Goal: Information Seeking & Learning: Learn about a topic

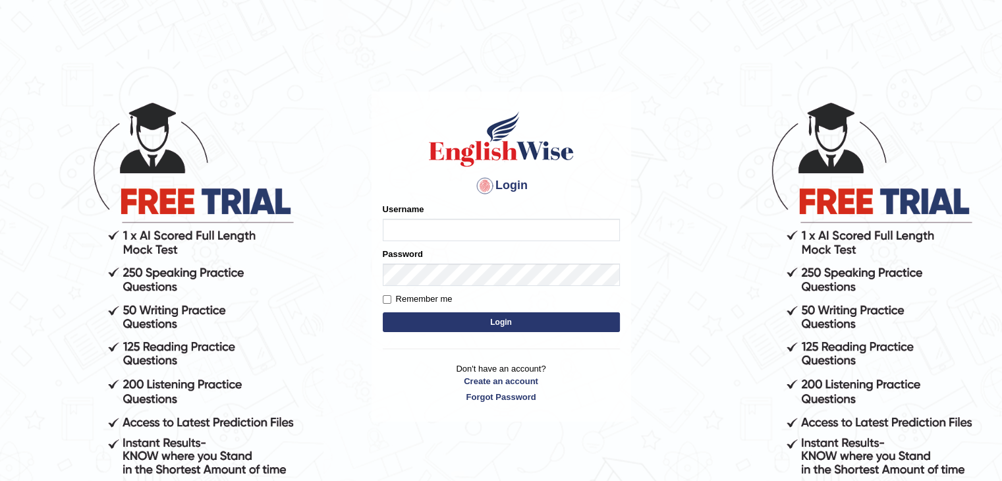
type input "alexa_"
drag, startPoint x: 478, startPoint y: 327, endPoint x: 274, endPoint y: 18, distance: 370.8
click at [458, 303] on form "Please fix the following errors: Username alexa_ Password Remember me Login" at bounding box center [501, 269] width 237 height 132
type input "alexa_"
click at [425, 328] on button "Login" at bounding box center [501, 322] width 237 height 20
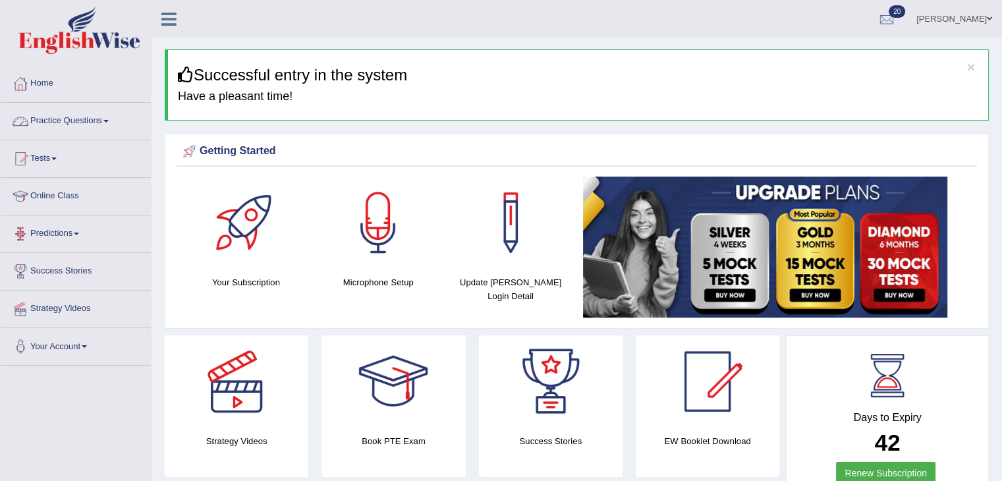
click at [59, 124] on link "Practice Questions" at bounding box center [76, 119] width 150 height 33
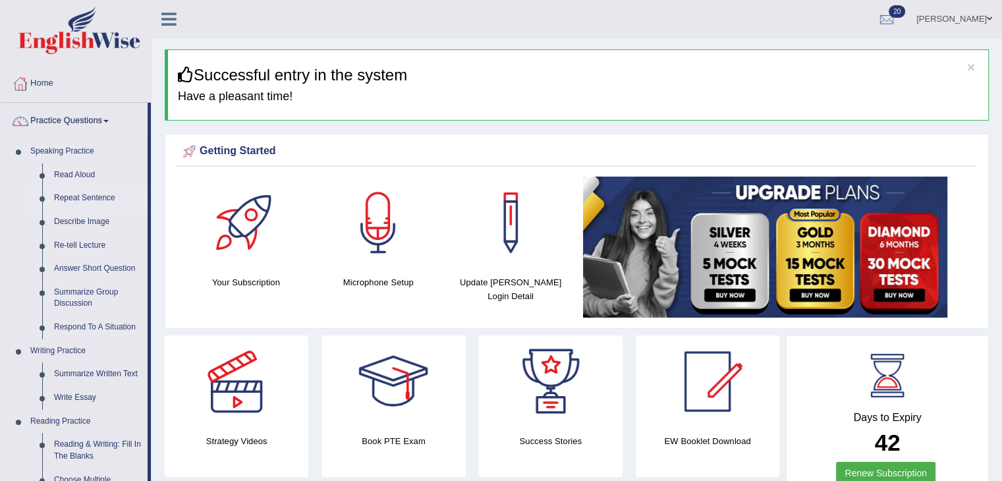
click at [94, 198] on link "Repeat Sentence" at bounding box center [97, 198] width 99 height 24
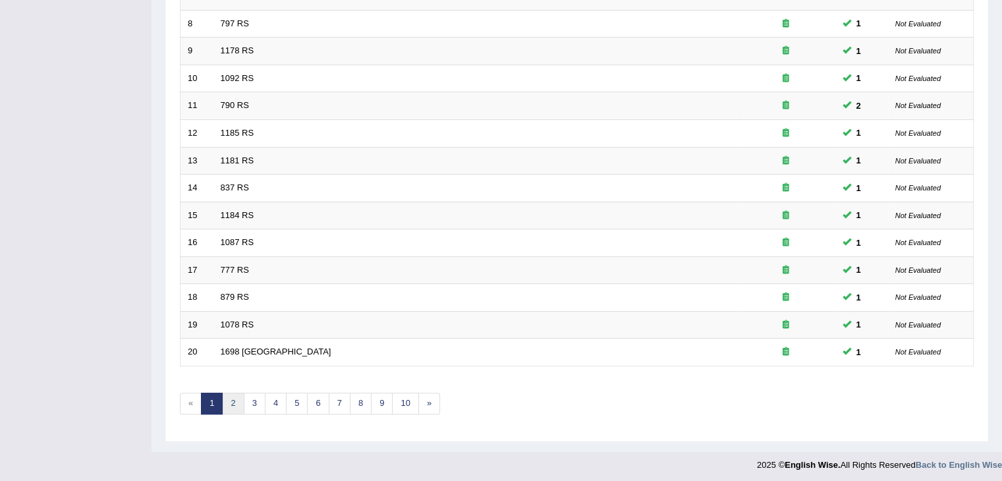
click at [234, 403] on link "2" at bounding box center [233, 404] width 22 height 22
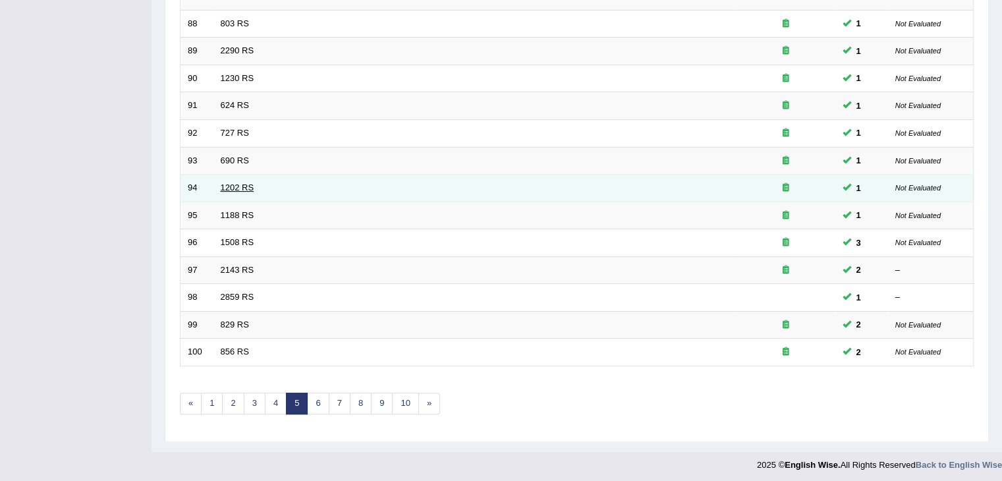
click at [228, 182] on link "1202 RS" at bounding box center [238, 187] width 34 height 10
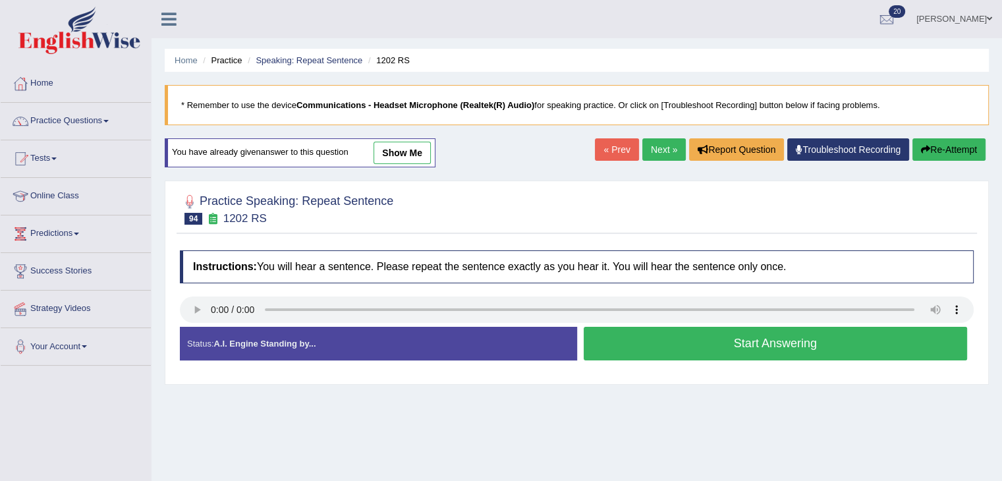
click at [720, 351] on button "Start Answering" at bounding box center [775, 344] width 384 height 34
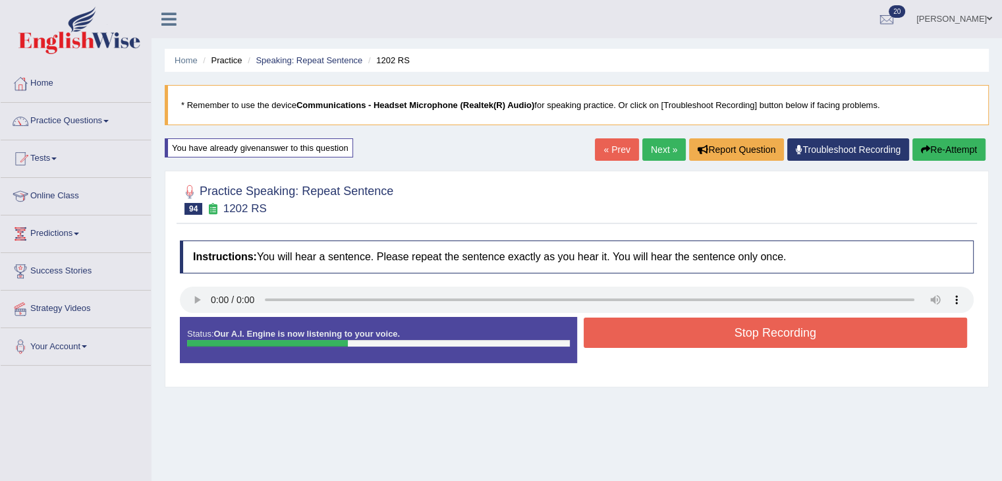
click at [717, 334] on button "Stop Recording" at bounding box center [775, 332] width 384 height 30
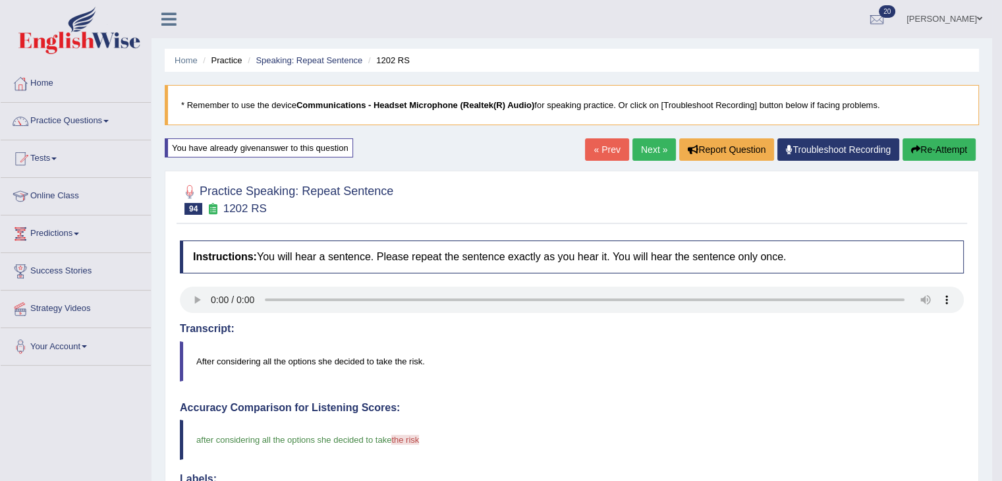
click at [944, 156] on button "Re-Attempt" at bounding box center [938, 149] width 73 height 22
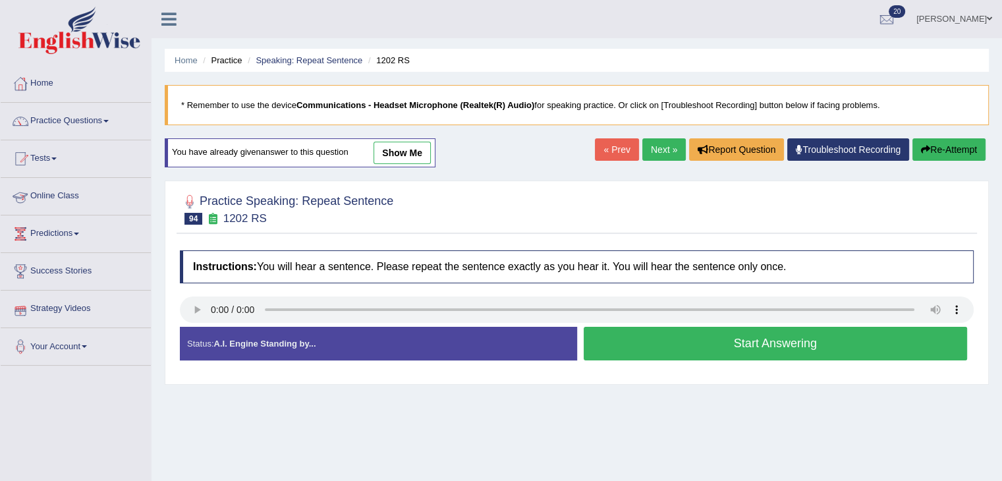
click at [651, 148] on link "Next »" at bounding box center [663, 149] width 43 height 22
click at [699, 339] on button "Start Answering" at bounding box center [775, 344] width 384 height 34
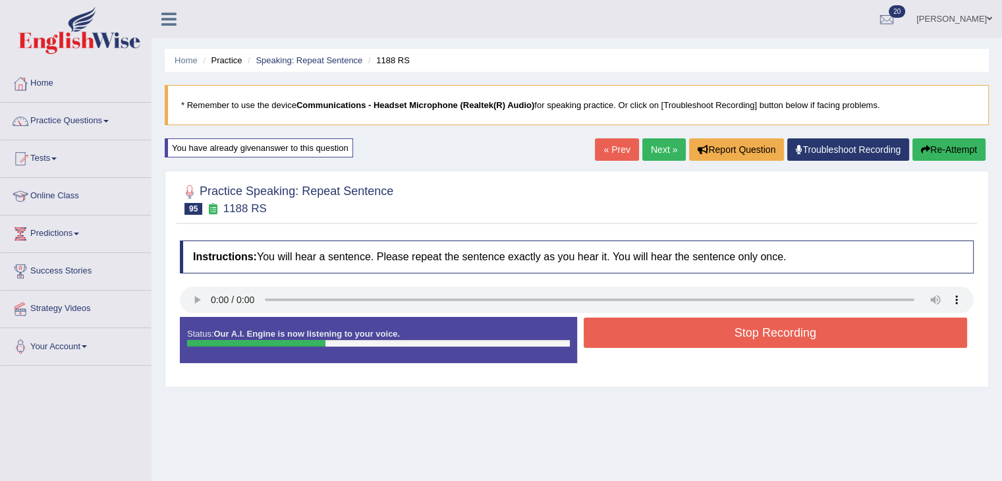
click at [699, 339] on button "Stop Recording" at bounding box center [775, 332] width 384 height 30
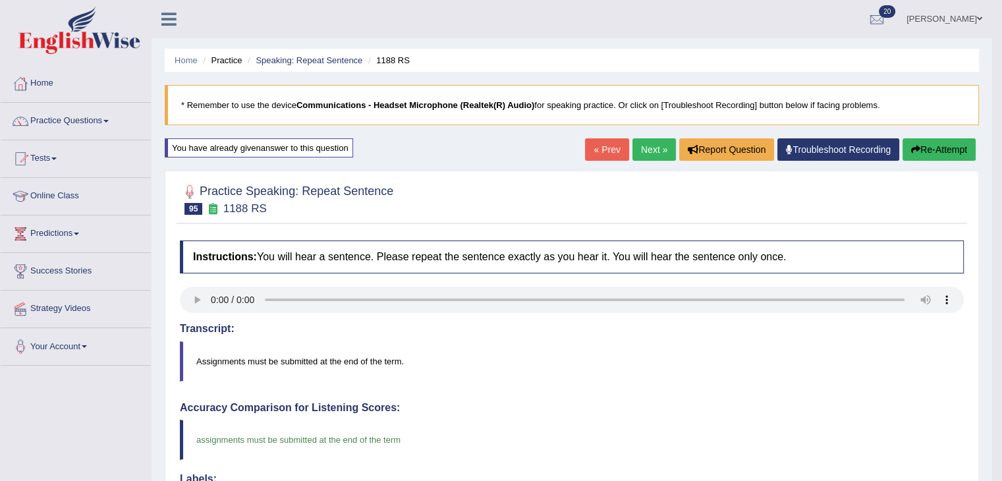
click at [645, 153] on link "Next »" at bounding box center [653, 149] width 43 height 22
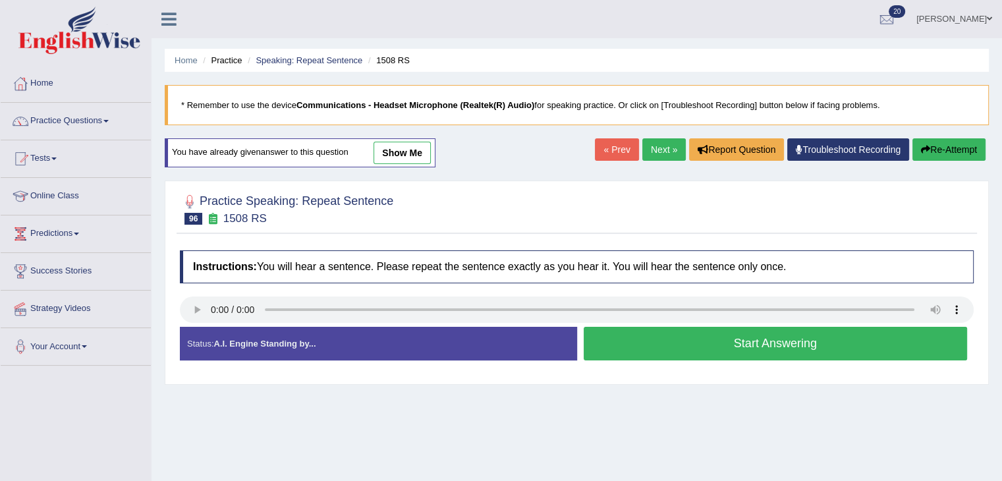
click at [690, 340] on button "Start Answering" at bounding box center [775, 344] width 384 height 34
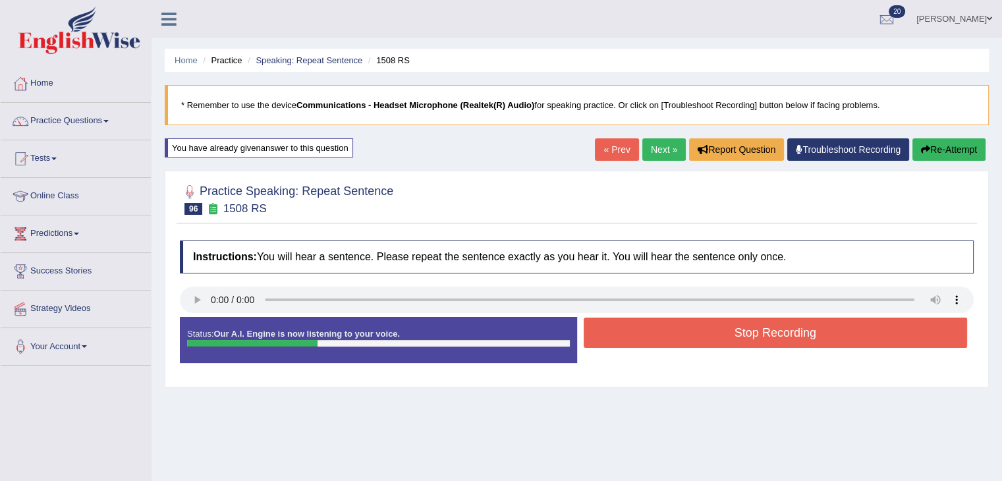
click at [690, 340] on button "Stop Recording" at bounding box center [775, 332] width 384 height 30
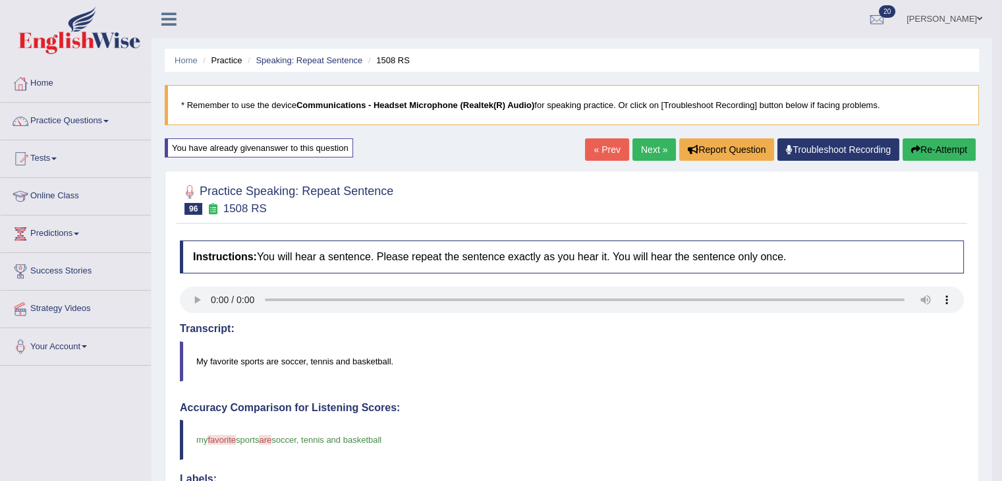
click at [649, 156] on link "Next »" at bounding box center [653, 149] width 43 height 22
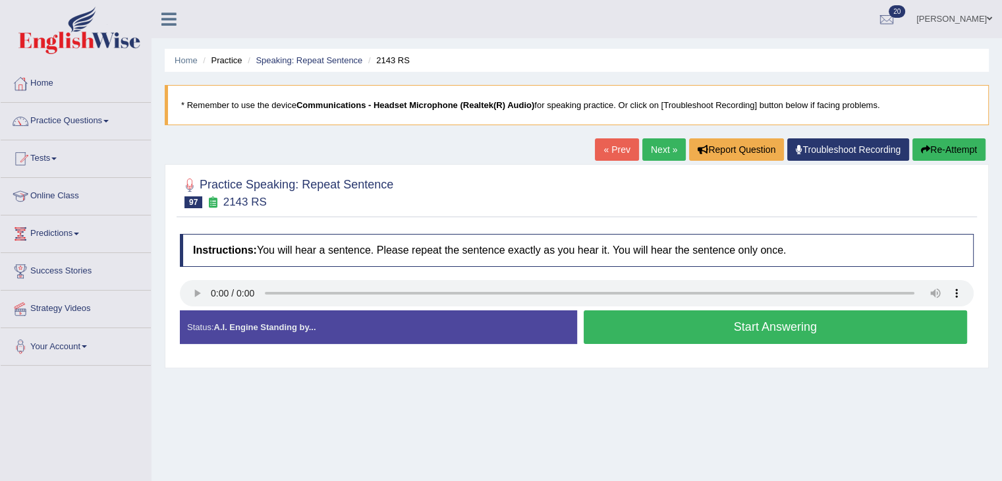
click at [612, 336] on button "Start Answering" at bounding box center [775, 327] width 384 height 34
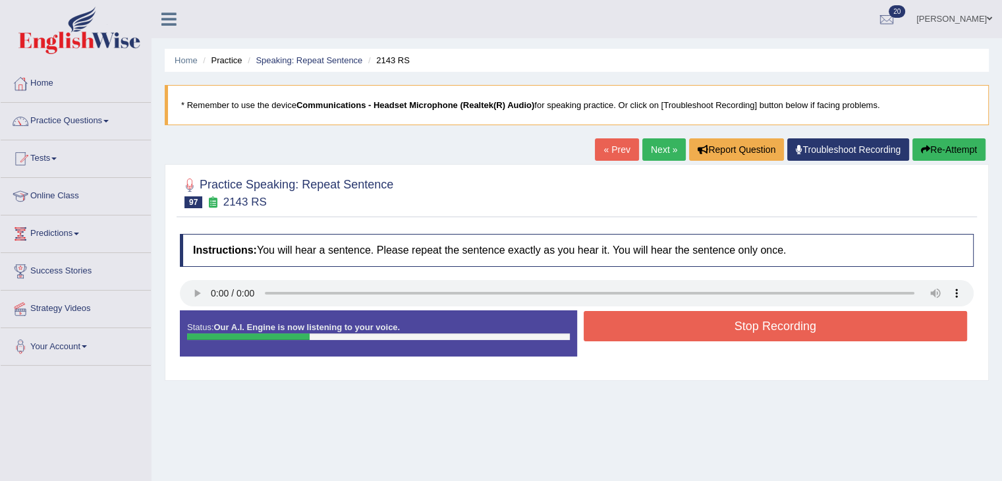
click at [612, 336] on button "Stop Recording" at bounding box center [775, 326] width 384 height 30
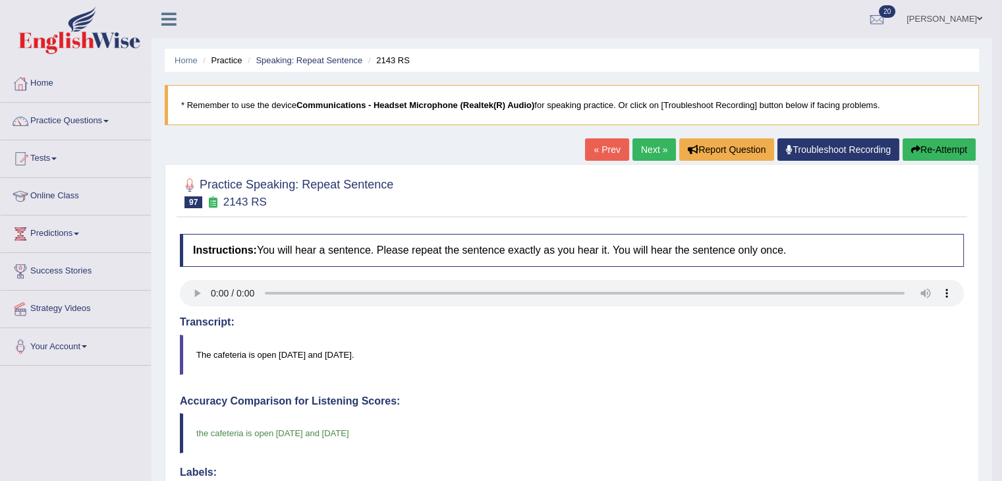
click at [658, 153] on link "Next »" at bounding box center [653, 149] width 43 height 22
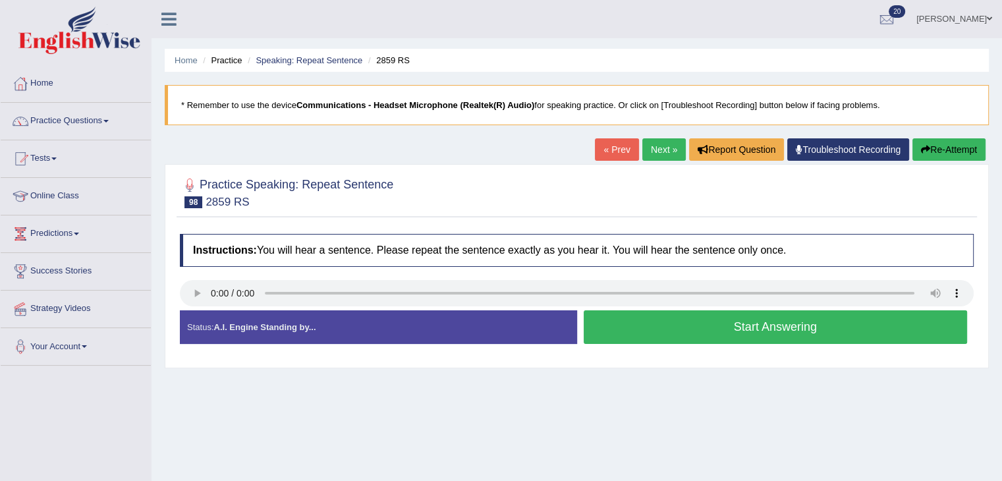
click at [643, 331] on button "Start Answering" at bounding box center [775, 327] width 384 height 34
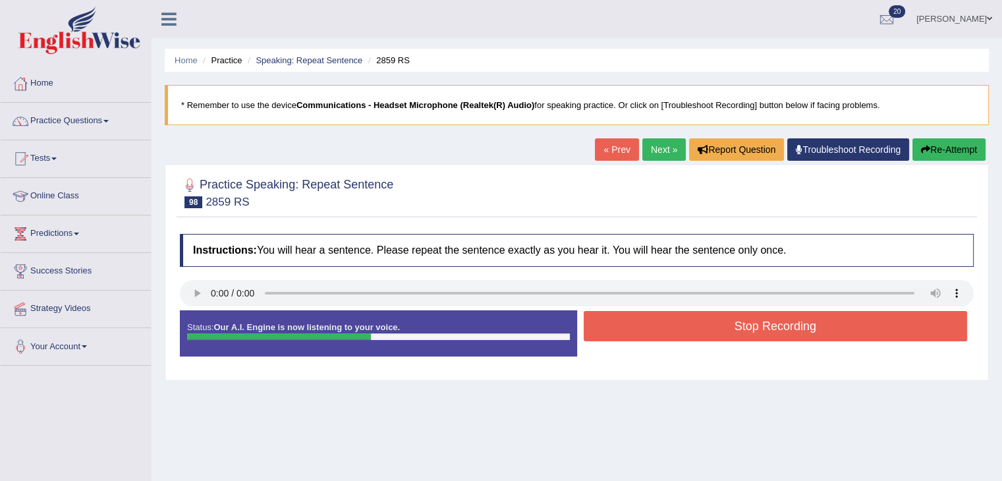
click at [643, 331] on button "Stop Recording" at bounding box center [775, 326] width 384 height 30
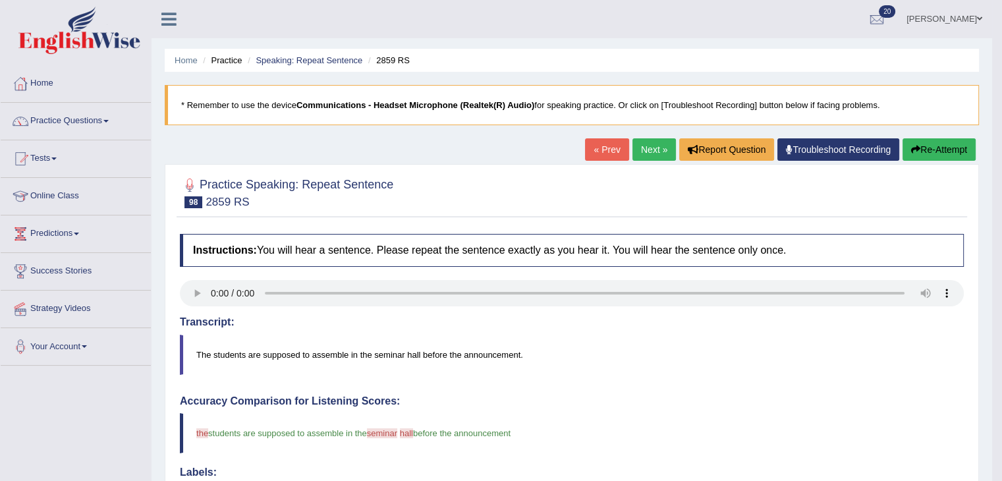
click at [640, 156] on link "Next »" at bounding box center [653, 149] width 43 height 22
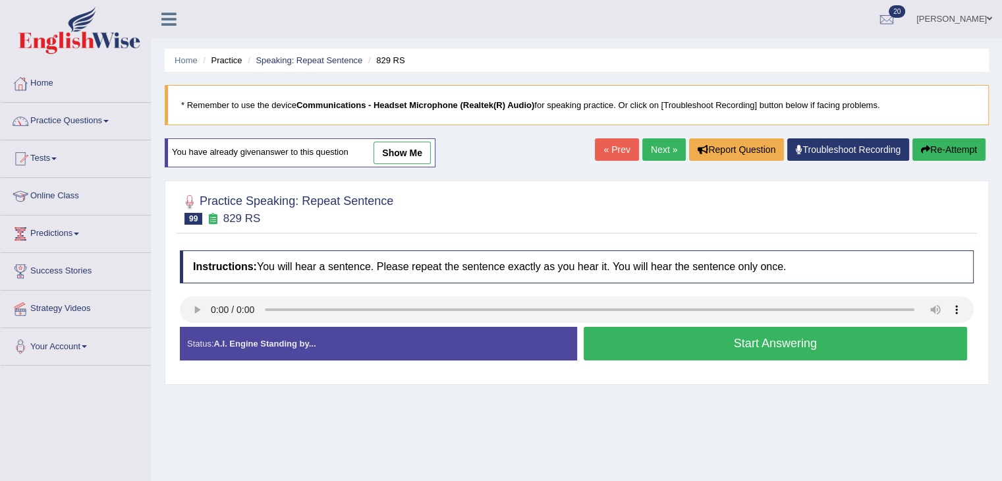
click at [668, 350] on button "Start Answering" at bounding box center [775, 344] width 384 height 34
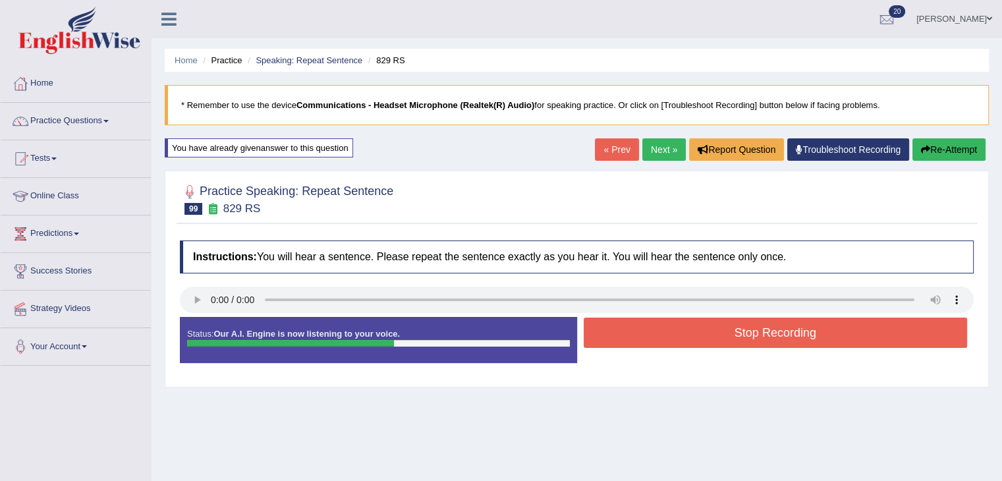
click at [670, 343] on button "Stop Recording" at bounding box center [775, 332] width 384 height 30
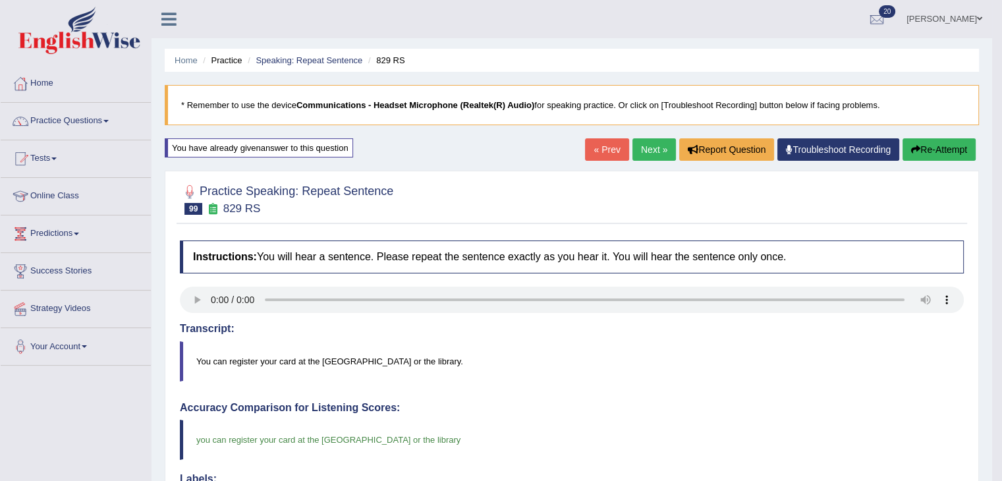
click at [651, 152] on link "Next »" at bounding box center [653, 149] width 43 height 22
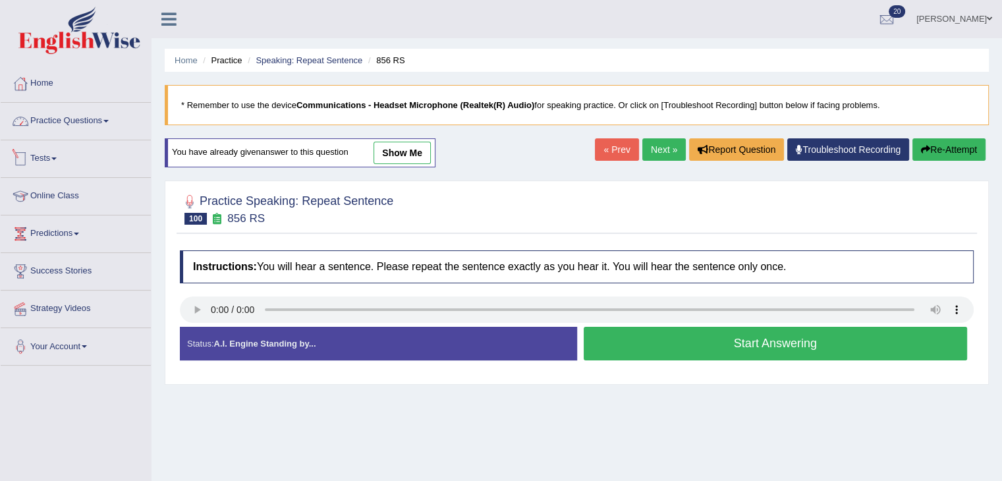
click at [84, 121] on link "Practice Questions" at bounding box center [76, 119] width 150 height 33
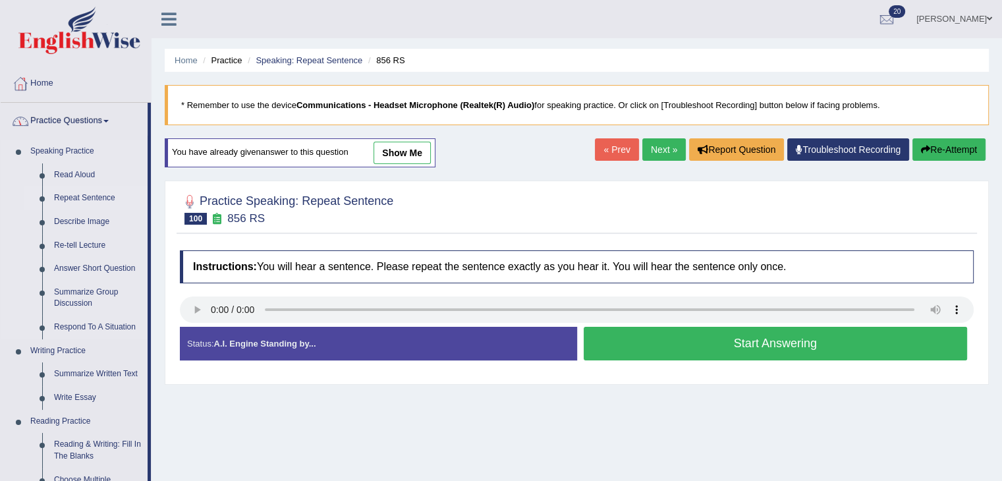
click at [84, 198] on link "Repeat Sentence" at bounding box center [97, 198] width 99 height 24
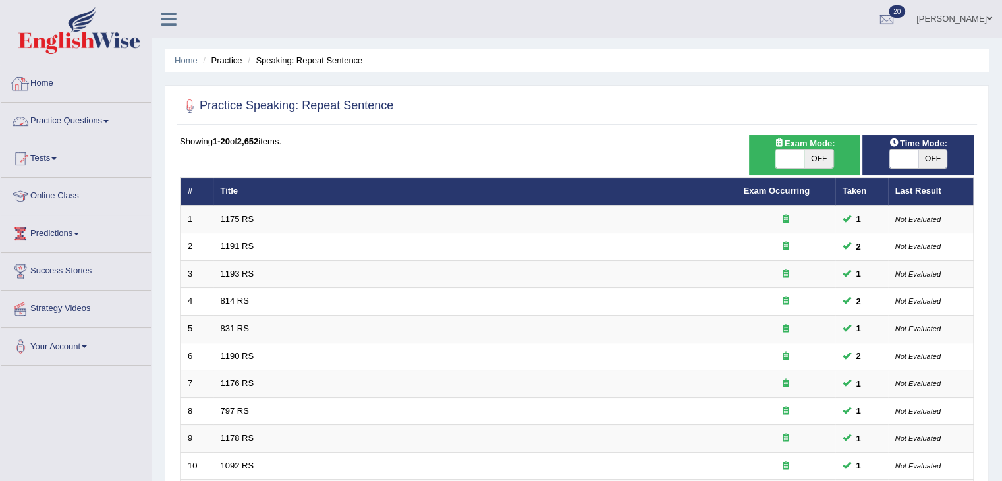
click at [56, 82] on link "Home" at bounding box center [76, 81] width 150 height 33
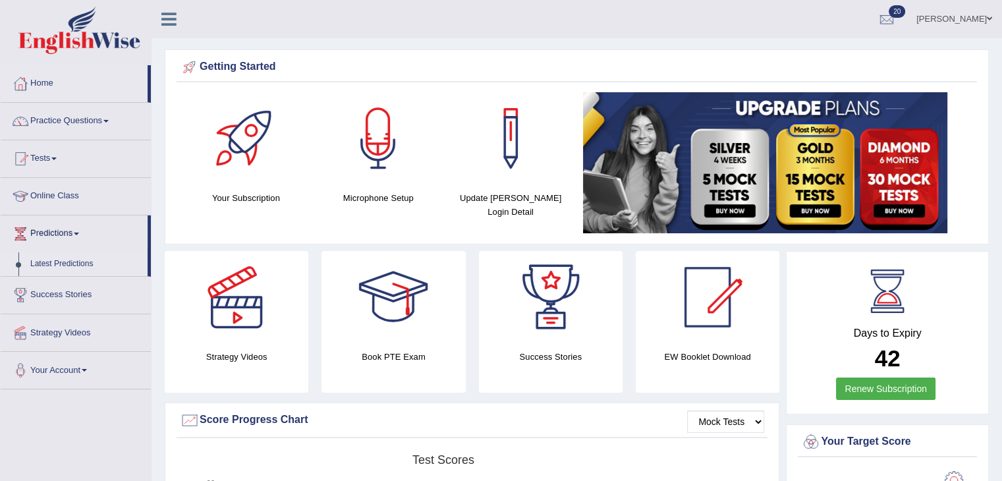
click at [59, 261] on link "Latest Predictions" at bounding box center [85, 264] width 123 height 24
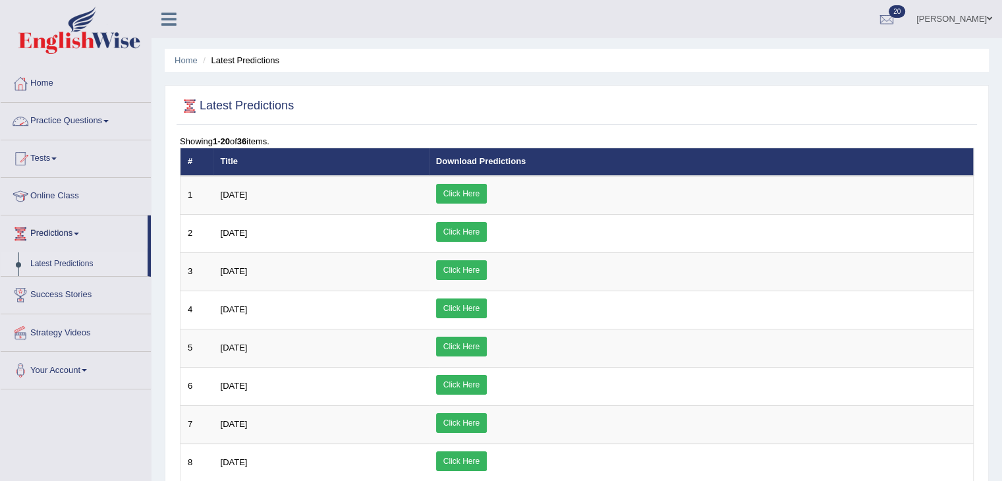
click at [80, 122] on link "Practice Questions" at bounding box center [76, 119] width 150 height 33
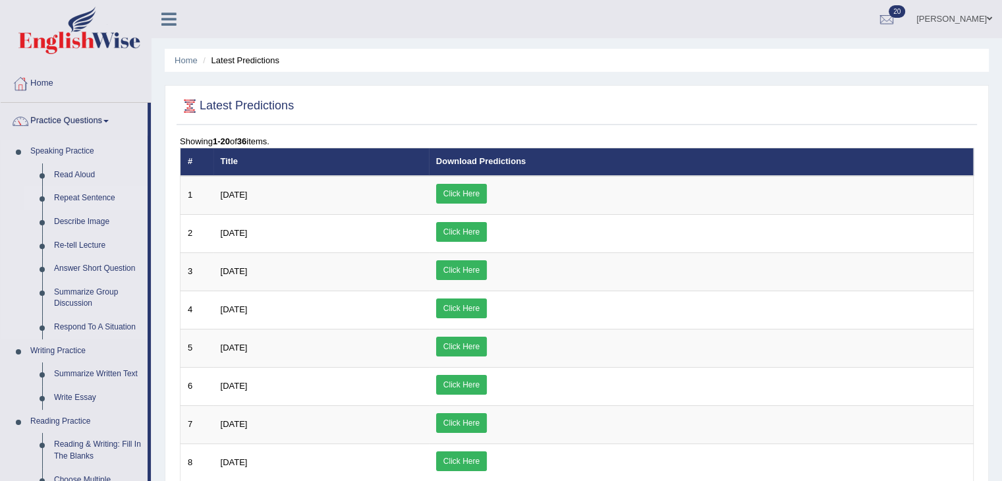
click at [78, 202] on link "Repeat Sentence" at bounding box center [97, 198] width 99 height 24
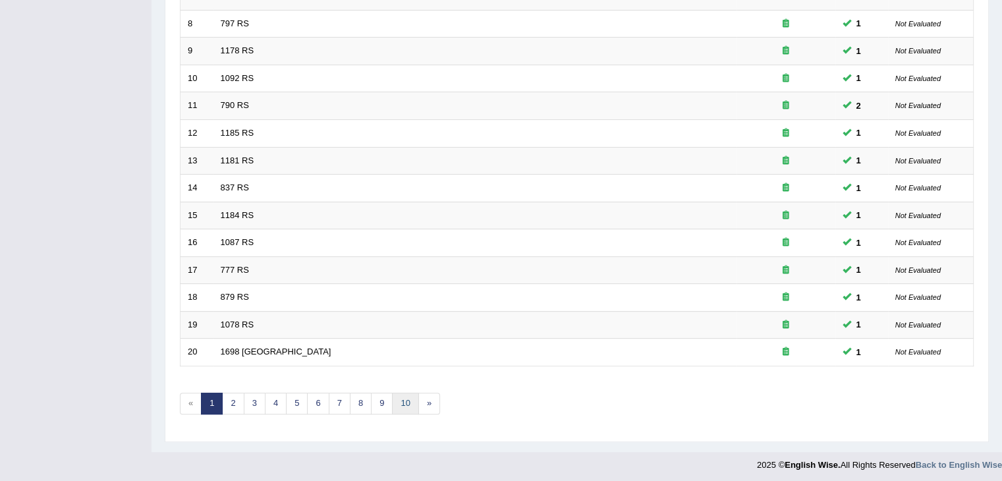
click at [407, 394] on link "10" at bounding box center [405, 404] width 26 height 22
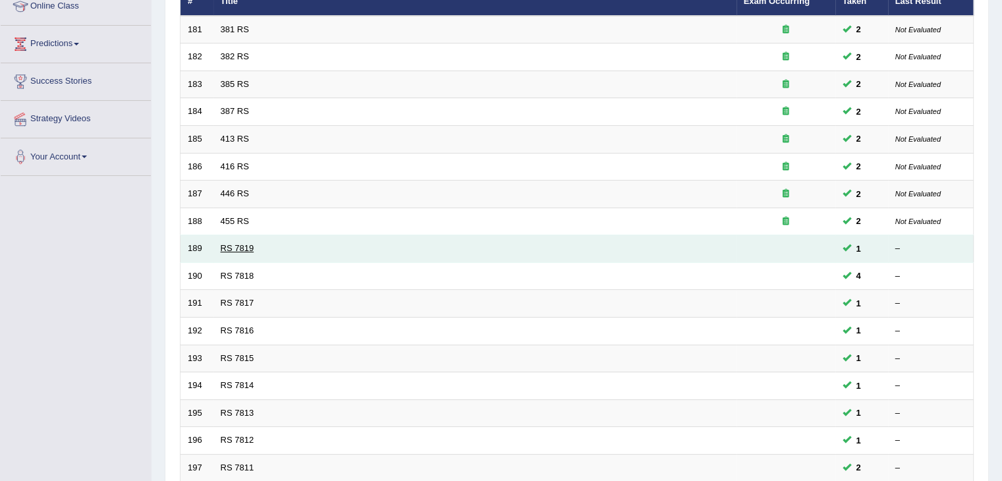
click at [238, 243] on link "RS 7819" at bounding box center [238, 248] width 34 height 10
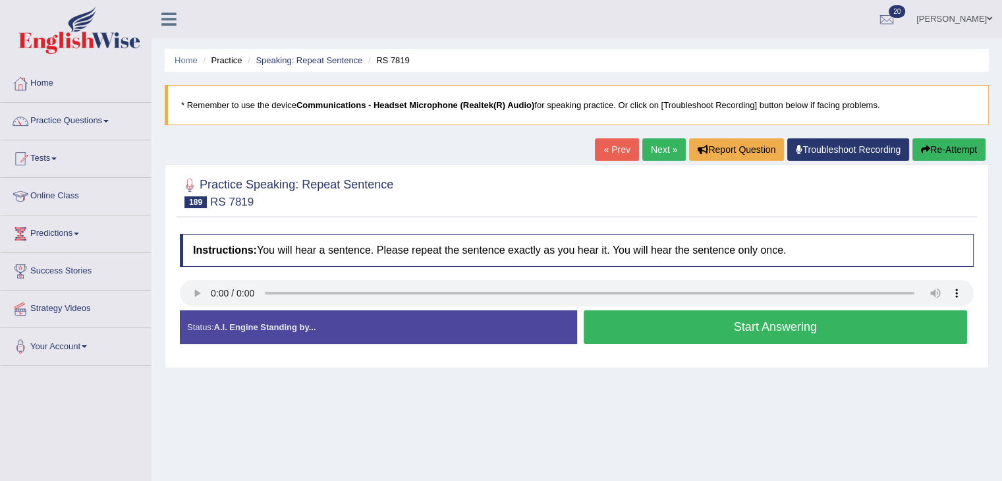
click at [731, 323] on button "Start Answering" at bounding box center [775, 327] width 384 height 34
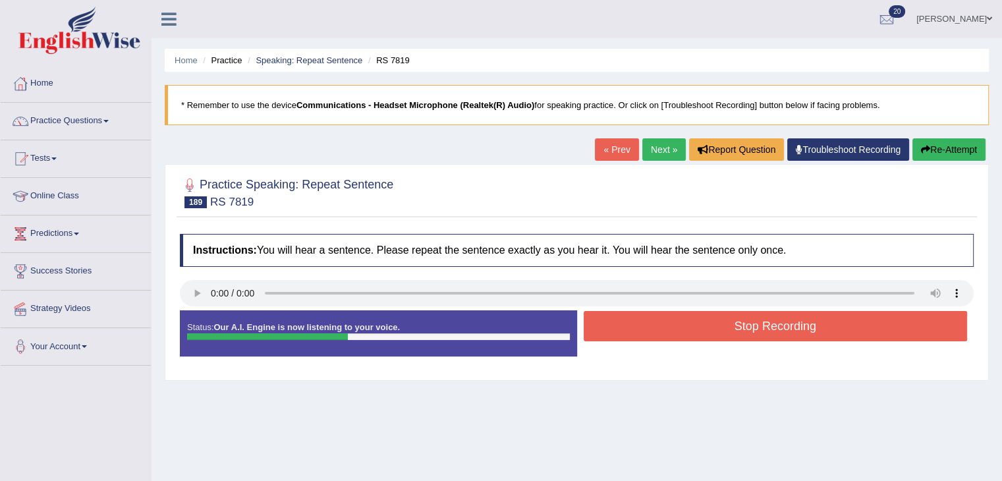
click at [728, 322] on button "Stop Recording" at bounding box center [775, 326] width 384 height 30
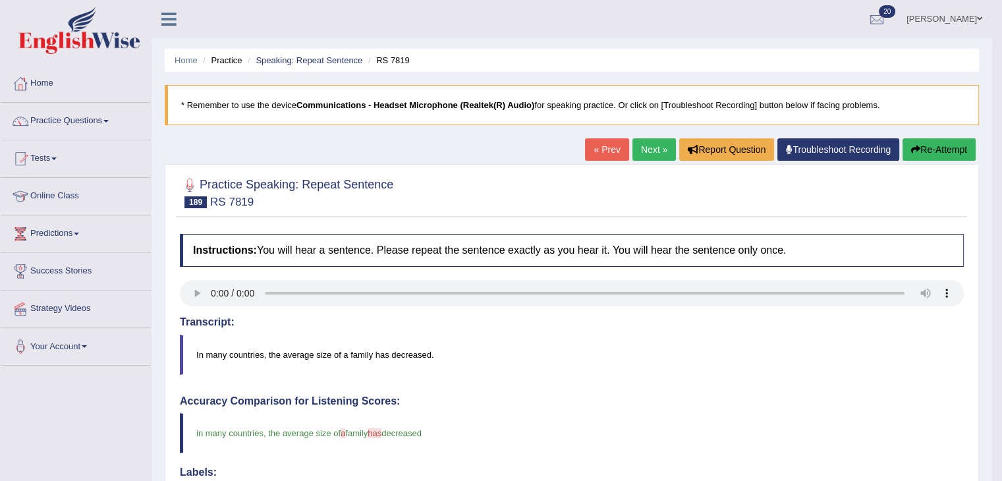
click at [656, 155] on link "Next »" at bounding box center [653, 149] width 43 height 22
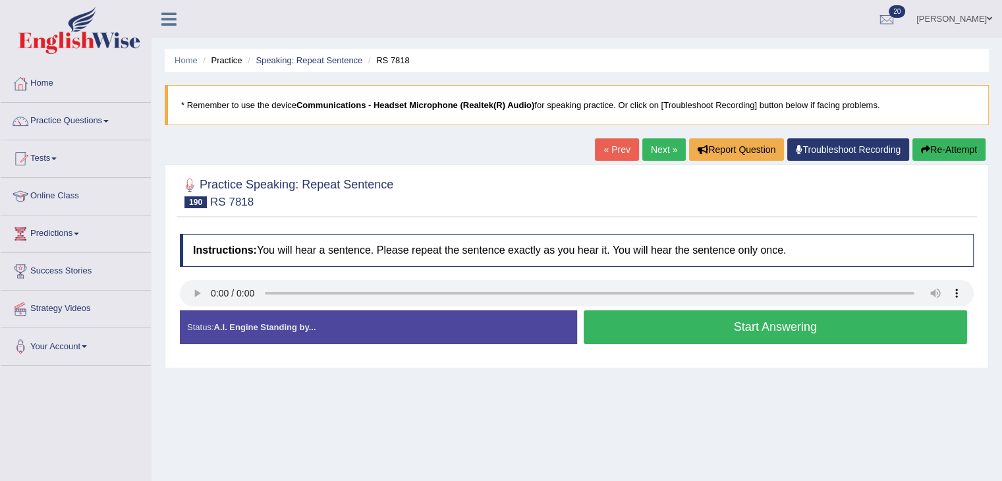
click at [690, 322] on button "Start Answering" at bounding box center [775, 327] width 384 height 34
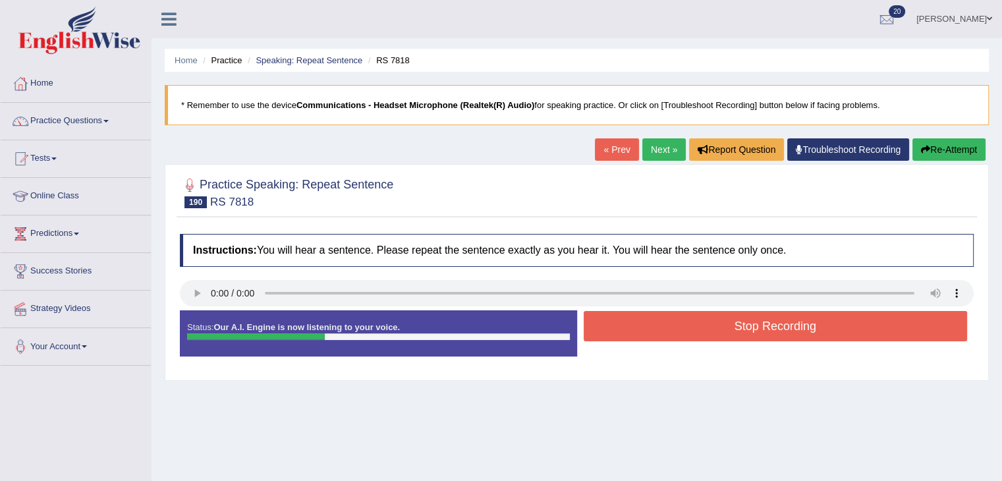
click at [690, 322] on button "Stop Recording" at bounding box center [775, 326] width 384 height 30
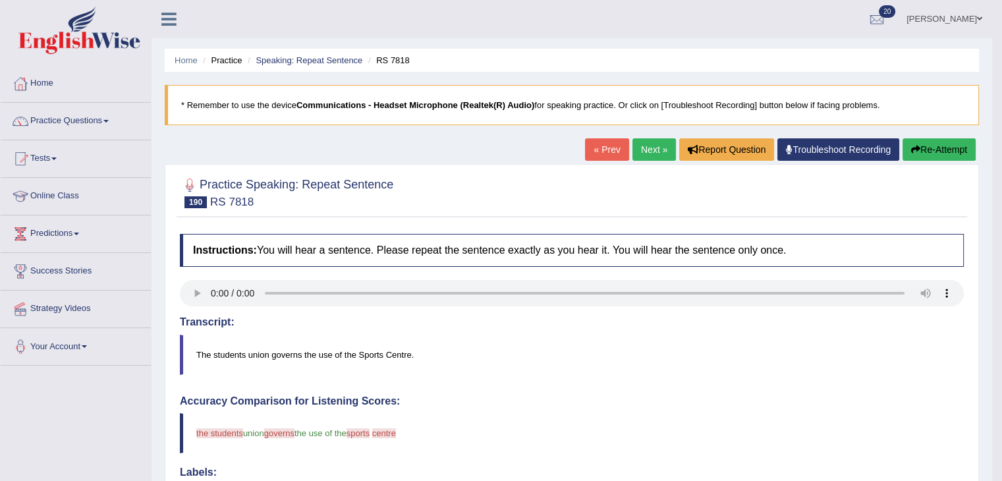
click at [957, 150] on button "Re-Attempt" at bounding box center [938, 149] width 73 height 22
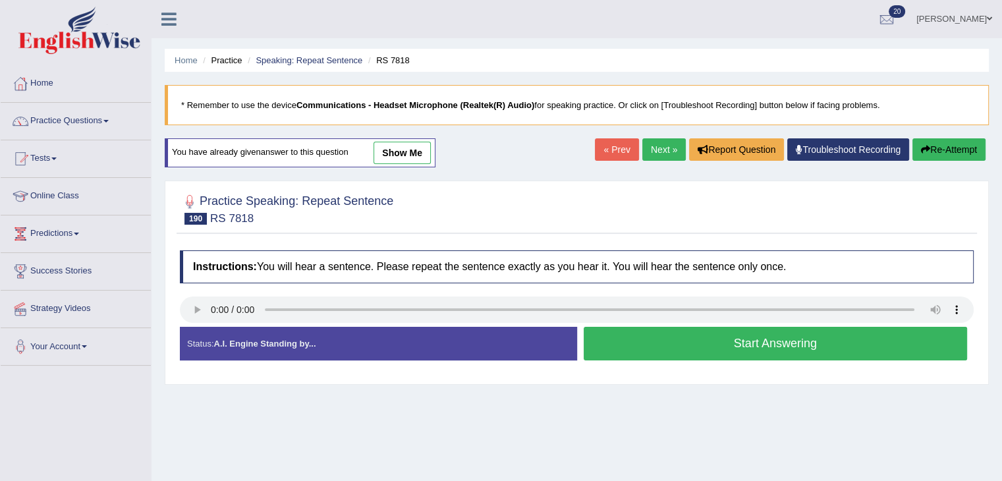
click at [652, 351] on button "Start Answering" at bounding box center [775, 344] width 384 height 34
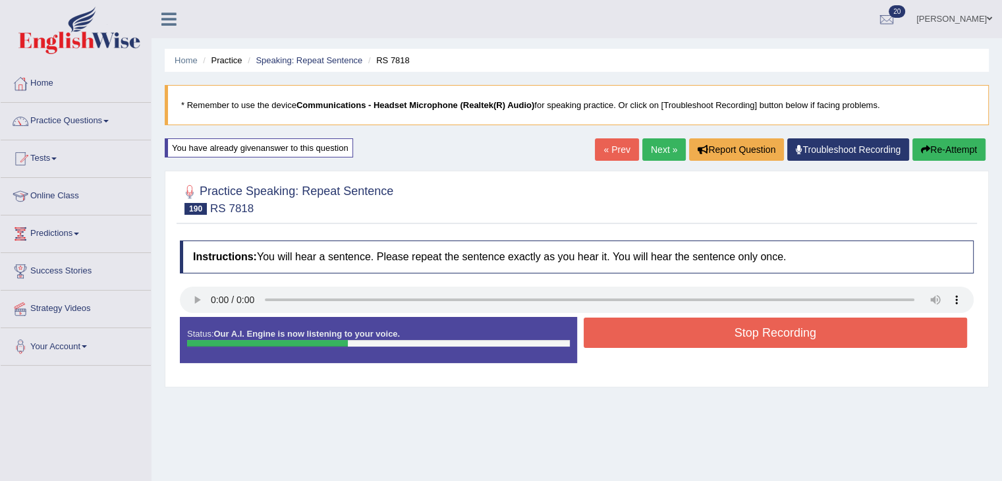
click at [652, 351] on div "Status: Our A.I. Engine is now listening to your voice. Start Answering Stop Re…" at bounding box center [577, 346] width 794 height 59
click at [649, 342] on button "Stop Recording" at bounding box center [775, 332] width 384 height 30
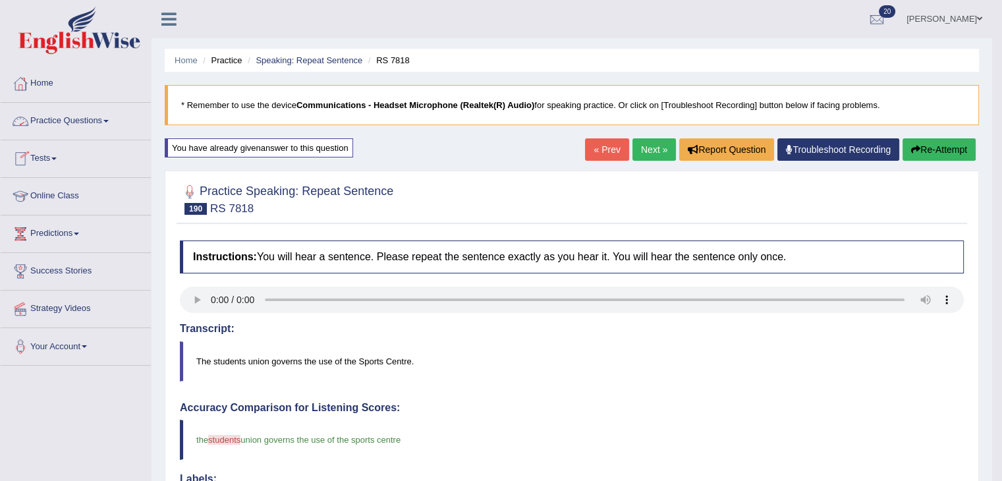
click at [632, 151] on link "Next »" at bounding box center [653, 149] width 43 height 22
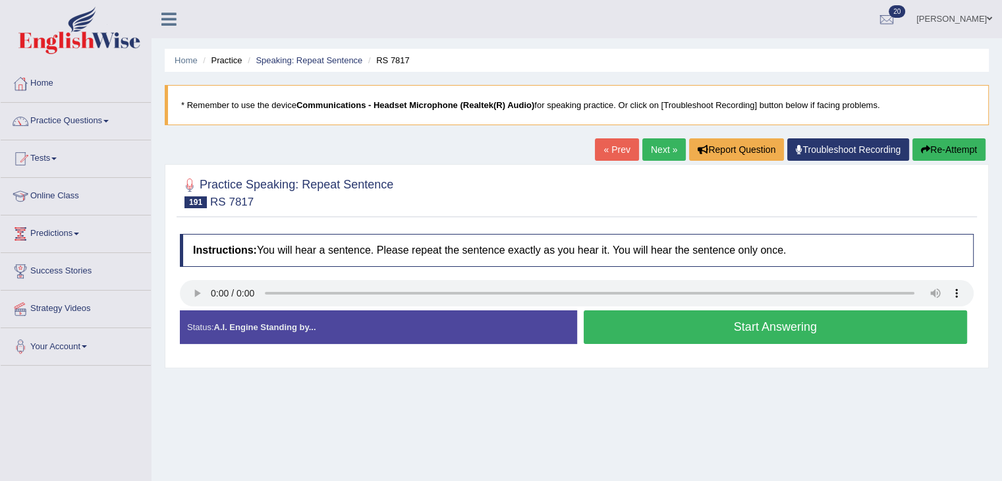
click at [748, 325] on button "Start Answering" at bounding box center [775, 327] width 384 height 34
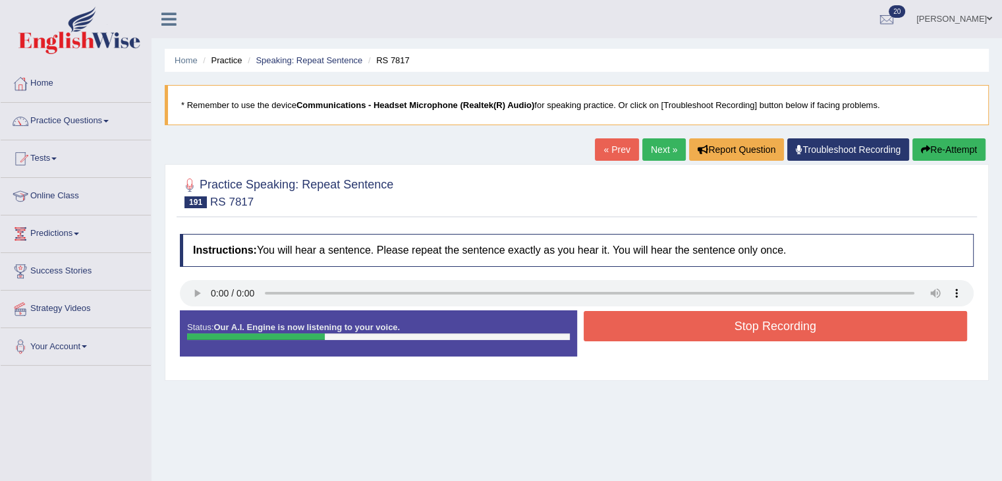
click at [741, 330] on button "Stop Recording" at bounding box center [775, 326] width 384 height 30
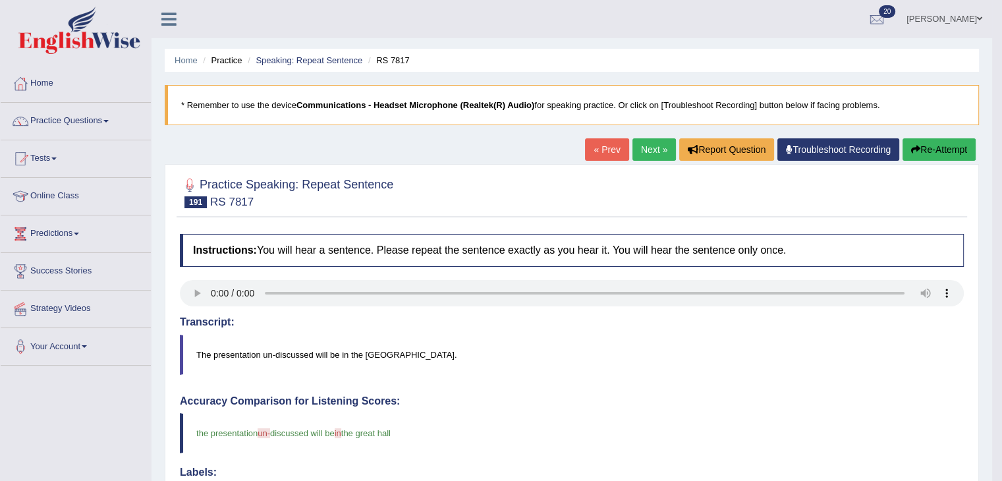
click at [653, 148] on link "Next »" at bounding box center [653, 149] width 43 height 22
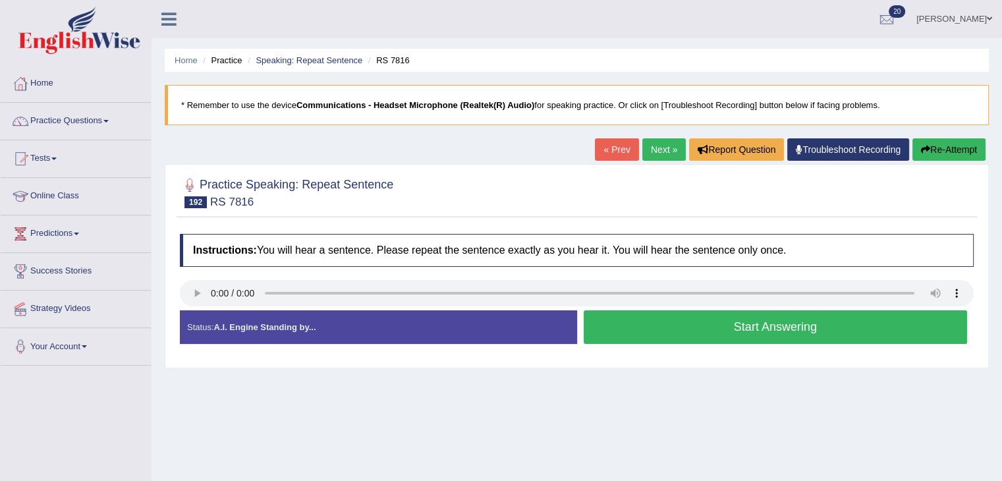
click at [711, 324] on button "Start Answering" at bounding box center [775, 327] width 384 height 34
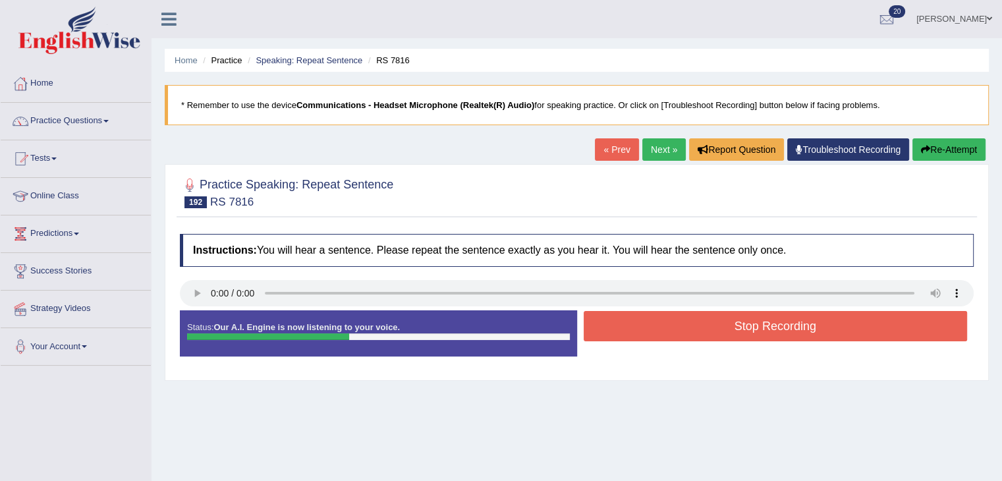
click at [711, 324] on button "Stop Recording" at bounding box center [775, 326] width 384 height 30
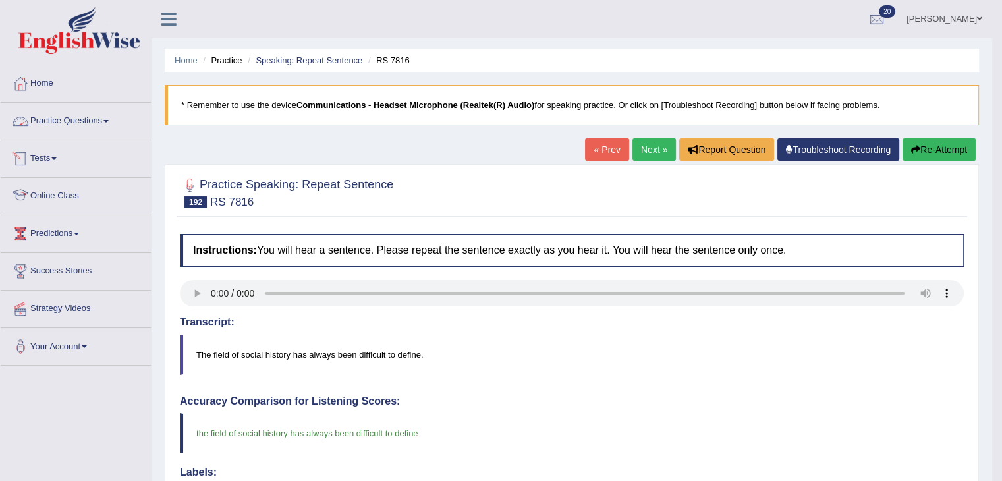
click at [70, 118] on link "Practice Questions" at bounding box center [76, 119] width 150 height 33
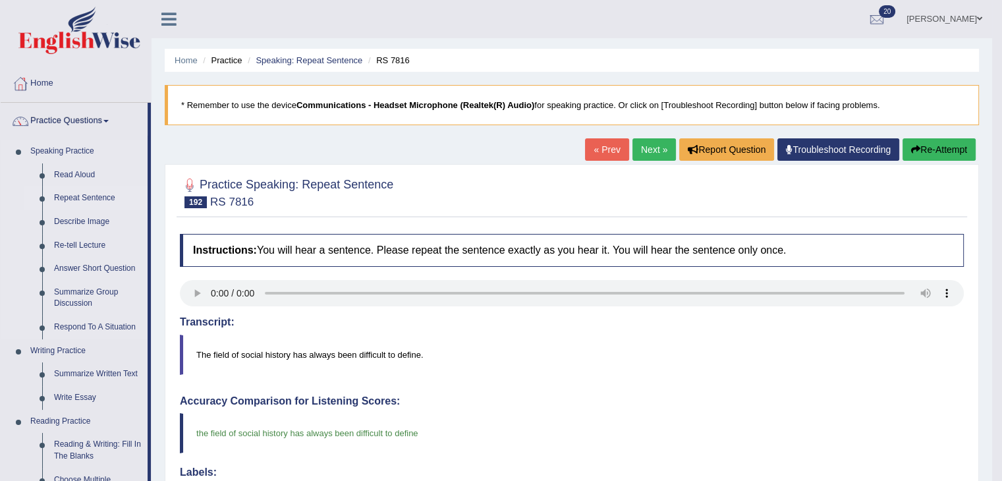
click at [87, 192] on link "Repeat Sentence" at bounding box center [97, 198] width 99 height 24
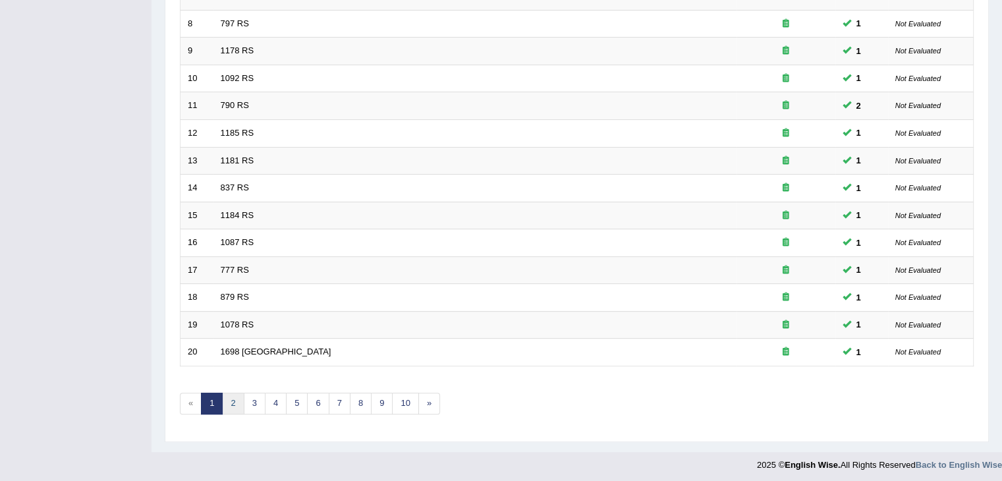
click at [225, 402] on link "2" at bounding box center [233, 404] width 22 height 22
click at [256, 400] on link "3" at bounding box center [255, 404] width 22 height 22
click at [337, 402] on link "7" at bounding box center [340, 404] width 22 height 22
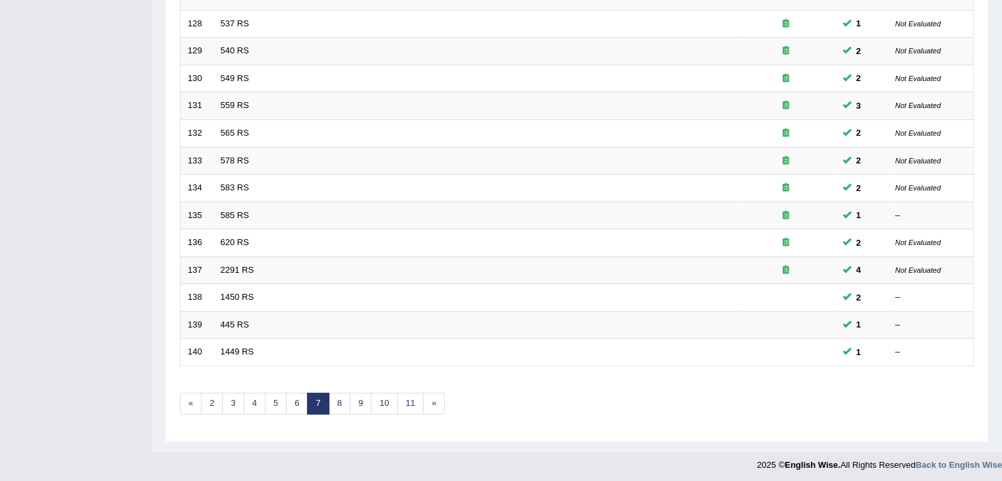
click at [163, 417] on div "Home Practice Speaking: Repeat Sentence Practice Speaking: Repeat Sentence Time…" at bounding box center [576, 32] width 850 height 839
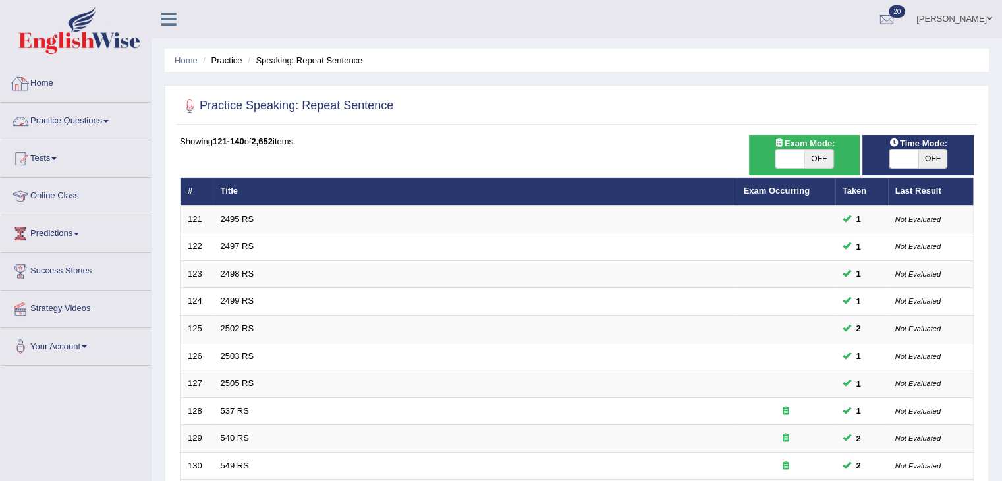
click at [109, 126] on link "Practice Questions" at bounding box center [76, 119] width 150 height 33
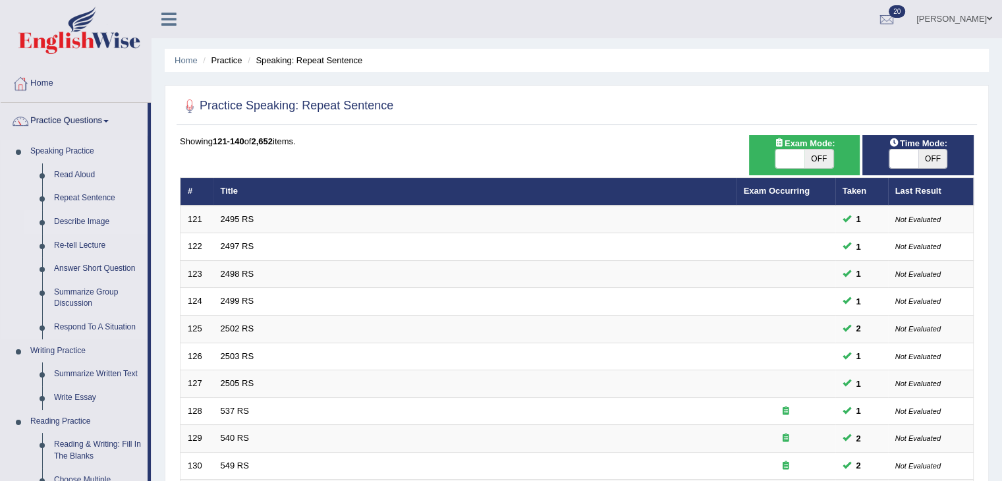
click at [104, 221] on link "Describe Image" at bounding box center [97, 222] width 99 height 24
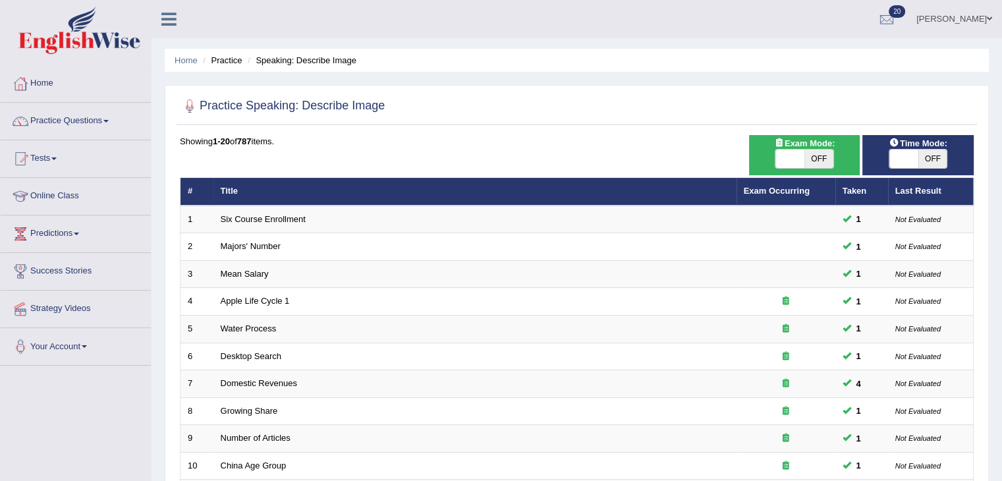
click at [939, 165] on span "OFF" at bounding box center [932, 158] width 29 height 18
checkbox input "true"
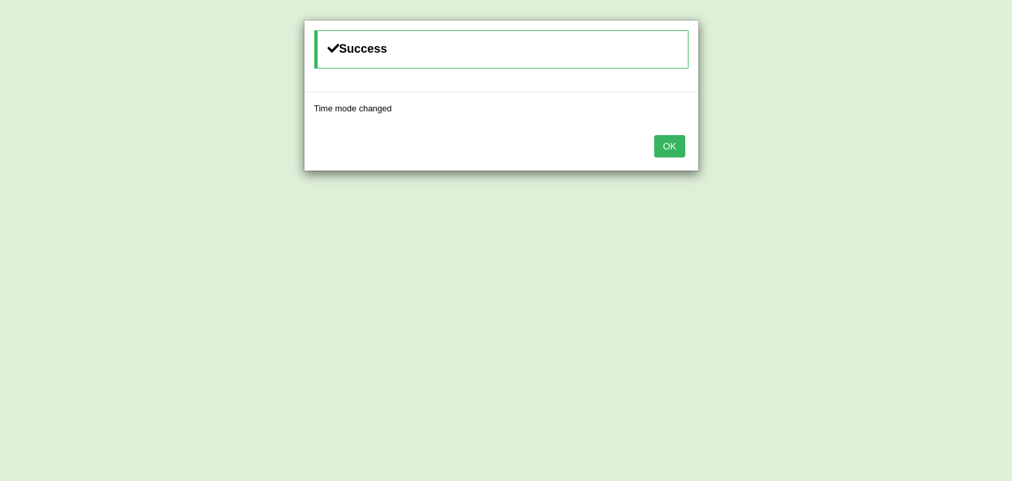
click at [672, 147] on button "OK" at bounding box center [669, 146] width 30 height 22
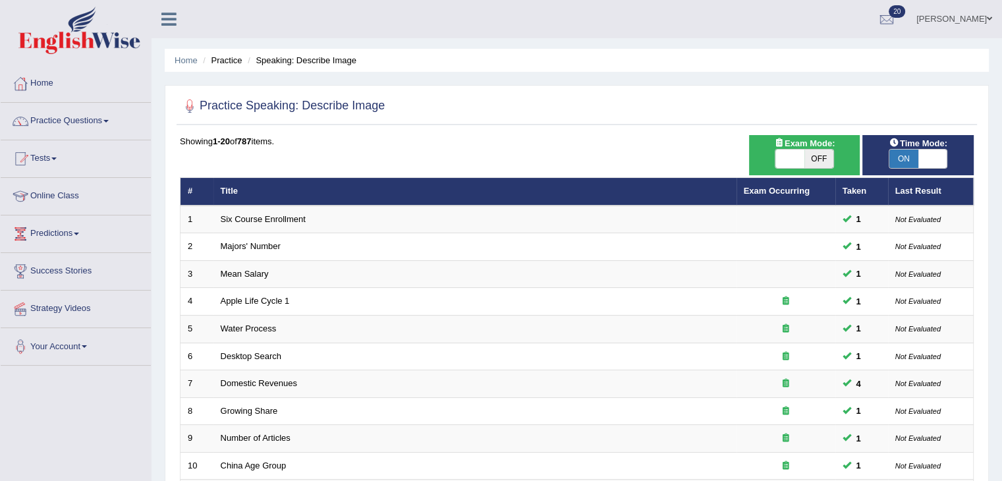
click at [805, 153] on span "OFF" at bounding box center [818, 158] width 29 height 18
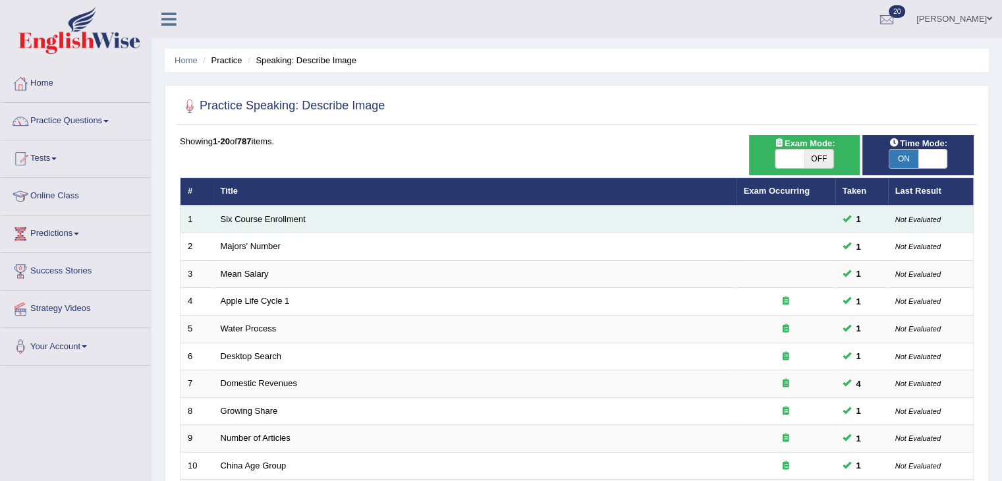
checkbox input "true"
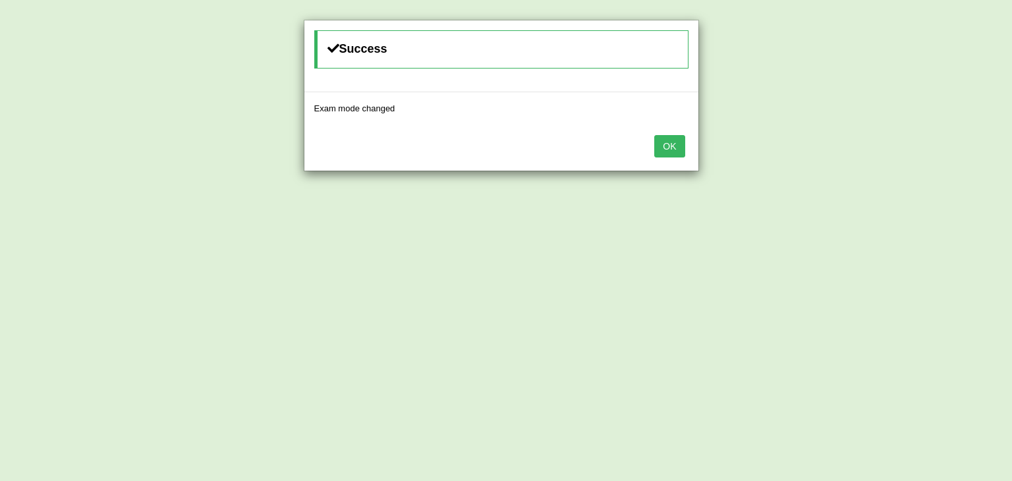
drag, startPoint x: 689, startPoint y: 140, endPoint x: 670, endPoint y: 135, distance: 19.0
click at [685, 140] on div "OK" at bounding box center [501, 147] width 394 height 46
click at [669, 135] on button "OK" at bounding box center [669, 146] width 30 height 22
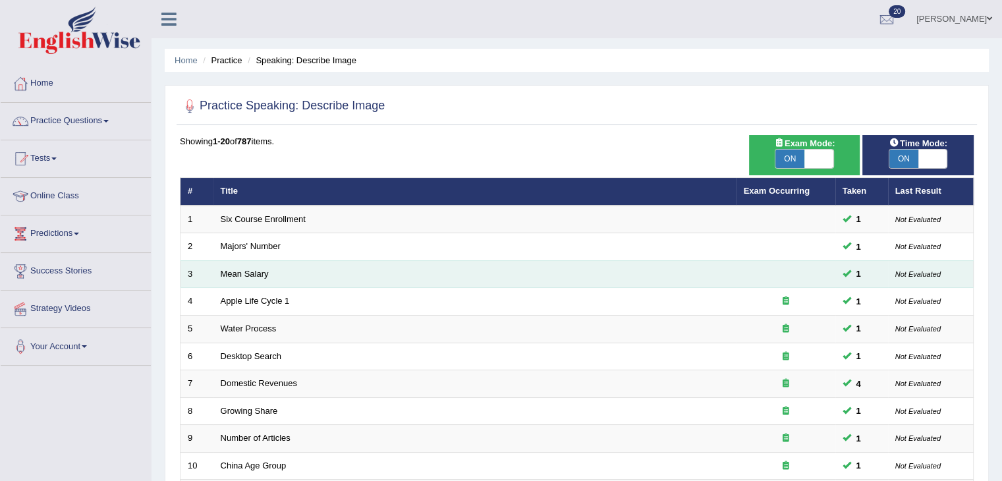
scroll to position [387, 0]
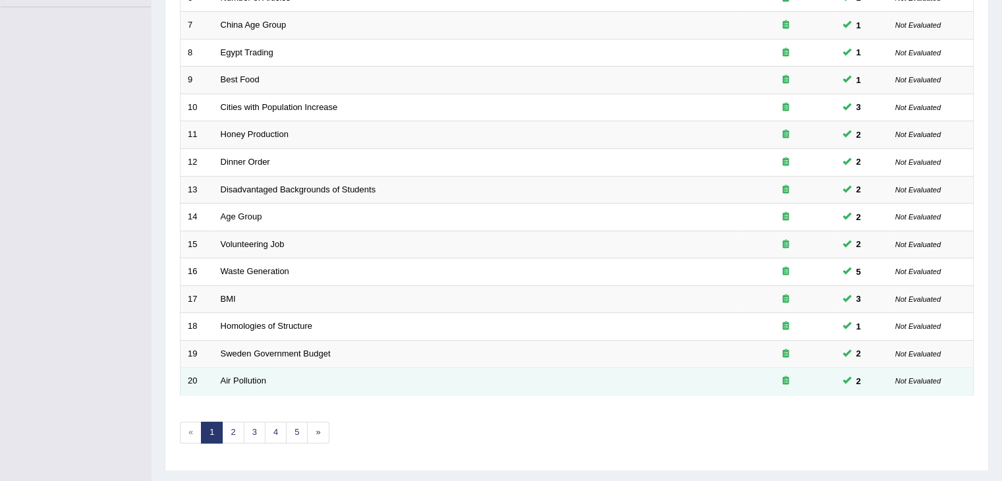
scroll to position [387, 0]
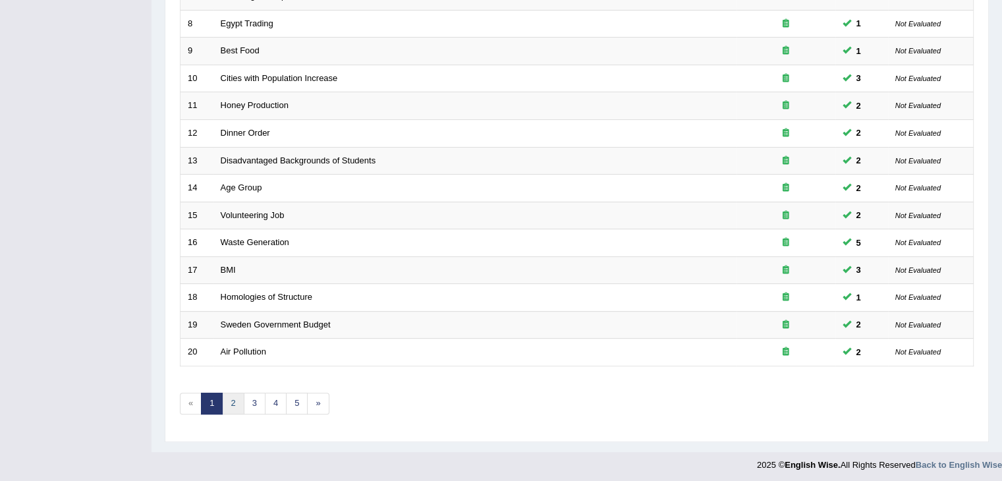
click at [233, 400] on link "2" at bounding box center [233, 404] width 22 height 22
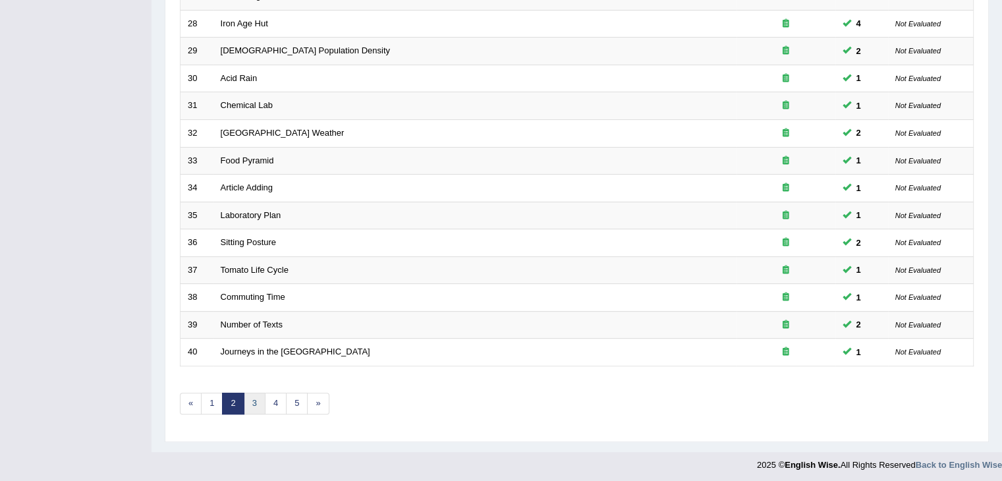
click at [253, 399] on link "3" at bounding box center [255, 404] width 22 height 22
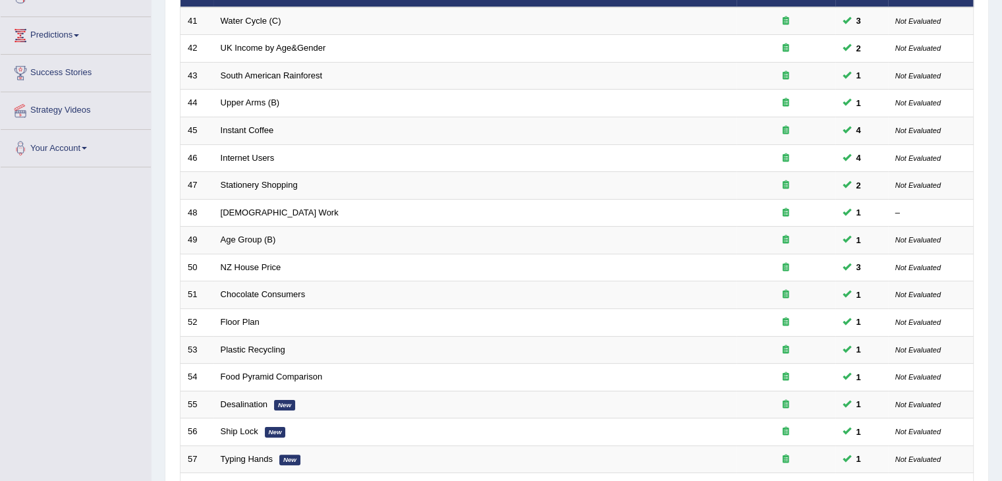
scroll to position [190, 0]
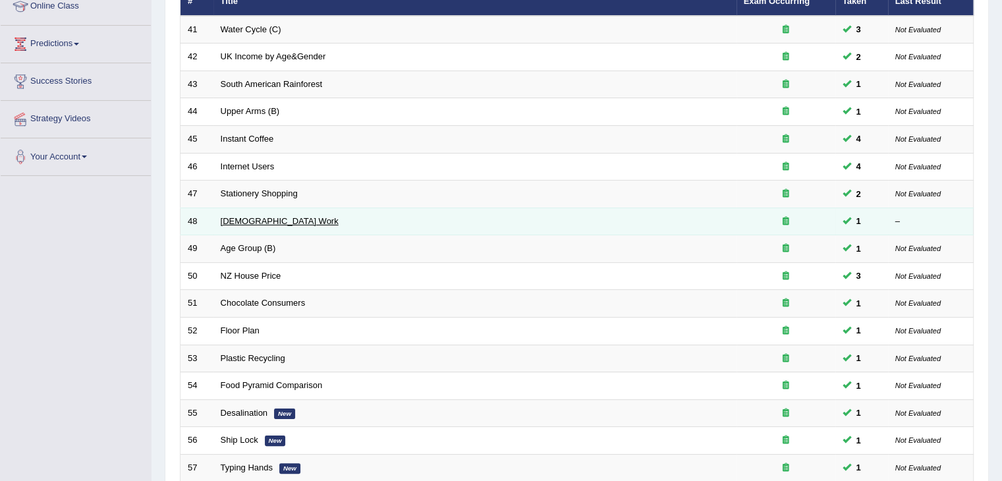
click at [237, 217] on link "[DEMOGRAPHIC_DATA] Work" at bounding box center [280, 221] width 118 height 10
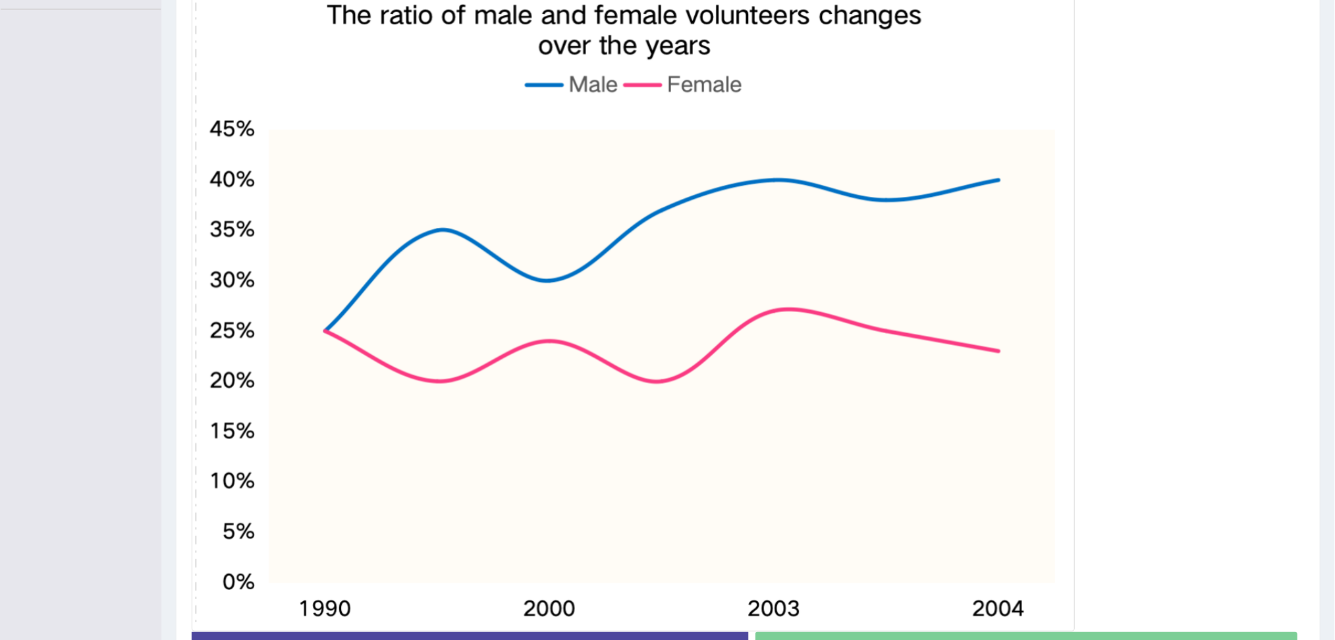
scroll to position [356, 0]
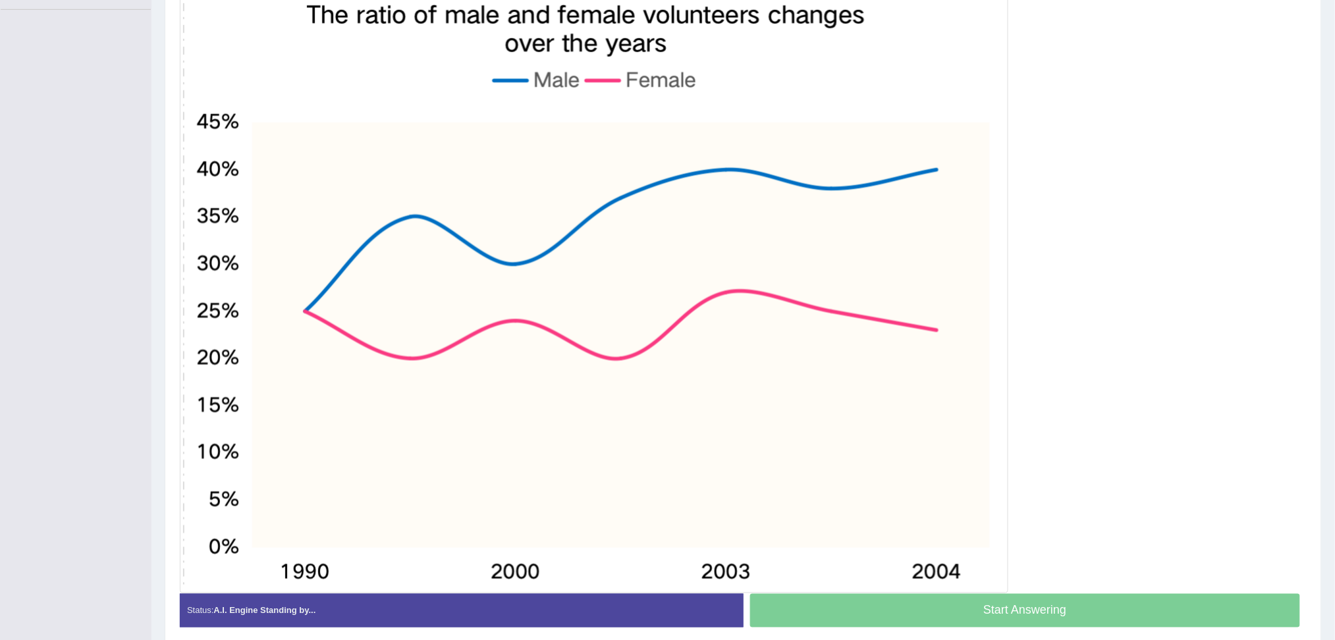
drag, startPoint x: 954, startPoint y: 0, endPoint x: 1025, endPoint y: 427, distance: 432.6
click at [1001, 427] on div at bounding box center [743, 258] width 1127 height 669
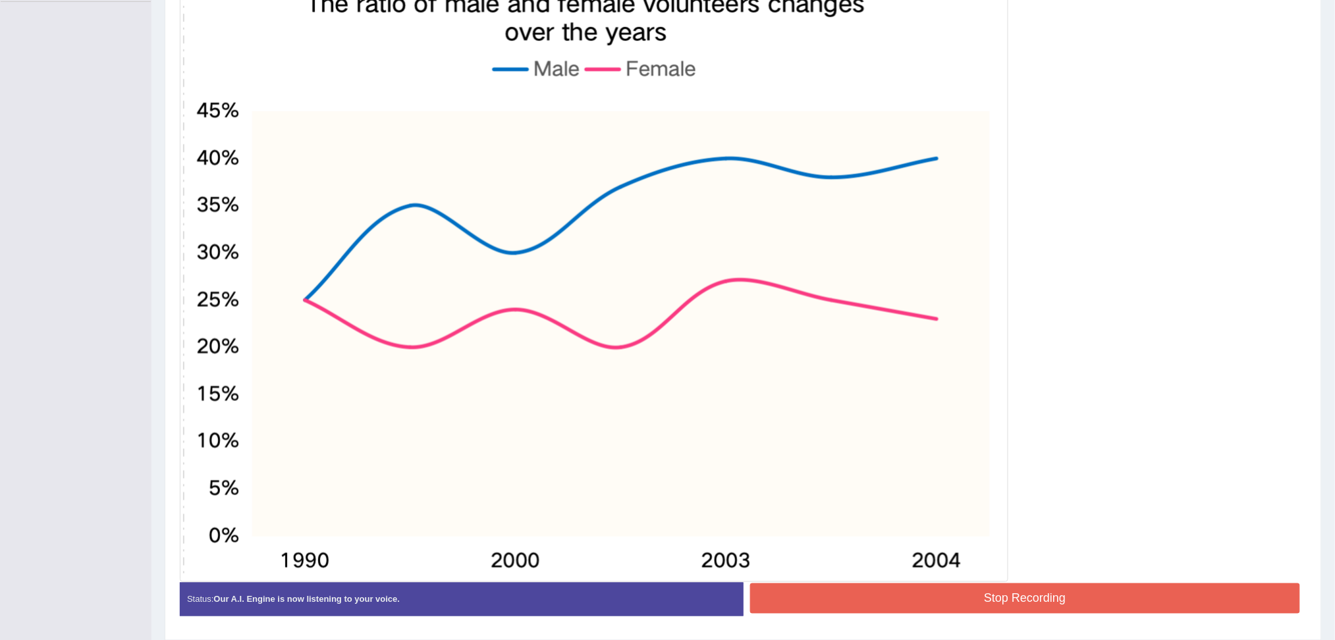
scroll to position [408, 0]
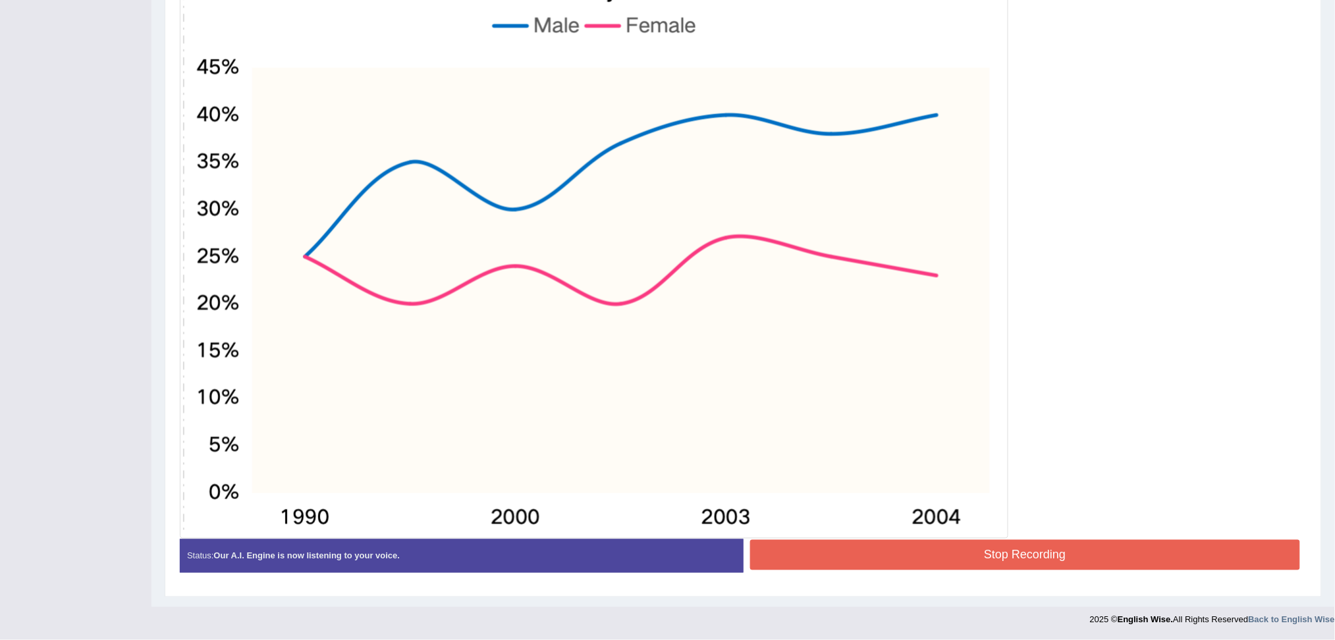
click at [1001, 480] on button "Stop Recording" at bounding box center [1025, 555] width 551 height 30
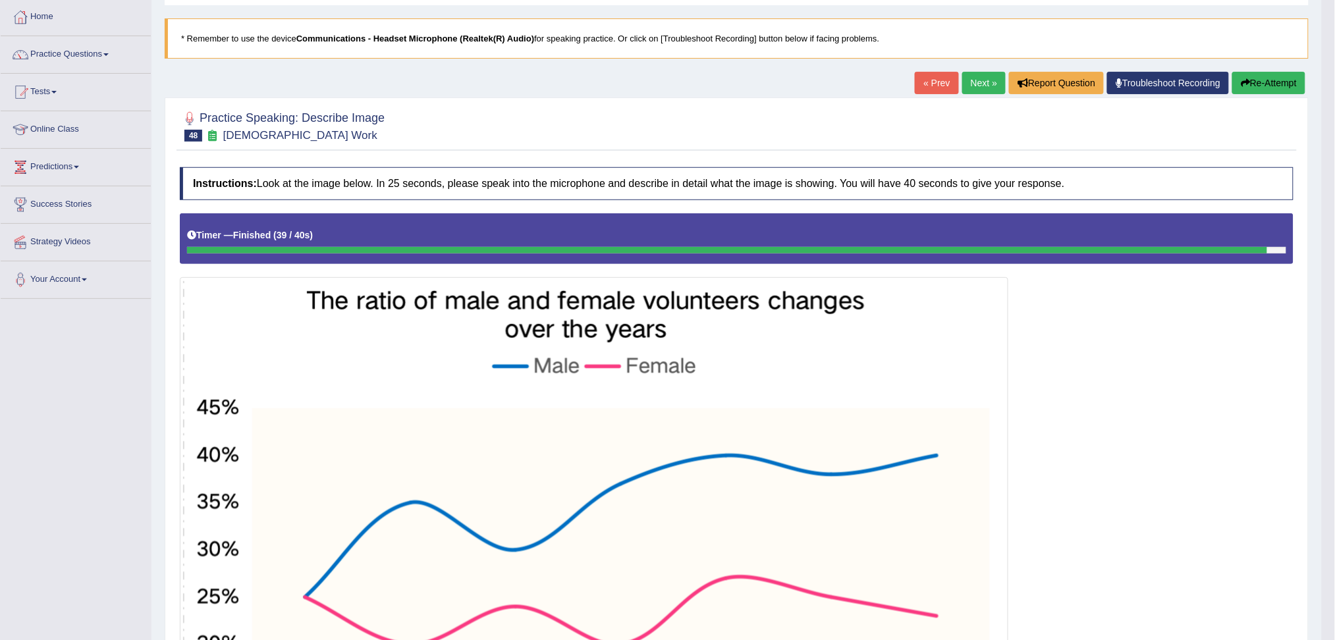
scroll to position [53, 0]
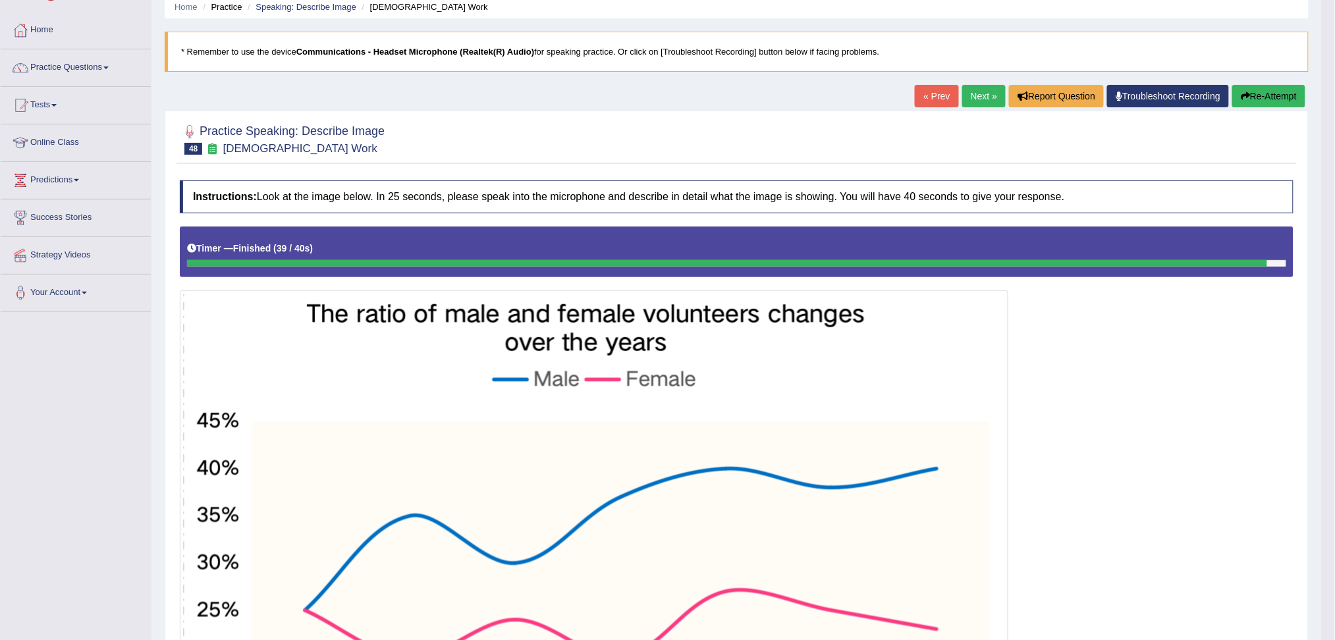
click at [985, 91] on link "Next »" at bounding box center [983, 96] width 43 height 22
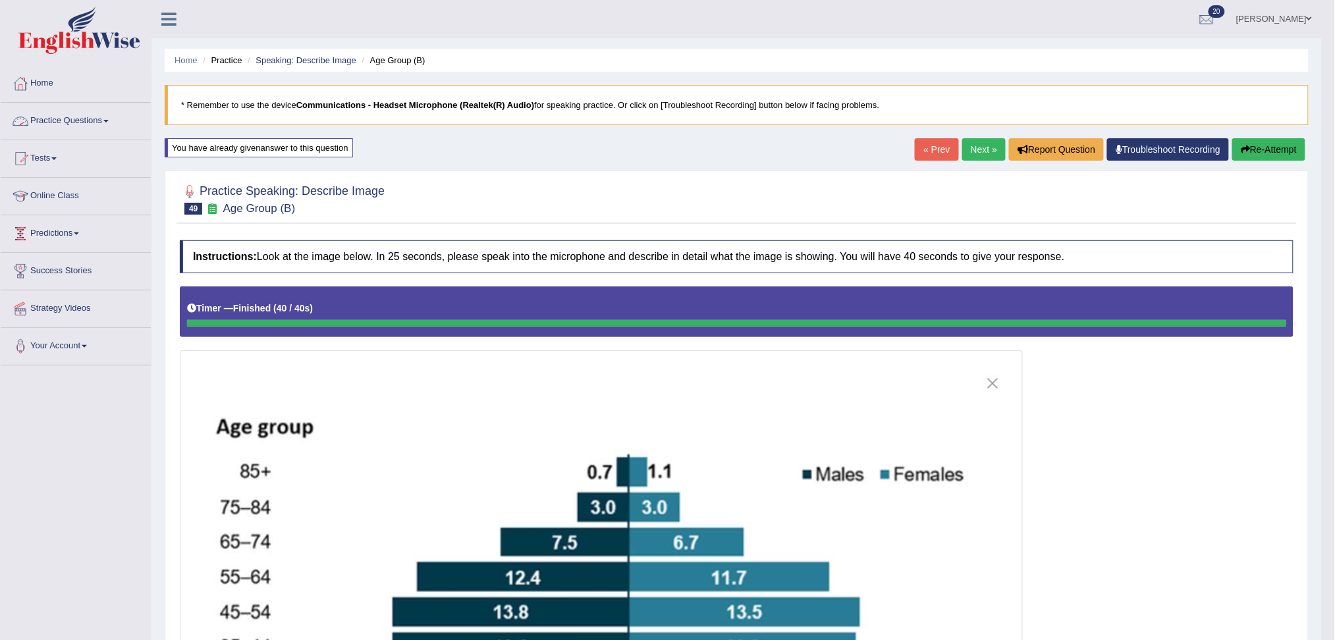
click at [55, 126] on link "Practice Questions" at bounding box center [76, 119] width 150 height 33
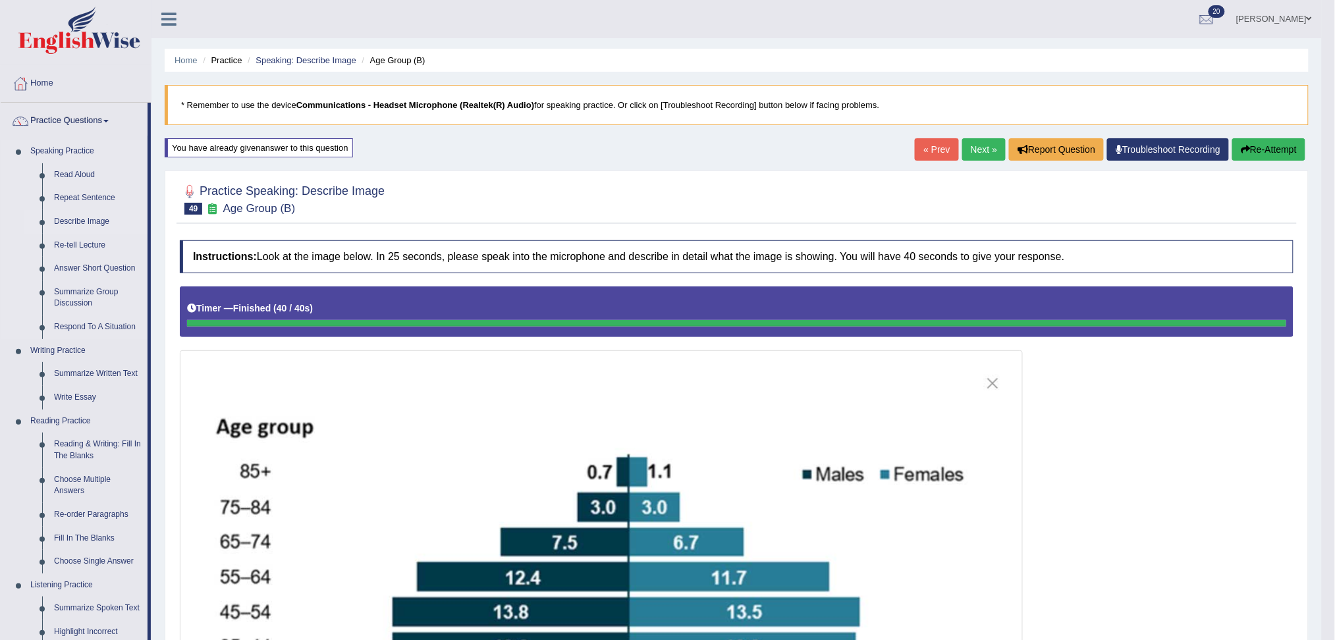
click at [97, 220] on link "Describe Image" at bounding box center [97, 222] width 99 height 24
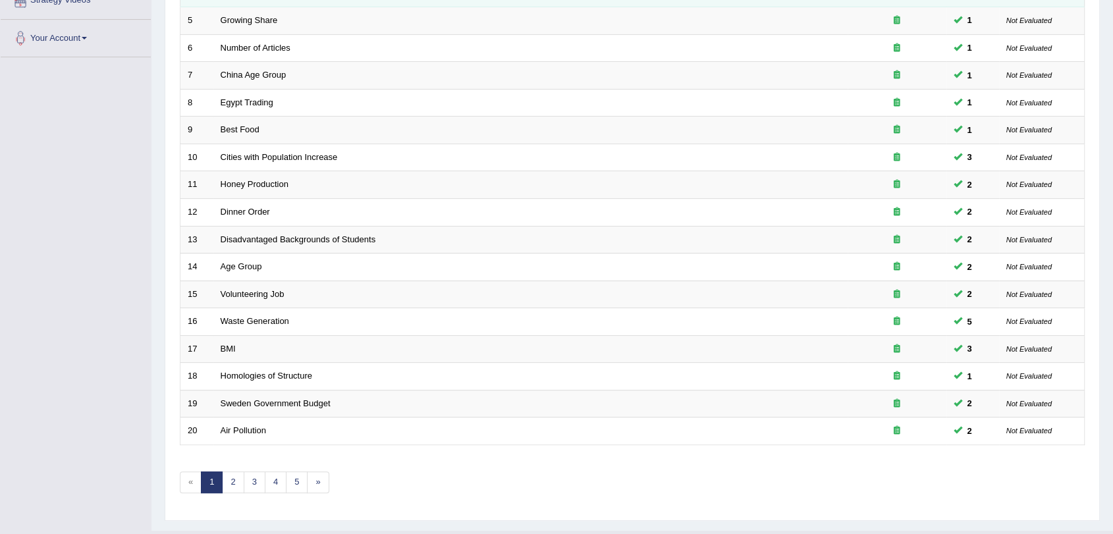
scroll to position [337, 0]
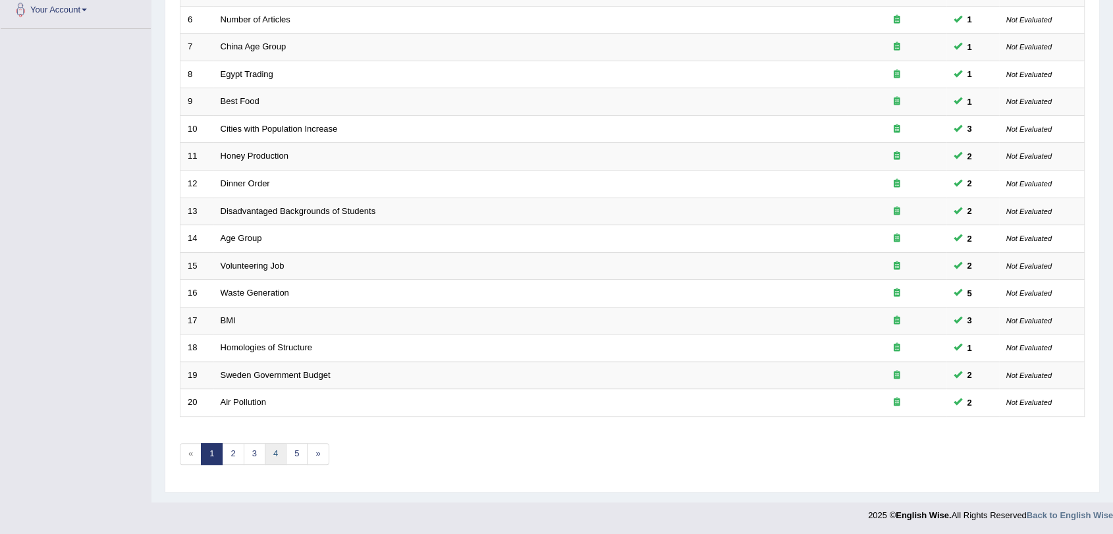
click at [273, 446] on link "4" at bounding box center [276, 454] width 22 height 22
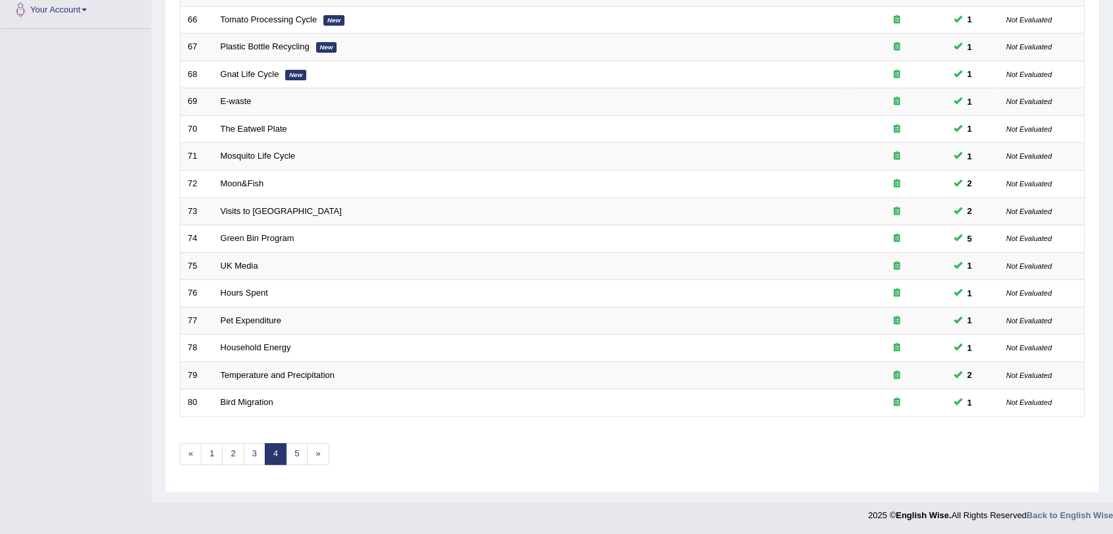
click at [250, 454] on link "3" at bounding box center [255, 454] width 22 height 22
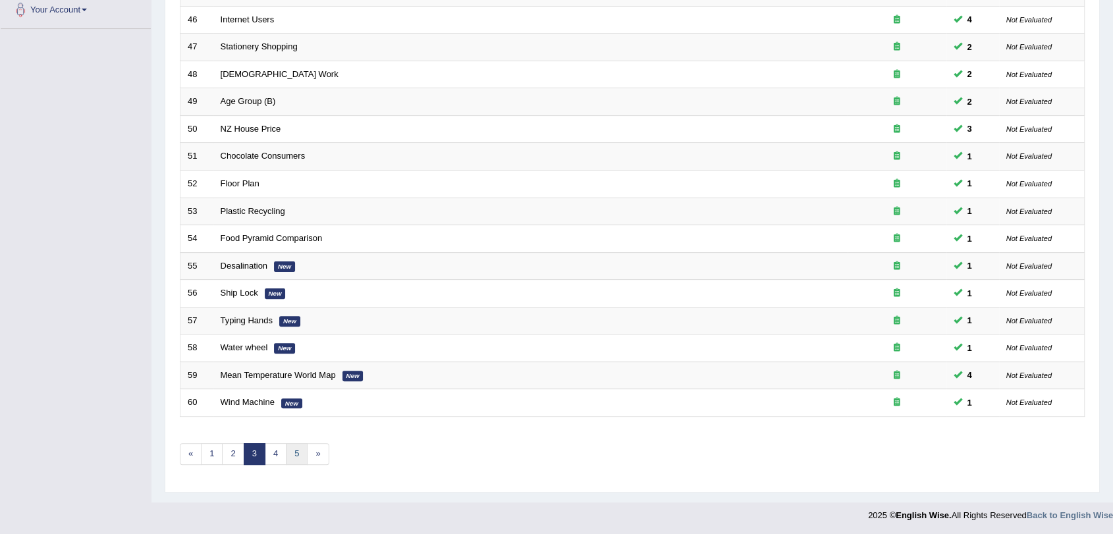
click at [300, 446] on link "5" at bounding box center [297, 454] width 22 height 22
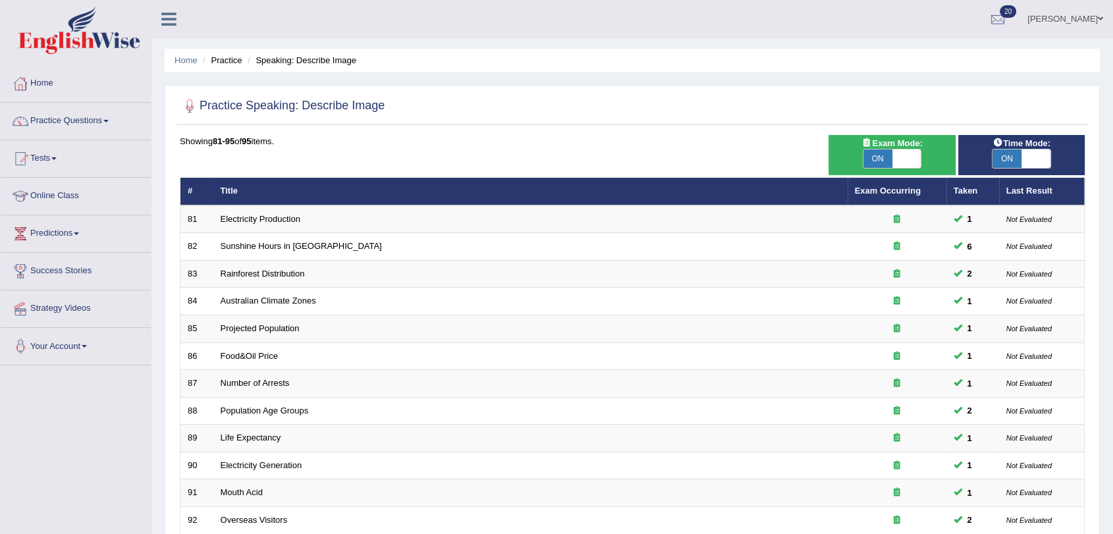
click at [879, 151] on span "ON" at bounding box center [877, 158] width 29 height 18
checkbox input "false"
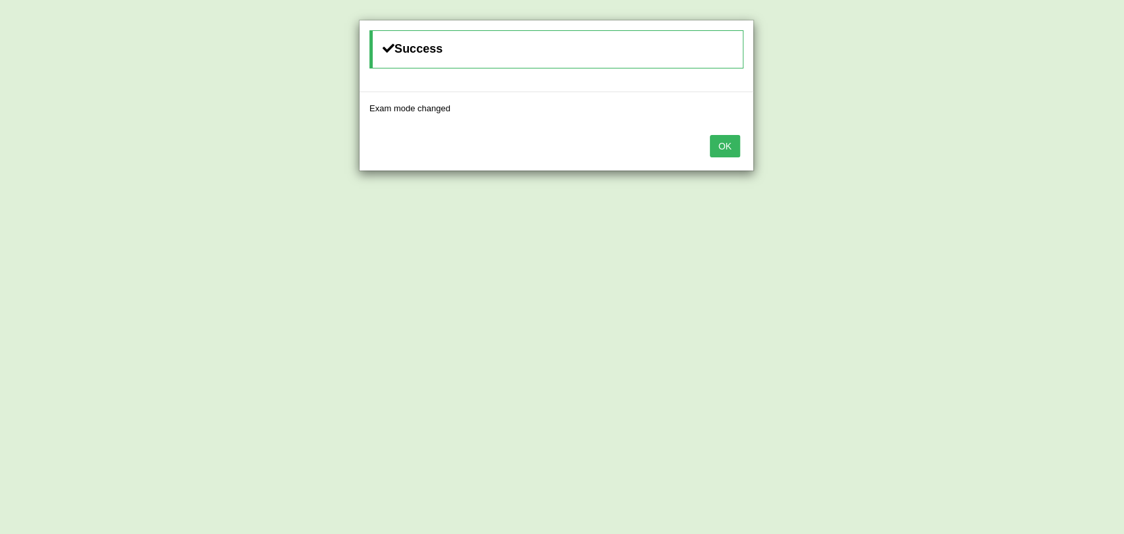
click at [729, 146] on button "OK" at bounding box center [725, 146] width 30 height 22
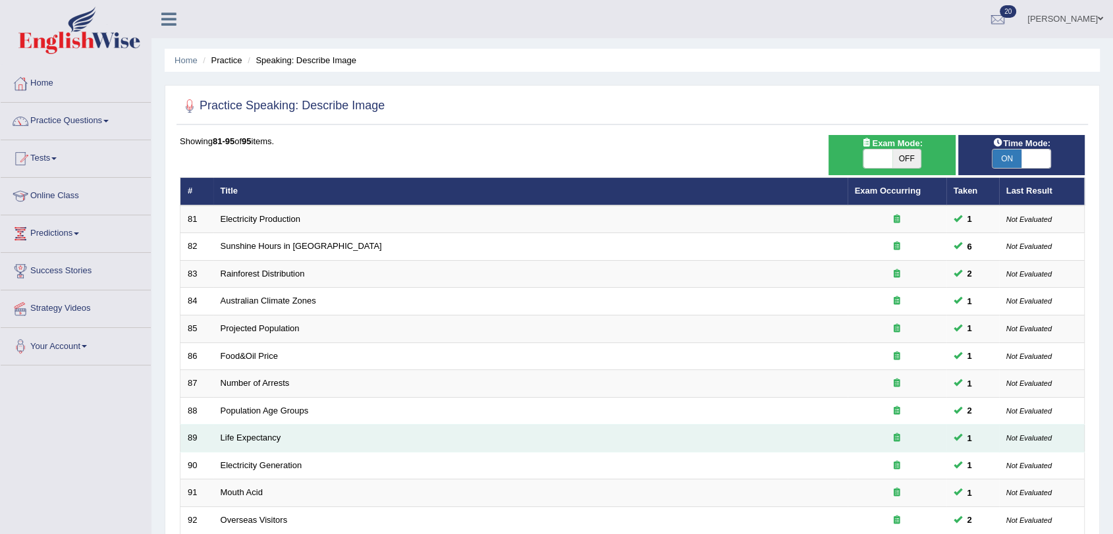
scroll to position [194, 0]
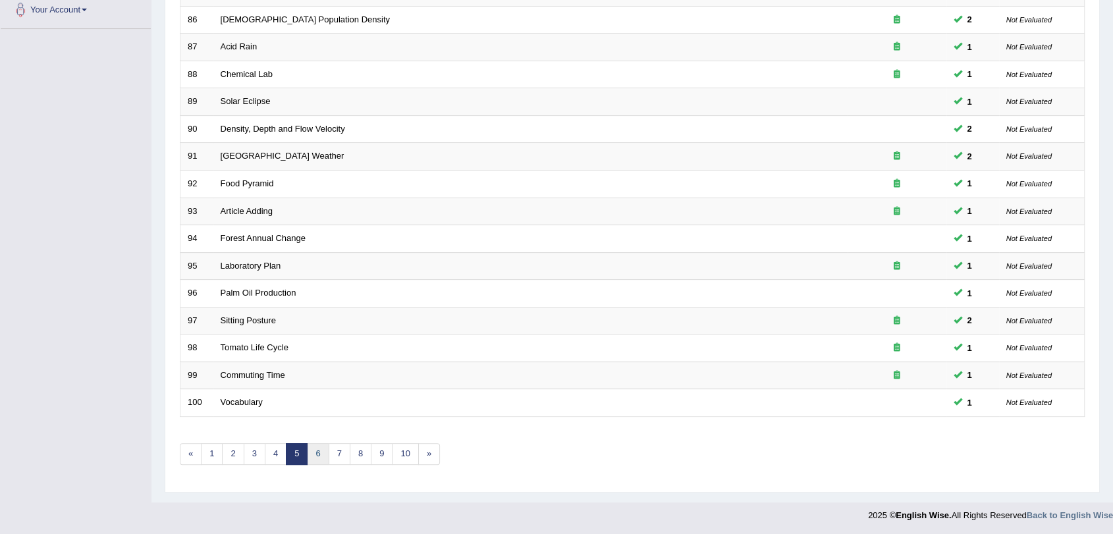
click at [318, 446] on link "6" at bounding box center [318, 454] width 22 height 22
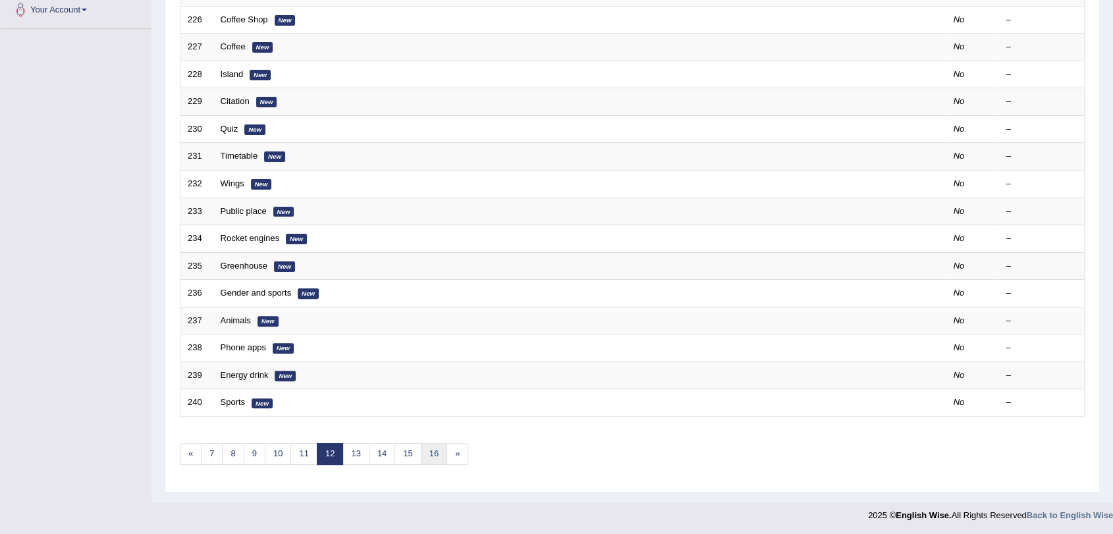
click at [427, 460] on link "16" at bounding box center [434, 454] width 26 height 22
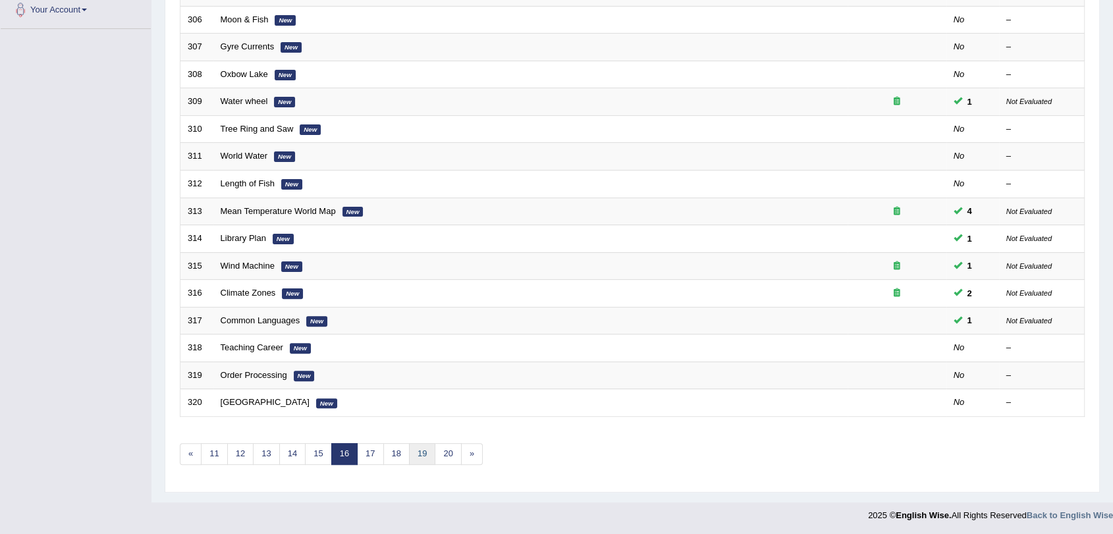
click at [421, 454] on link "19" at bounding box center [422, 454] width 26 height 22
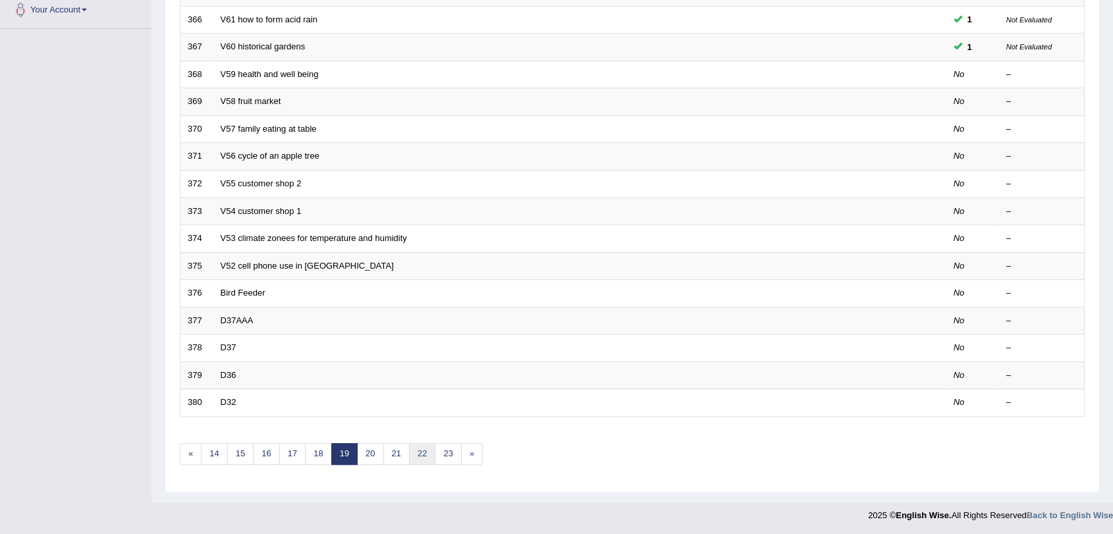
click at [425, 448] on link "22" at bounding box center [422, 454] width 26 height 22
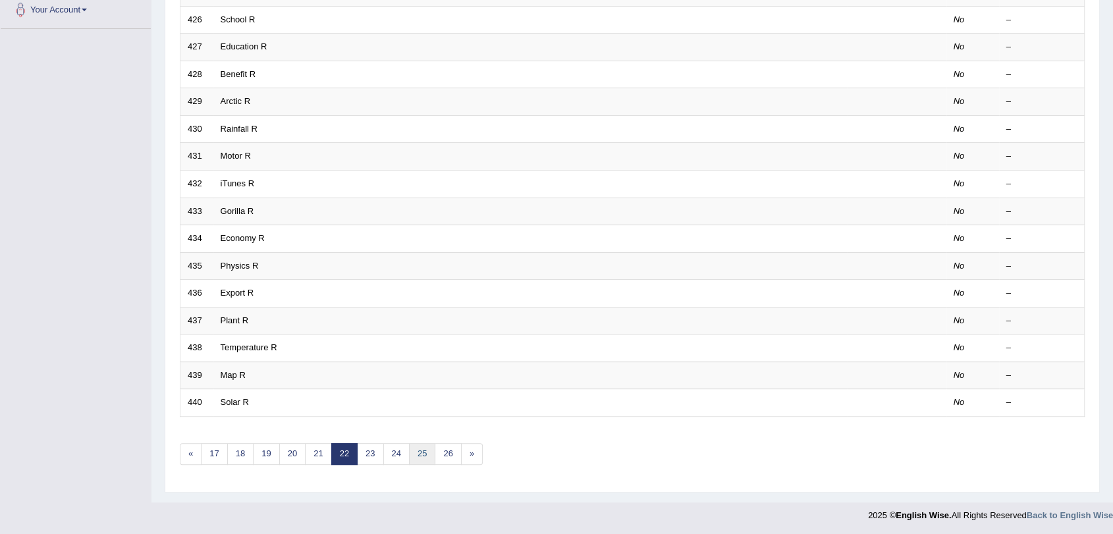
click at [418, 449] on link "25" at bounding box center [422, 454] width 26 height 22
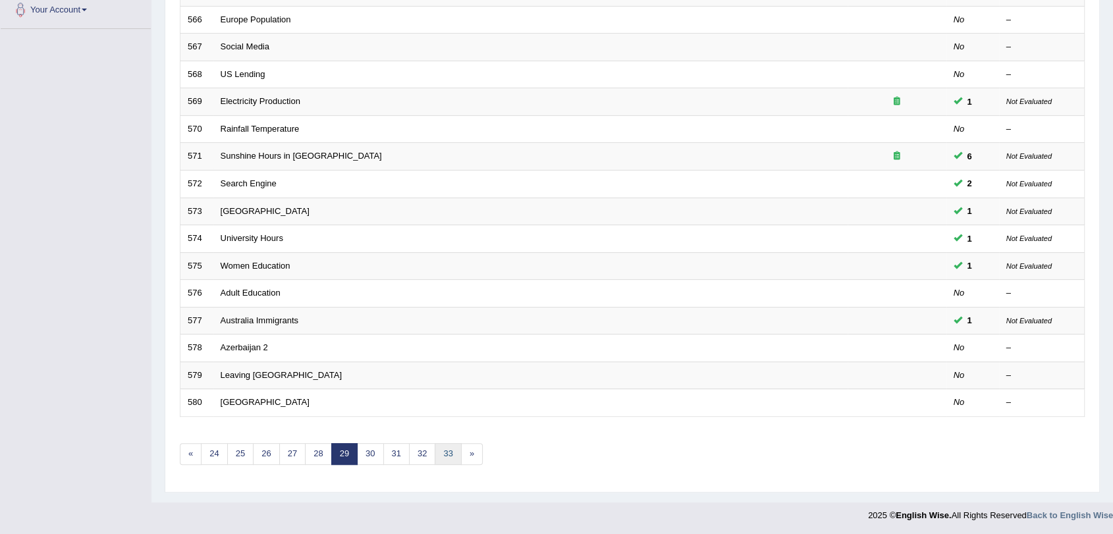
click at [445, 459] on link "33" at bounding box center [448, 454] width 26 height 22
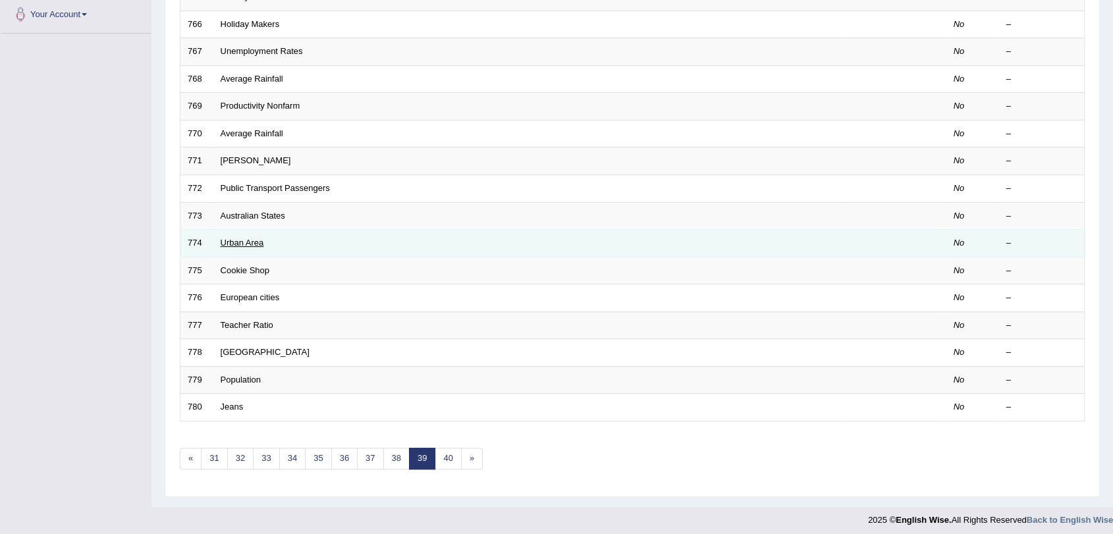
click at [244, 244] on link "Urban Area" at bounding box center [242, 243] width 43 height 10
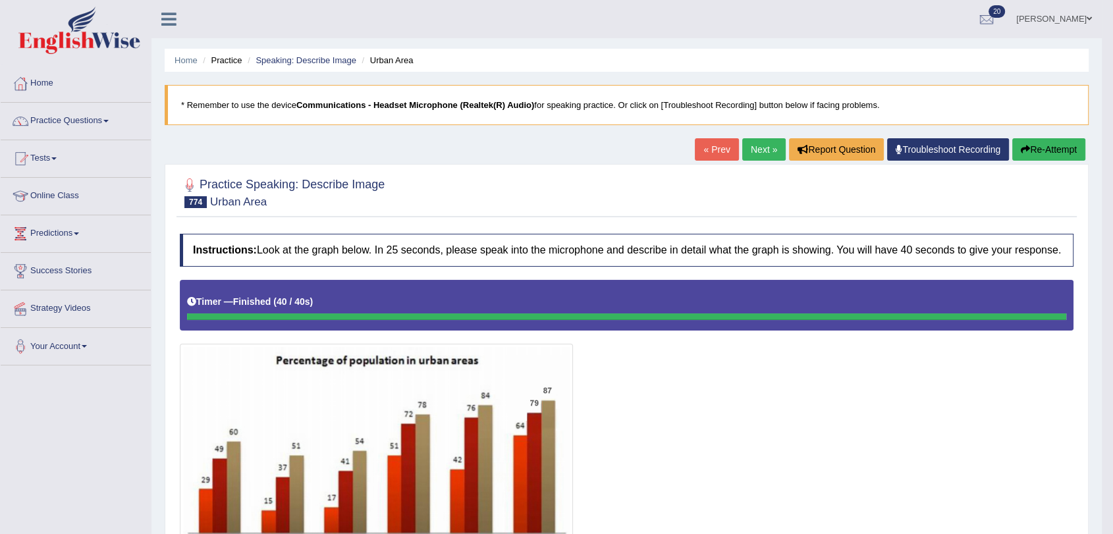
click at [750, 151] on link "Next »" at bounding box center [763, 149] width 43 height 22
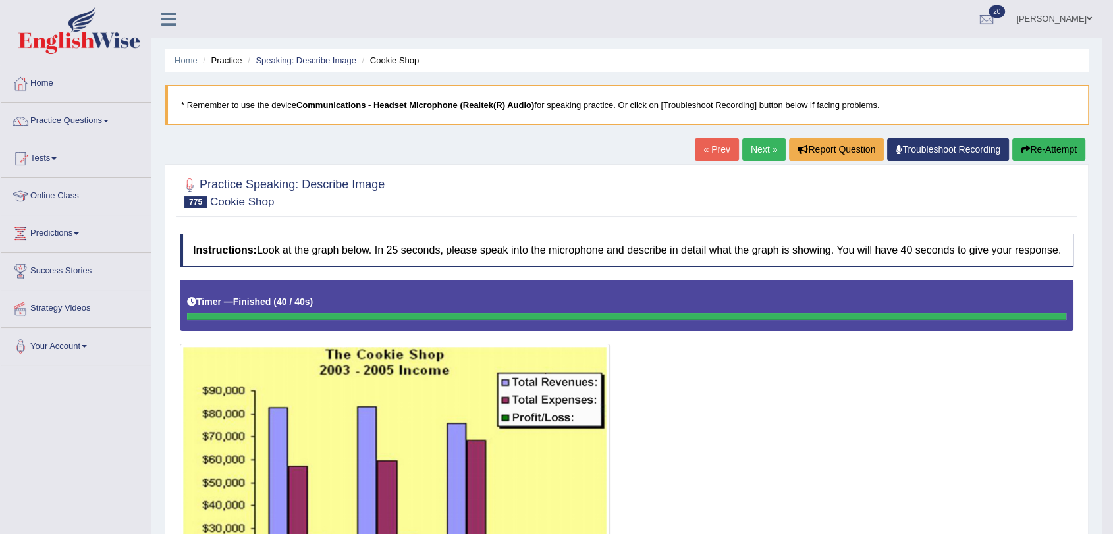
click at [749, 147] on link "Next »" at bounding box center [763, 149] width 43 height 22
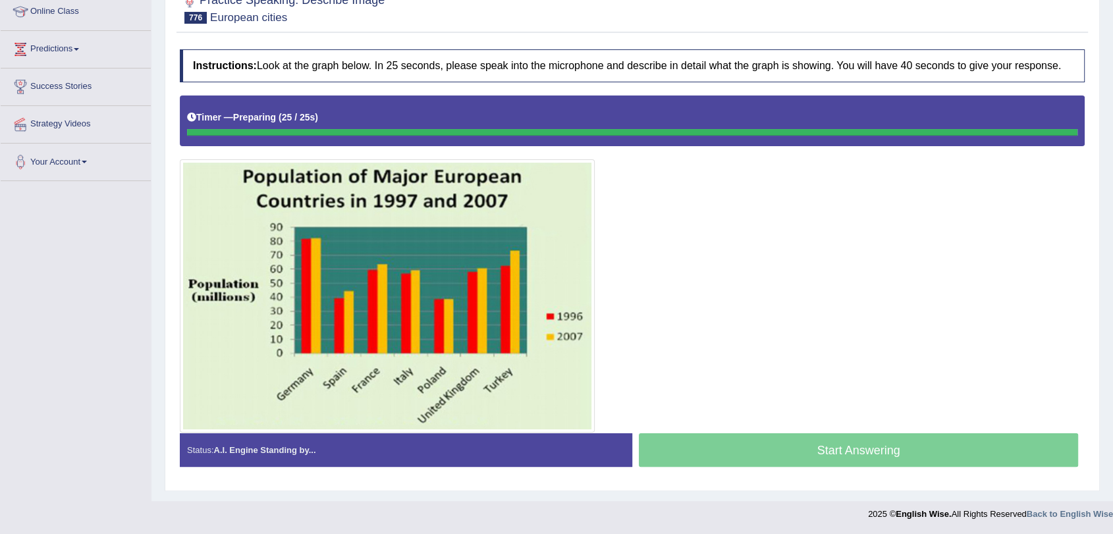
scroll to position [184, 0]
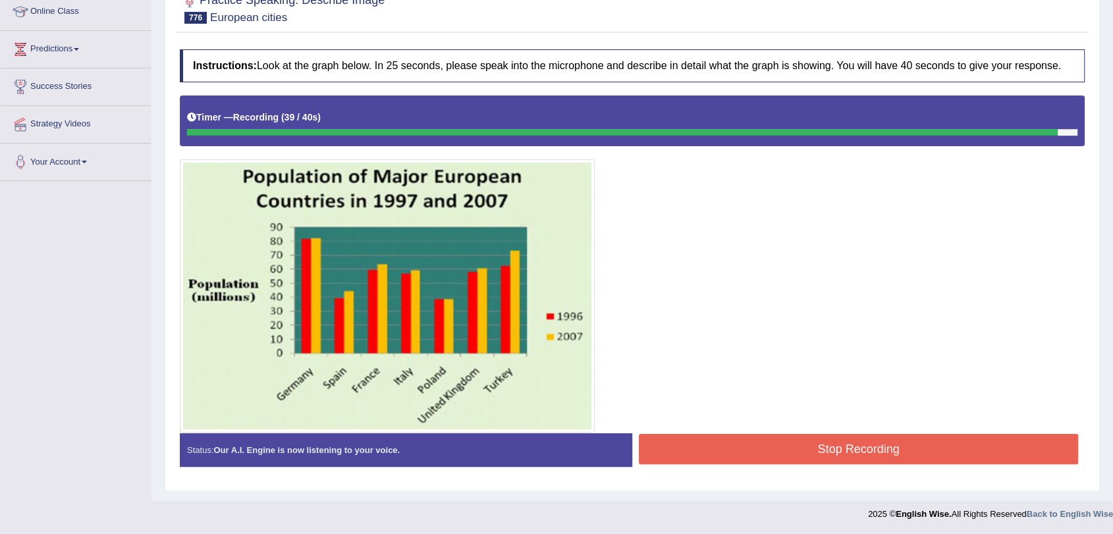
click at [800, 447] on button "Stop Recording" at bounding box center [858, 449] width 439 height 30
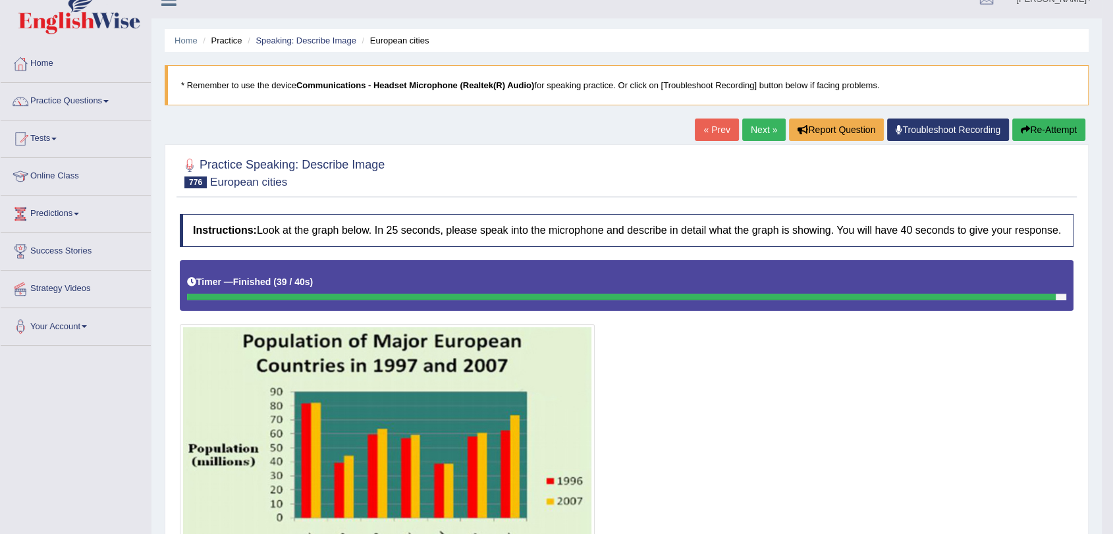
scroll to position [0, 0]
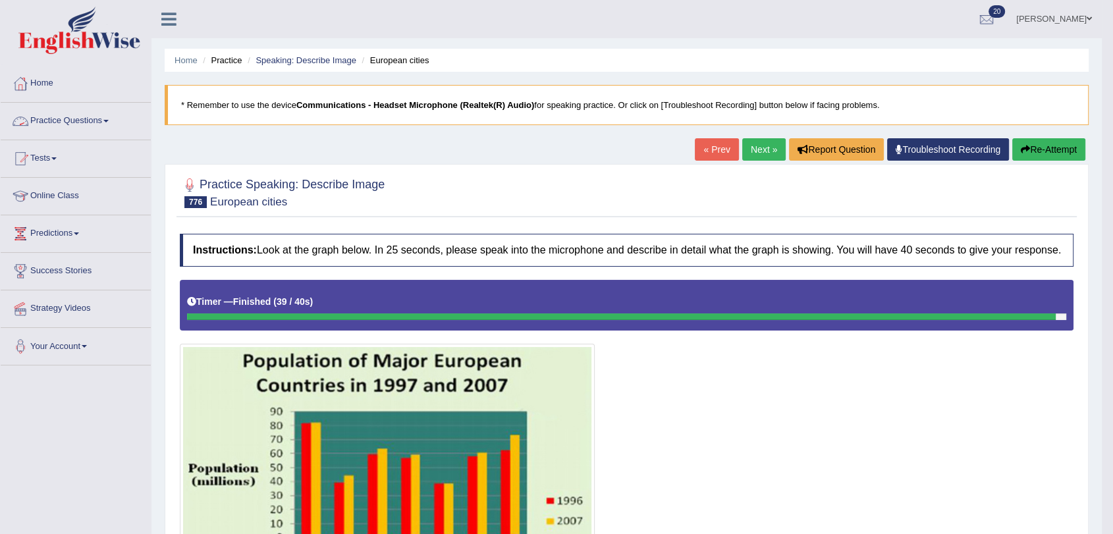
click at [95, 117] on link "Practice Questions" at bounding box center [76, 119] width 150 height 33
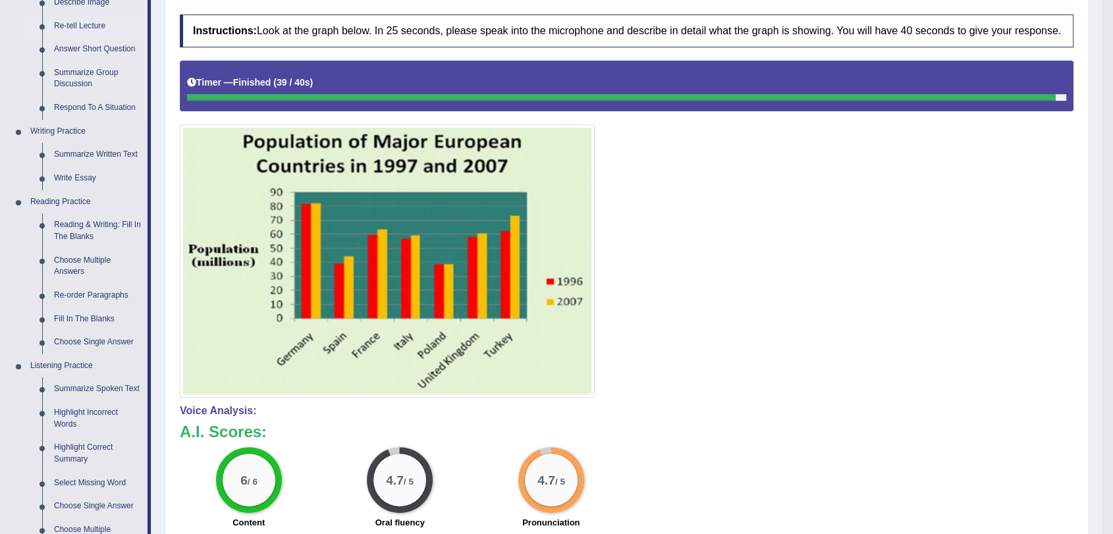
scroll to position [439, 0]
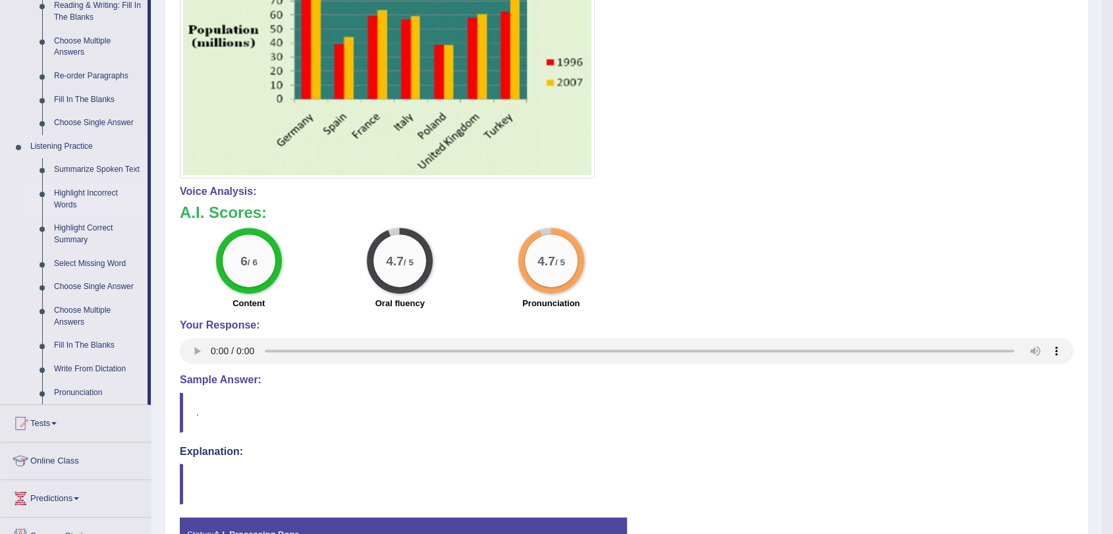
click at [83, 198] on link "Highlight Incorrect Words" at bounding box center [97, 199] width 99 height 35
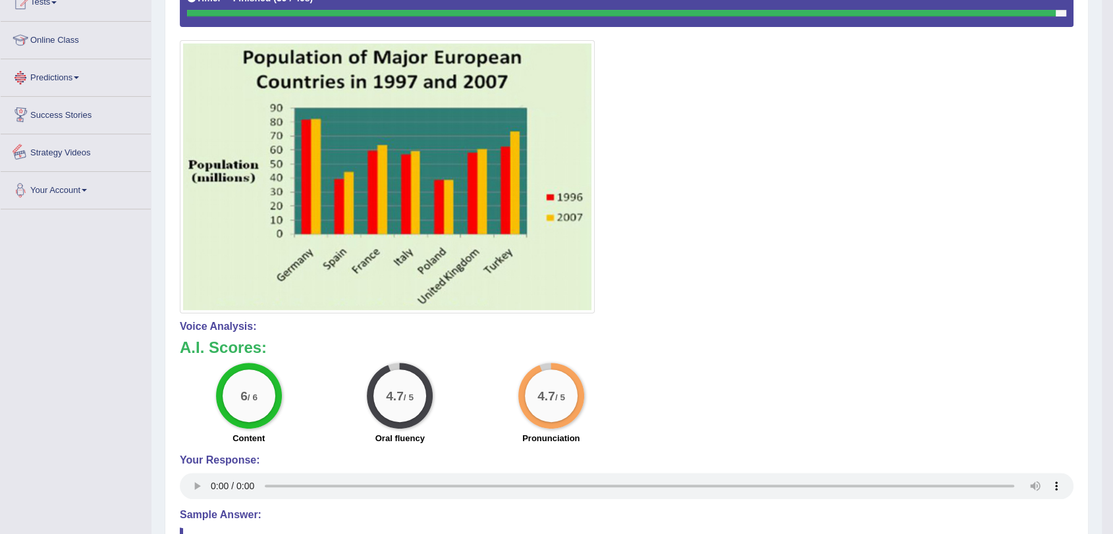
scroll to position [447, 0]
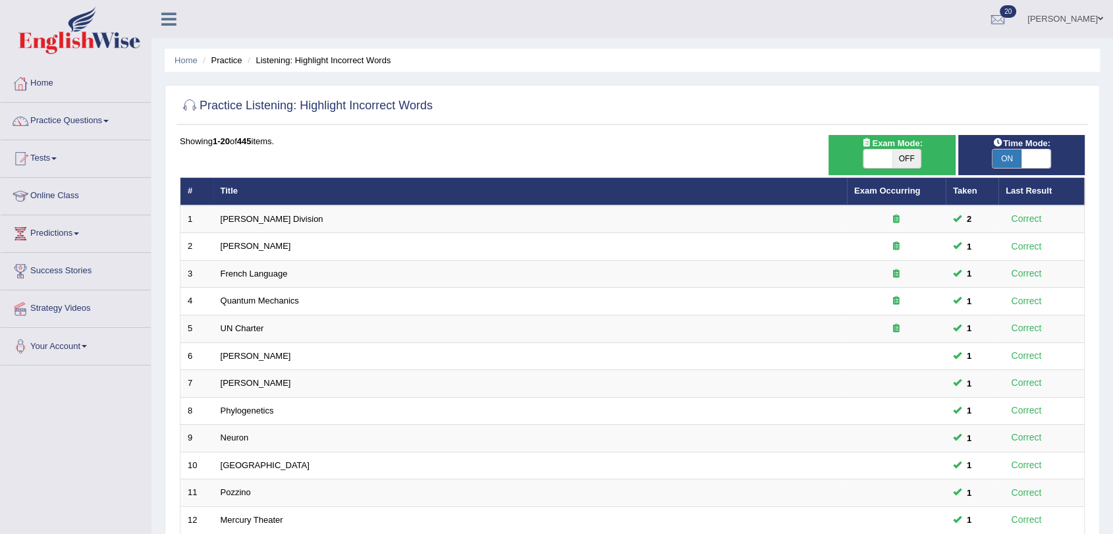
click at [907, 161] on span "OFF" at bounding box center [906, 158] width 29 height 18
checkbox input "true"
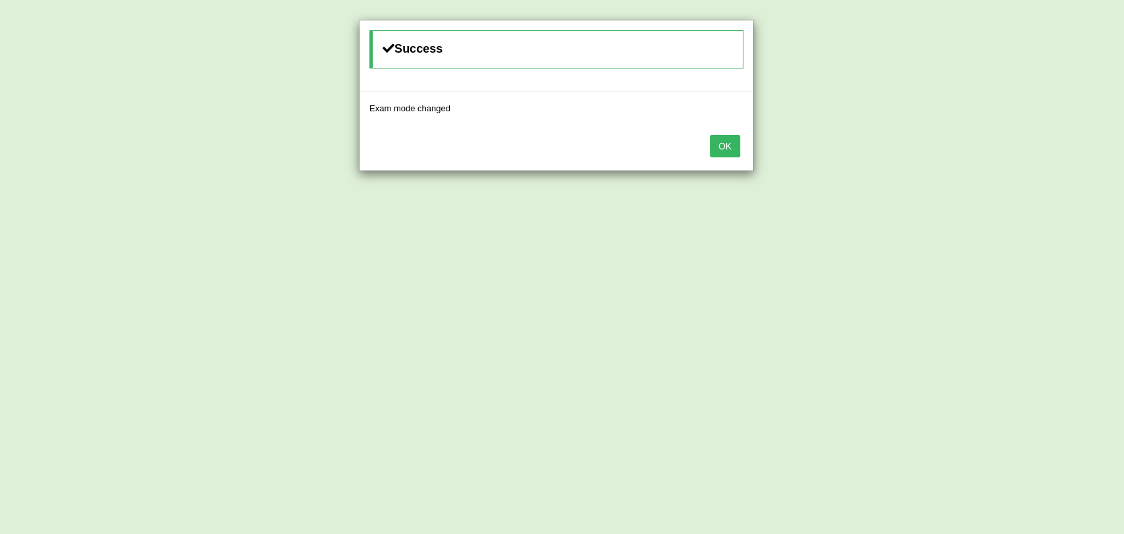
click at [715, 142] on button "OK" at bounding box center [725, 146] width 30 height 22
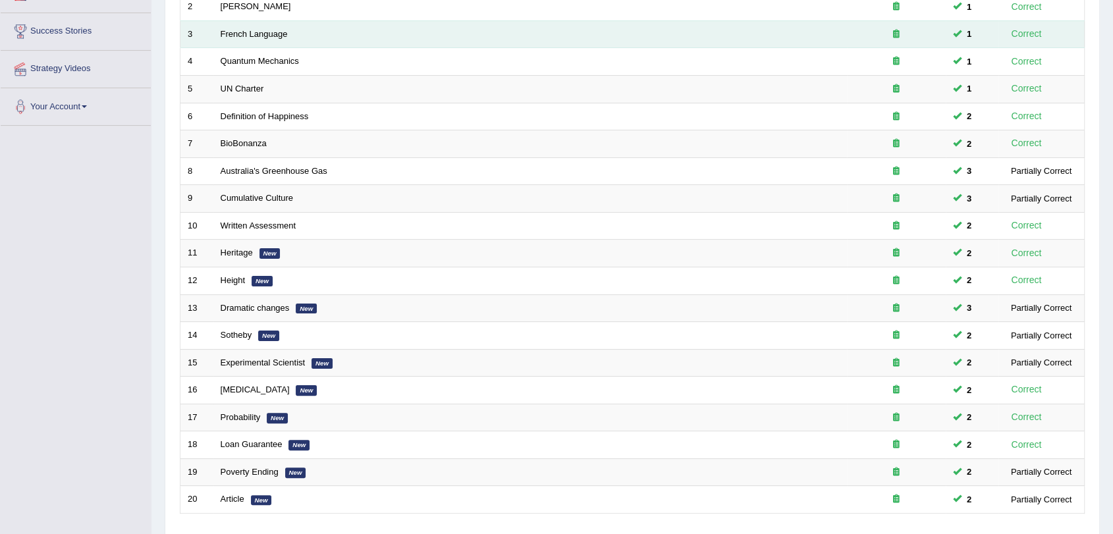
scroll to position [285, 0]
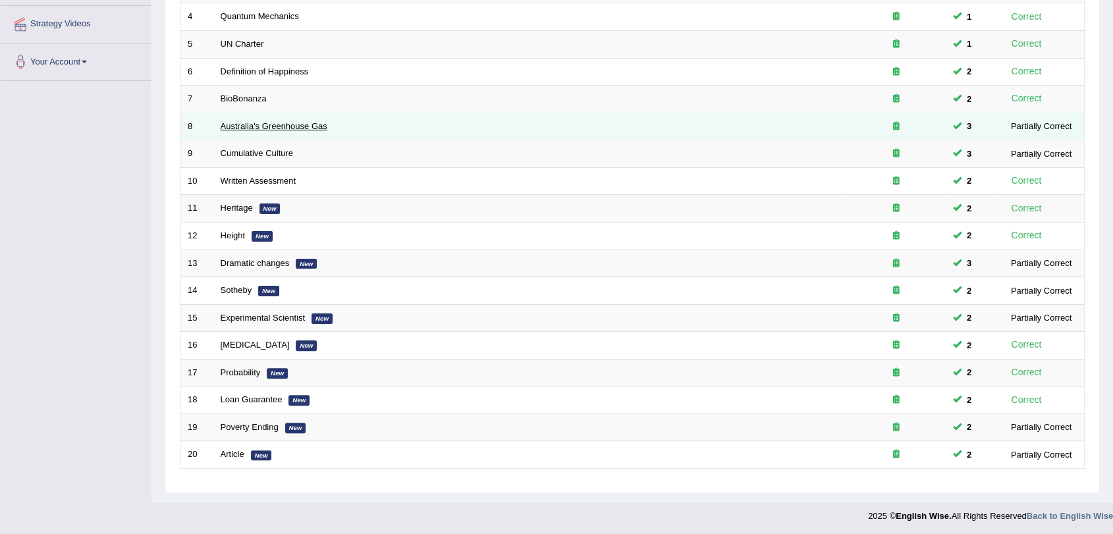
click at [233, 125] on link "Australia's Greenhouse Gas" at bounding box center [274, 126] width 107 height 10
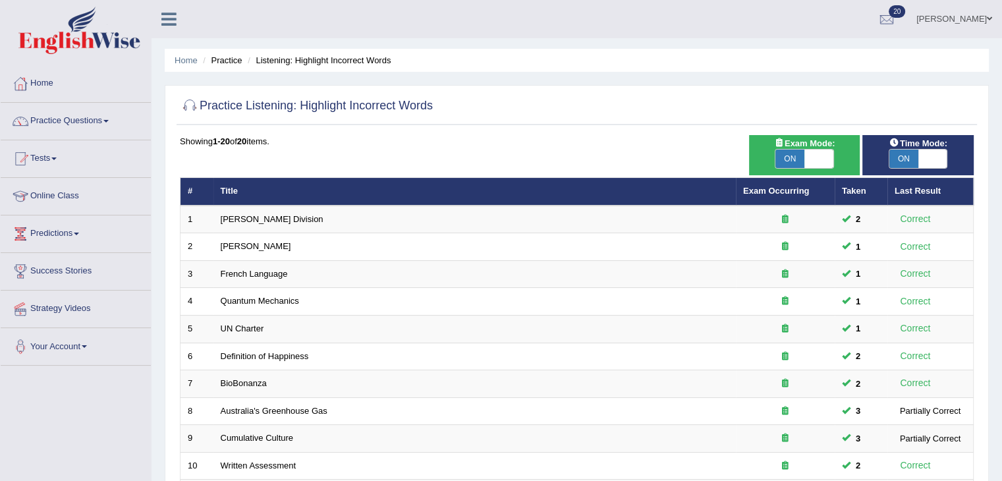
click at [907, 153] on span "ON" at bounding box center [903, 158] width 29 height 18
checkbox input "false"
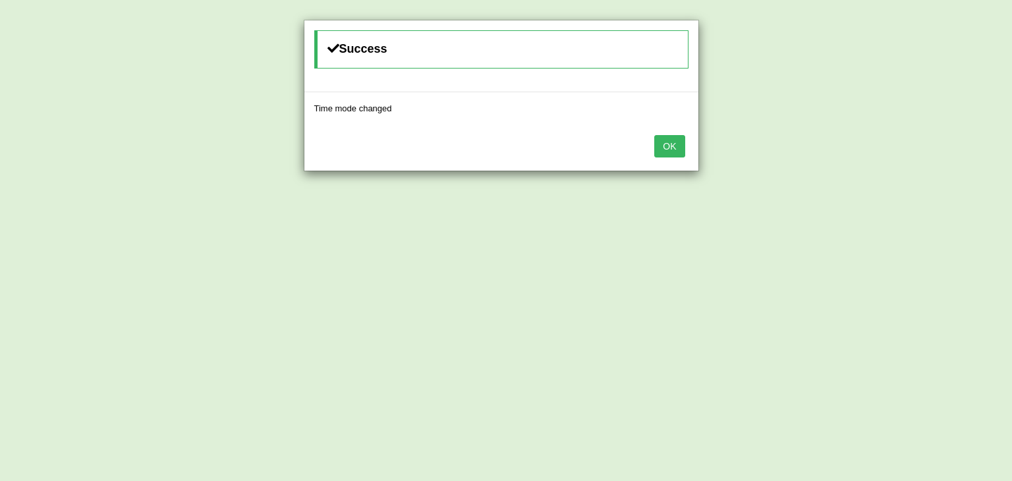
click at [671, 151] on button "OK" at bounding box center [669, 146] width 30 height 22
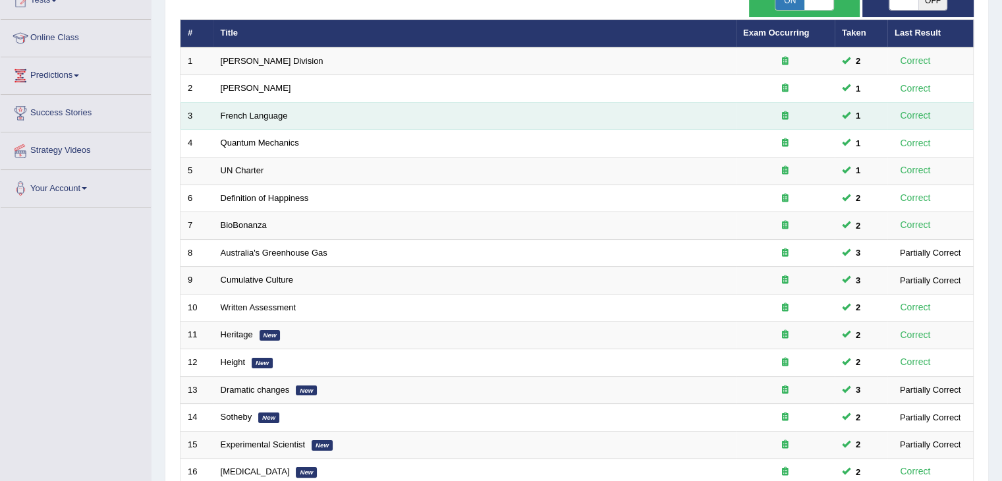
scroll to position [139, 0]
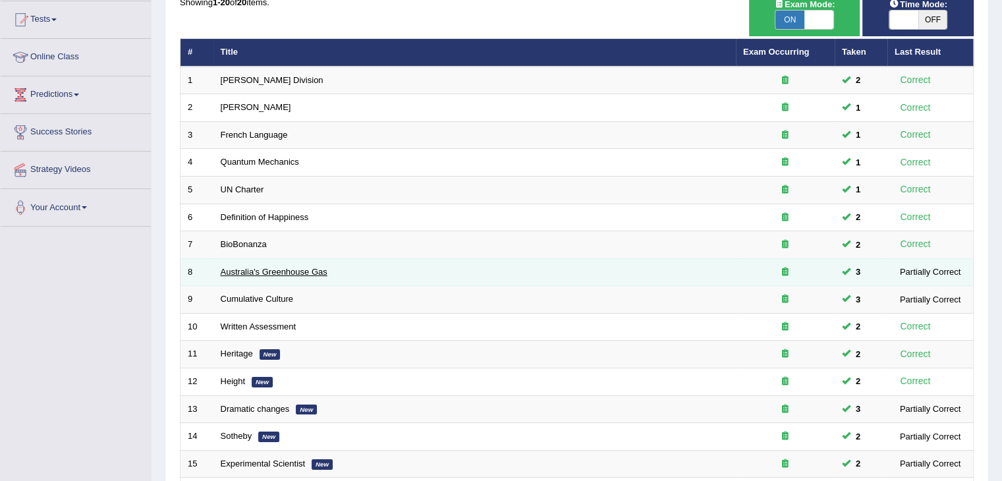
click at [229, 269] on link "Australia's Greenhouse Gas" at bounding box center [274, 272] width 107 height 10
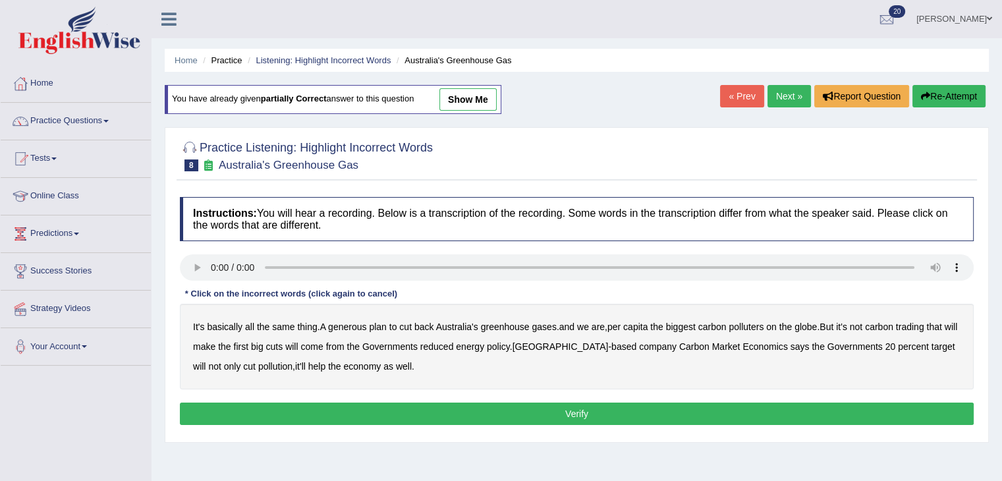
click at [341, 323] on b "generous" at bounding box center [347, 326] width 38 height 11
click at [813, 321] on b "globe" at bounding box center [805, 326] width 22 height 11
click at [446, 343] on b "reduced" at bounding box center [437, 346] width 34 height 11
click at [510, 347] on b "policy" at bounding box center [498, 346] width 23 height 11
click at [738, 407] on button "Verify" at bounding box center [577, 413] width 794 height 22
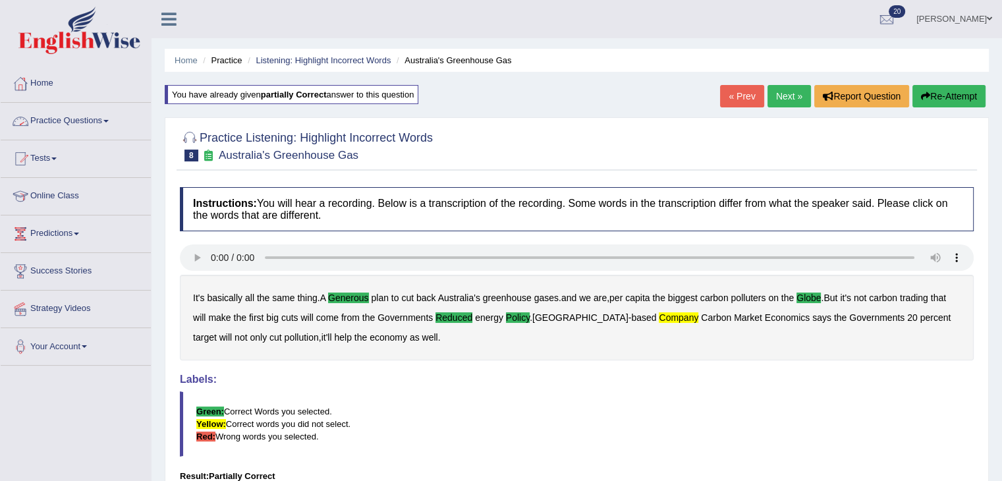
click at [49, 122] on link "Practice Questions" at bounding box center [76, 119] width 150 height 33
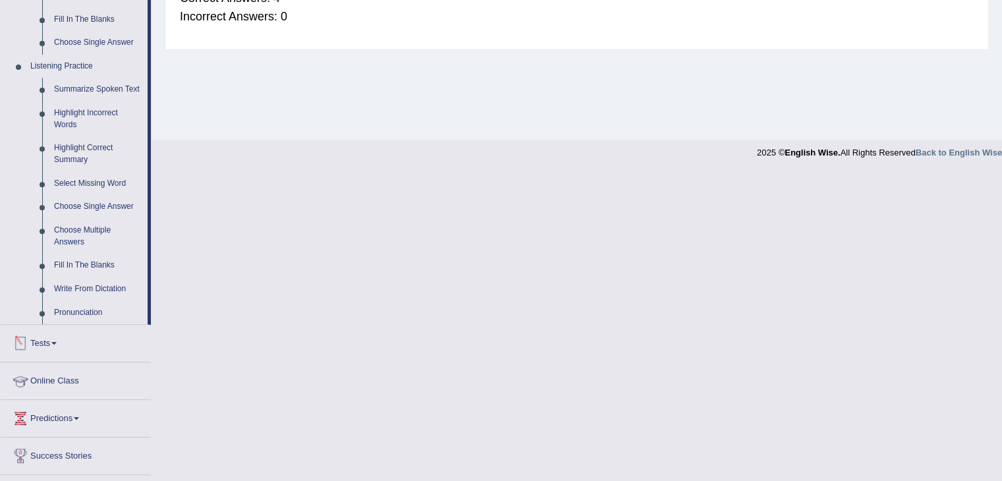
scroll to position [587, 0]
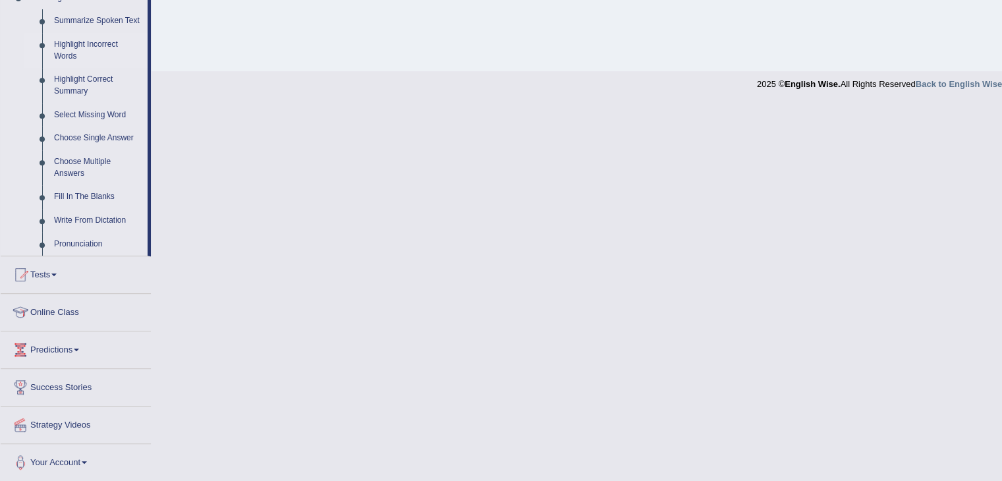
click at [90, 45] on link "Highlight Incorrect Words" at bounding box center [97, 50] width 99 height 35
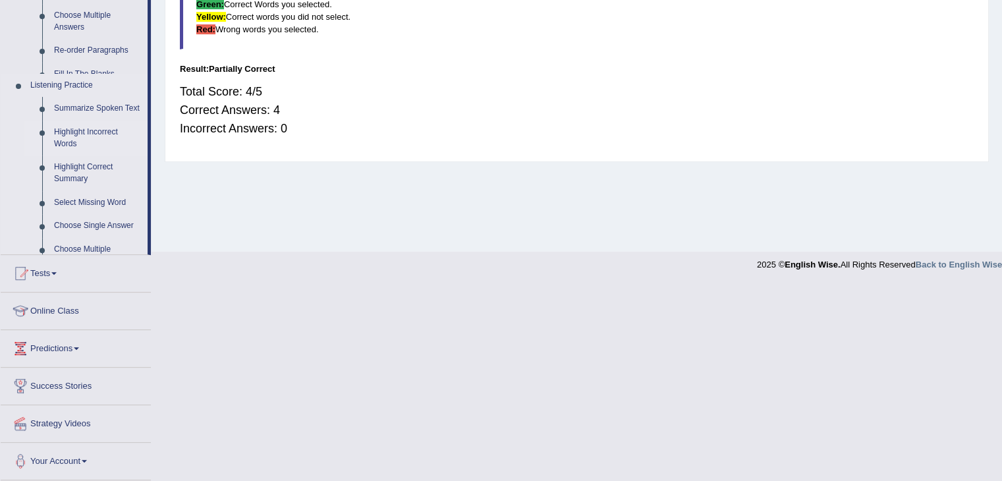
scroll to position [211, 0]
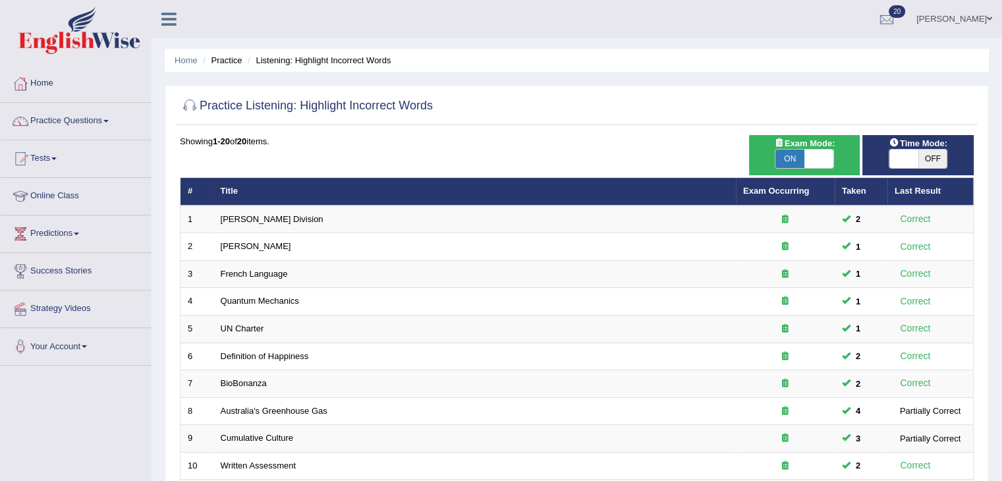
click at [788, 157] on span "ON" at bounding box center [789, 158] width 29 height 18
checkbox input "false"
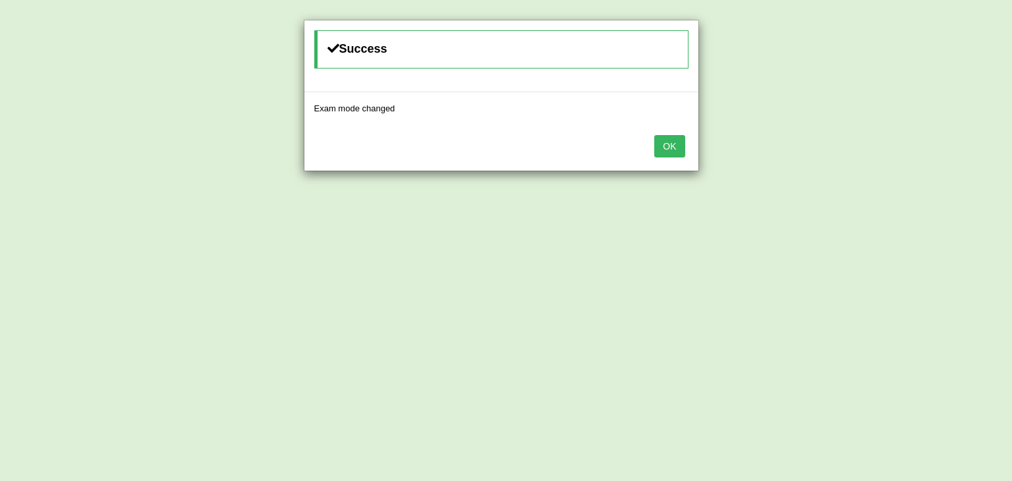
click at [664, 148] on button "OK" at bounding box center [669, 146] width 30 height 22
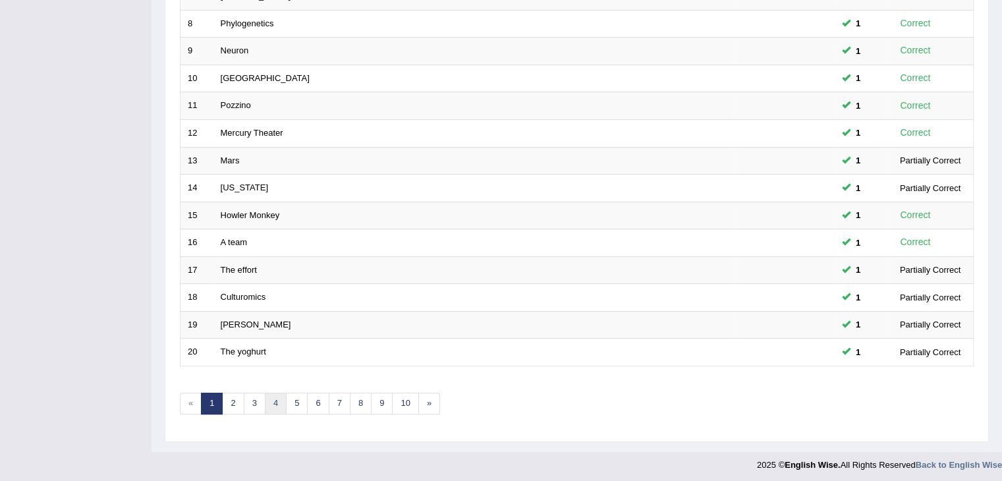
click at [274, 398] on link "4" at bounding box center [276, 404] width 22 height 22
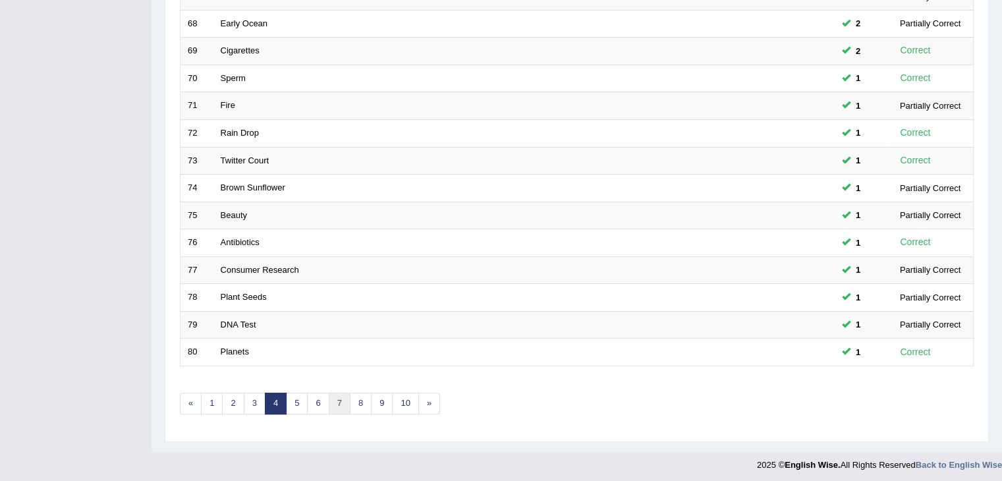
click at [340, 400] on link "7" at bounding box center [340, 404] width 22 height 22
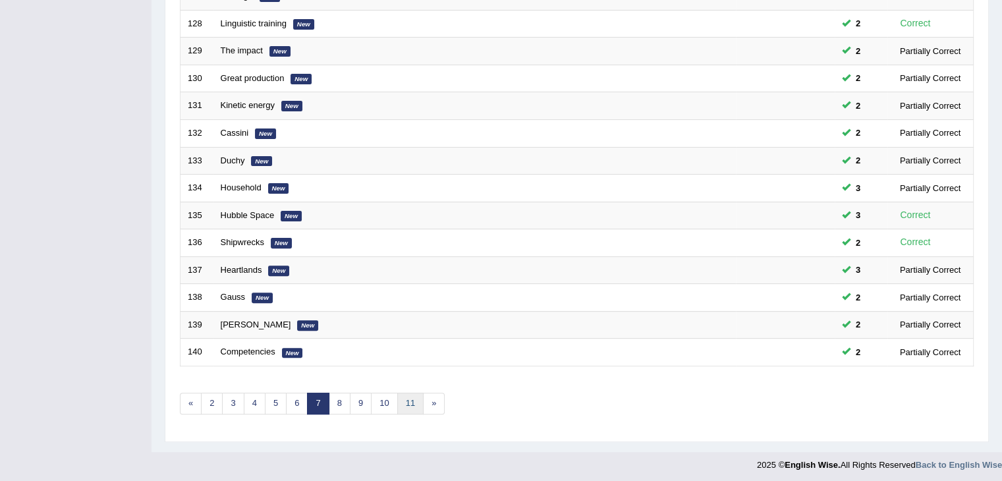
click at [403, 408] on link "11" at bounding box center [410, 404] width 26 height 22
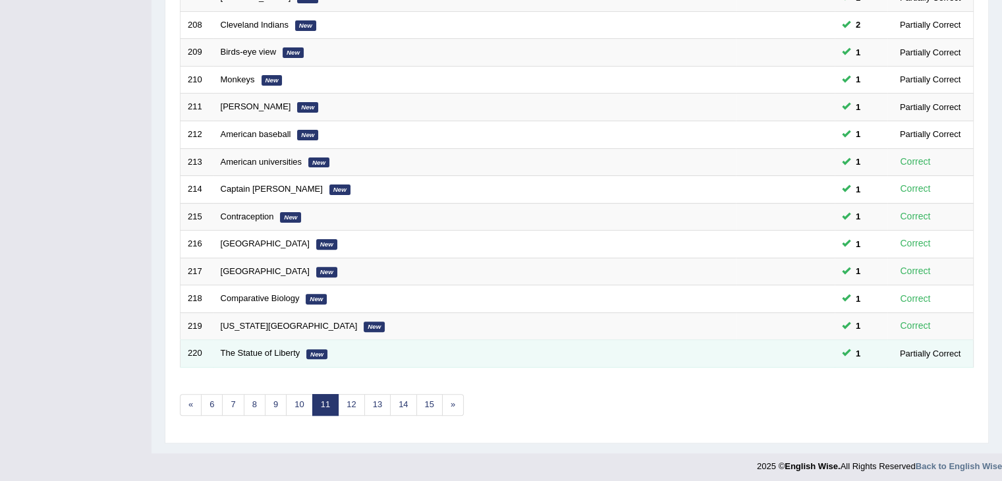
scroll to position [387, 0]
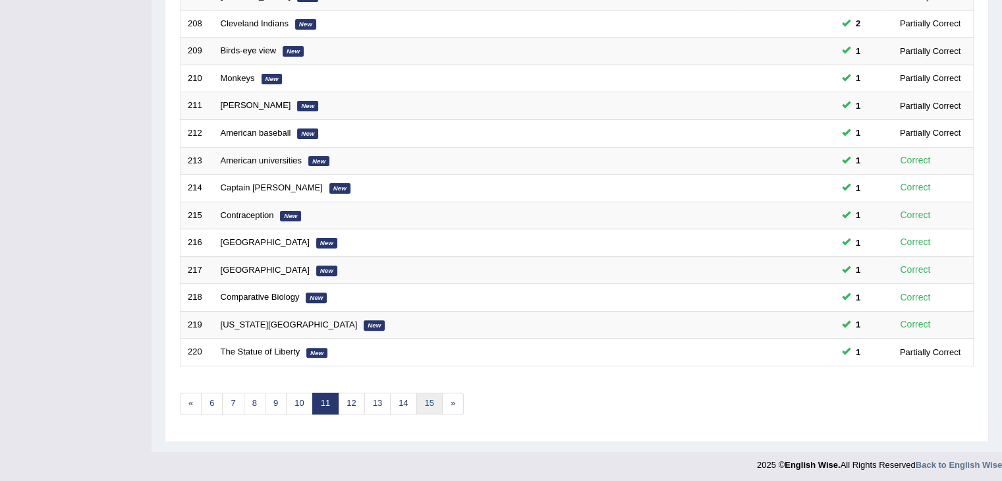
click at [423, 394] on link "15" at bounding box center [429, 404] width 26 height 22
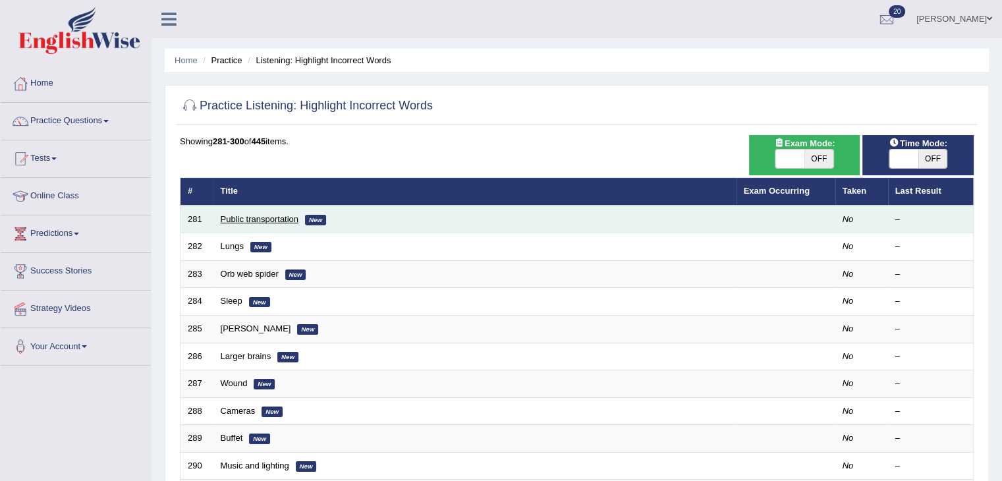
click at [237, 215] on link "Public transportation" at bounding box center [260, 219] width 78 height 10
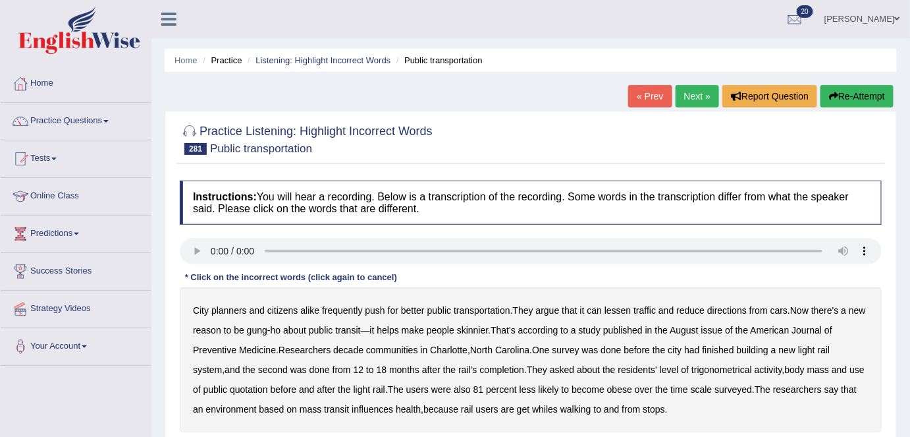
drag, startPoint x: 876, startPoint y: 3, endPoint x: 550, endPoint y: 94, distance: 338.2
click at [550, 94] on div "Home Practice Listening: Highlight Incorrect Words Public transportation « Prev…" at bounding box center [530, 329] width 759 height 659
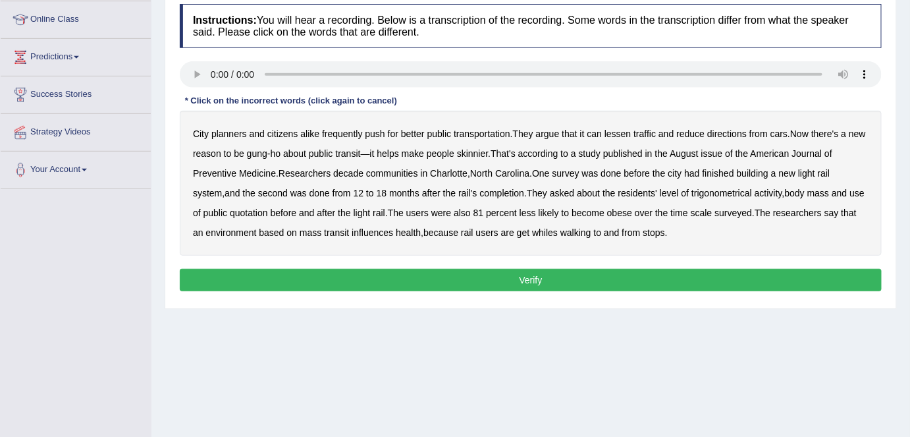
scroll to position [179, 0]
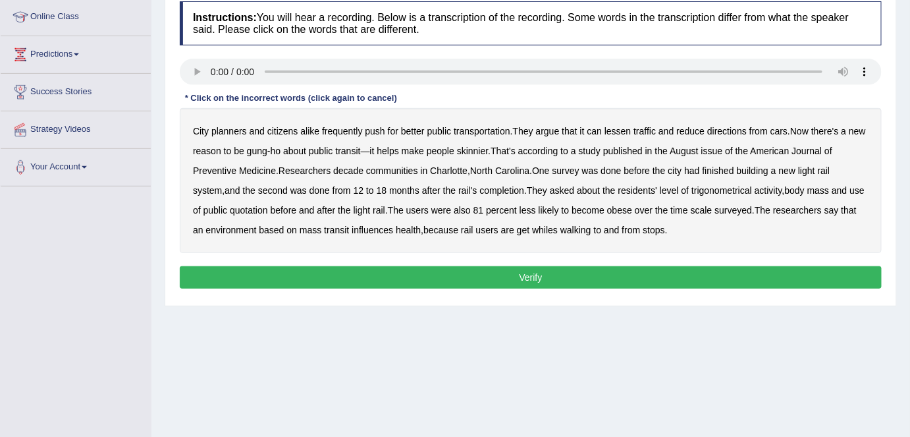
drag, startPoint x: 734, startPoint y: 122, endPoint x: 734, endPoint y: 133, distance: 10.5
click at [734, 124] on div "City planners and citizens alike frequently push for better public transportati…" at bounding box center [531, 180] width 702 height 145
click at [734, 133] on b "directions" at bounding box center [727, 131] width 40 height 11
click at [360, 169] on b "decade" at bounding box center [348, 170] width 30 height 11
click at [721, 190] on b "trigonometrical" at bounding box center [721, 190] width 61 height 11
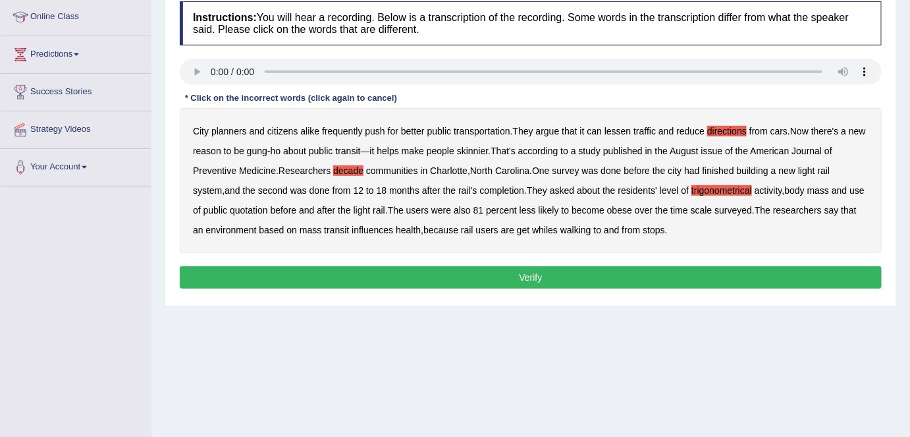
click at [268, 210] on b "quotation" at bounding box center [249, 210] width 38 height 11
click at [597, 275] on button "Verify" at bounding box center [531, 277] width 702 height 22
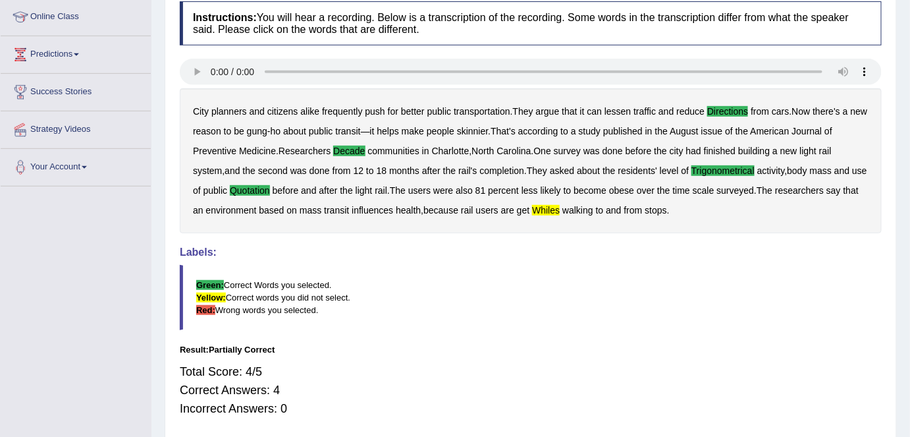
scroll to position [0, 0]
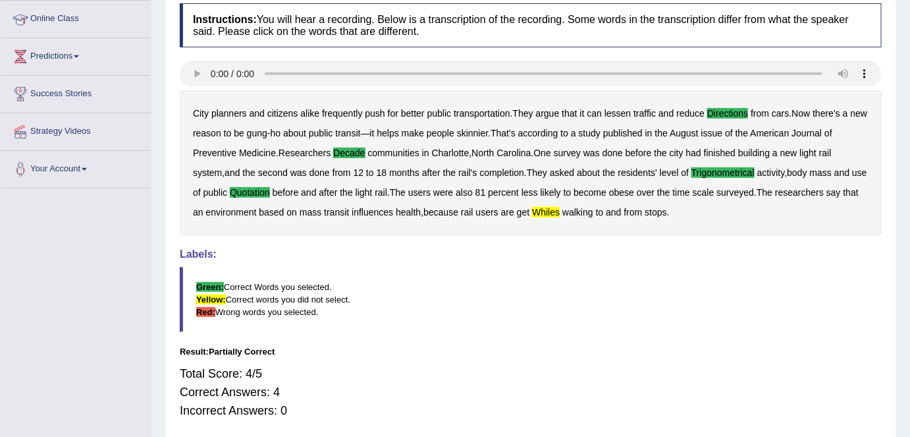
click at [55, 122] on ul "Home Practice Questions Speaking Practice Read Aloud Repeat Sentence Describe I…" at bounding box center [76, 38] width 150 height 300
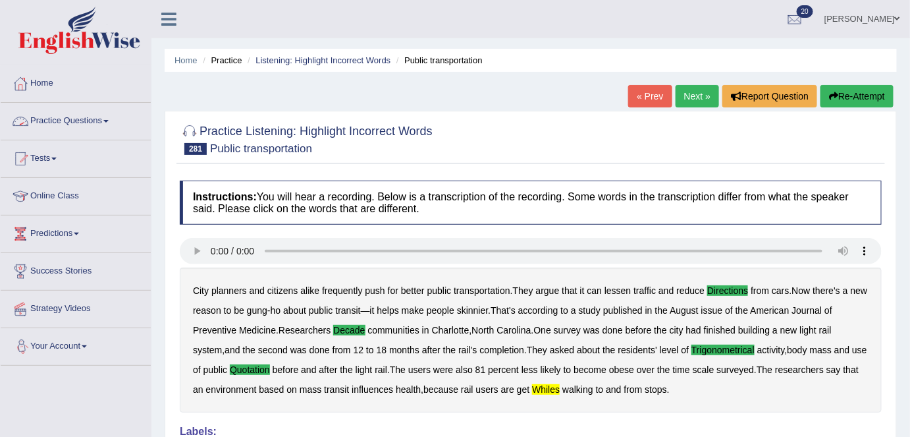
click at [67, 115] on link "Practice Questions" at bounding box center [76, 119] width 150 height 33
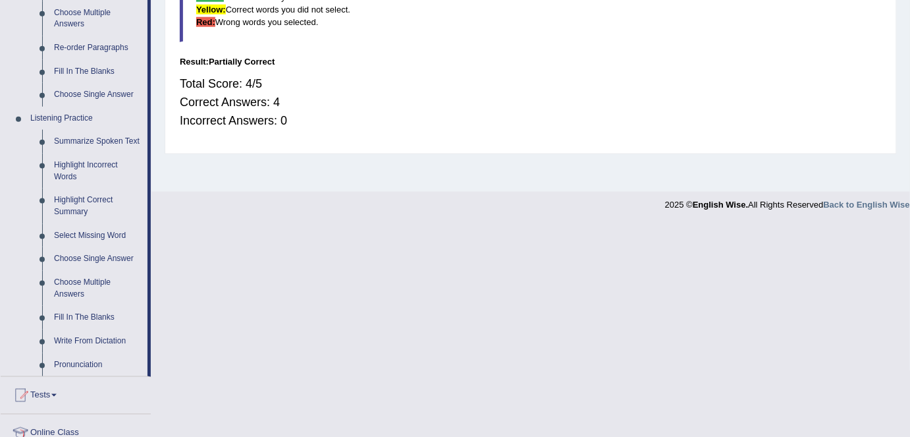
scroll to position [539, 0]
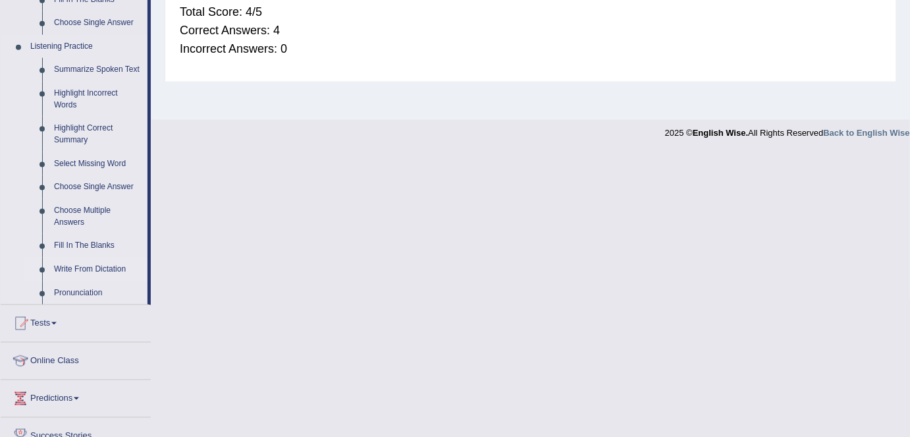
click at [117, 267] on link "Write From Dictation" at bounding box center [97, 270] width 99 height 24
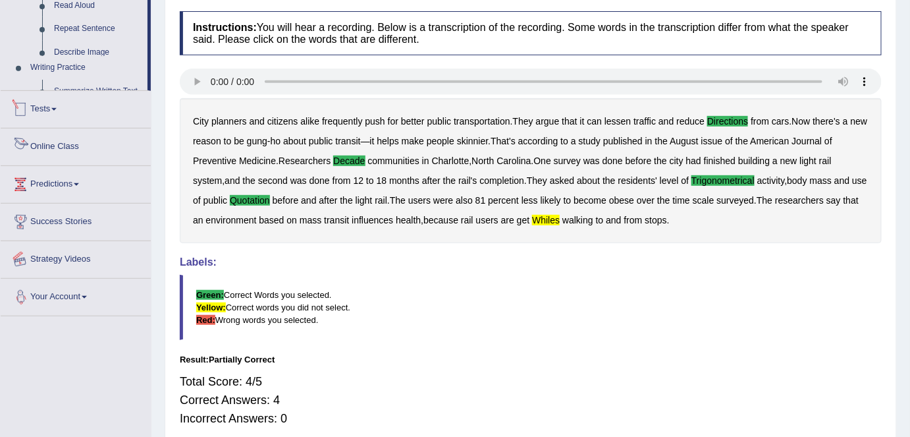
scroll to position [254, 0]
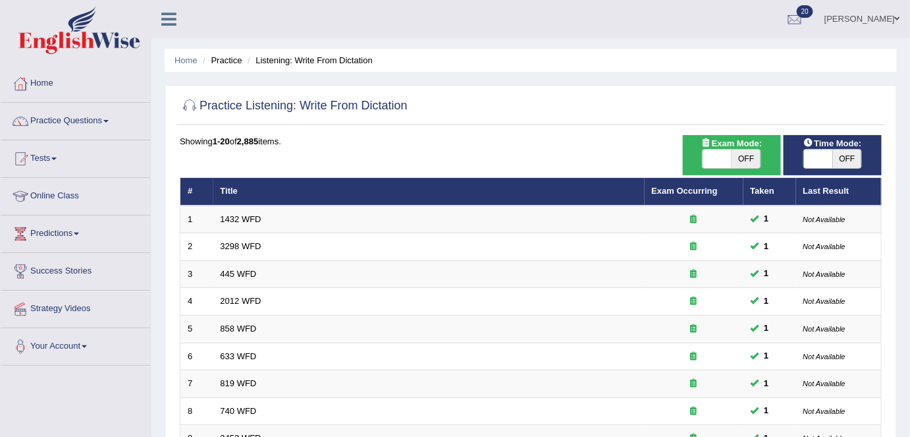
drag, startPoint x: 0, startPoint y: 0, endPoint x: 834, endPoint y: 159, distance: 848.7
click at [844, 157] on span "OFF" at bounding box center [847, 158] width 29 height 18
checkbox input "true"
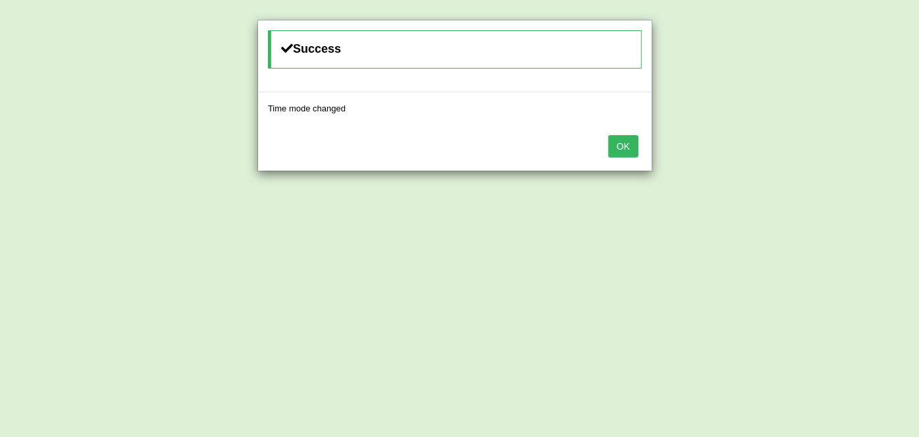
click at [620, 140] on button "OK" at bounding box center [624, 146] width 30 height 22
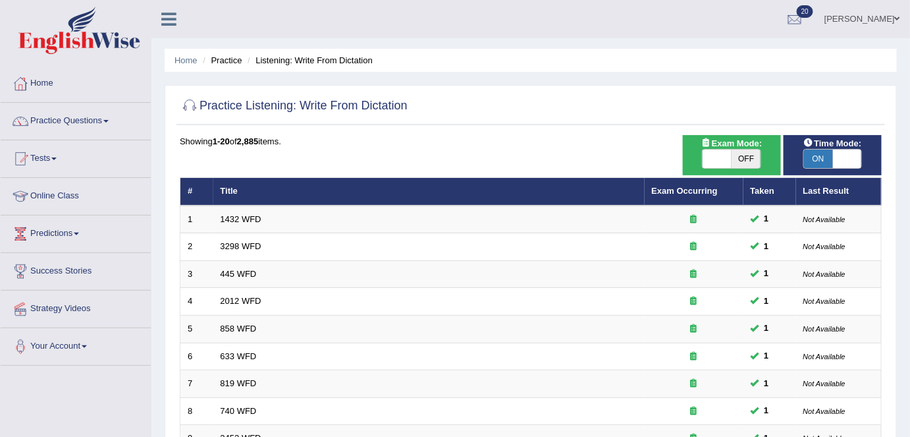
click at [741, 151] on span "OFF" at bounding box center [746, 158] width 29 height 18
checkbox input "true"
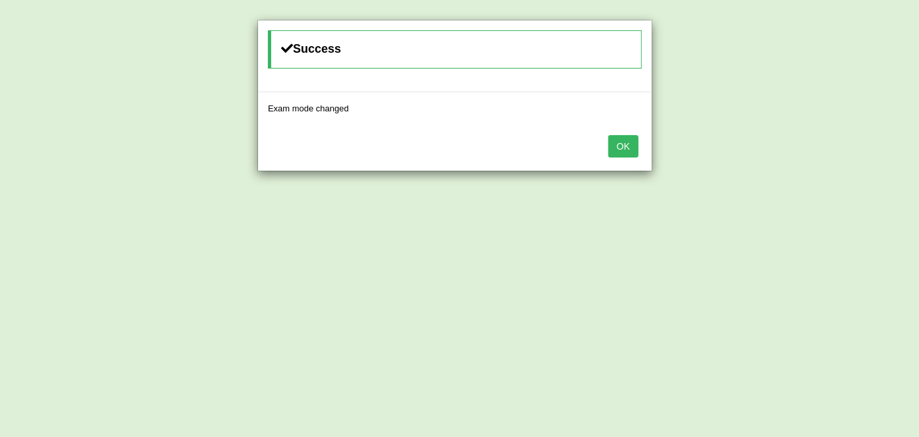
click at [611, 138] on button "OK" at bounding box center [624, 146] width 30 height 22
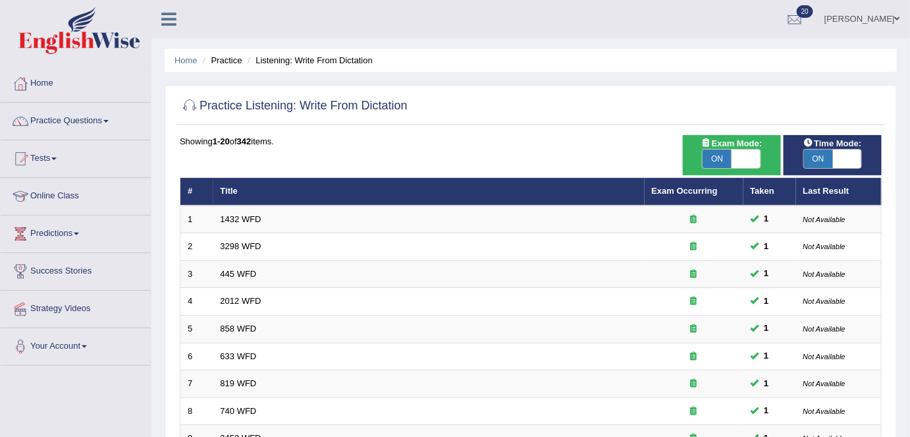
click at [831, 166] on span "ON" at bounding box center [818, 158] width 29 height 18
checkbox input "false"
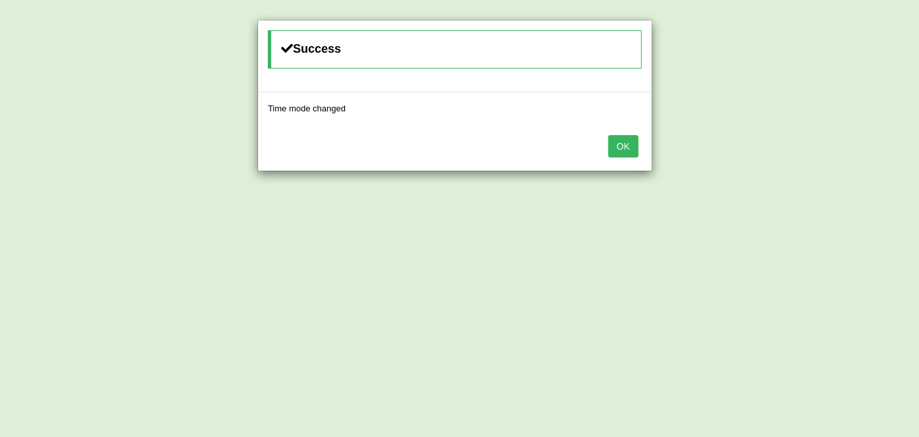
click at [619, 136] on button "OK" at bounding box center [624, 146] width 30 height 22
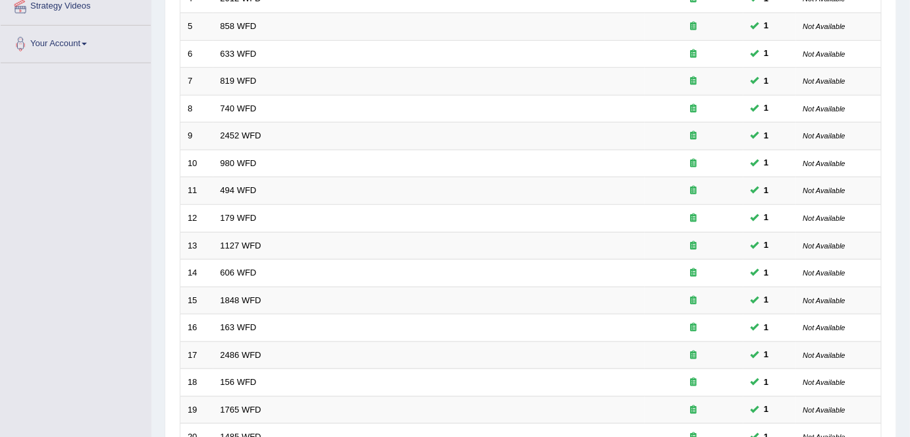
scroll to position [429, 0]
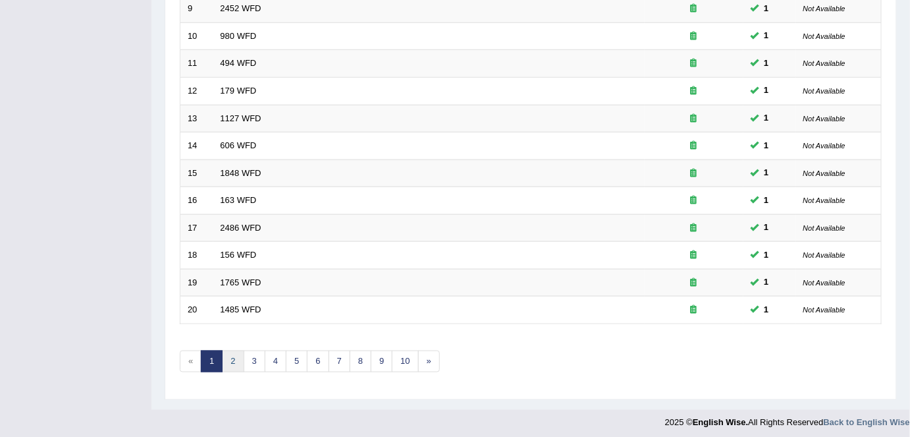
click at [235, 356] on link "2" at bounding box center [233, 361] width 22 height 22
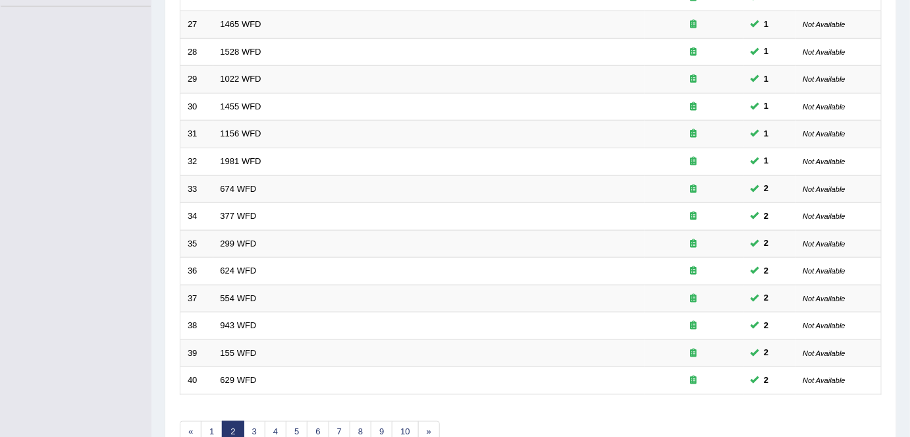
scroll to position [429, 0]
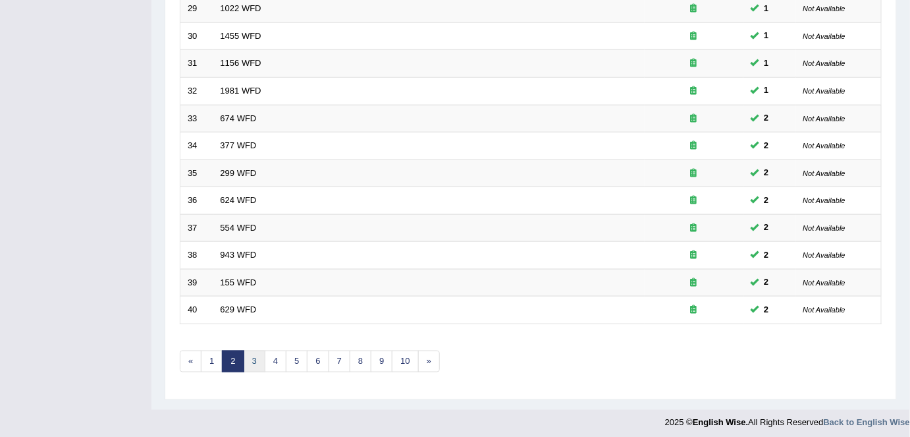
click at [253, 360] on link "3" at bounding box center [255, 361] width 22 height 22
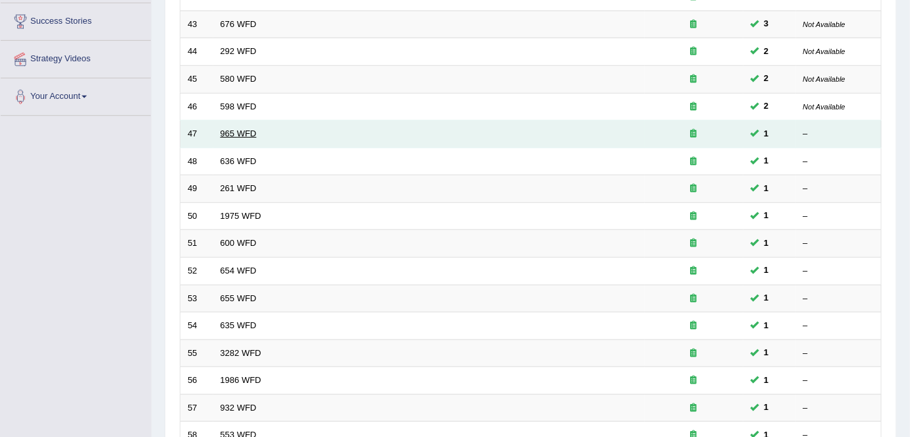
click at [235, 132] on link "965 WFD" at bounding box center [239, 133] width 36 height 10
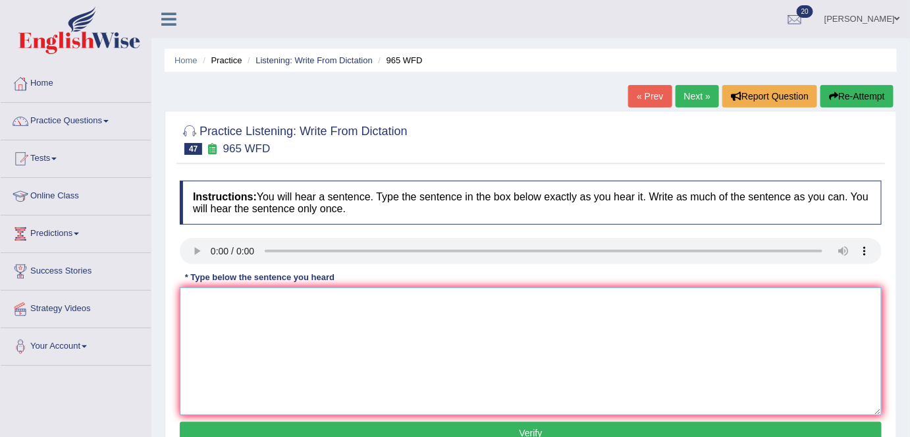
click at [215, 341] on textarea at bounding box center [531, 351] width 702 height 128
click at [255, 299] on textarea "You must abswr ecurity questions when you reset your password." at bounding box center [531, 351] width 702 height 128
type textarea "You must answer security questions when you reset your password."
click at [507, 423] on button "Verify" at bounding box center [531, 432] width 702 height 22
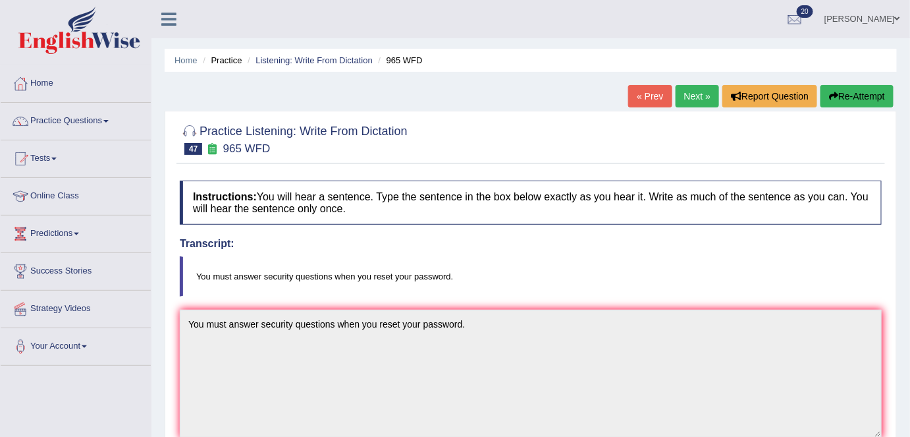
click at [676, 95] on link "Next »" at bounding box center [697, 96] width 43 height 22
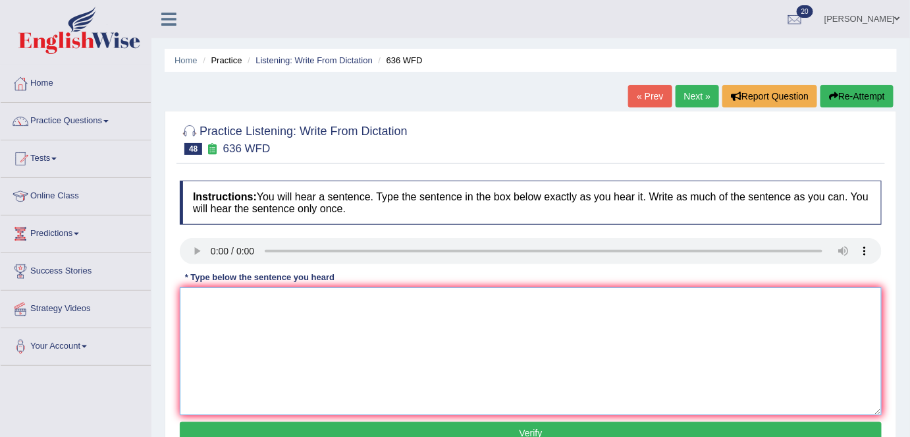
click at [258, 306] on textarea at bounding box center [531, 351] width 702 height 128
drag, startPoint x: 311, startPoint y: 297, endPoint x: 354, endPoint y: 433, distance: 143.1
click at [331, 350] on textarea "Several candidates will be quilified as the greatest scientists of all time." at bounding box center [531, 351] width 702 height 128
click at [325, 296] on textarea "Several candidates will be quilified as the greatest scientists of all time." at bounding box center [531, 351] width 702 height 128
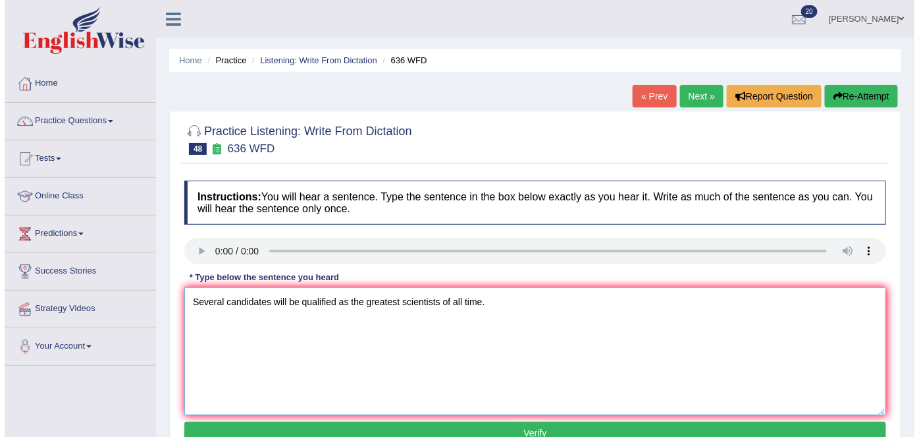
scroll to position [179, 0]
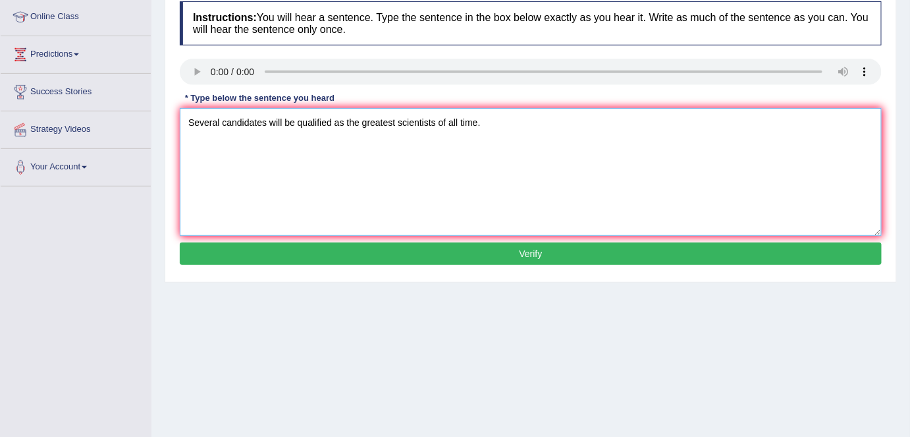
type textarea "Several candidates will be qualified as the greatest scientists of all time."
click at [473, 247] on button "Verify" at bounding box center [531, 253] width 702 height 22
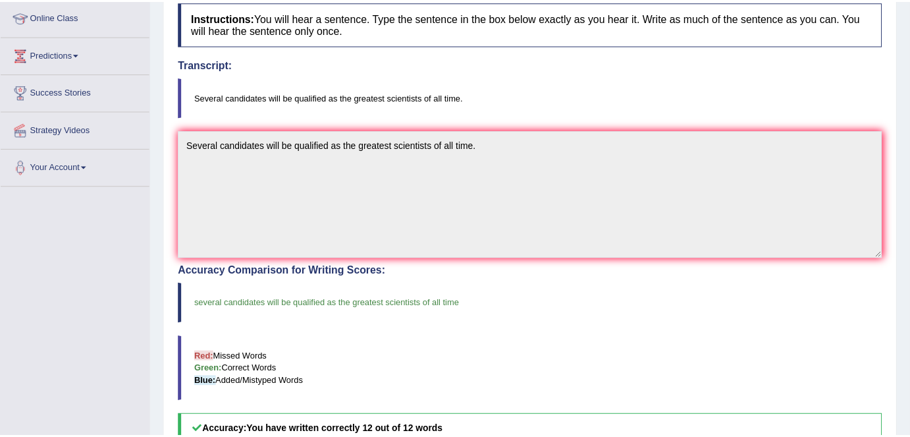
scroll to position [0, 0]
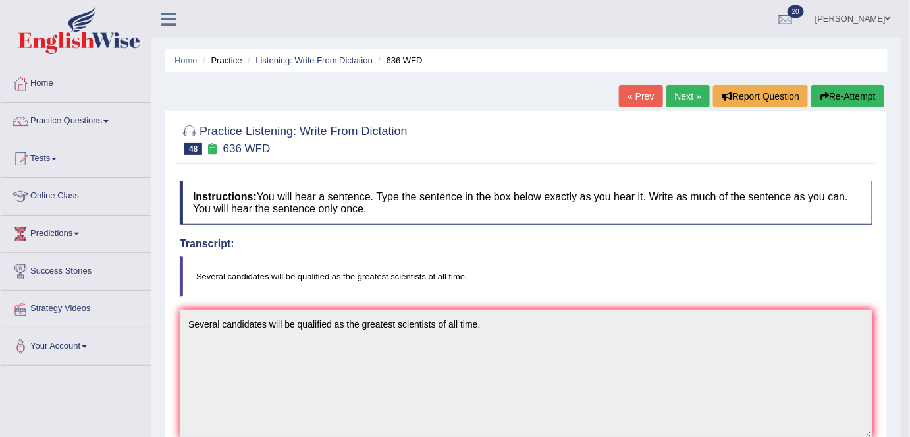
click at [679, 97] on link "Next »" at bounding box center [687, 96] width 43 height 22
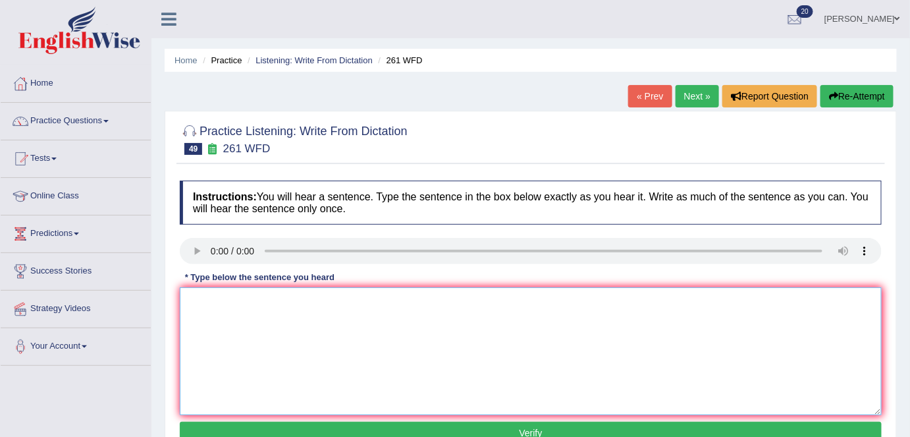
click at [214, 296] on textarea at bounding box center [531, 351] width 702 height 128
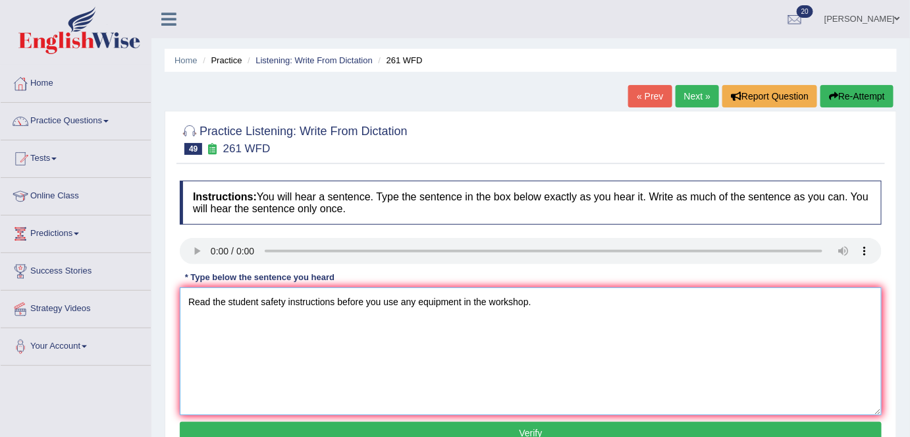
scroll to position [179, 0]
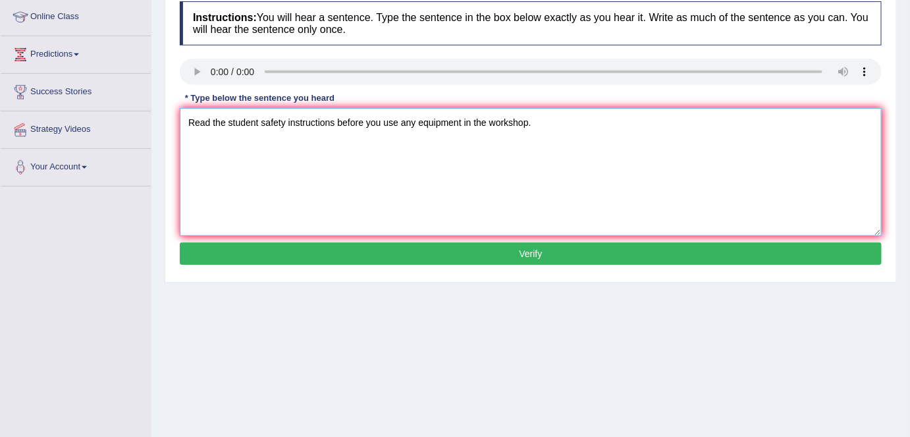
type textarea "Read the student safety instructions before you use any equipment in the worksh…"
click at [538, 258] on button "Verify" at bounding box center [531, 253] width 702 height 22
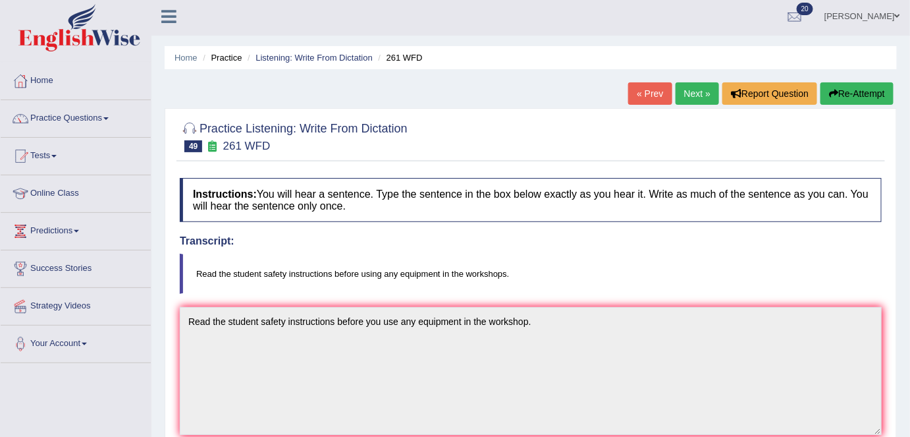
scroll to position [0, 0]
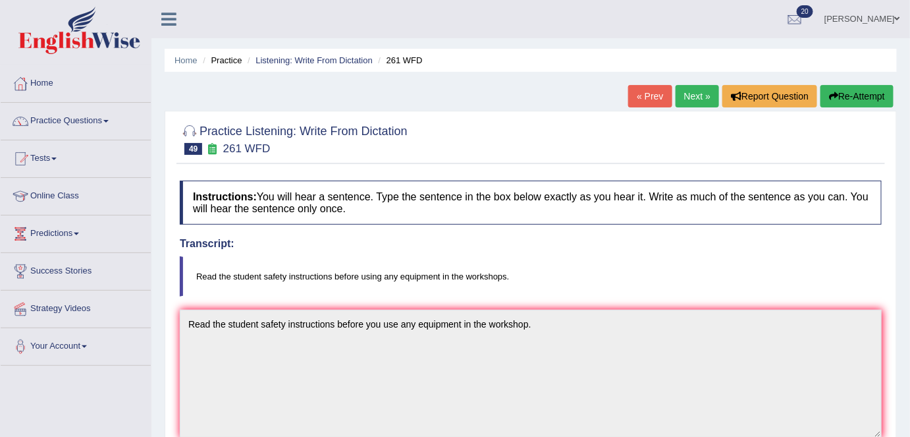
click at [681, 97] on link "Next »" at bounding box center [697, 96] width 43 height 22
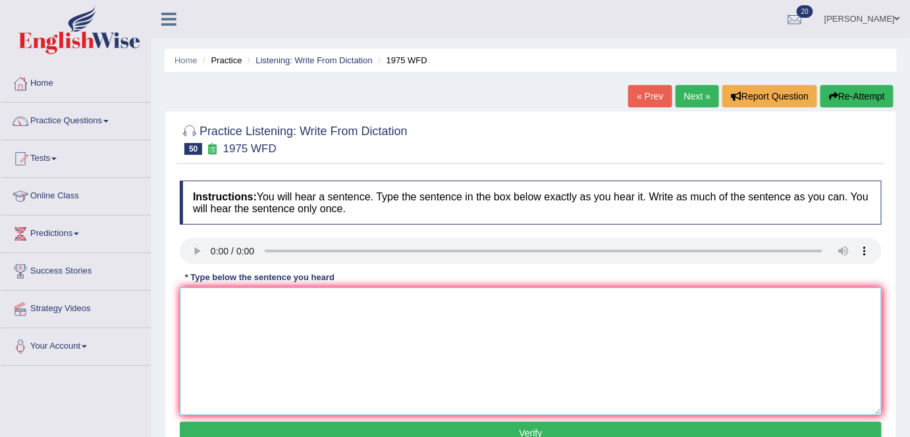
click at [234, 360] on textarea at bounding box center [531, 351] width 702 height 128
type textarea "i"
type textarea "His analysis studies appears to be based on a false premise."
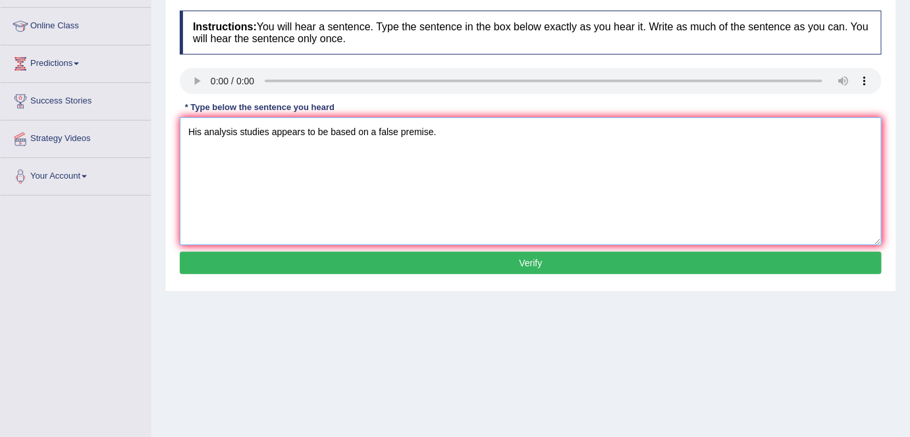
scroll to position [179, 0]
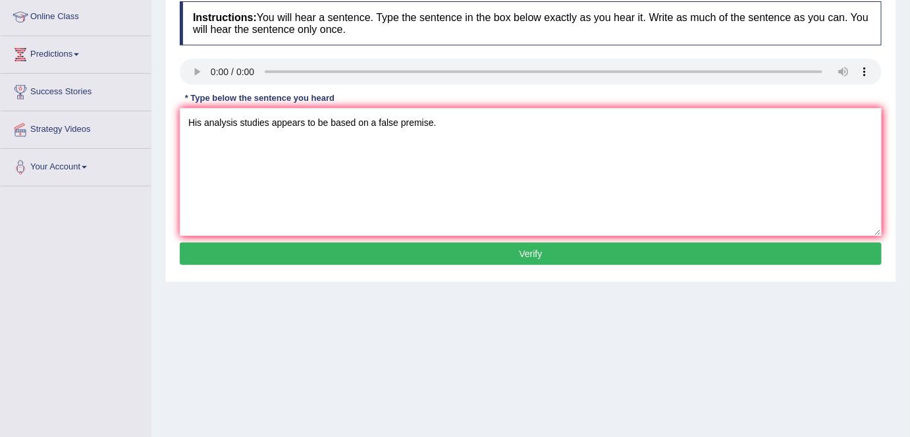
click at [309, 259] on button "Verify" at bounding box center [531, 253] width 702 height 22
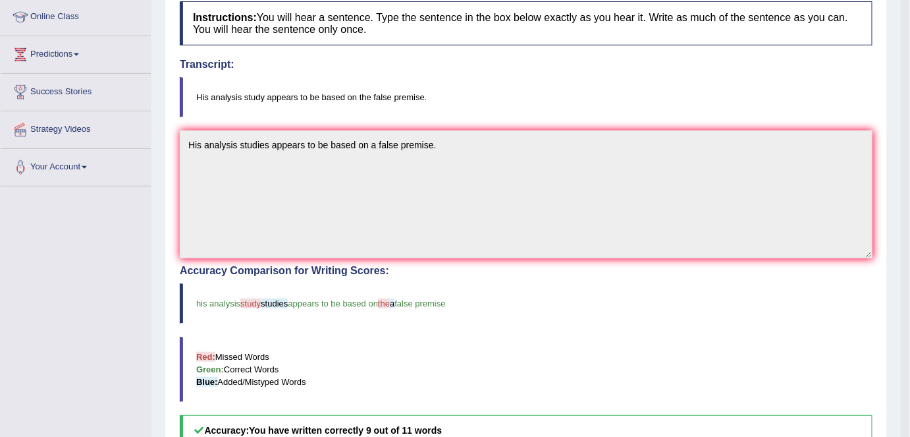
scroll to position [0, 0]
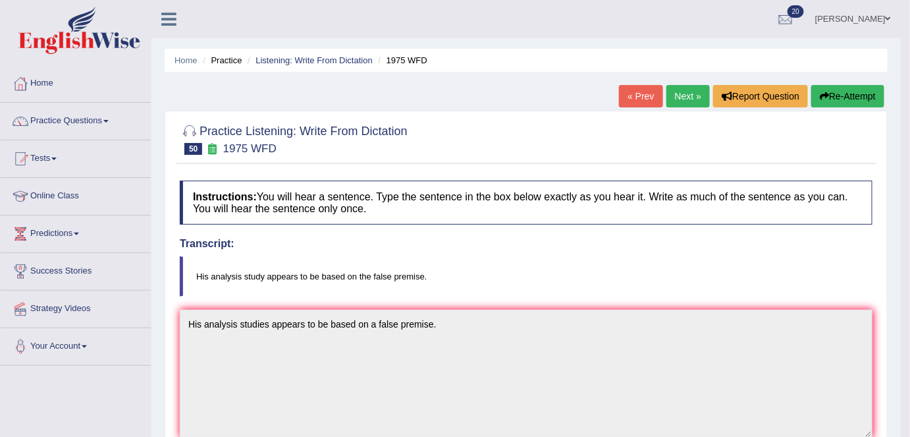
click at [687, 88] on link "Next »" at bounding box center [687, 96] width 43 height 22
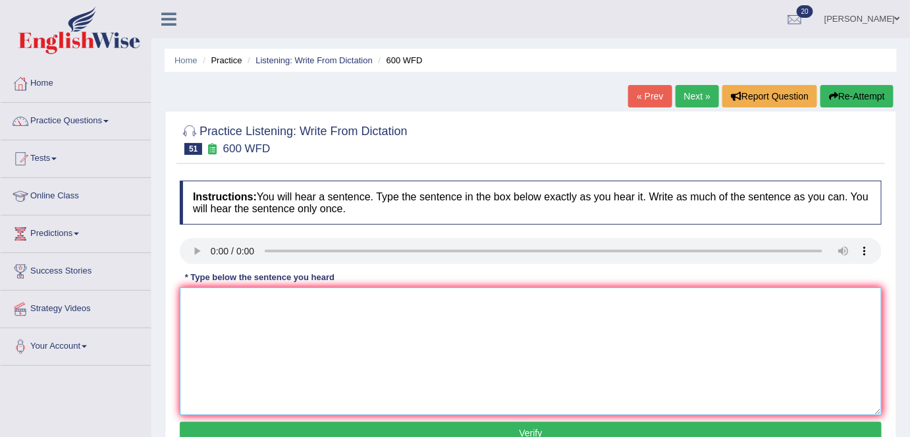
click at [235, 309] on textarea at bounding box center [531, 351] width 702 height 128
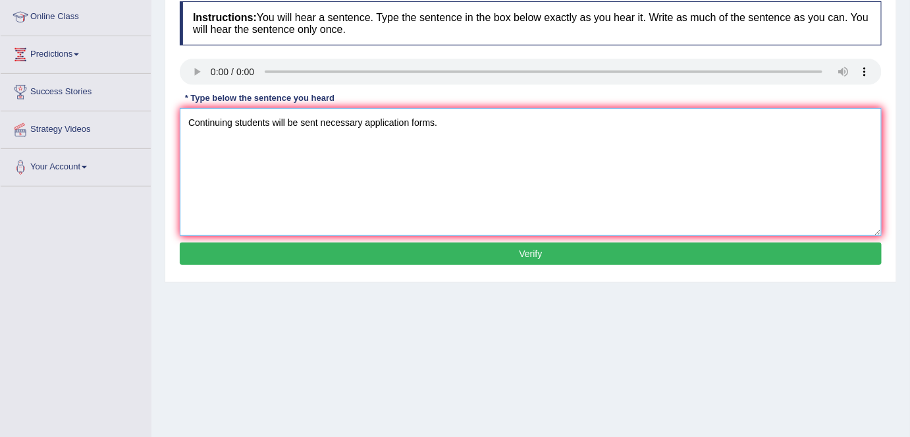
type textarea "Continuing students will be sent necessary application forms."
click at [526, 253] on button "Verify" at bounding box center [531, 253] width 702 height 22
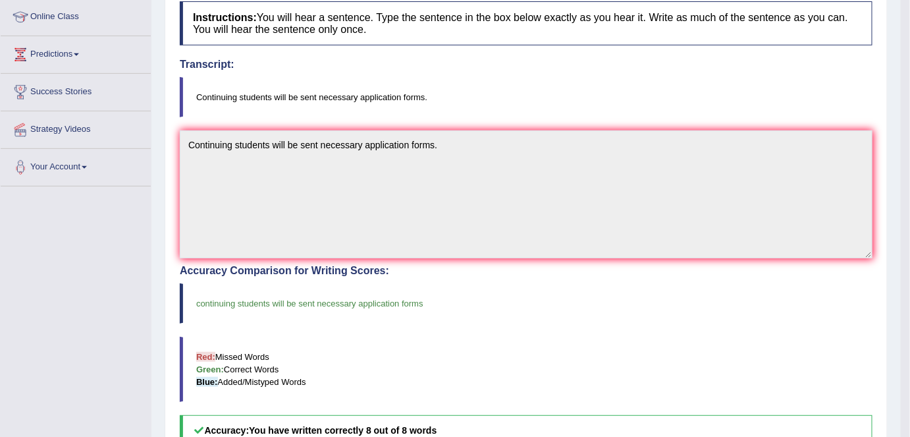
scroll to position [0, 0]
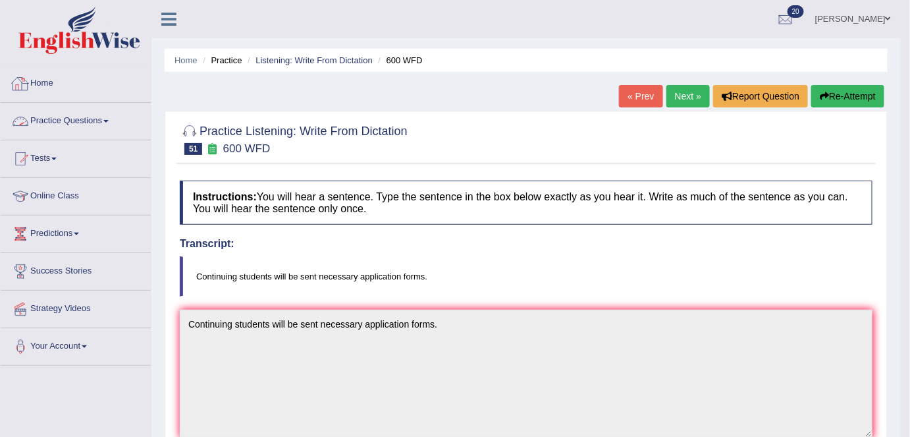
click at [64, 111] on link "Practice Questions" at bounding box center [76, 119] width 150 height 33
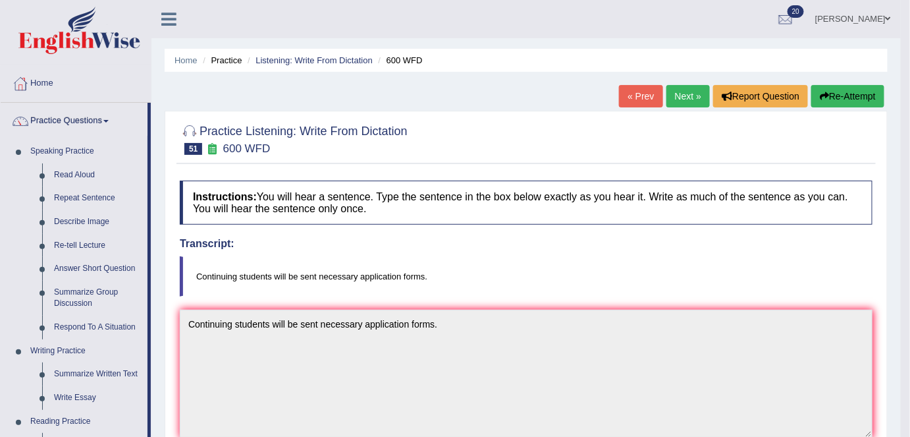
scroll to position [539, 0]
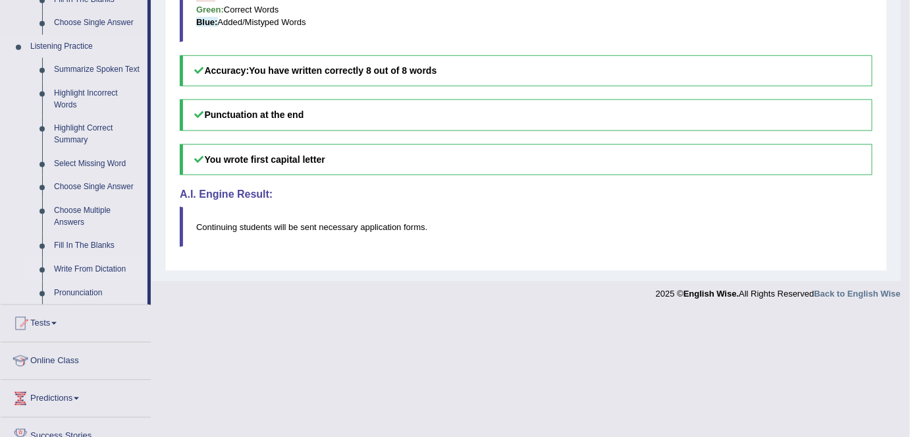
click at [105, 271] on link "Write From Dictation" at bounding box center [97, 270] width 99 height 24
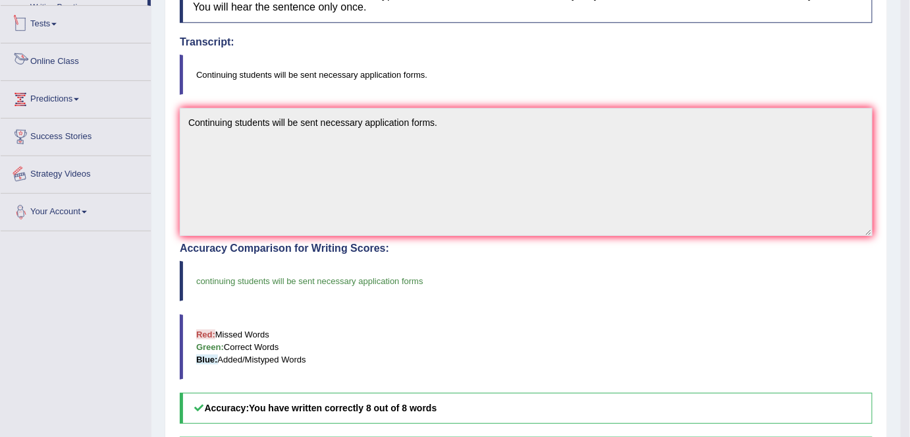
scroll to position [412, 0]
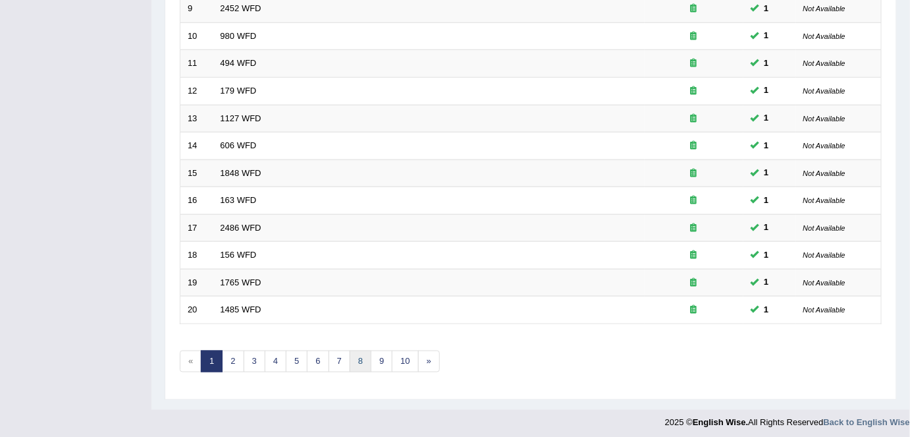
click at [367, 352] on link "8" at bounding box center [361, 361] width 22 height 22
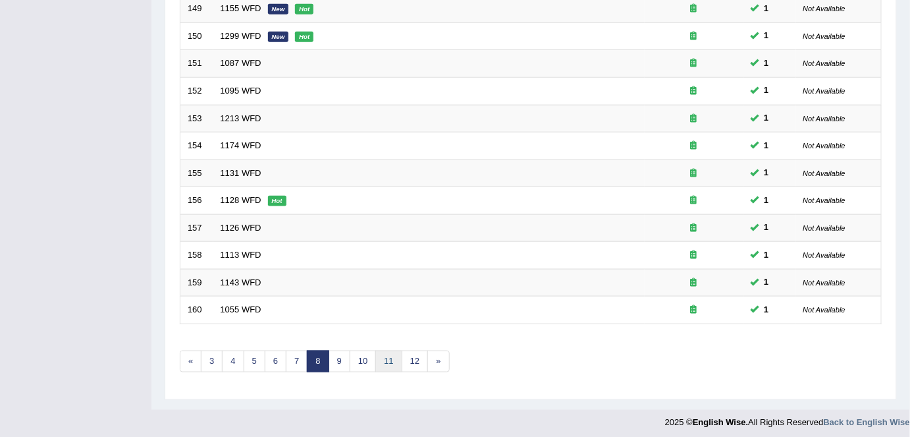
click at [389, 358] on link "11" at bounding box center [388, 361] width 26 height 22
click at [393, 351] on link "14" at bounding box center [403, 361] width 26 height 22
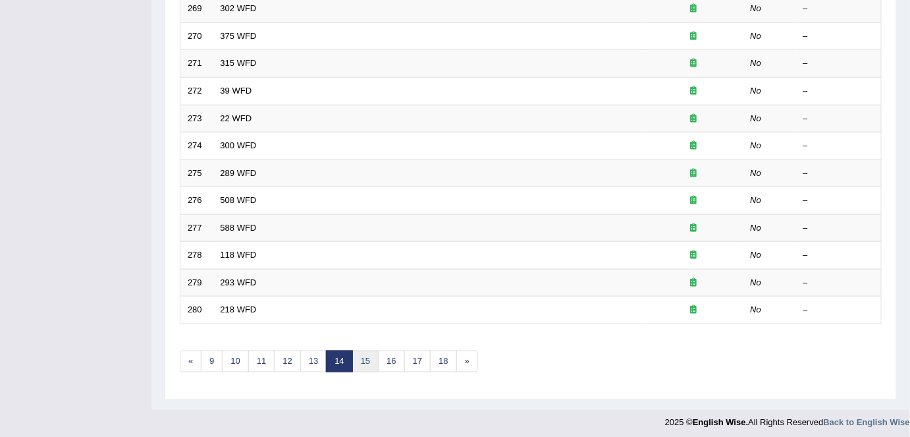
click at [364, 352] on link "15" at bounding box center [365, 361] width 26 height 22
click at [433, 356] on link "18" at bounding box center [443, 361] width 26 height 22
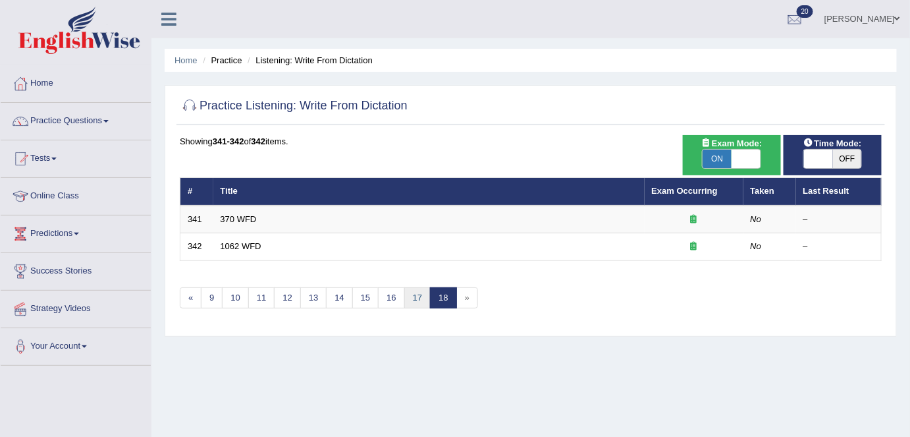
click at [413, 294] on link "17" at bounding box center [417, 298] width 26 height 22
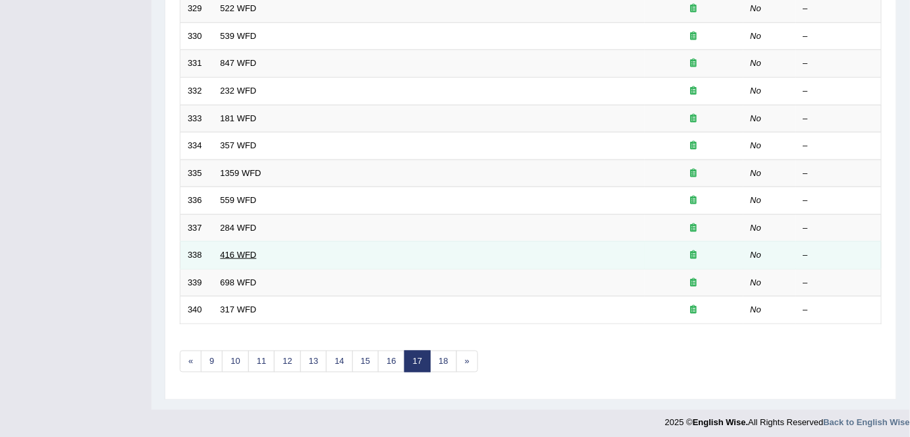
click at [239, 250] on link "416 WFD" at bounding box center [239, 255] width 36 height 10
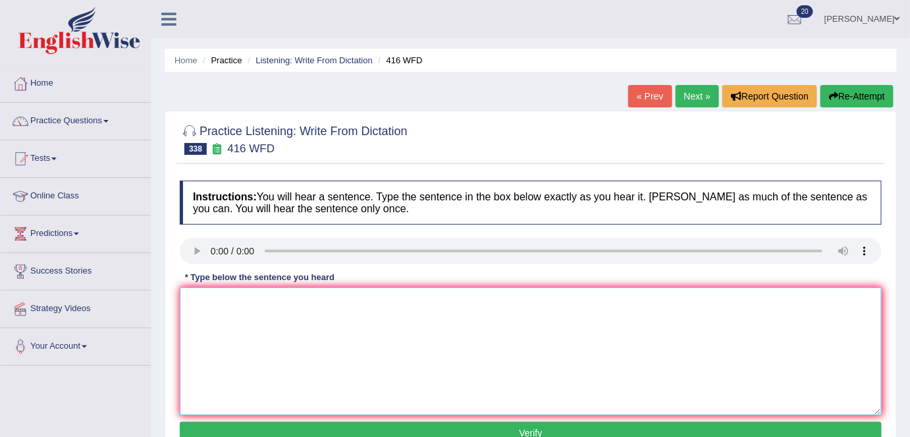
click at [274, 381] on textarea at bounding box center [531, 351] width 702 height 128
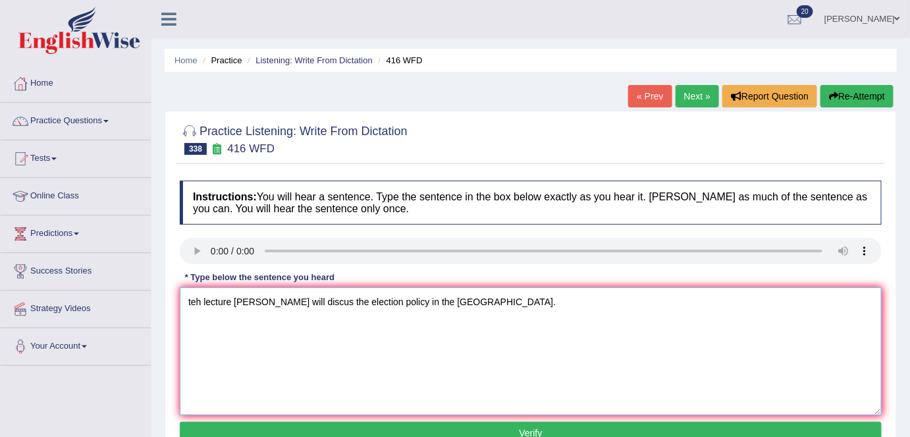
click at [200, 301] on textarea "teh lecture [PERSON_NAME] will discus the election policy in the [GEOGRAPHIC_DA…" at bounding box center [531, 351] width 702 height 128
click at [264, 306] on textarea "The lecture lecture tom will discus the election policy in the United States." at bounding box center [531, 351] width 702 height 128
drag, startPoint x: 252, startPoint y: 300, endPoint x: 283, endPoint y: 412, distance: 116.6
click at [252, 303] on textarea "The lecture tom will discus the election policy in the United States." at bounding box center [531, 351] width 702 height 128
click at [319, 299] on textarea "The lecture tomorrow will discus the election policy in the United States." at bounding box center [531, 351] width 702 height 128
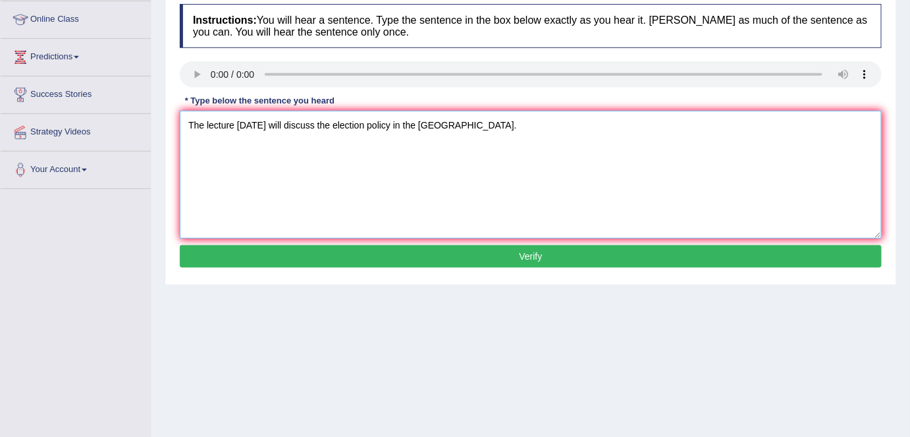
scroll to position [179, 0]
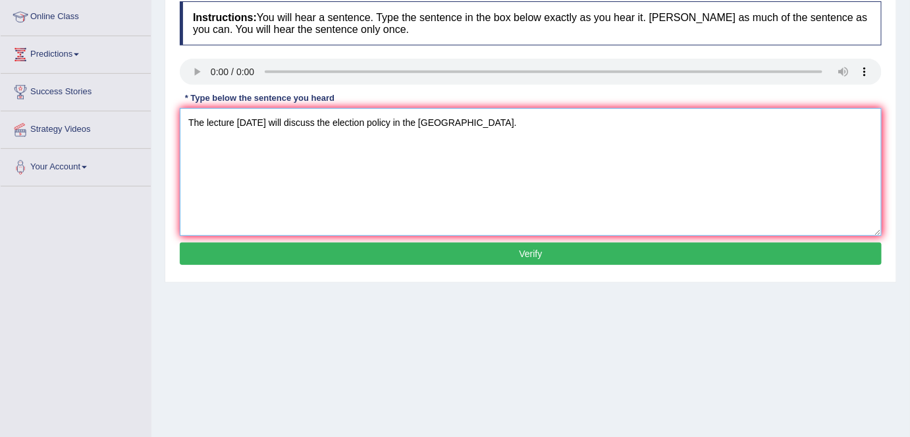
click at [374, 124] on textarea "The lecture tomorrow will discuss the election policy in the United States." at bounding box center [531, 172] width 702 height 128
type textarea "The lecture tomorrow will discuss the election policy in the United States."
click at [406, 245] on button "Verify" at bounding box center [531, 253] width 702 height 22
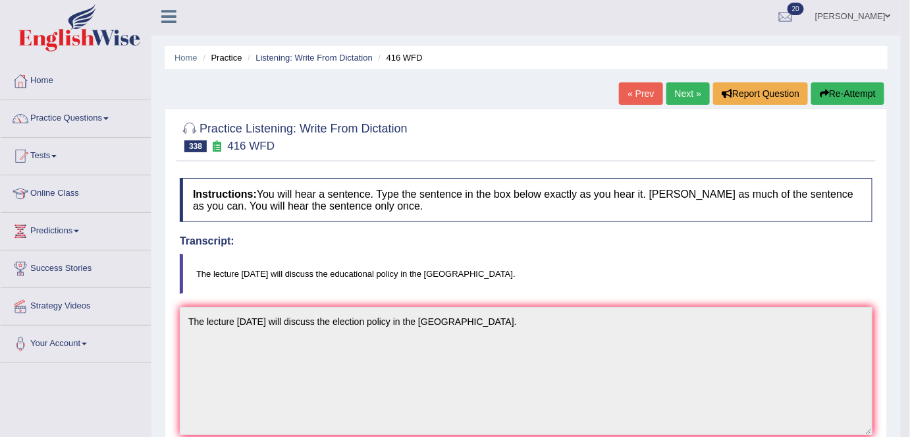
scroll to position [0, 0]
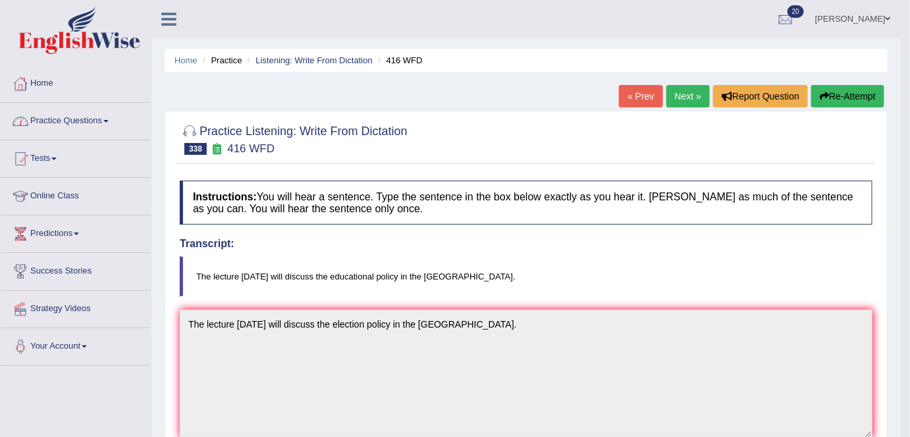
click at [48, 109] on link "Practice Questions" at bounding box center [76, 119] width 150 height 33
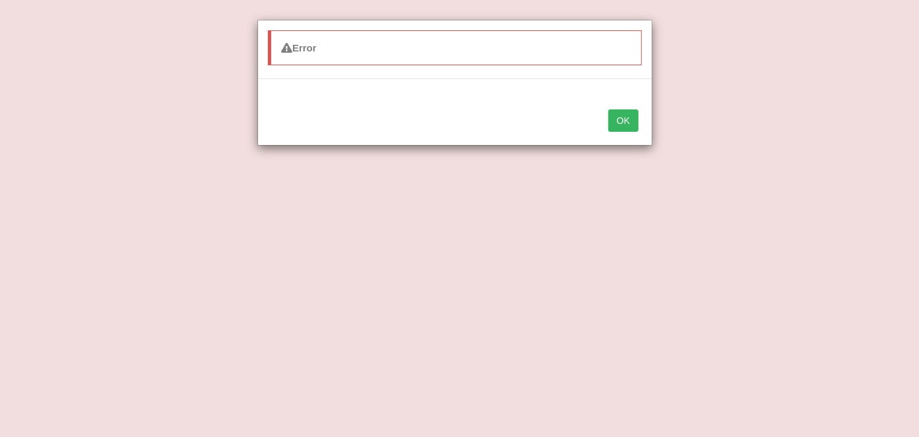
click at [781, 134] on div "Error OK" at bounding box center [459, 218] width 919 height 437
click at [622, 117] on button "OK" at bounding box center [624, 120] width 30 height 22
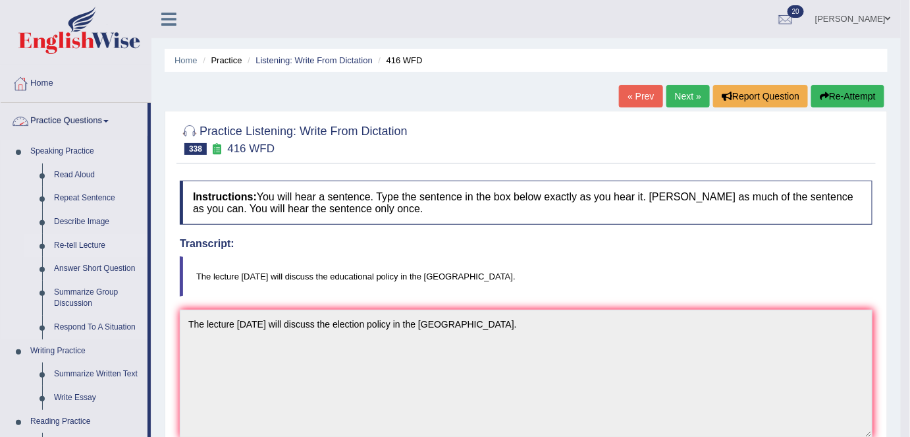
click at [89, 244] on link "Re-tell Lecture" at bounding box center [97, 246] width 99 height 24
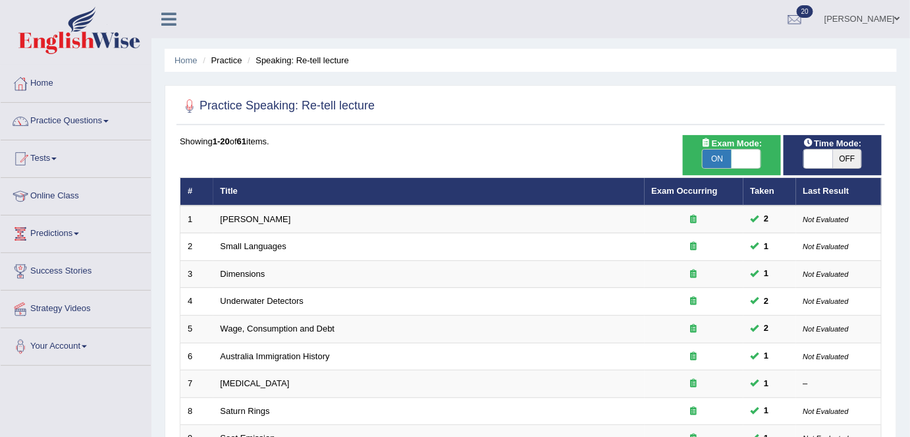
click at [851, 160] on span "OFF" at bounding box center [847, 158] width 29 height 18
checkbox input "true"
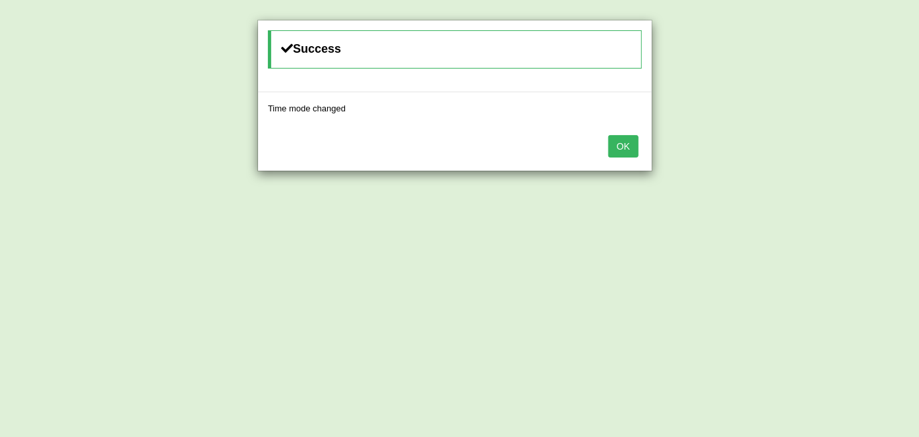
click at [614, 141] on button "OK" at bounding box center [624, 146] width 30 height 22
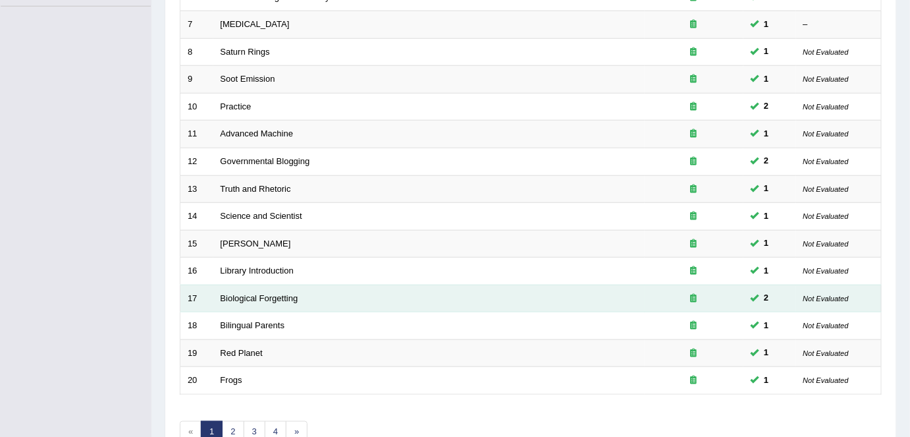
scroll to position [179, 0]
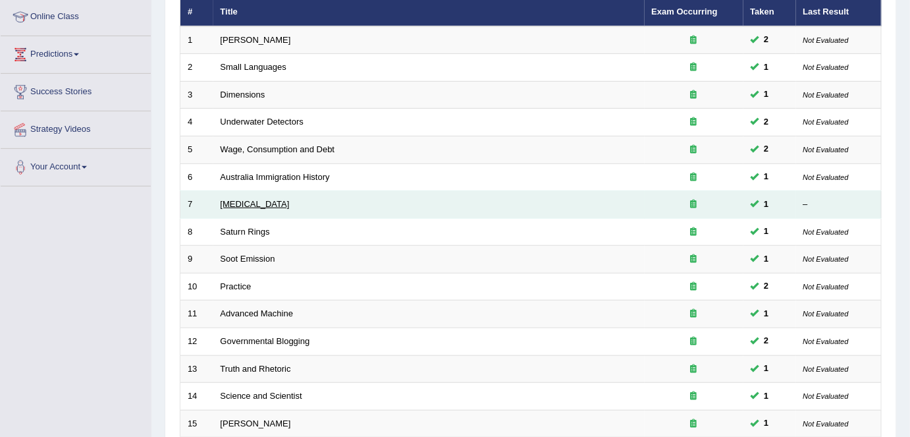
click at [238, 199] on link "[MEDICAL_DATA]" at bounding box center [255, 204] width 69 height 10
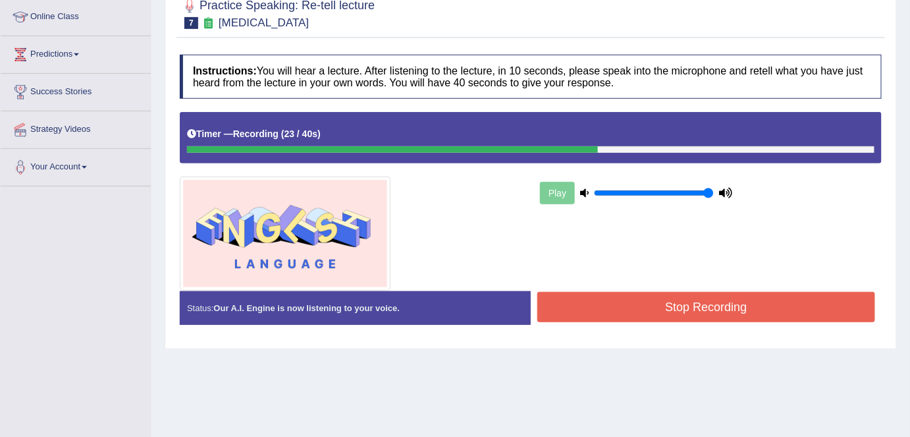
click at [553, 302] on button "Stop Recording" at bounding box center [706, 307] width 338 height 30
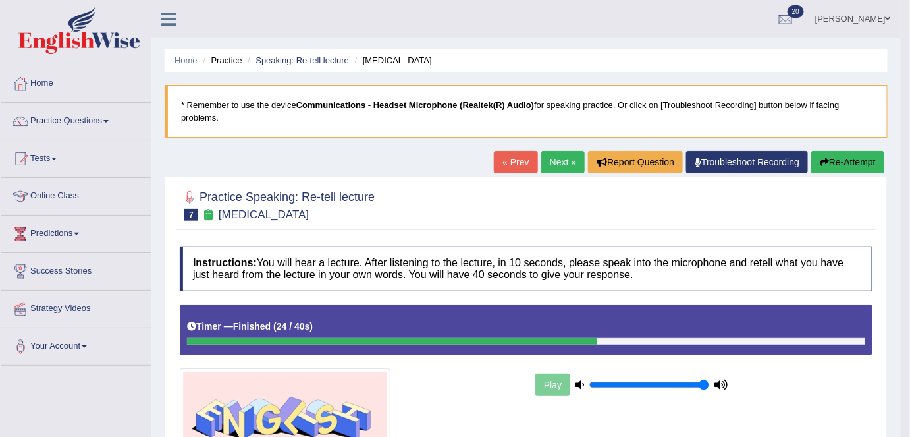
click at [834, 163] on button "Re-Attempt" at bounding box center [847, 162] width 73 height 22
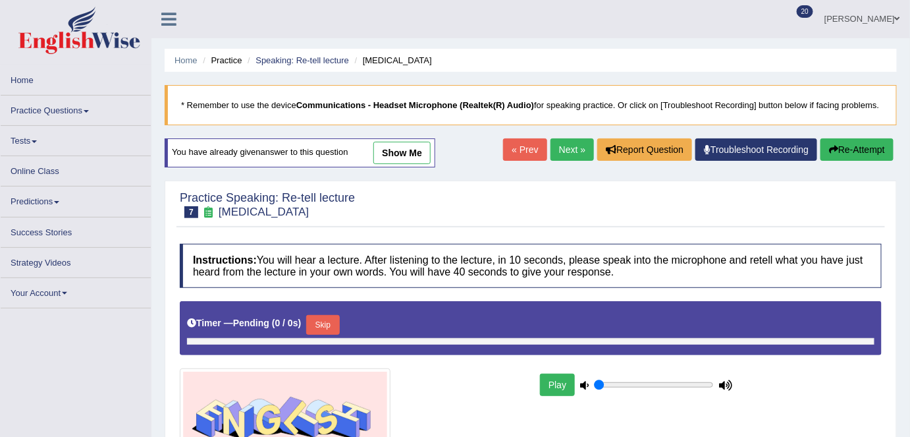
type input "1"
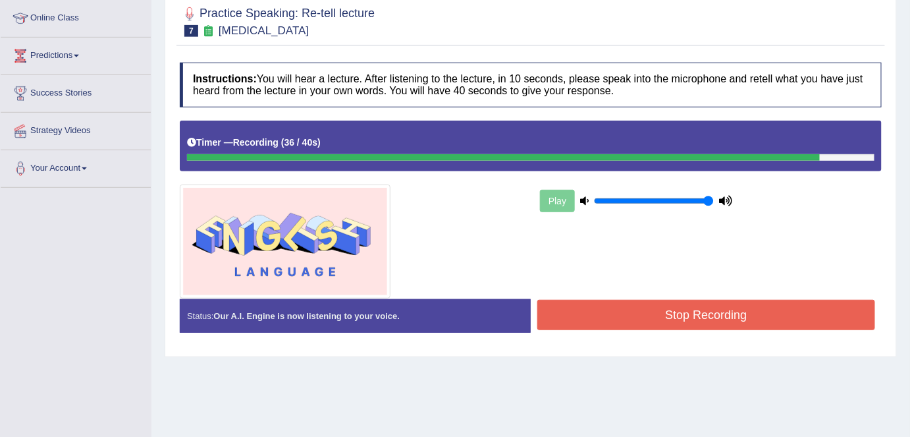
scroll to position [254, 0]
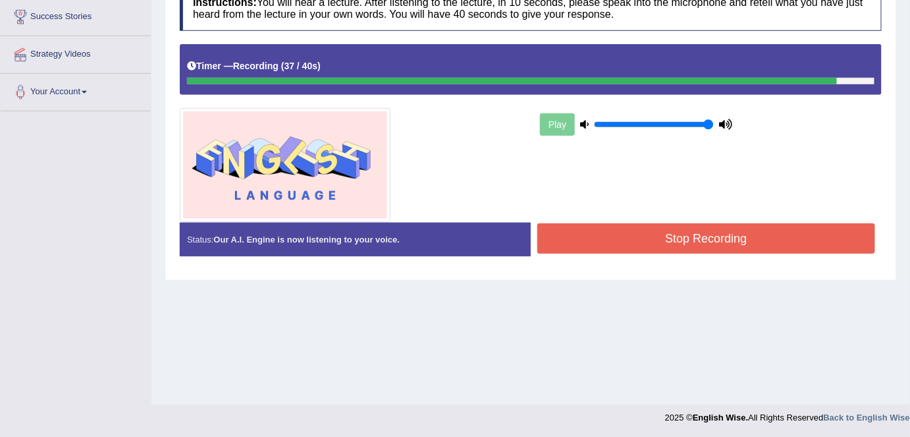
click at [639, 224] on button "Stop Recording" at bounding box center [706, 238] width 338 height 30
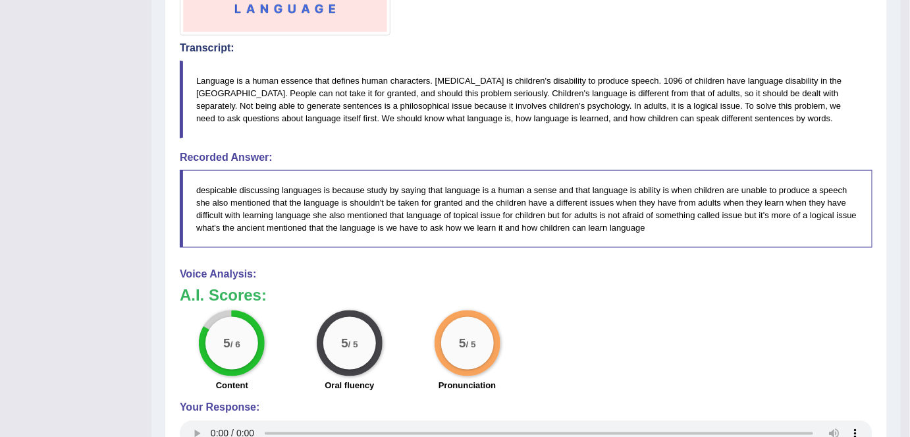
scroll to position [94, 0]
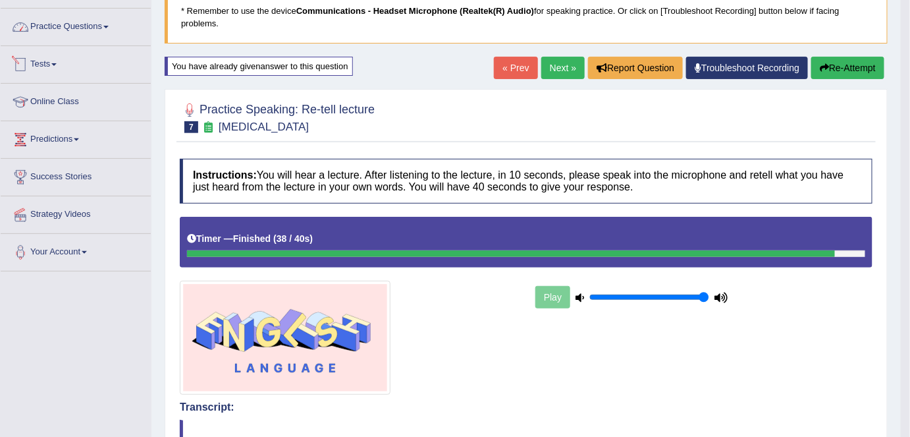
click at [74, 26] on link "Practice Questions" at bounding box center [76, 25] width 150 height 33
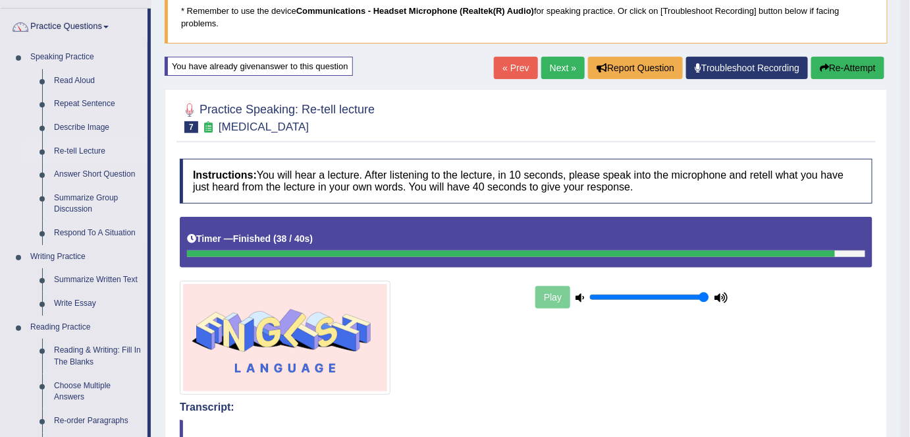
click at [90, 151] on link "Re-tell Lecture" at bounding box center [97, 152] width 99 height 24
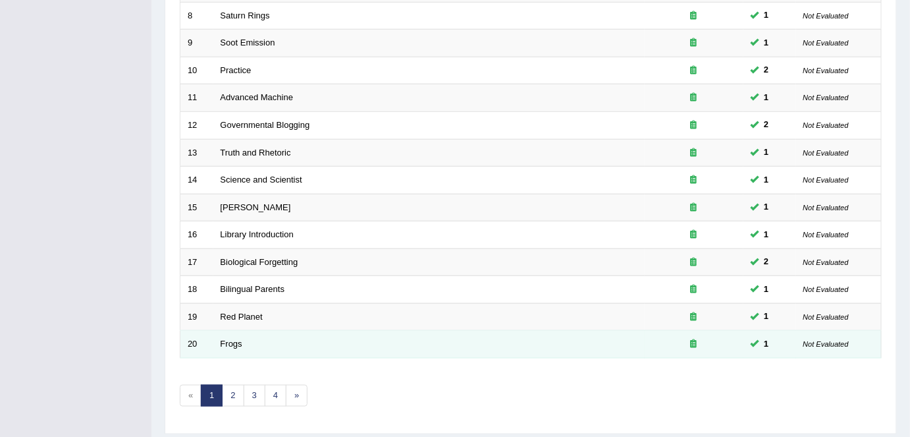
scroll to position [429, 0]
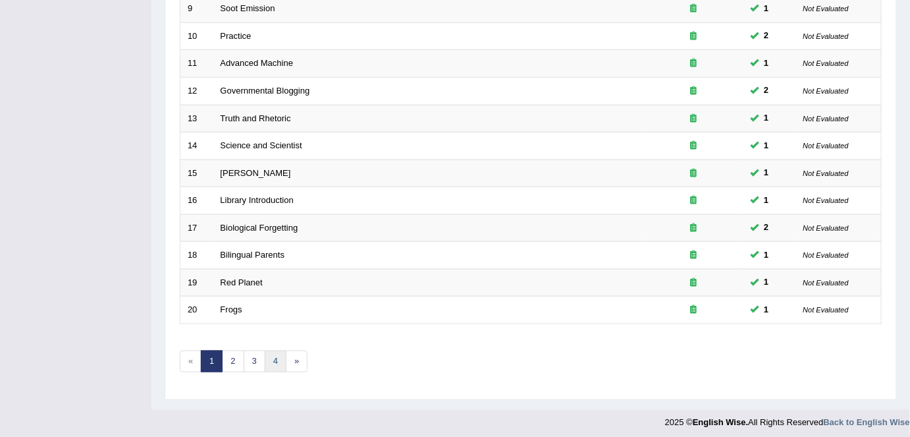
click at [265, 364] on link "4" at bounding box center [276, 361] width 22 height 22
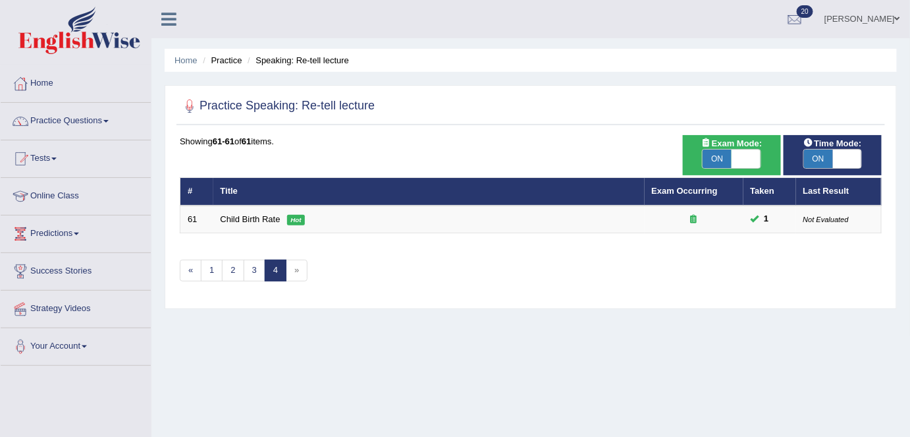
click at [256, 264] on link "3" at bounding box center [255, 270] width 22 height 22
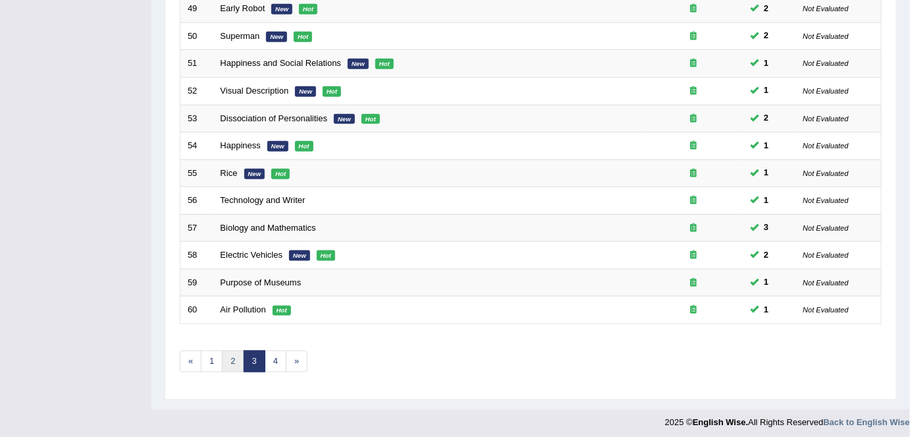
click at [231, 356] on link "2" at bounding box center [233, 361] width 22 height 22
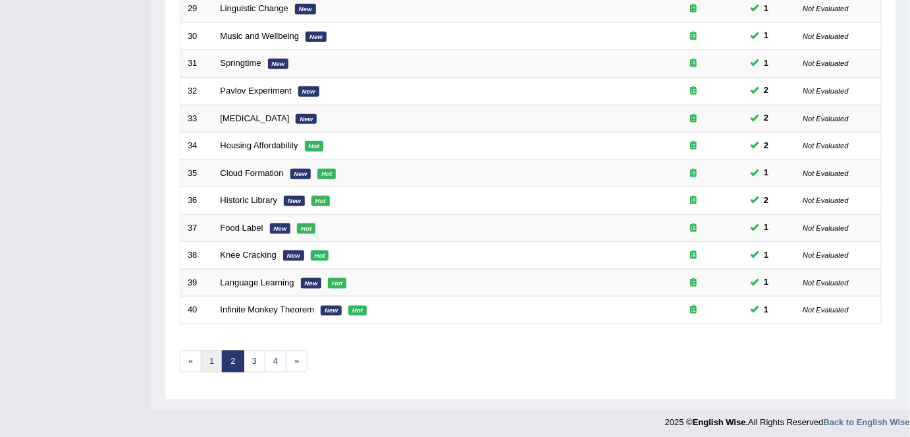
click at [214, 354] on link "1" at bounding box center [212, 361] width 22 height 22
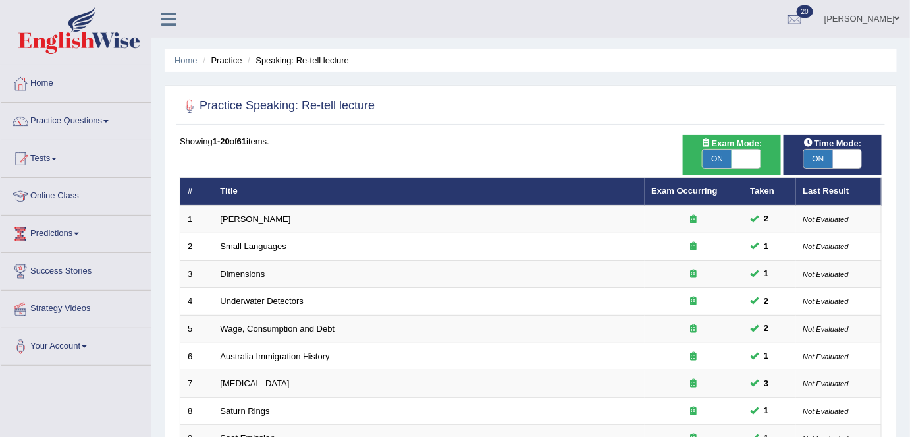
click at [715, 159] on span "ON" at bounding box center [717, 158] width 29 height 18
checkbox input "false"
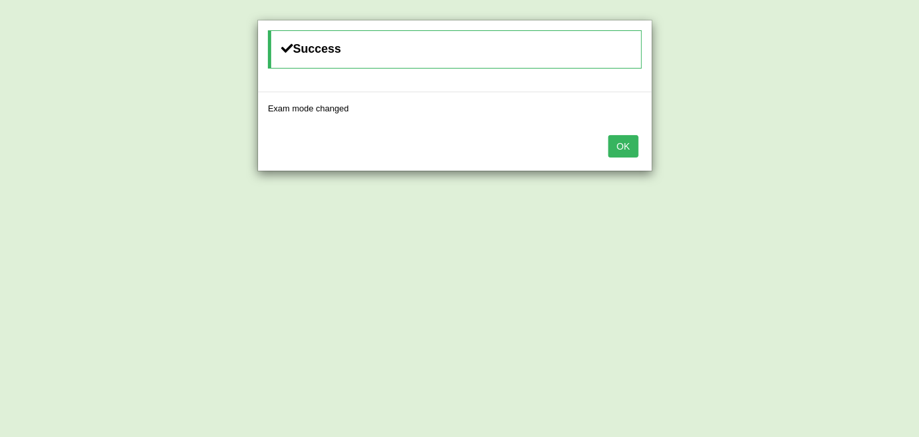
click at [623, 151] on button "OK" at bounding box center [624, 146] width 30 height 22
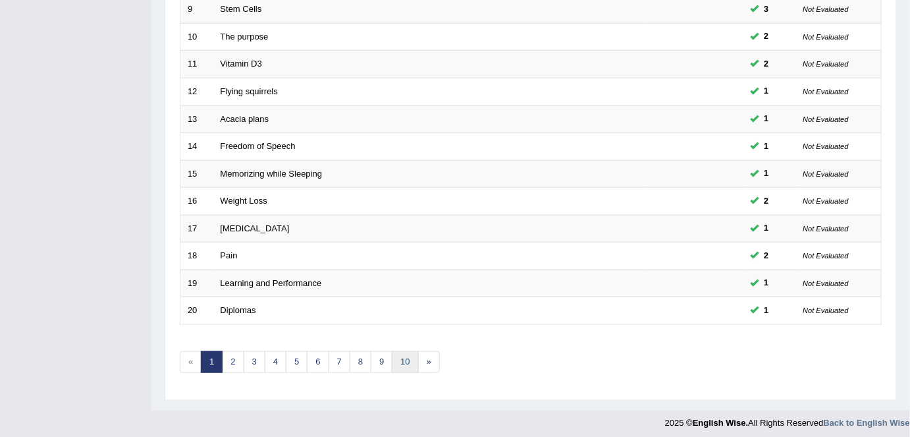
scroll to position [429, 0]
click at [398, 358] on link "10" at bounding box center [405, 362] width 26 height 22
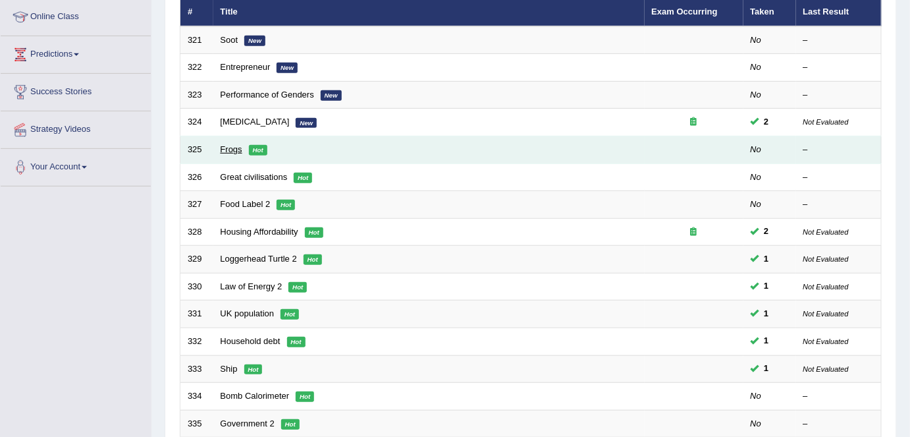
click at [228, 144] on link "Frogs" at bounding box center [232, 149] width 22 height 10
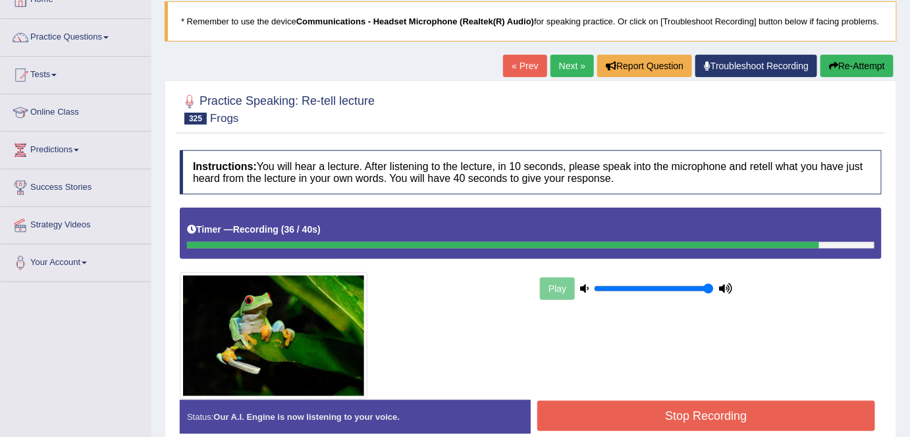
scroll to position [90, 0]
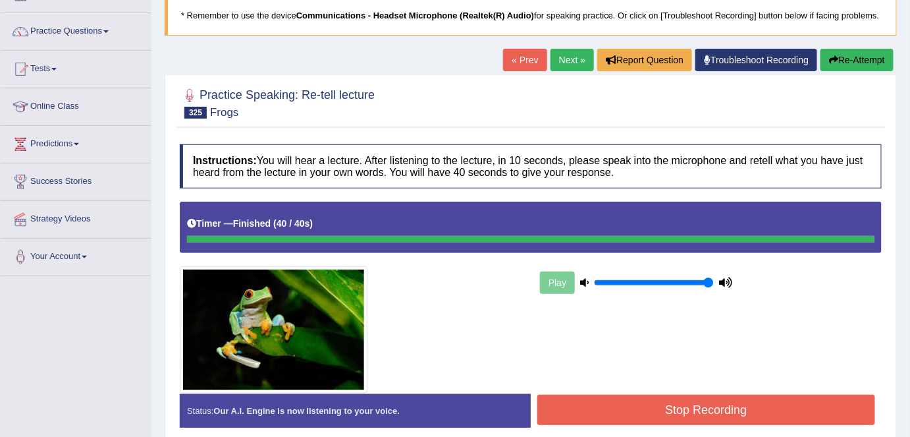
click at [616, 412] on div "Instructions: You will hear a lecture. After listening to the lecture, in 10 se…" at bounding box center [530, 291] width 709 height 307
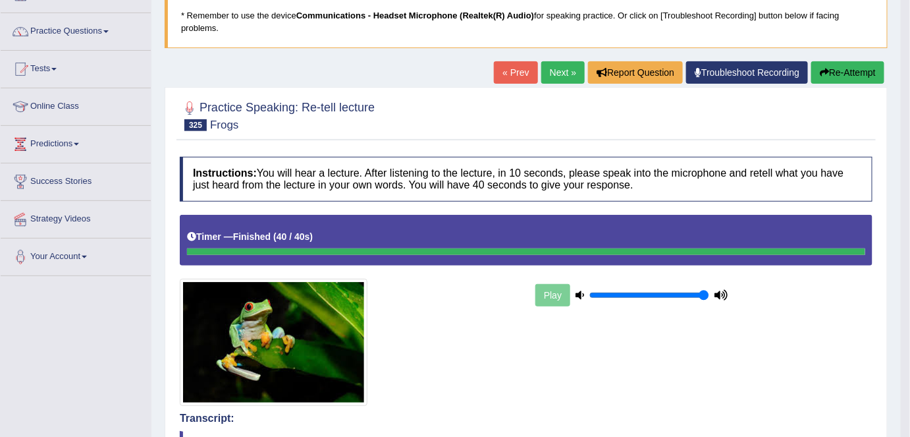
click at [863, 74] on button "Re-Attempt" at bounding box center [847, 72] width 73 height 22
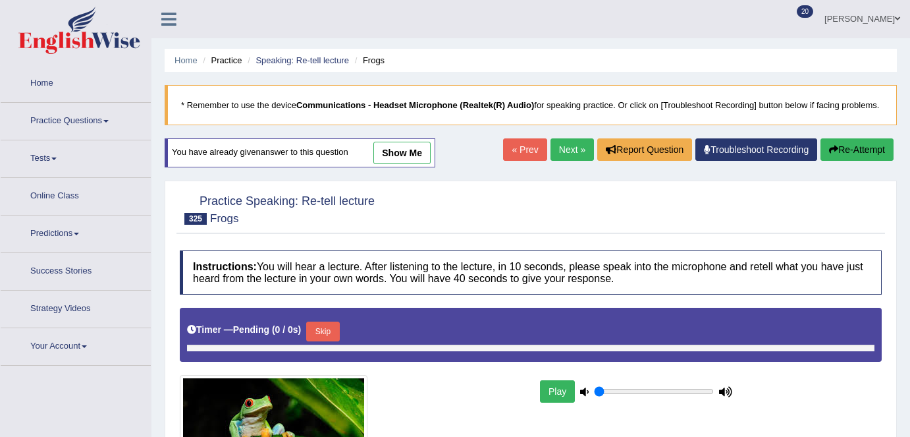
type input "1"
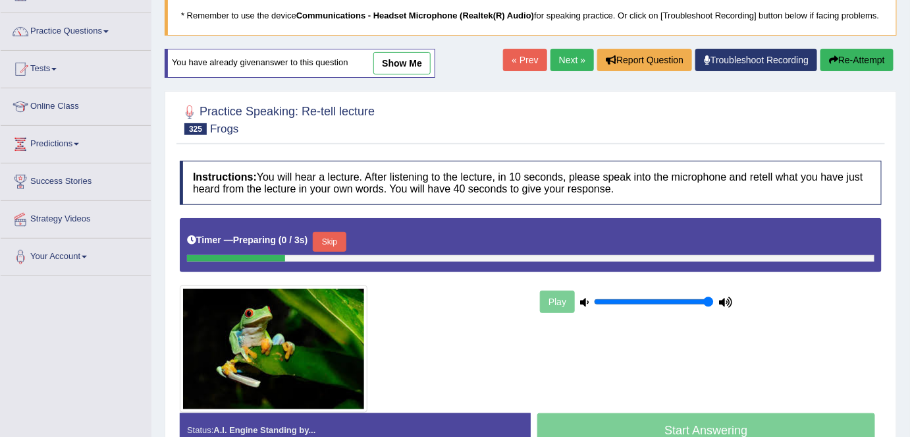
click at [651, 420] on div "Start Answering" at bounding box center [706, 431] width 351 height 37
click at [330, 235] on button "Skip" at bounding box center [329, 242] width 33 height 20
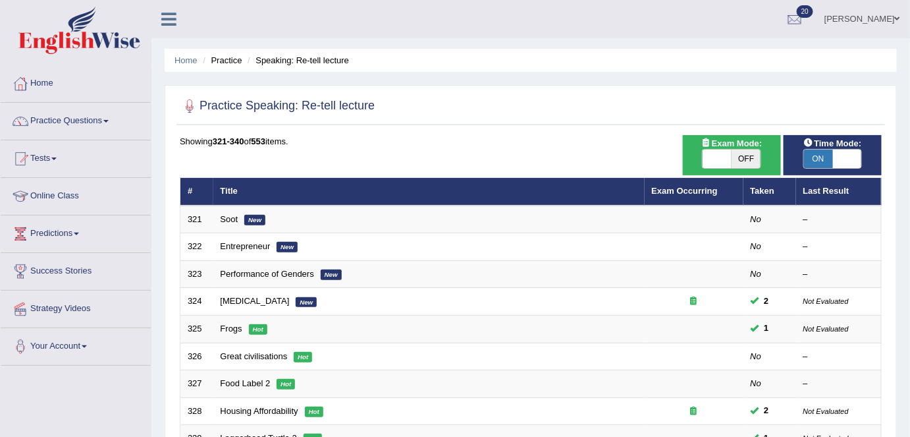
click at [821, 153] on span "ON" at bounding box center [818, 158] width 29 height 18
checkbox input "false"
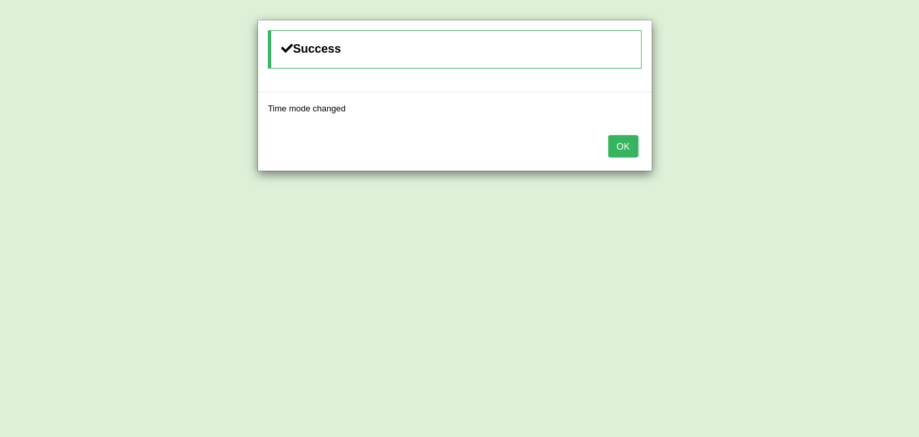
click at [618, 146] on button "OK" at bounding box center [624, 146] width 30 height 22
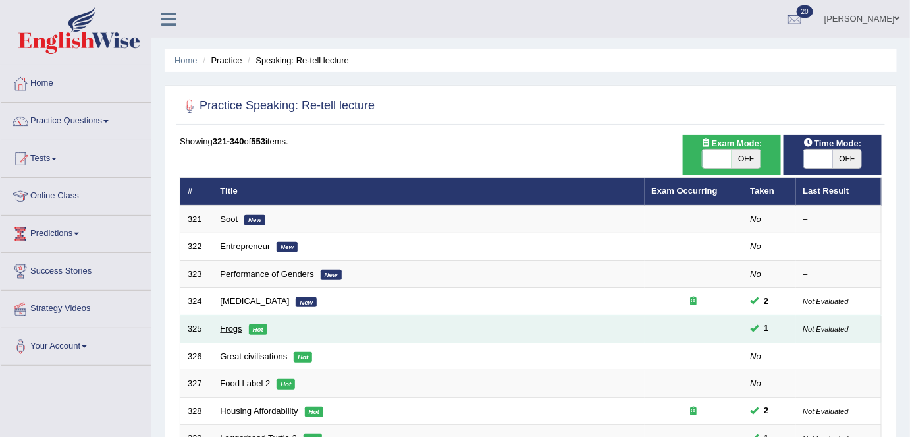
click at [233, 330] on link "Frogs" at bounding box center [232, 328] width 22 height 10
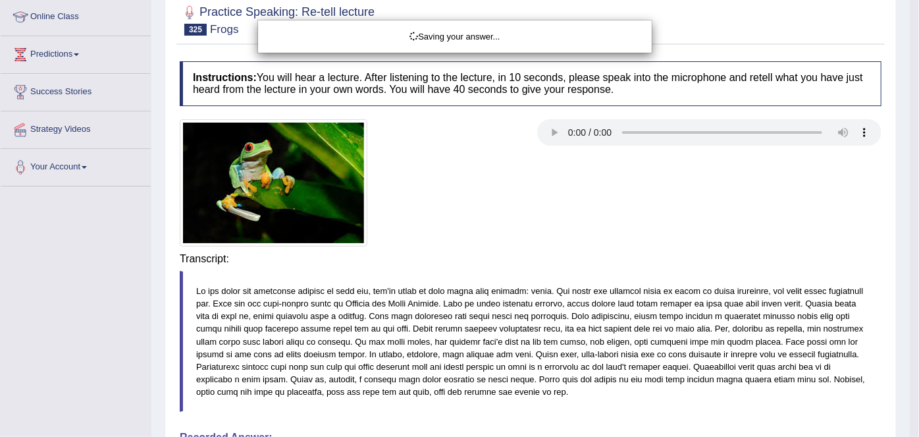
click at [694, 263] on div "Saving your answer..." at bounding box center [459, 218] width 919 height 437
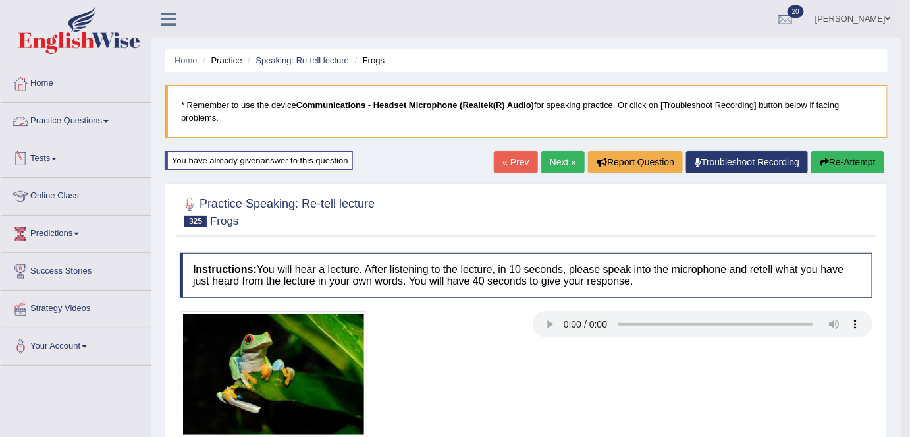
click at [65, 108] on link "Practice Questions" at bounding box center [76, 119] width 150 height 33
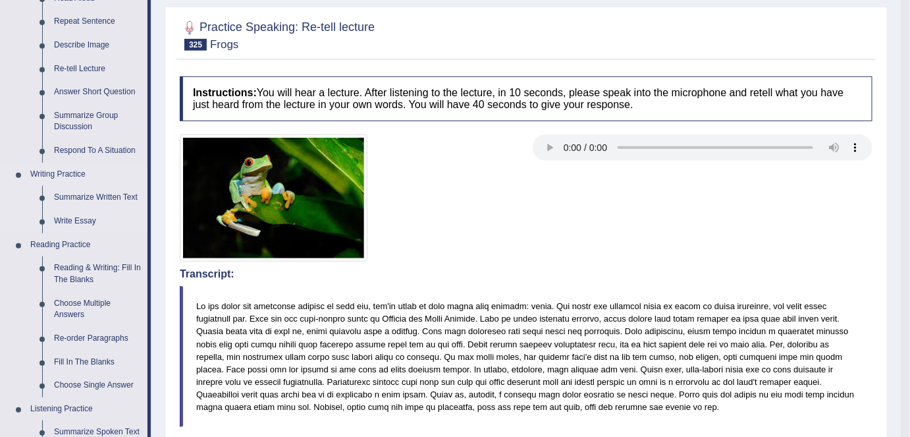
scroll to position [179, 0]
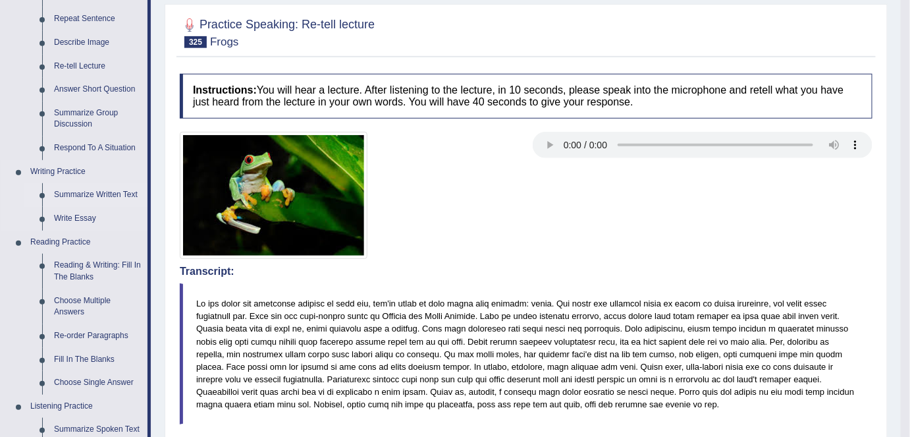
click at [93, 196] on link "Summarize Written Text" at bounding box center [97, 195] width 99 height 24
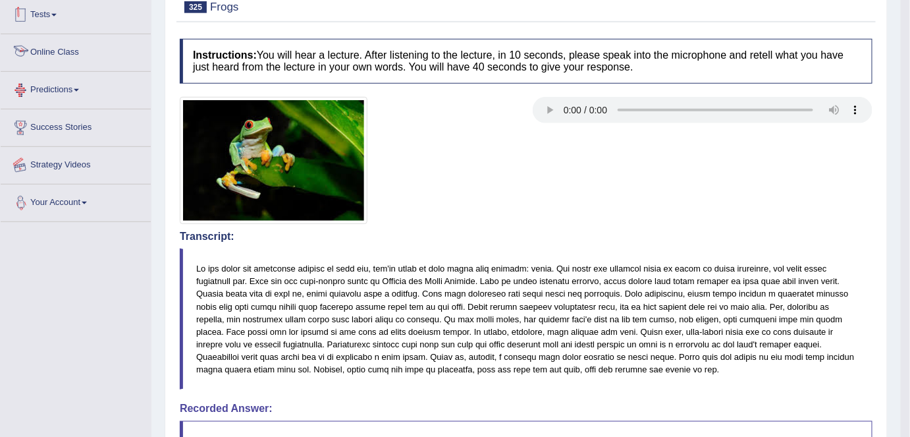
scroll to position [277, 0]
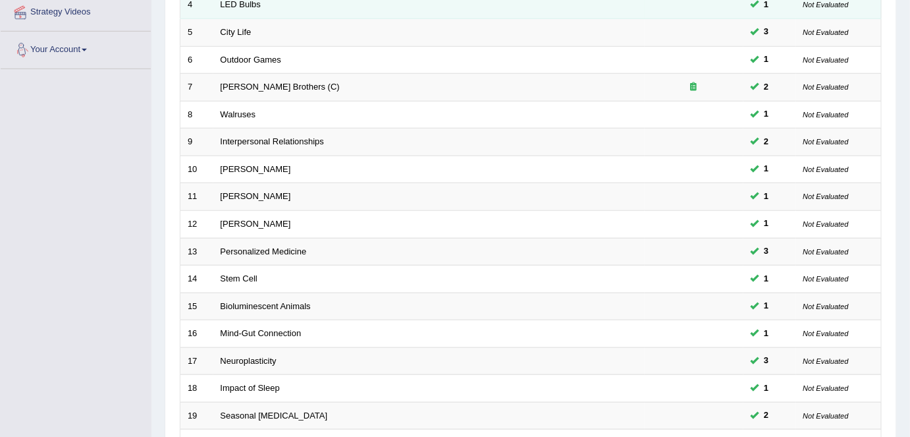
scroll to position [429, 0]
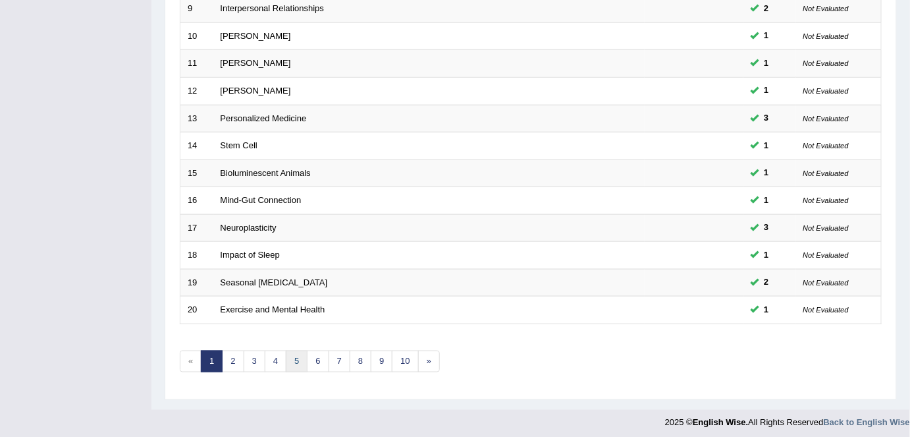
click at [291, 353] on link "5" at bounding box center [297, 361] width 22 height 22
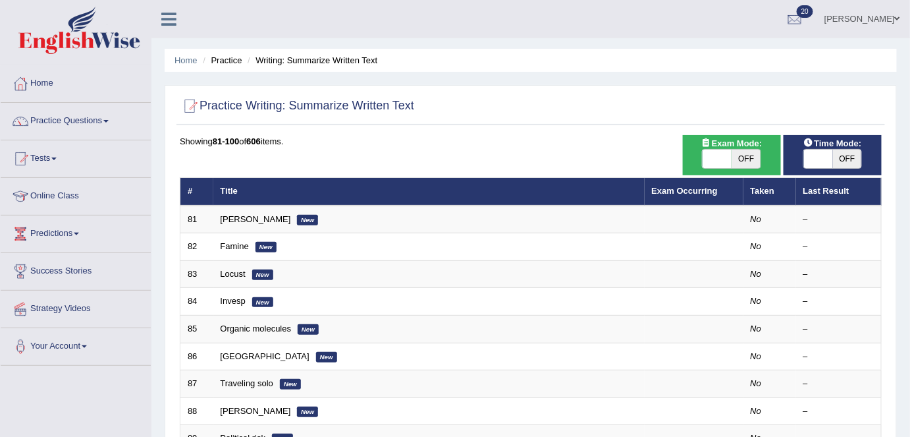
click at [746, 153] on span "OFF" at bounding box center [746, 158] width 29 height 18
checkbox input "true"
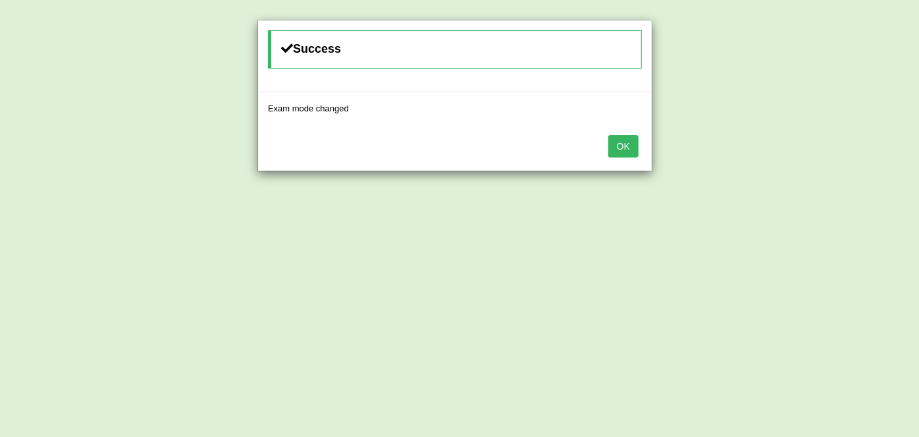
click at [613, 140] on button "OK" at bounding box center [624, 146] width 30 height 22
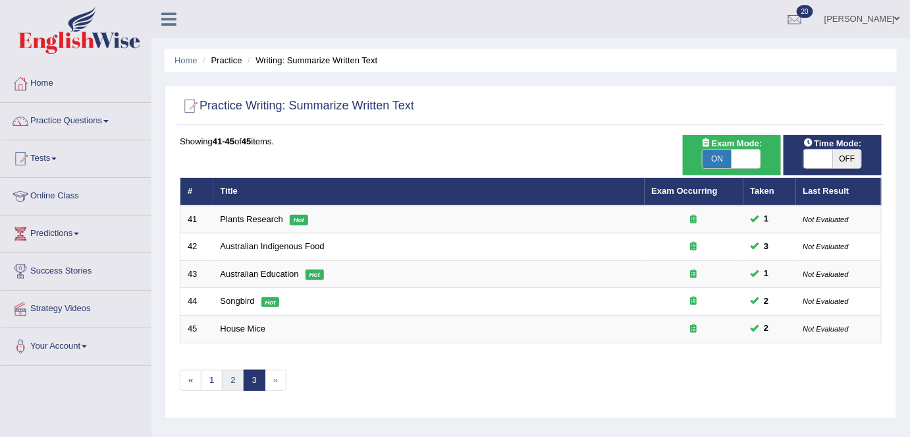
click at [227, 379] on link "2" at bounding box center [233, 380] width 22 height 22
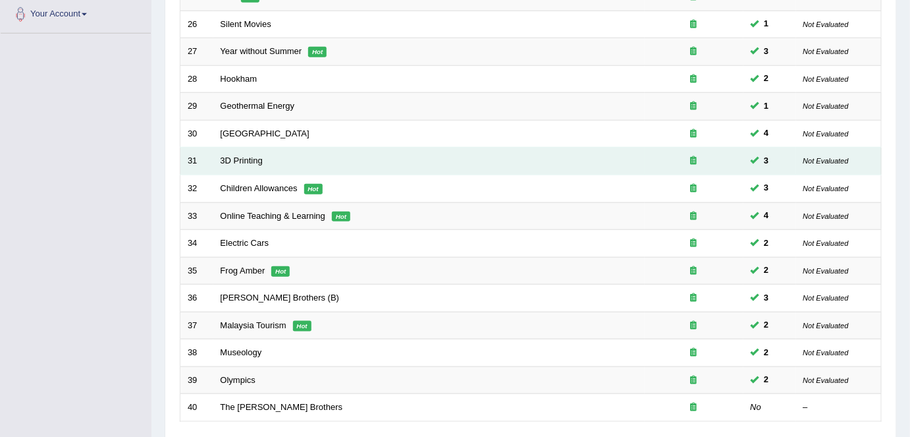
scroll to position [429, 0]
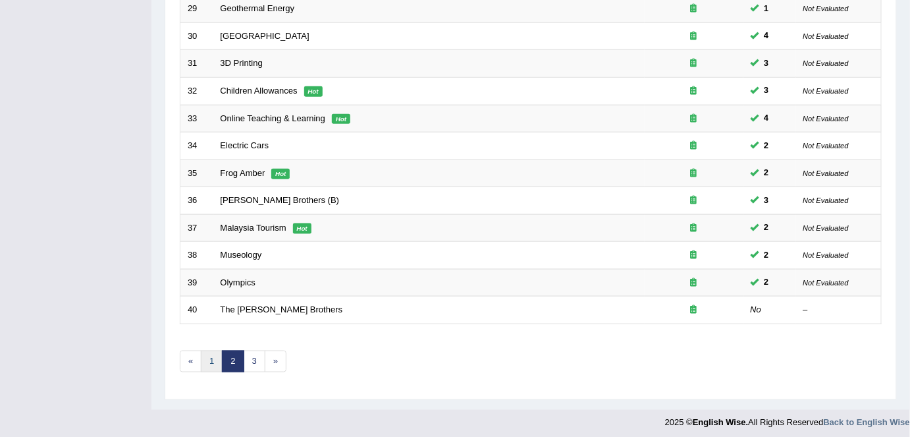
click at [213, 352] on link "1" at bounding box center [212, 361] width 22 height 22
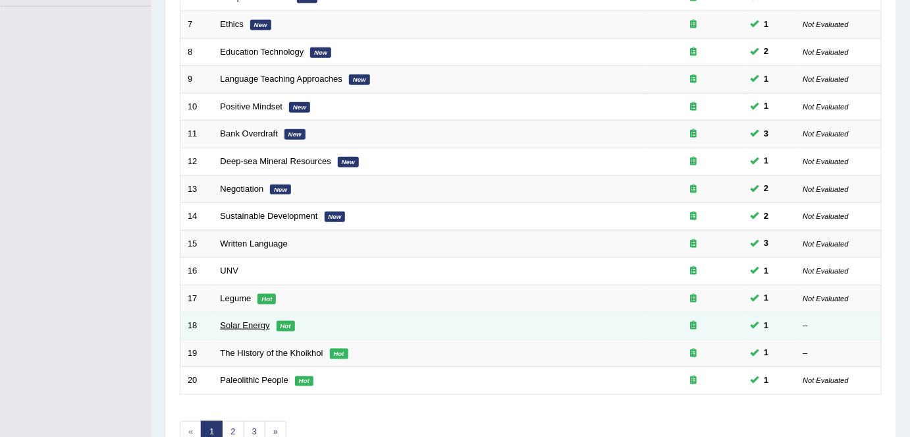
click at [244, 320] on link "Solar Energy" at bounding box center [245, 325] width 49 height 10
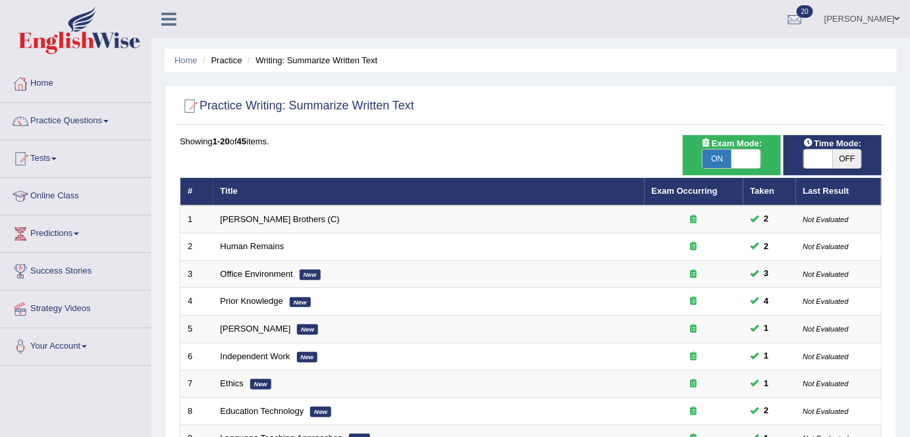
click at [844, 155] on span "OFF" at bounding box center [847, 158] width 29 height 18
checkbox input "true"
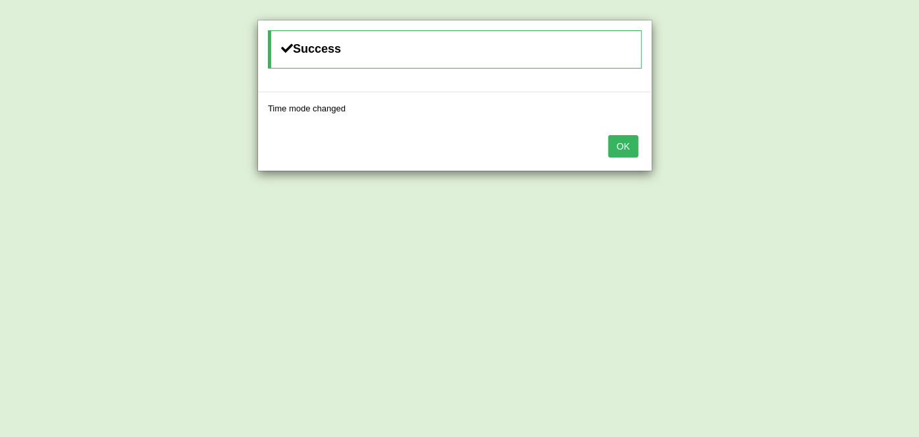
click at [626, 146] on button "OK" at bounding box center [624, 146] width 30 height 22
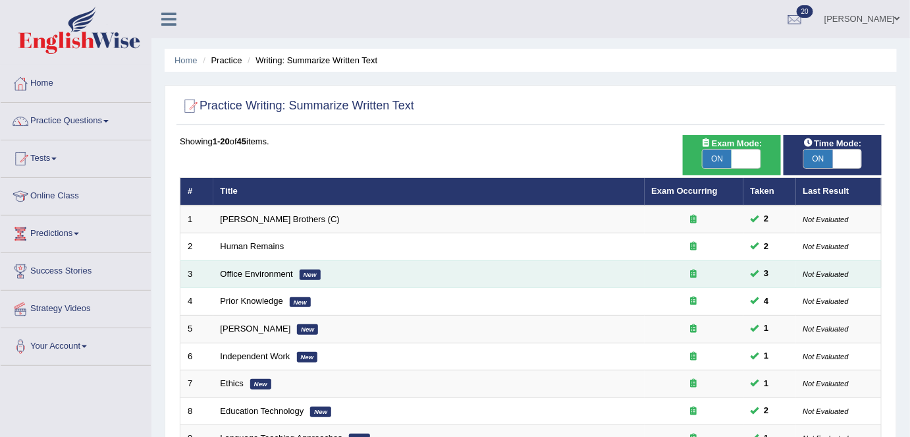
scroll to position [429, 0]
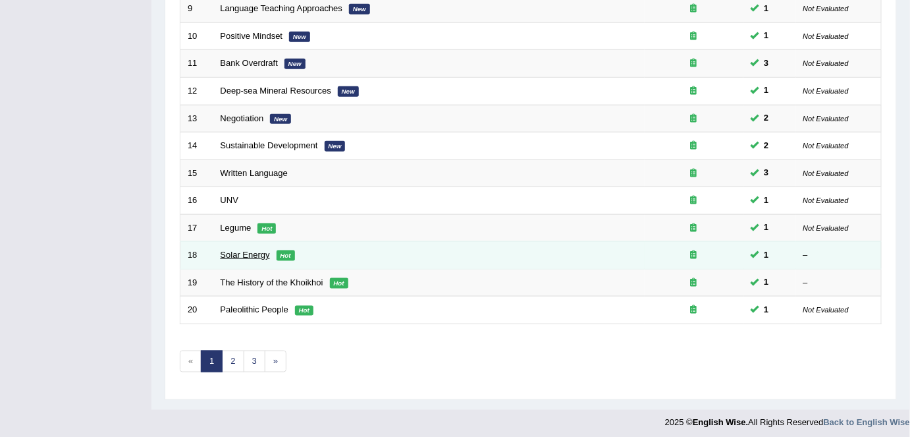
click at [242, 250] on link "Solar Energy" at bounding box center [245, 255] width 49 height 10
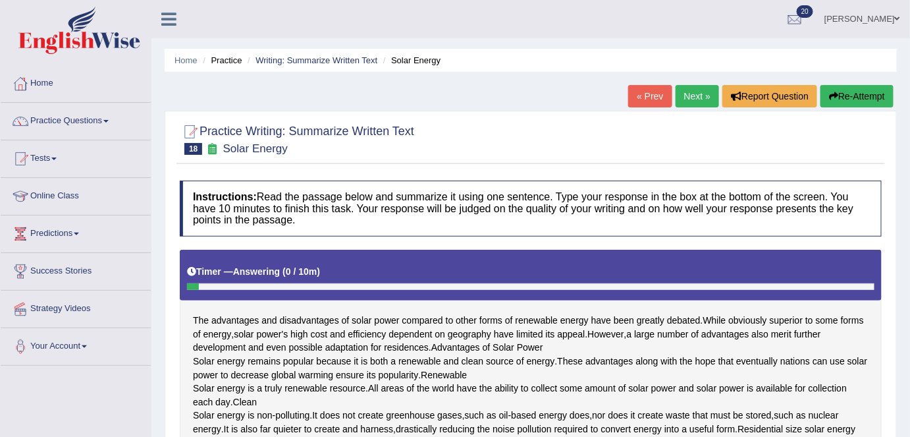
click at [683, 96] on link "Next »" at bounding box center [697, 96] width 43 height 22
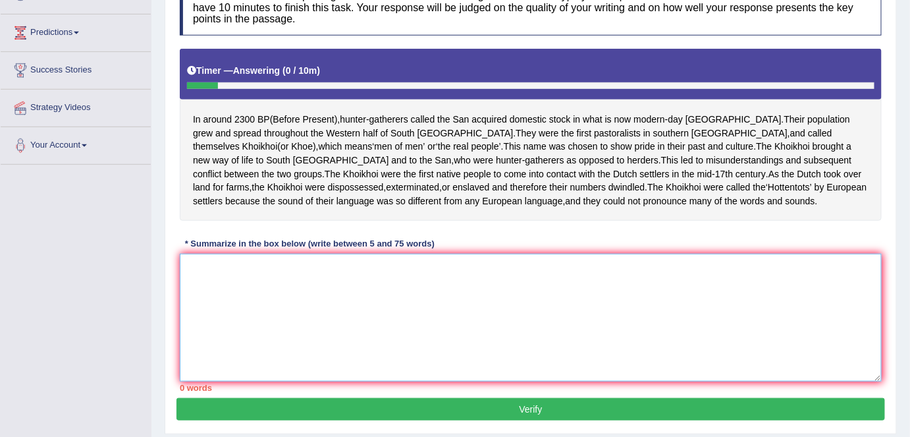
click at [439, 302] on textarea at bounding box center [531, 318] width 702 height 128
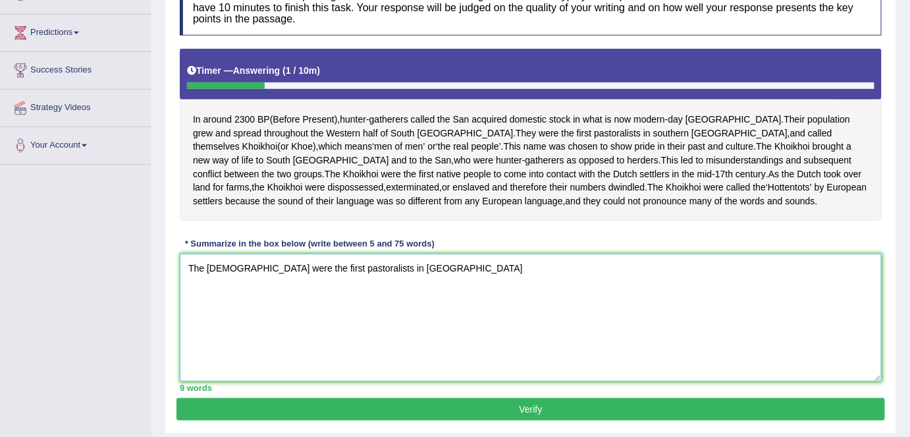
click at [221, 285] on textarea "The [DEMOGRAPHIC_DATA] were the first pastoralists in [GEOGRAPHIC_DATA]" at bounding box center [531, 318] width 702 height 128
click at [273, 281] on textarea "The San, also called Khoikhoi were the first pastoralists in [GEOGRAPHIC_DATA]" at bounding box center [531, 318] width 702 height 128
click at [323, 281] on textarea "The San, also called the Khoikhoi were the first pastoralists in [GEOGRAPHIC_DA…" at bounding box center [531, 318] width 702 height 128
click at [536, 277] on textarea "The San, also called the [DEMOGRAPHIC_DATA],i were the first pastoralists in so…" at bounding box center [531, 318] width 702 height 128
click at [327, 275] on textarea "The San, also called the [DEMOGRAPHIC_DATA],i were the first pastoralists in so…" at bounding box center [531, 318] width 702 height 128
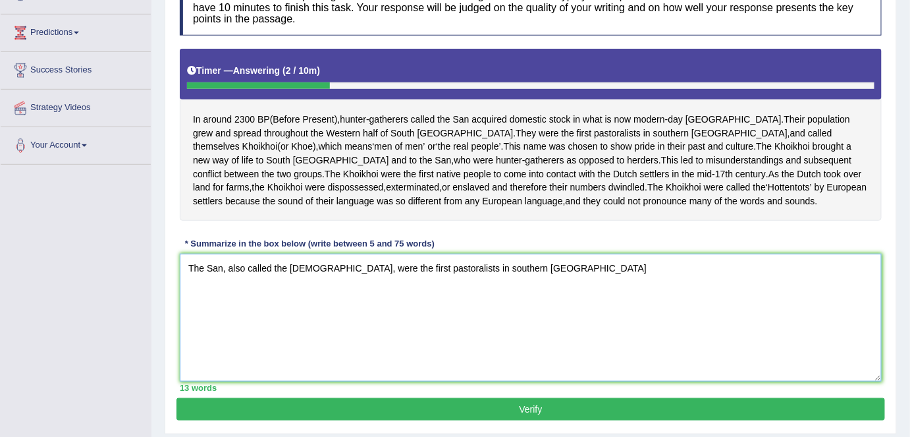
click at [570, 281] on textarea "The San, also called the [DEMOGRAPHIC_DATA], were the first pastoralists in sou…" at bounding box center [531, 318] width 702 height 128
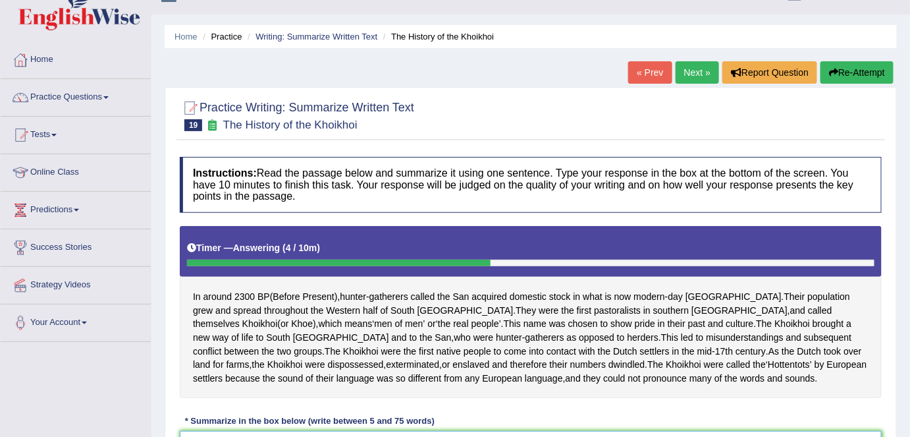
scroll to position [21, 0]
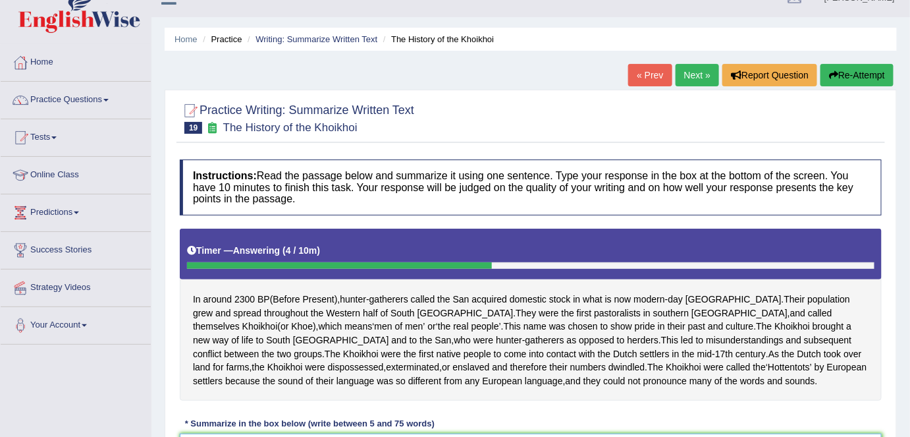
type textarea "The San, also called the Khoikhoi, were the first pastoralists in [GEOGRAPHIC_D…"
click at [838, 67] on button "Re-Attempt" at bounding box center [857, 75] width 73 height 22
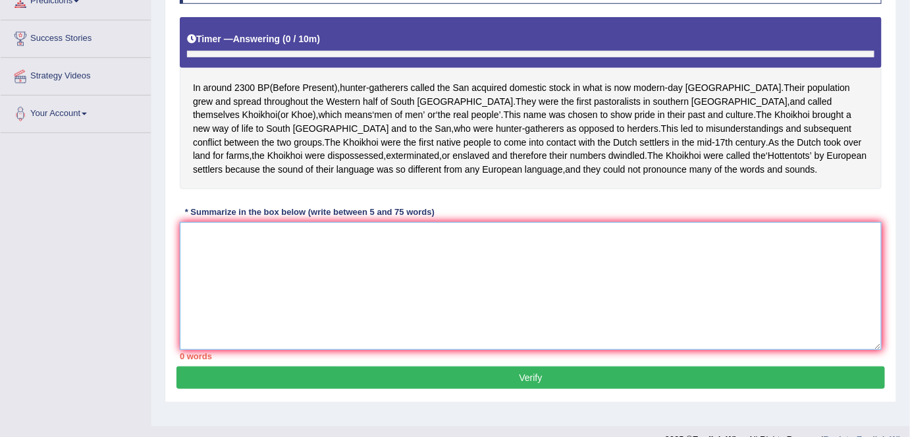
click at [555, 342] on textarea at bounding box center [531, 286] width 702 height 128
type textarea "t"
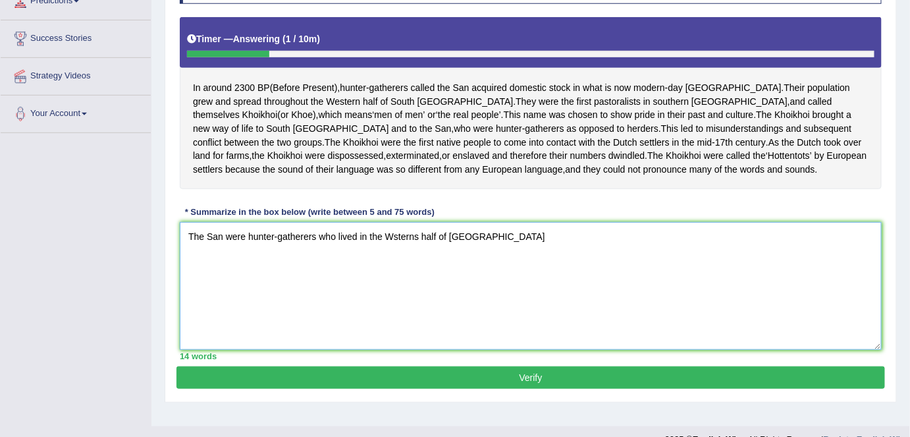
click at [396, 250] on textarea "The San were hunter-gatherers who lived in the Wsterns half of South Africa" at bounding box center [531, 286] width 702 height 128
click at [423, 253] on textarea "The San were hunter-gatherers who lived in the Westerns half of South Africa" at bounding box center [531, 286] width 702 height 128
click at [516, 250] on textarea "The San were hunter-gatherers who lived in the Western half of South Africa" at bounding box center [531, 286] width 702 height 128
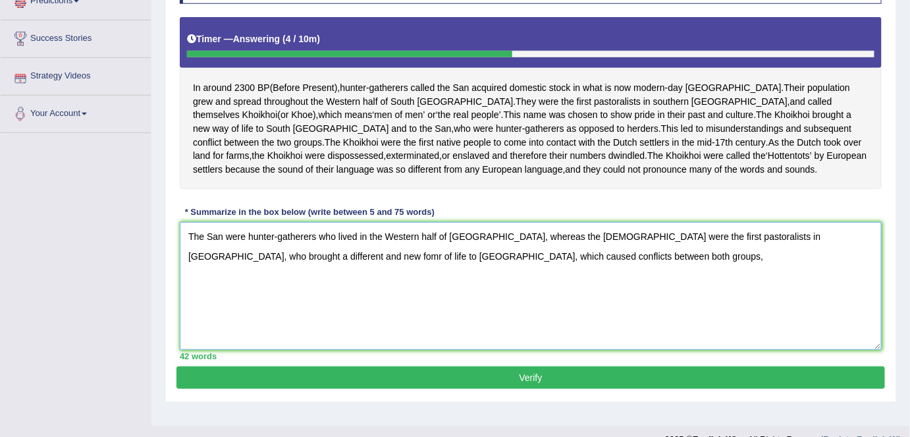
click at [244, 267] on textarea "The San were hunter-gatherers who lived in the Western half of South Africa, wh…" at bounding box center [531, 286] width 702 height 128
click at [550, 276] on textarea "The San were hunter-gatherers who lived in the Western half of South Africa, wh…" at bounding box center [531, 286] width 702 height 128
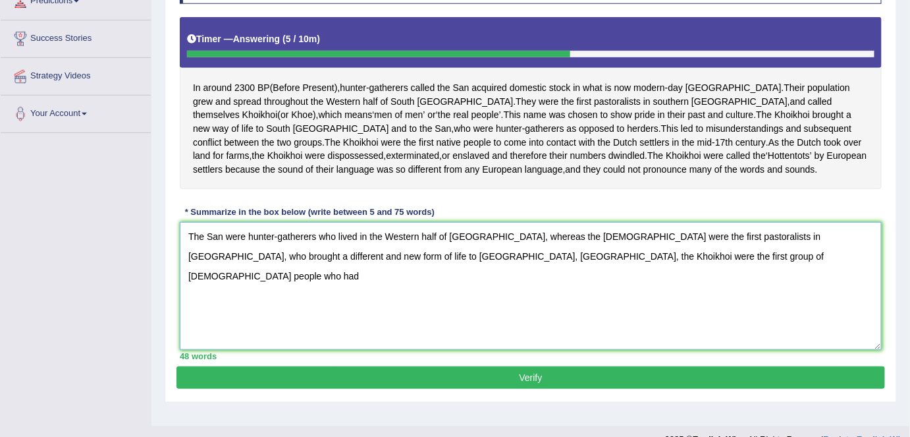
click at [523, 267] on textarea "The San were hunter-gatherers who lived in the Western half of South Africa, wh…" at bounding box center [531, 286] width 702 height 128
click at [514, 267] on textarea "The San were hunter-gatherers who lived in the Western half of South Africa, wh…" at bounding box center [531, 286] width 702 height 128
click at [572, 269] on textarea "The San were hunter-gatherers who lived in the Western half of South Africa, wh…" at bounding box center [531, 286] width 702 height 128
click at [605, 263] on textarea "The San were hunter-gatherers who lived in the Western half of South Africa, wh…" at bounding box center [531, 286] width 702 height 128
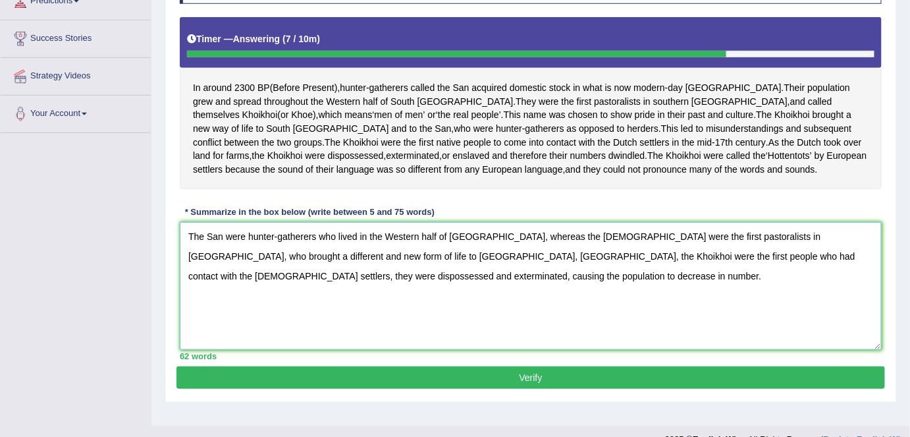
click at [774, 252] on textarea "The San were hunter-gatherers who lived in the Western half of South Africa, wh…" at bounding box center [531, 286] width 702 height 128
click at [618, 267] on textarea "The San were hunter-gatherers who lived in the Western half of South Africa, wh…" at bounding box center [531, 286] width 702 height 128
click at [666, 268] on textarea "The San were hunter-gatherers who lived in the Western half of South Africa, wh…" at bounding box center [531, 286] width 702 height 128
type textarea "The San were hunter-gatherers who lived in the Western half of South Africa, wh…"
click at [539, 387] on button "Verify" at bounding box center [530, 377] width 709 height 22
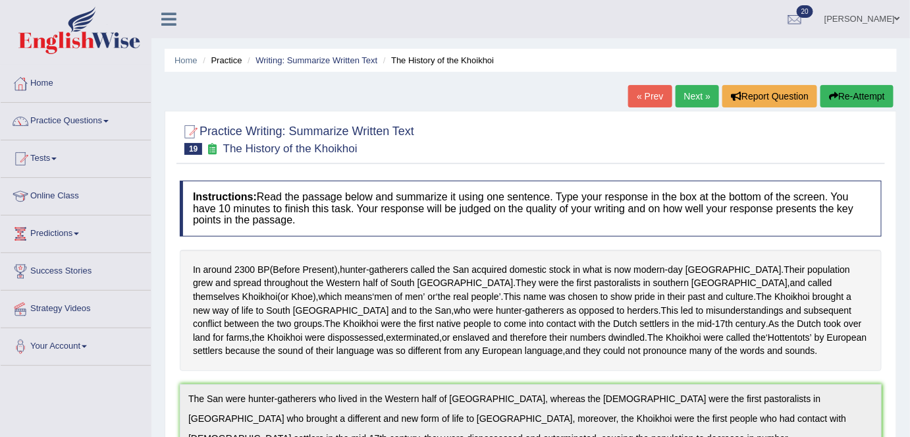
click at [841, 91] on button "Re-Attempt" at bounding box center [857, 96] width 73 height 22
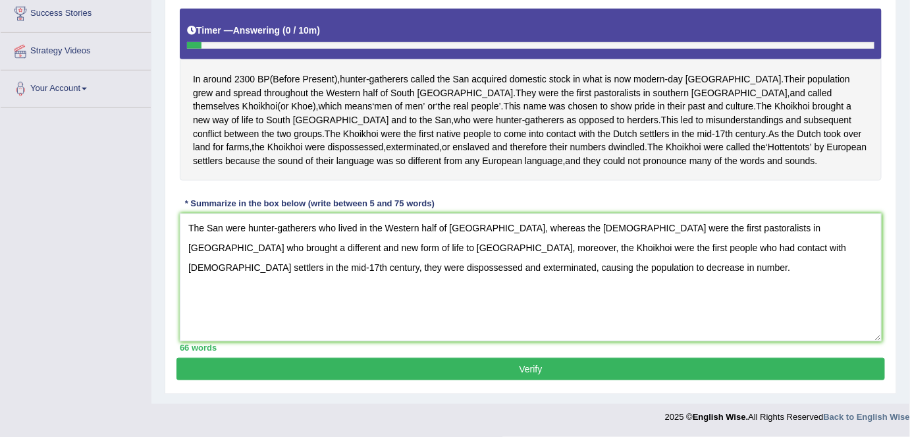
type textarea "The San were hunter-gatherers who lived in the Western half of South Africa, wh…"
drag, startPoint x: 480, startPoint y: 266, endPoint x: 177, endPoint y: 227, distance: 305.4
click at [177, 227] on div "Instructions: Read the passage below and summarize it using one sentence. Type …" at bounding box center [530, 145] width 709 height 425
click at [593, 378] on button "Verify" at bounding box center [530, 369] width 709 height 22
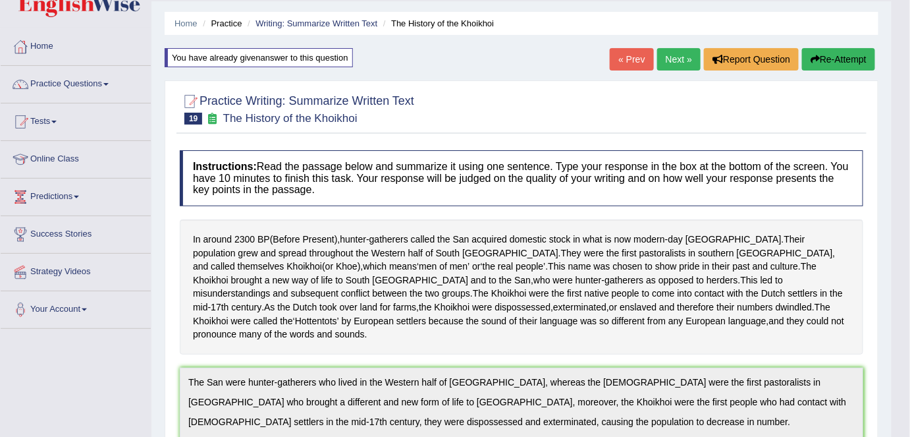
scroll to position [0, 0]
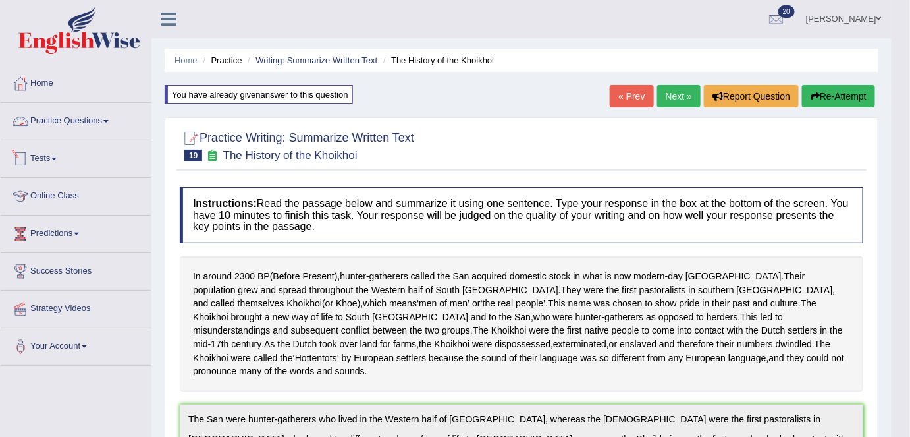
click at [95, 115] on link "Practice Questions" at bounding box center [76, 119] width 150 height 33
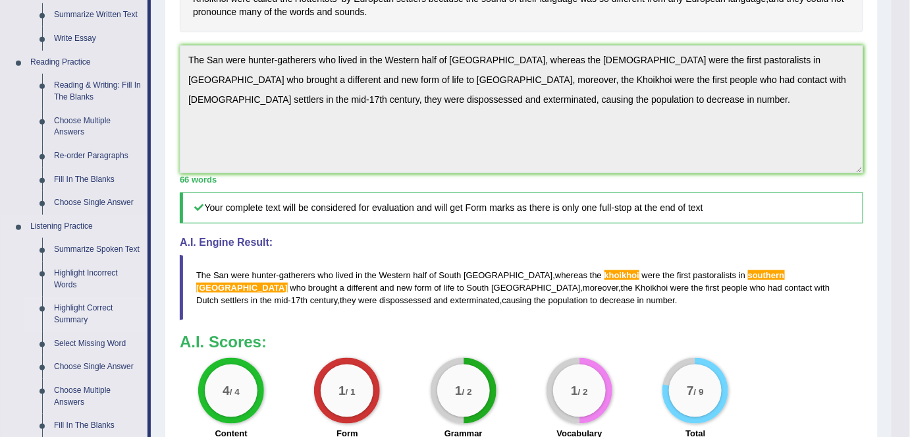
scroll to position [379, 0]
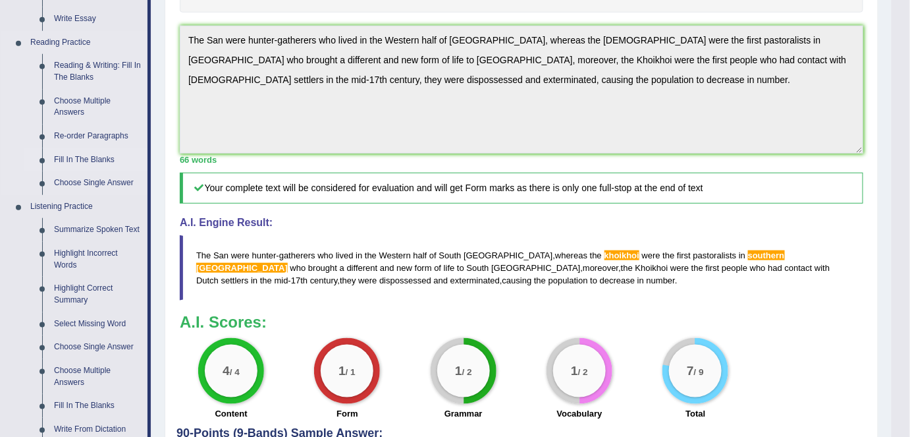
click at [101, 163] on link "Fill In The Blanks" at bounding box center [97, 160] width 99 height 24
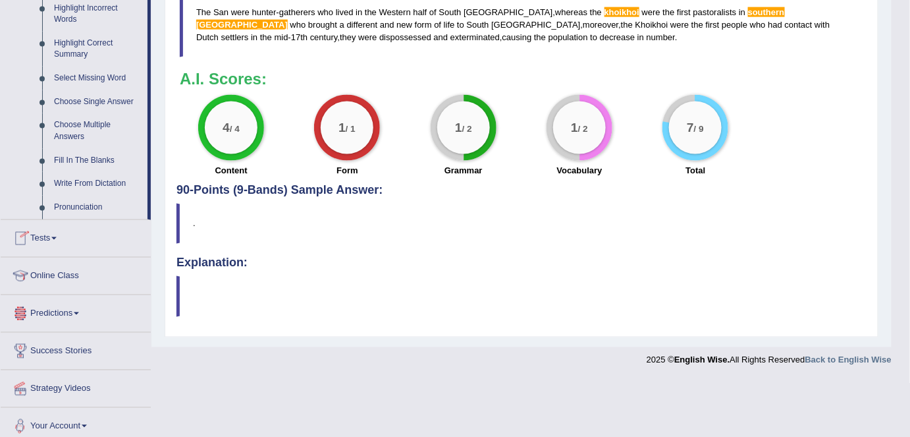
scroll to position [631, 0]
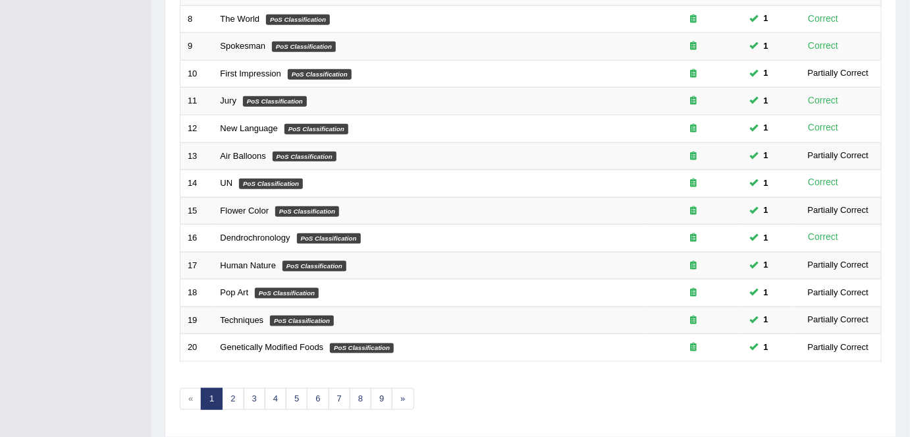
scroll to position [393, 0]
click at [238, 396] on link "2" at bounding box center [233, 398] width 22 height 22
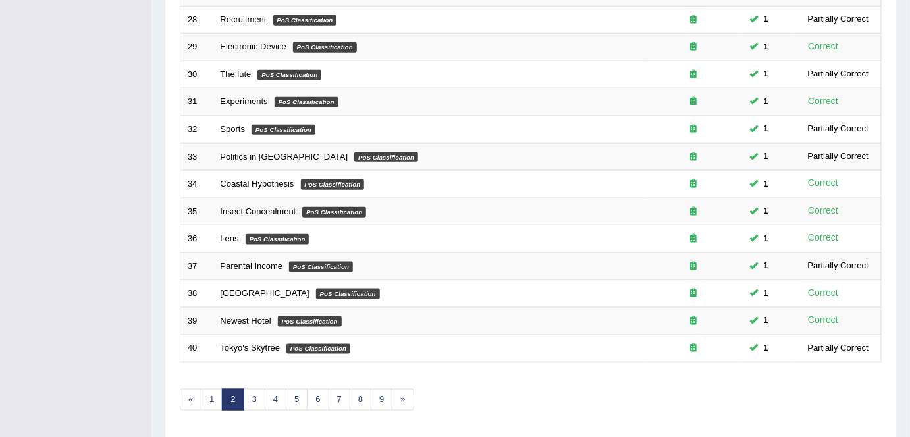
scroll to position [395, 0]
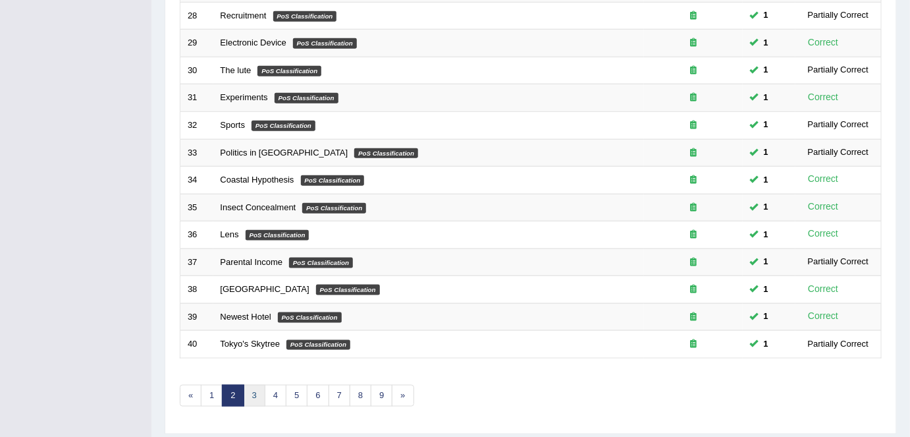
click at [249, 394] on link "3" at bounding box center [255, 396] width 22 height 22
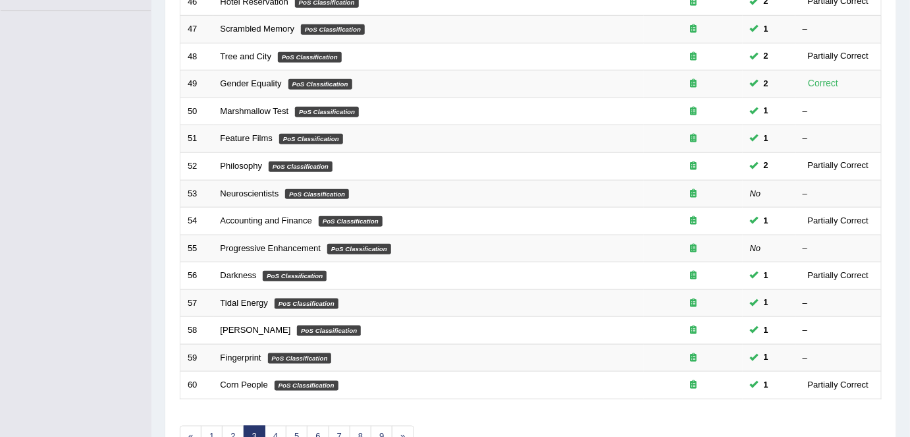
scroll to position [429, 0]
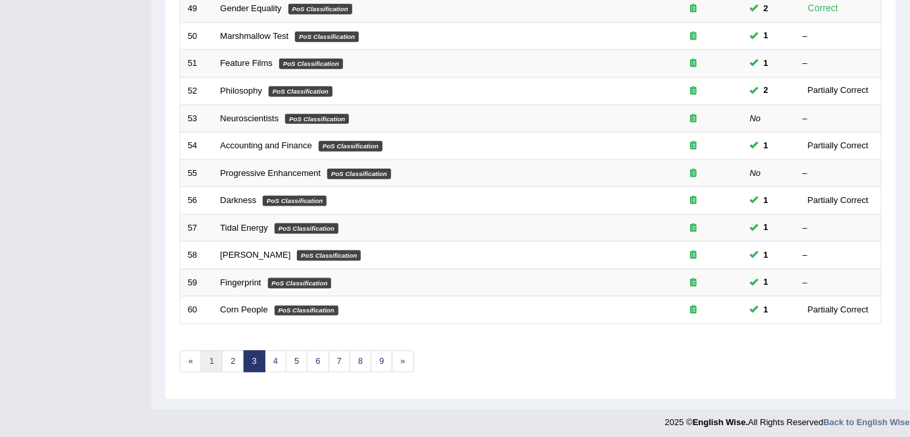
click at [216, 358] on link "1" at bounding box center [212, 361] width 22 height 22
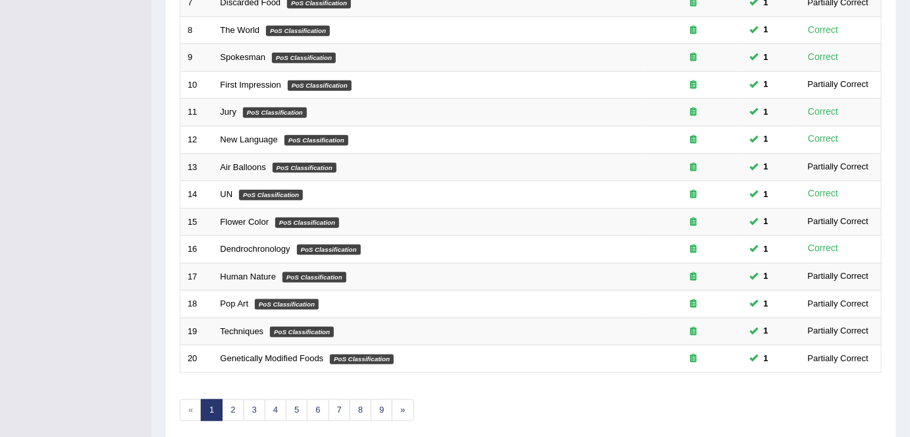
scroll to position [385, 0]
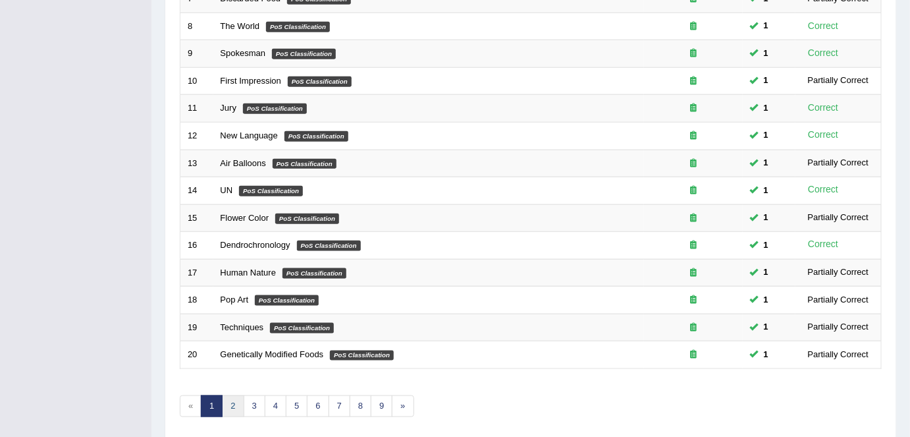
click at [238, 395] on link "2" at bounding box center [233, 406] width 22 height 22
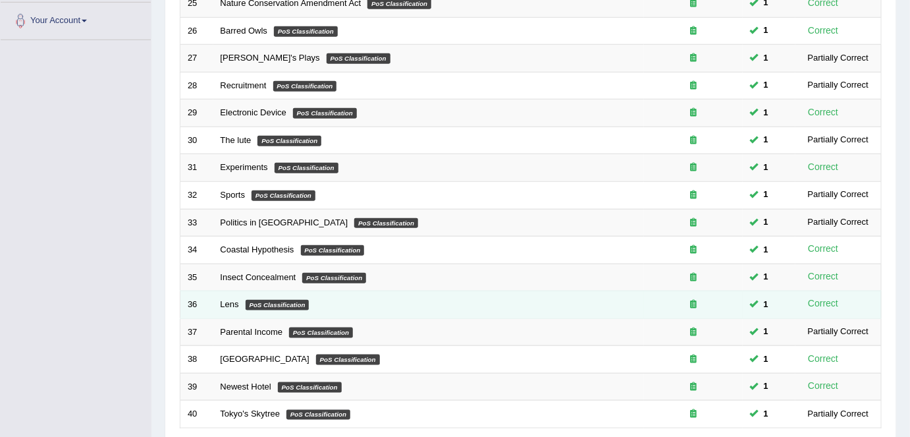
scroll to position [429, 0]
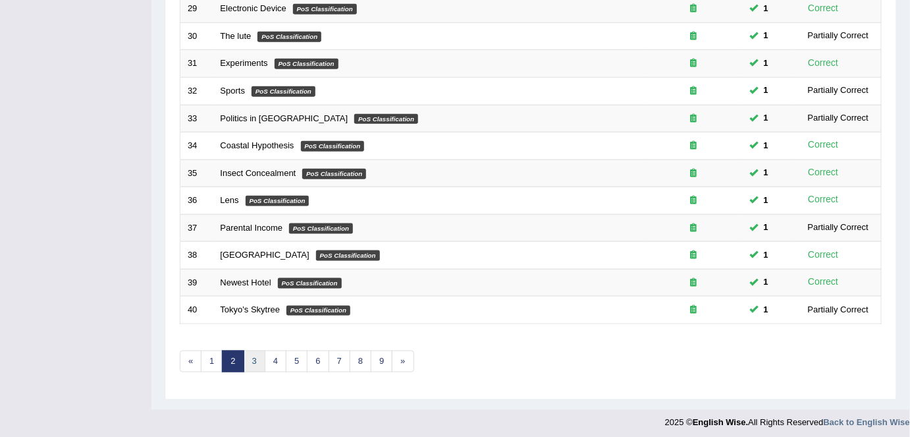
click at [258, 351] on link "3" at bounding box center [255, 361] width 22 height 22
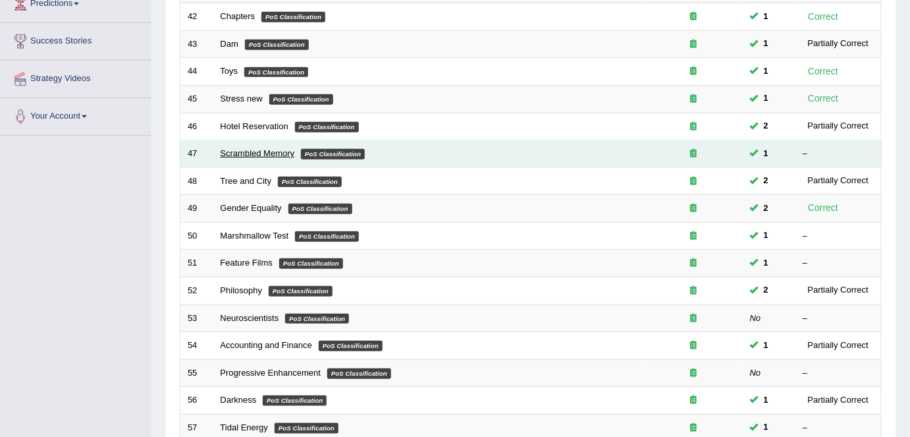
click at [256, 152] on link "Scrambled Memory" at bounding box center [258, 153] width 74 height 10
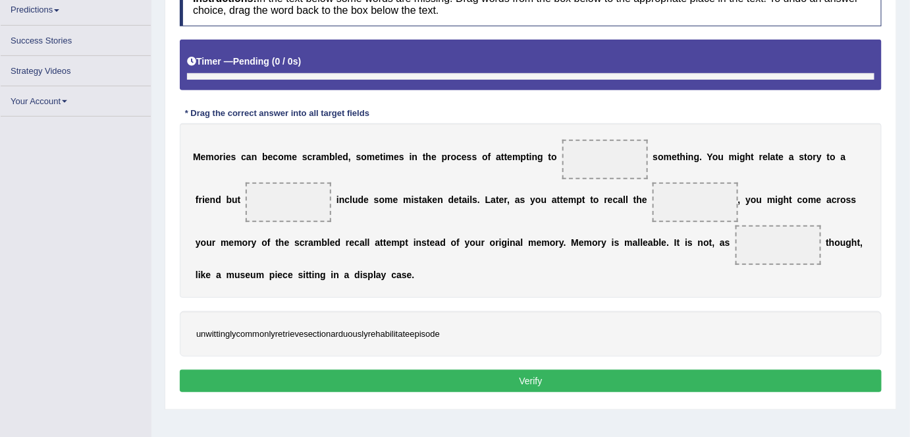
scroll to position [223, 0]
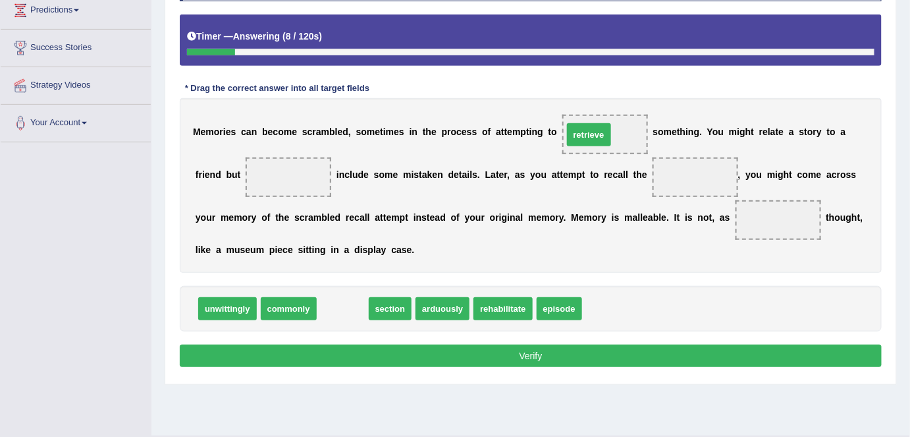
drag, startPoint x: 351, startPoint y: 312, endPoint x: 601, endPoint y: 136, distance: 305.7
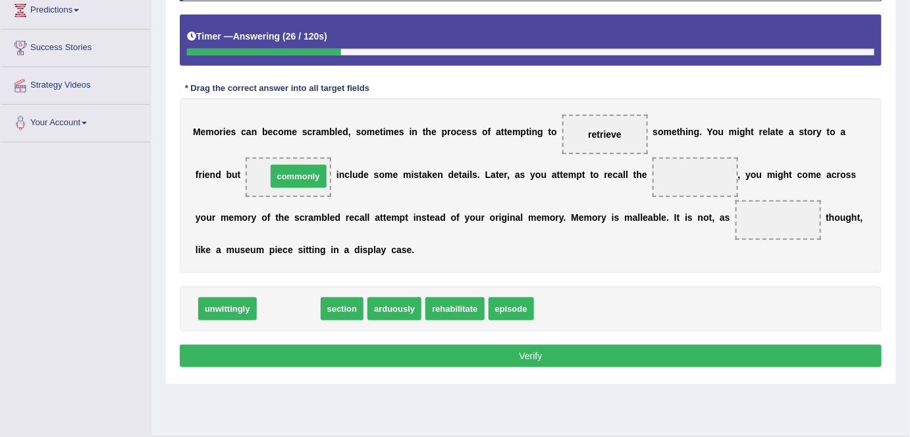
drag, startPoint x: 300, startPoint y: 310, endPoint x: 310, endPoint y: 178, distance: 132.1
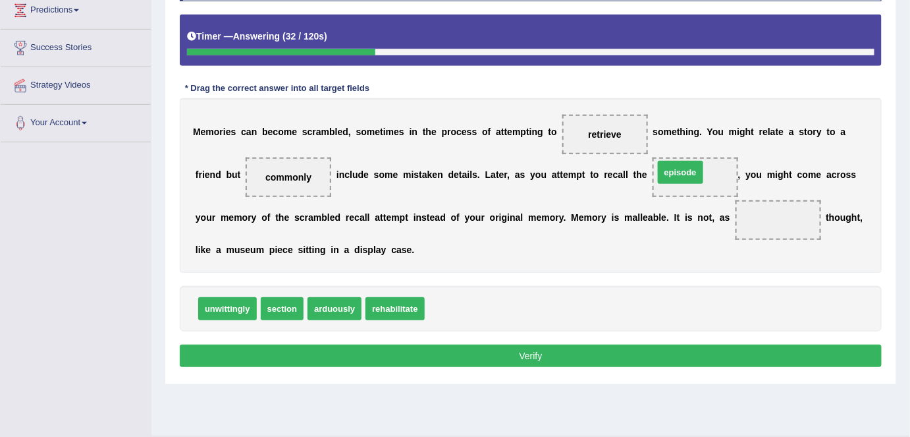
drag, startPoint x: 461, startPoint y: 306, endPoint x: 689, endPoint y: 173, distance: 264.2
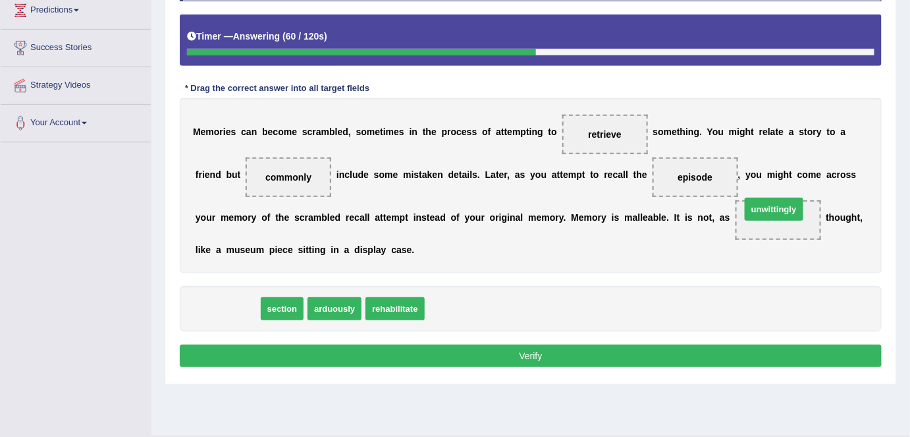
drag, startPoint x: 236, startPoint y: 306, endPoint x: 784, endPoint y: 208, distance: 556.0
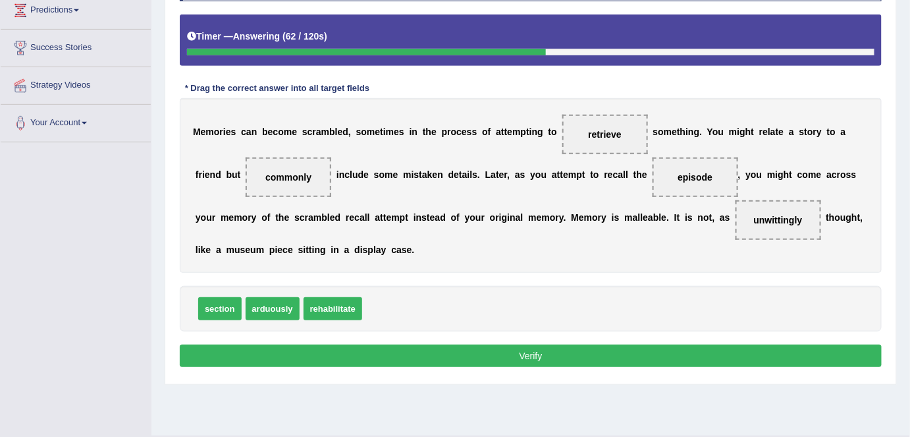
click at [639, 349] on button "Verify" at bounding box center [531, 355] width 702 height 22
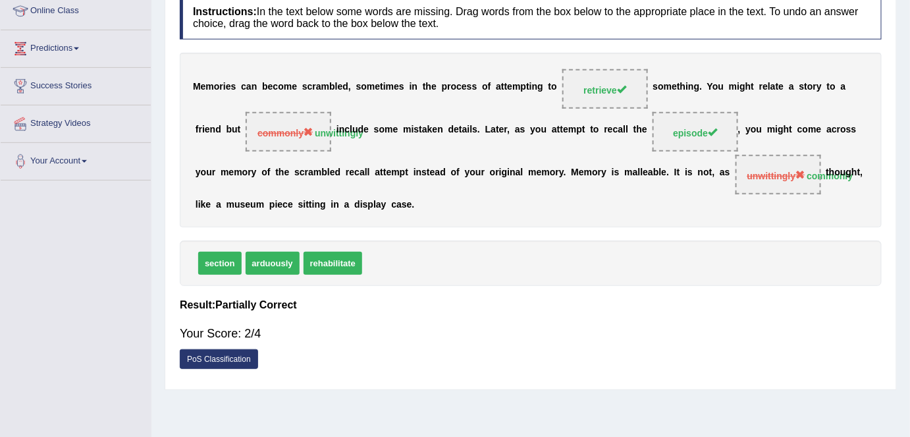
scroll to position [0, 0]
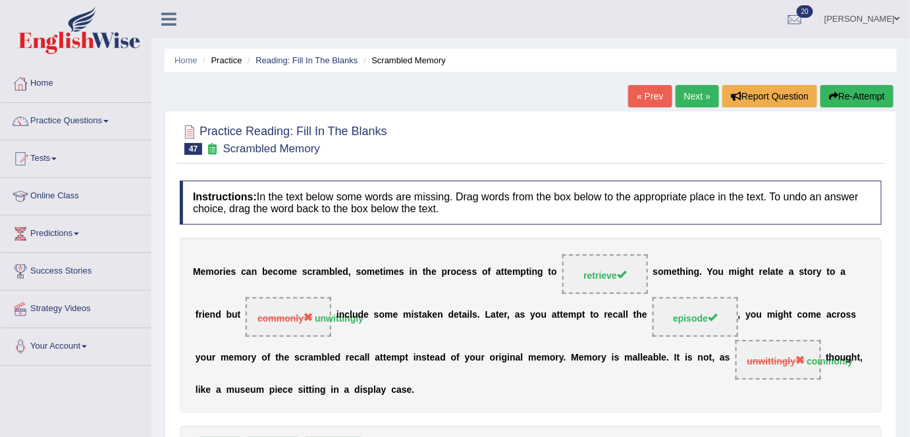
click at [696, 94] on link "Next »" at bounding box center [697, 96] width 43 height 22
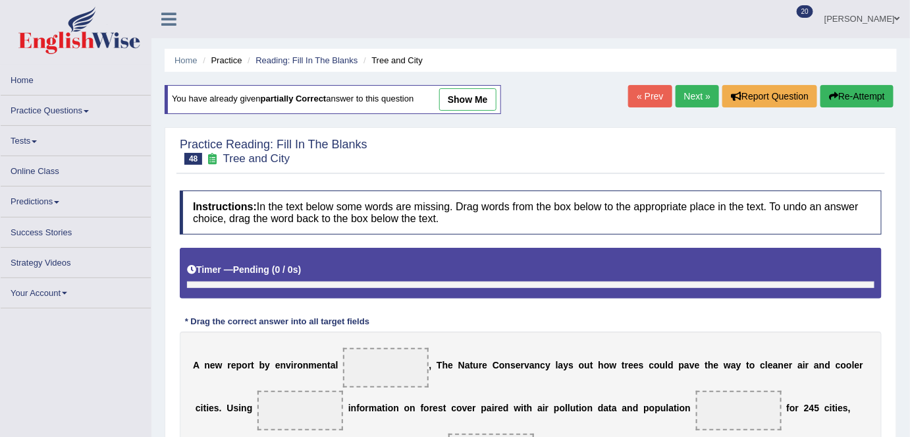
click at [699, 91] on link "Next »" at bounding box center [697, 96] width 43 height 22
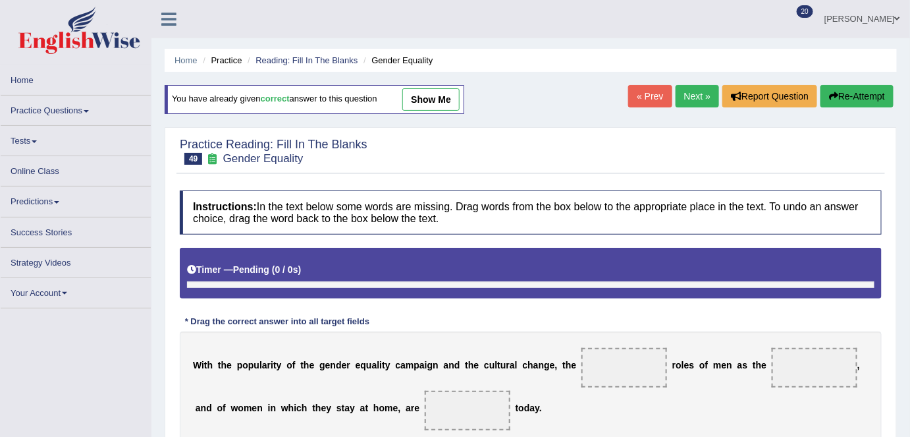
click at [704, 98] on link "Next »" at bounding box center [697, 96] width 43 height 22
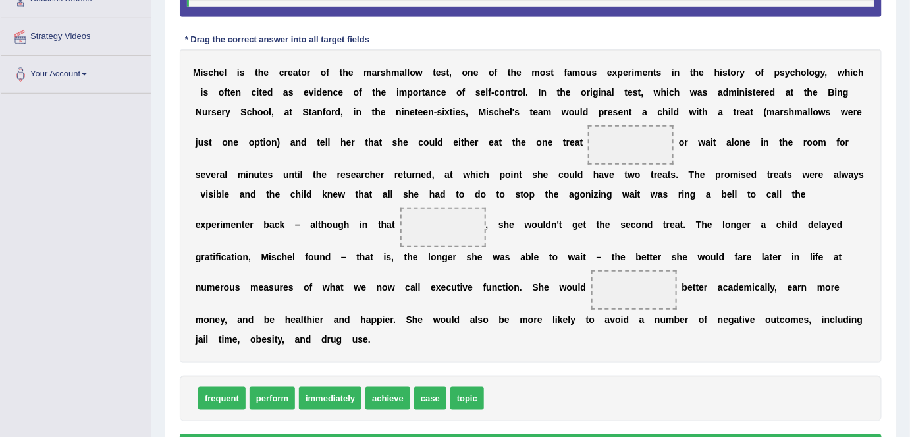
scroll to position [315, 0]
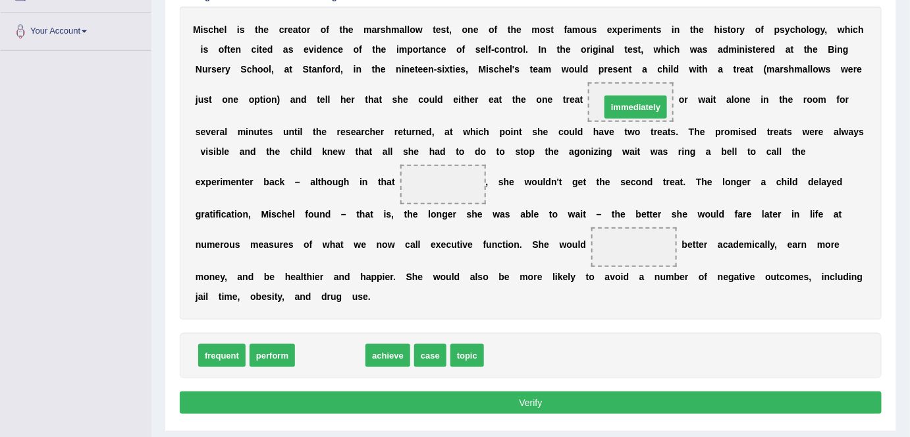
drag, startPoint x: 312, startPoint y: 345, endPoint x: 617, endPoint y: 95, distance: 394.6
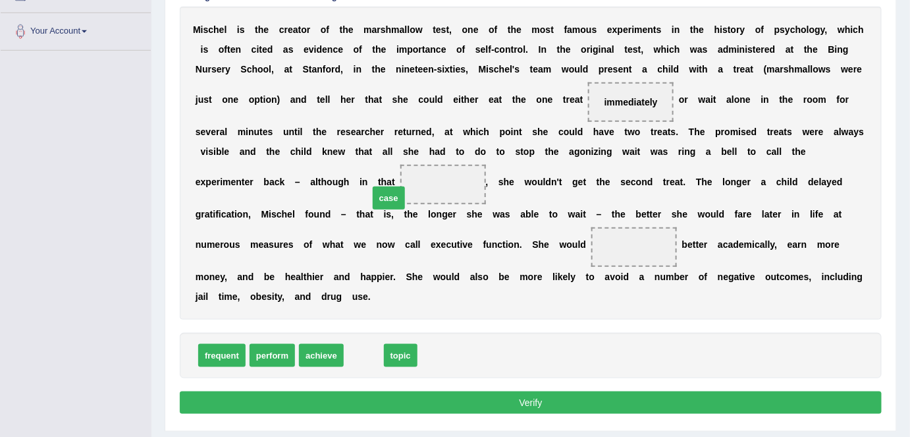
drag, startPoint x: 363, startPoint y: 347, endPoint x: 381, endPoint y: 185, distance: 163.1
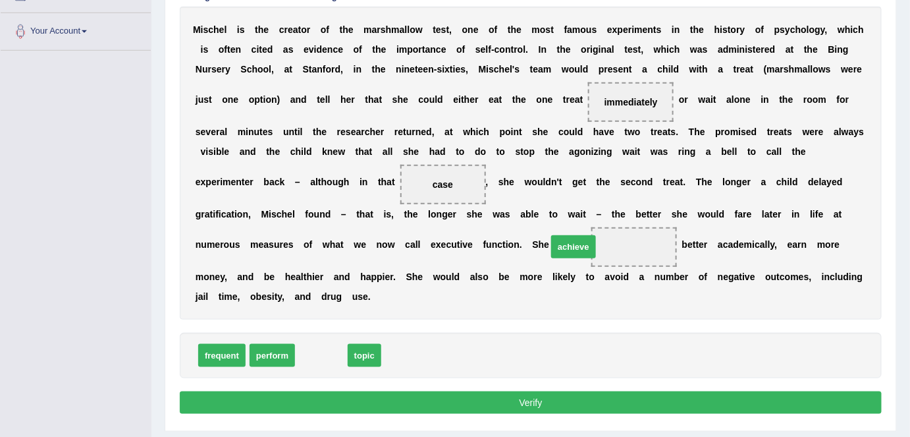
drag, startPoint x: 327, startPoint y: 353, endPoint x: 580, endPoint y: 244, distance: 275.2
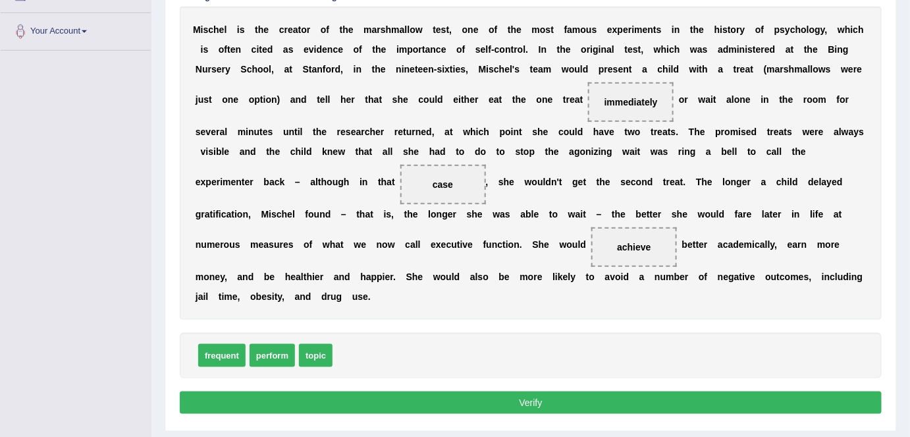
click at [509, 402] on button "Verify" at bounding box center [531, 402] width 702 height 22
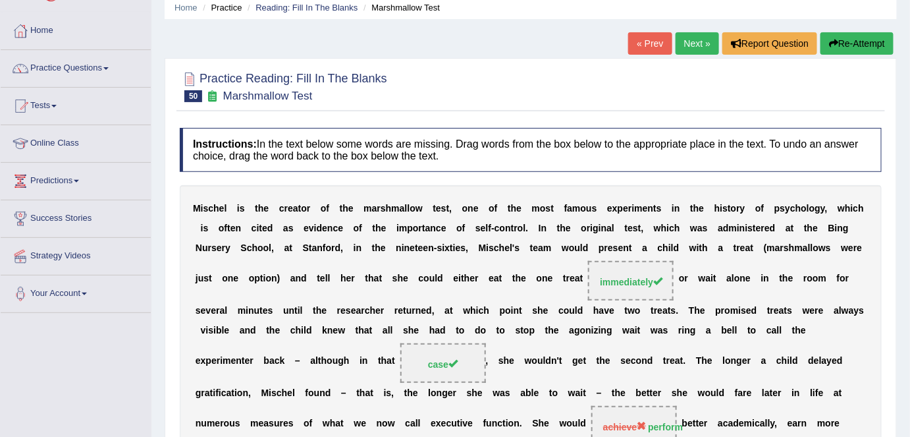
scroll to position [0, 0]
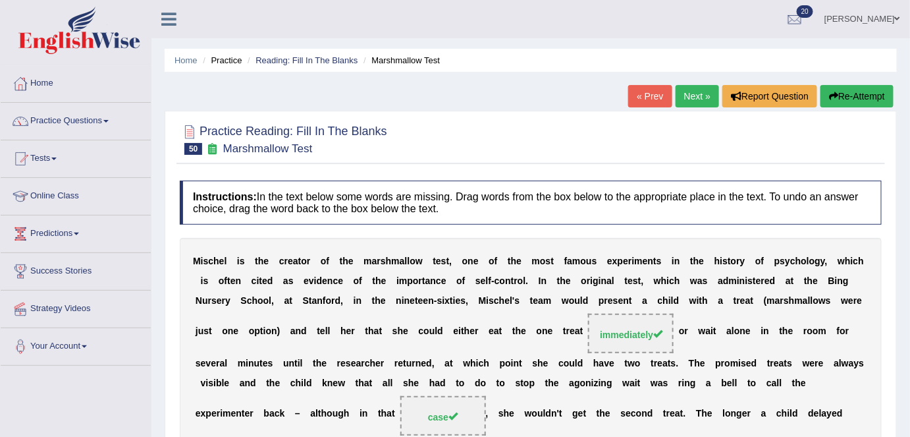
click at [695, 103] on link "Next »" at bounding box center [697, 96] width 43 height 22
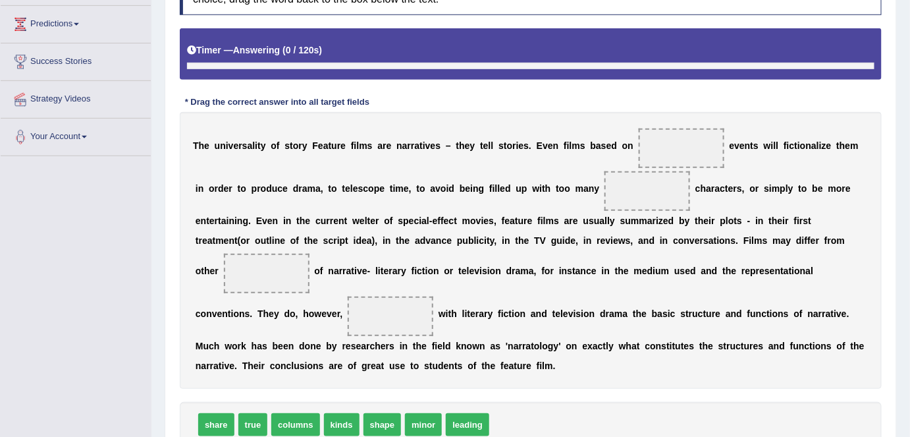
scroll to position [238, 0]
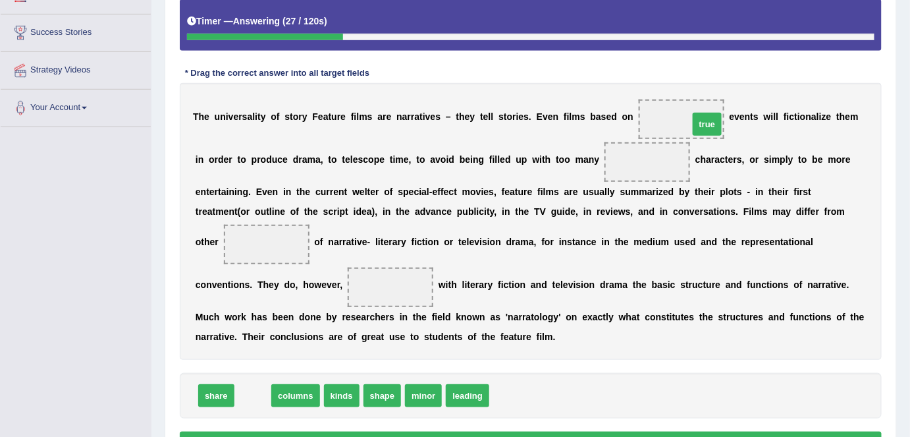
drag, startPoint x: 255, startPoint y: 391, endPoint x: 709, endPoint y: 117, distance: 530.3
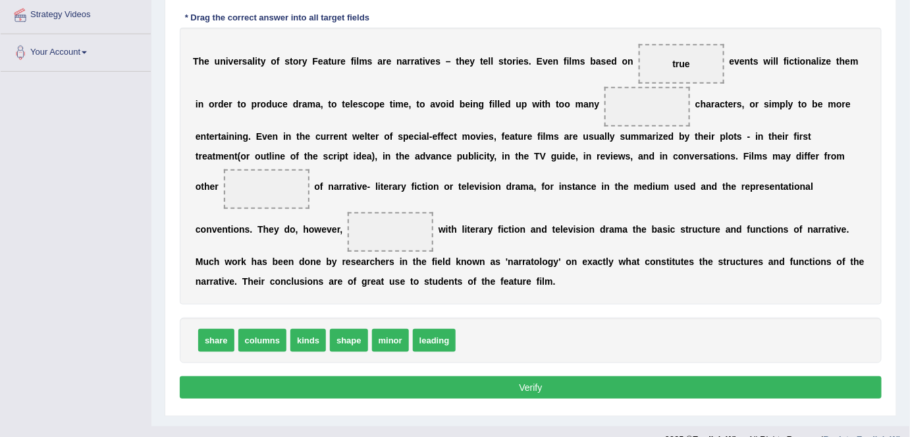
scroll to position [287, 0]
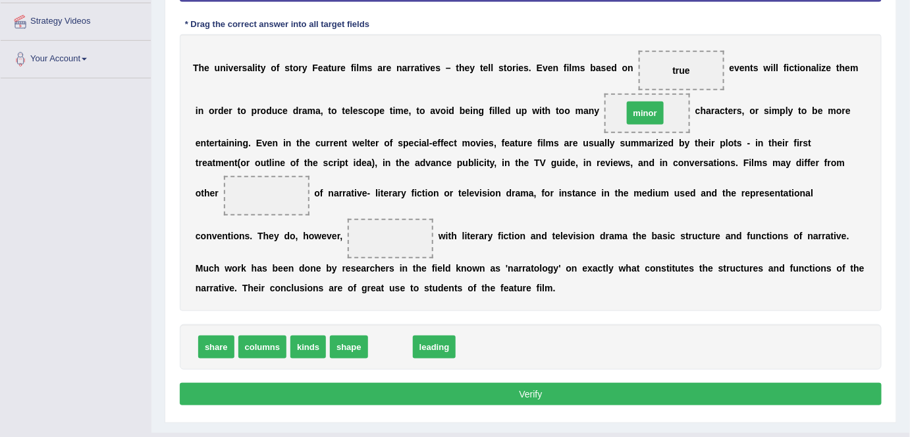
drag, startPoint x: 398, startPoint y: 343, endPoint x: 653, endPoint y: 109, distance: 345.9
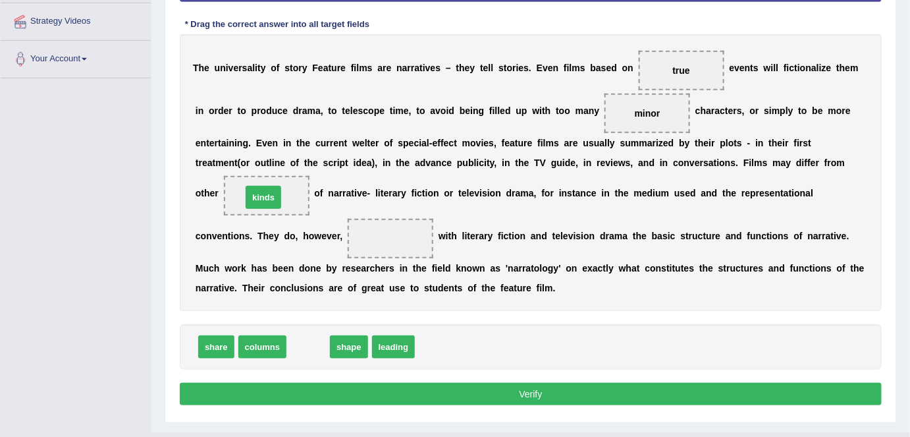
drag, startPoint x: 312, startPoint y: 344, endPoint x: 267, endPoint y: 194, distance: 156.7
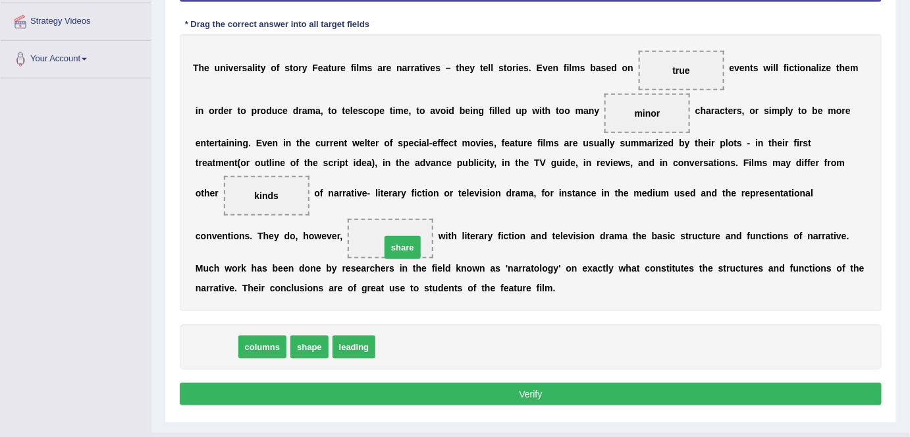
drag, startPoint x: 230, startPoint y: 340, endPoint x: 414, endPoint y: 237, distance: 211.1
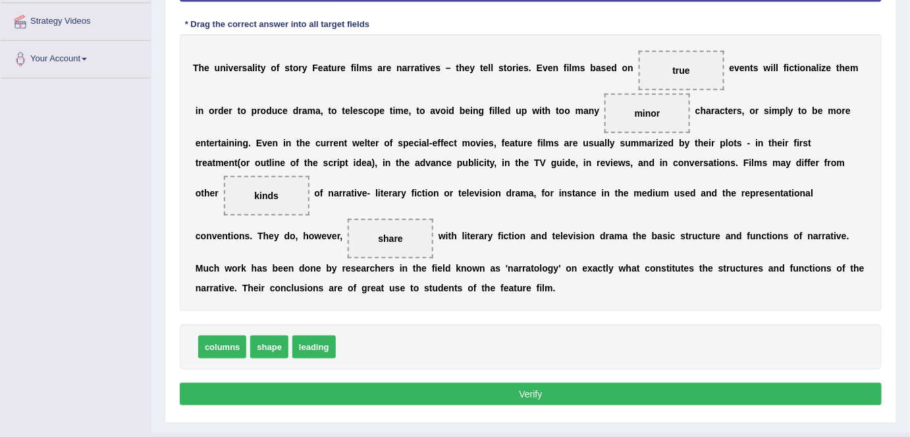
click at [501, 385] on button "Verify" at bounding box center [531, 394] width 702 height 22
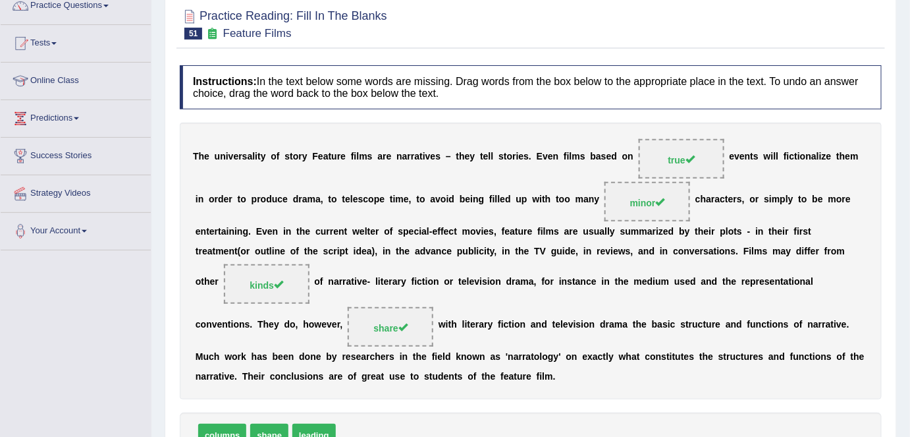
scroll to position [0, 0]
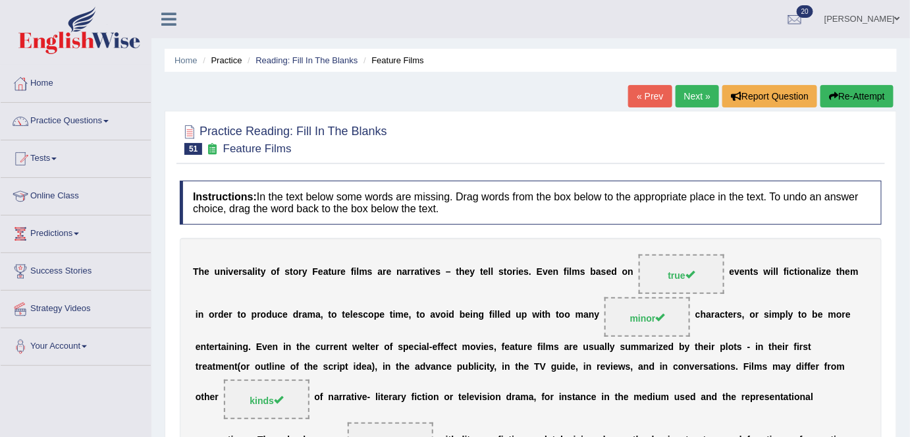
click at [692, 94] on link "Next »" at bounding box center [697, 96] width 43 height 22
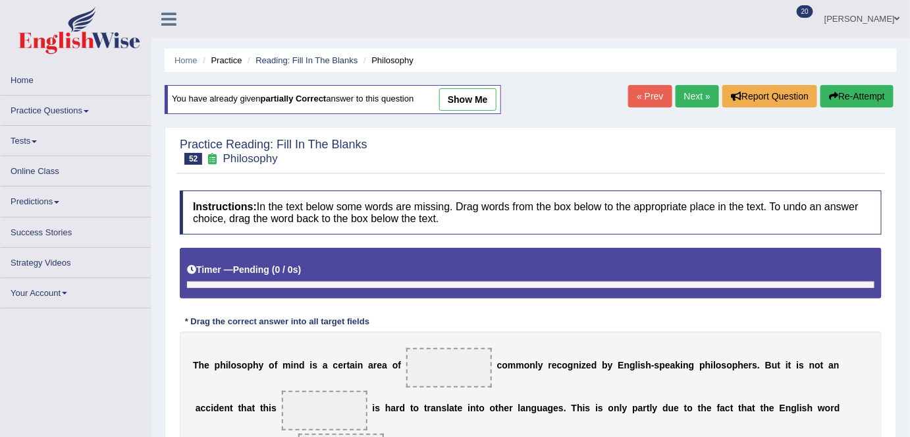
scroll to position [7, 0]
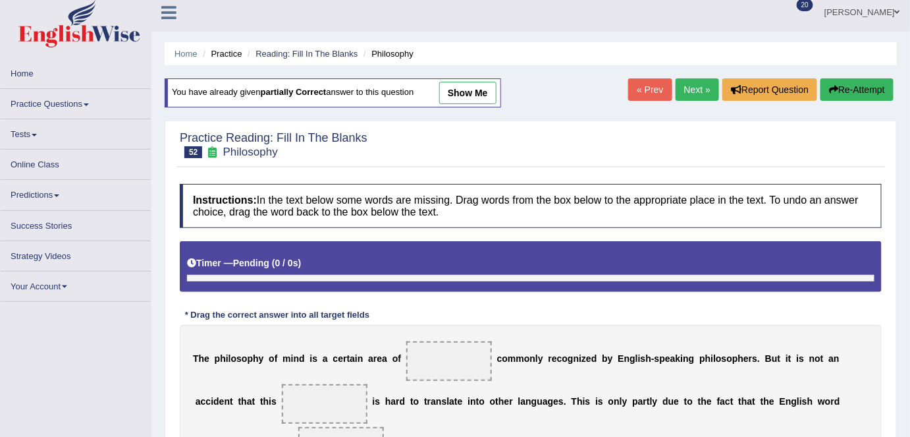
click at [699, 86] on link "Next »" at bounding box center [697, 89] width 43 height 22
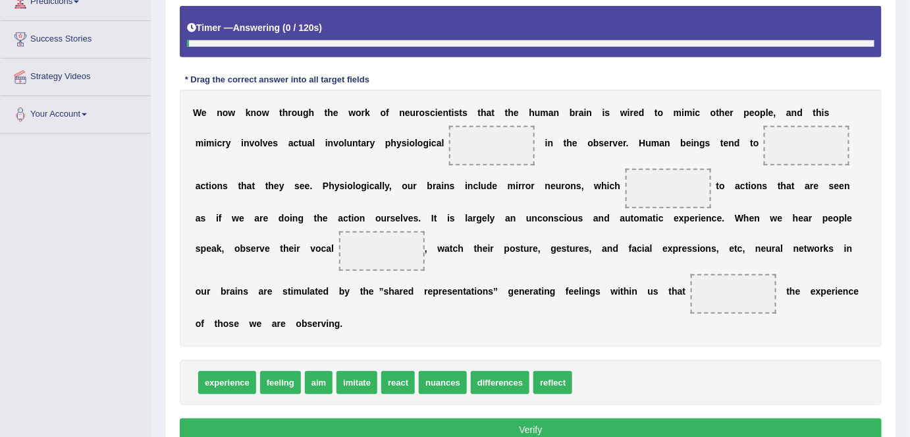
scroll to position [270, 0]
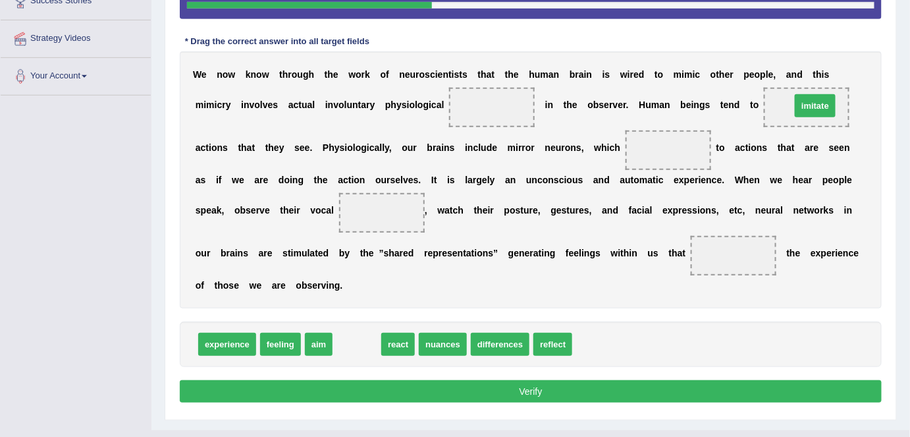
drag, startPoint x: 358, startPoint y: 342, endPoint x: 817, endPoint y: 103, distance: 517.0
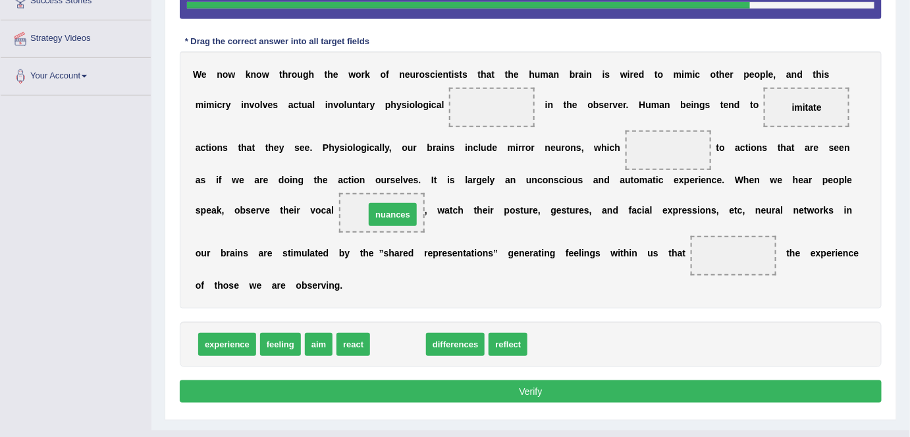
drag, startPoint x: 403, startPoint y: 341, endPoint x: 398, endPoint y: 213, distance: 128.5
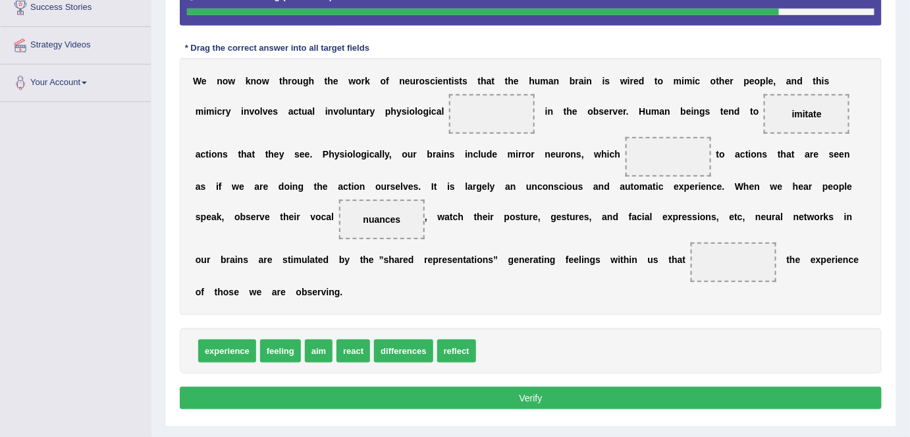
scroll to position [263, 0]
drag, startPoint x: 445, startPoint y: 351, endPoint x: 721, endPoint y: 261, distance: 290.3
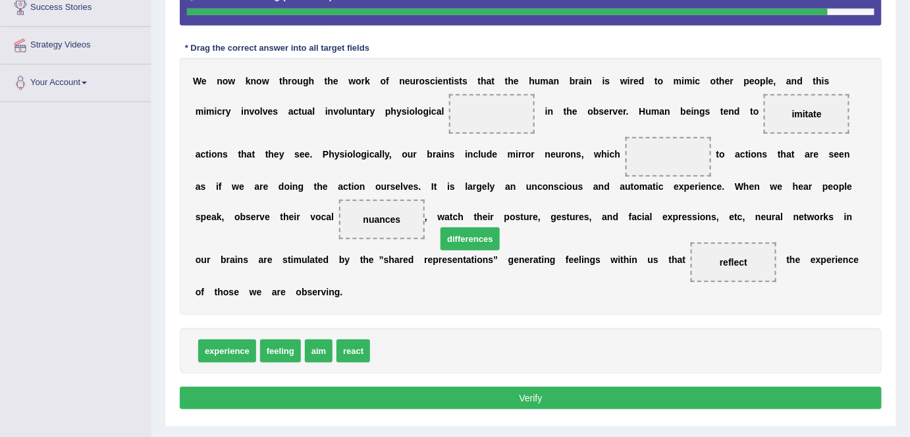
drag, startPoint x: 405, startPoint y: 354, endPoint x: 470, endPoint y: 244, distance: 127.3
click at [470, 244] on span "differences" at bounding box center [470, 238] width 59 height 23
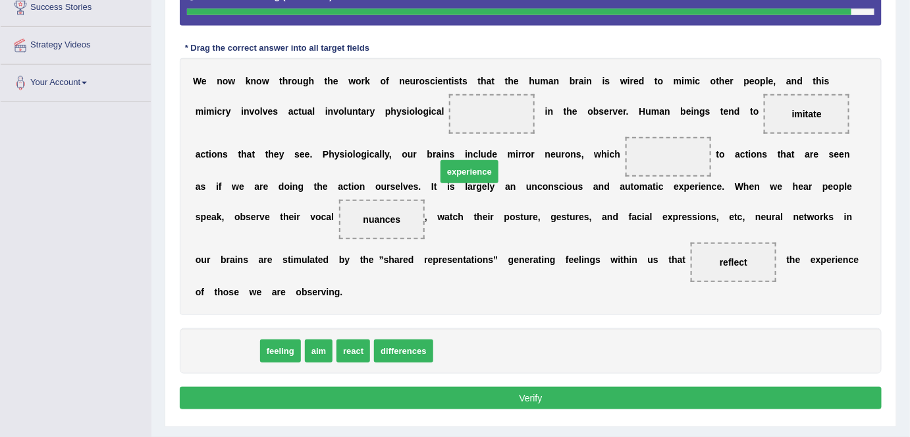
drag, startPoint x: 237, startPoint y: 352, endPoint x: 445, endPoint y: 225, distance: 243.3
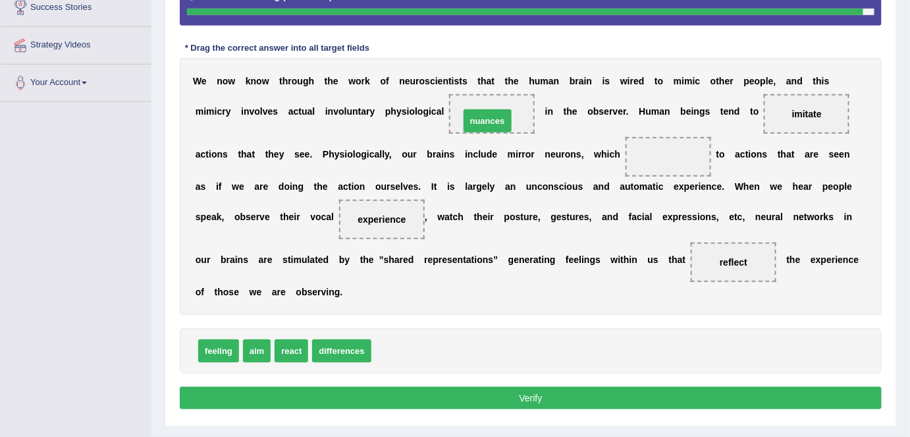
drag, startPoint x: 401, startPoint y: 345, endPoint x: 489, endPoint y: 113, distance: 248.7
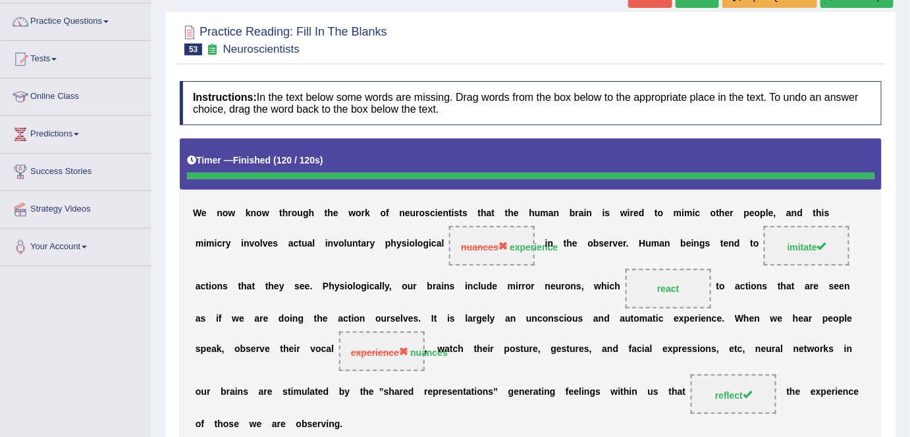
scroll to position [0, 0]
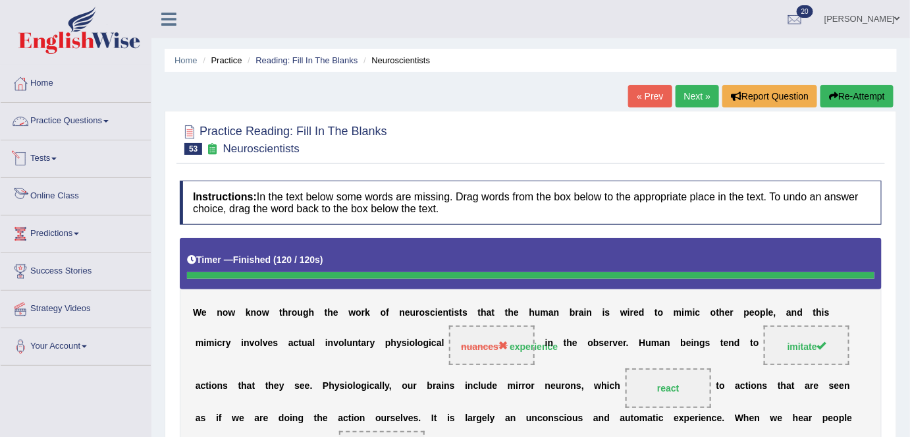
click at [45, 115] on link "Practice Questions" at bounding box center [76, 119] width 150 height 33
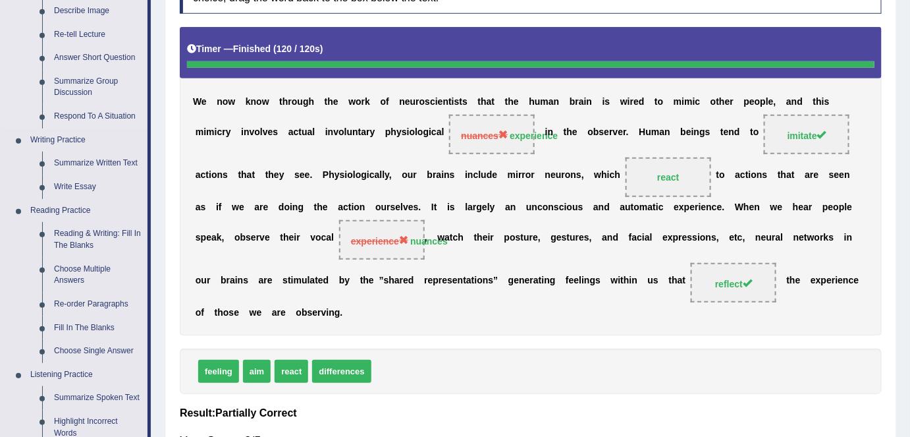
scroll to position [215, 0]
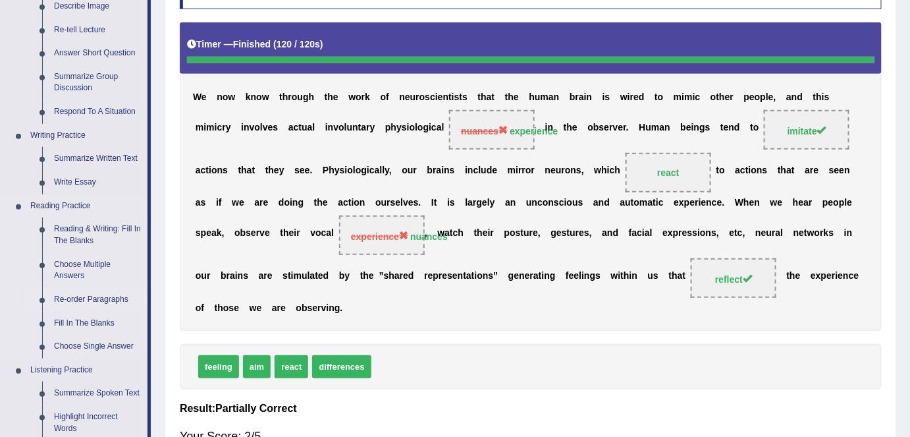
click at [90, 304] on link "Re-order Paragraphs" at bounding box center [97, 300] width 99 height 24
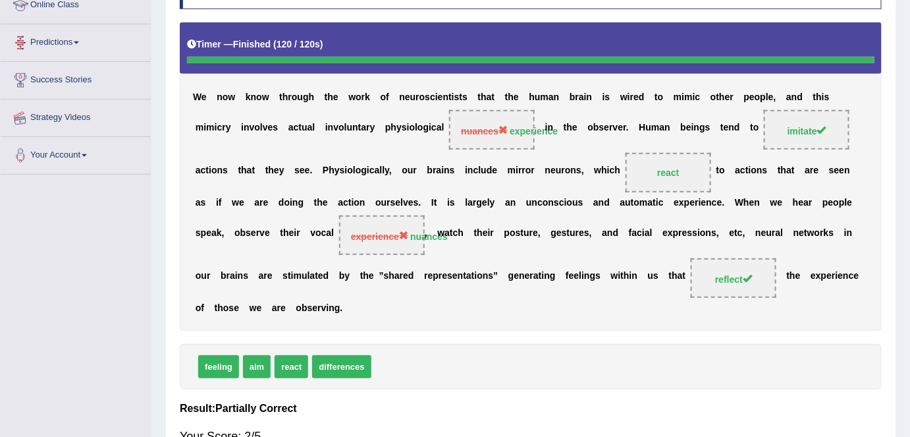
scroll to position [312, 0]
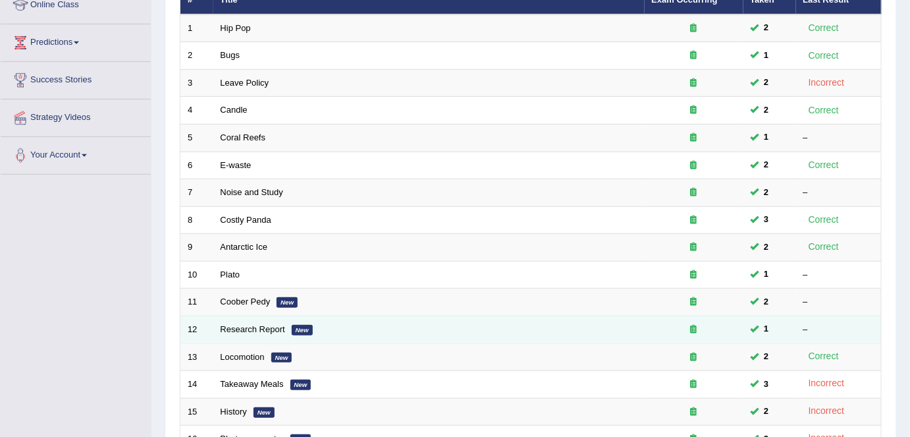
scroll to position [429, 0]
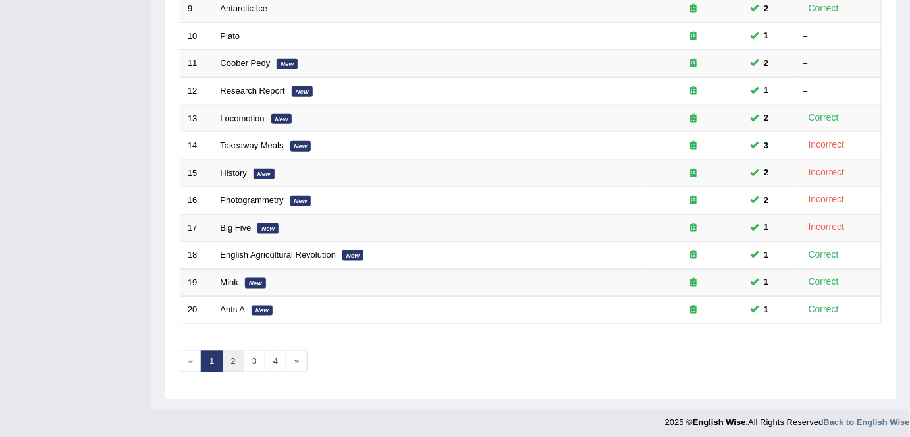
click at [238, 358] on link "2" at bounding box center [233, 361] width 22 height 22
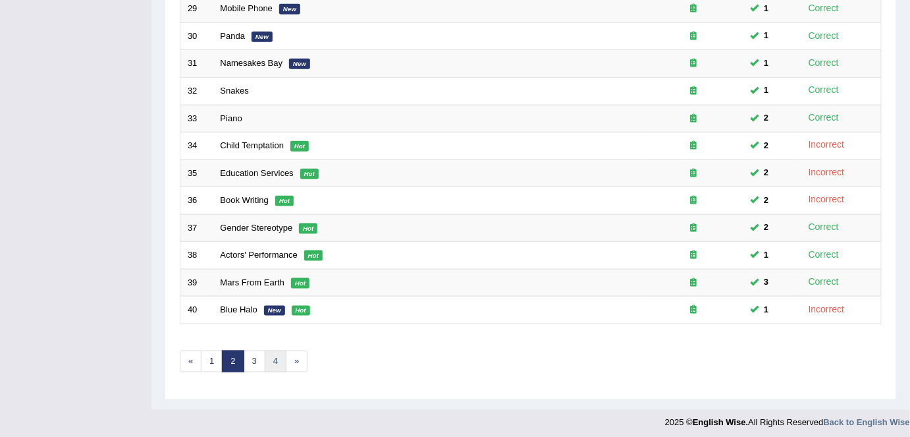
click at [270, 357] on link "4" at bounding box center [276, 361] width 22 height 22
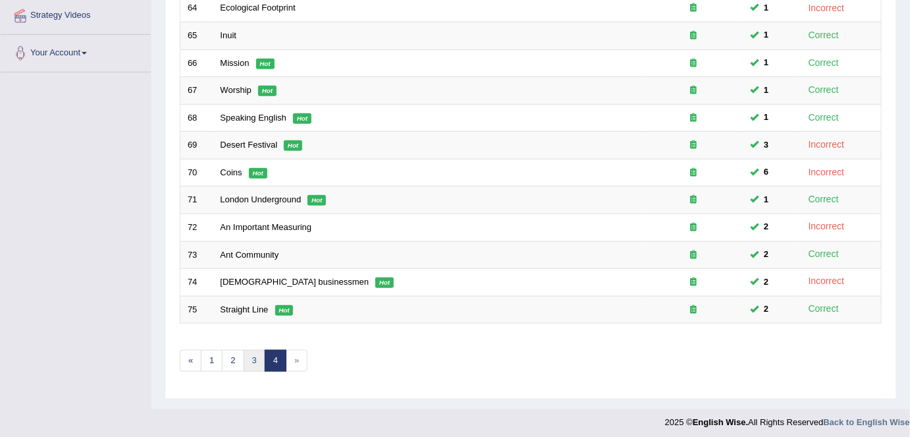
click at [244, 358] on link "3" at bounding box center [255, 361] width 22 height 22
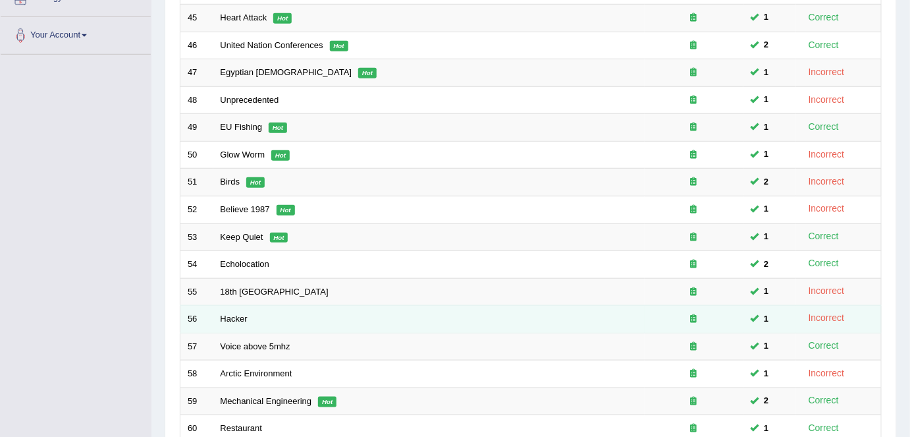
scroll to position [429, 0]
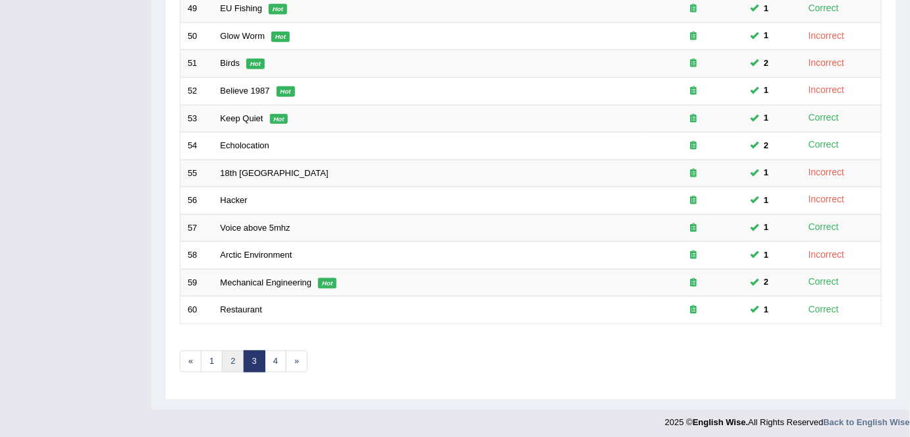
click at [228, 355] on link "2" at bounding box center [233, 361] width 22 height 22
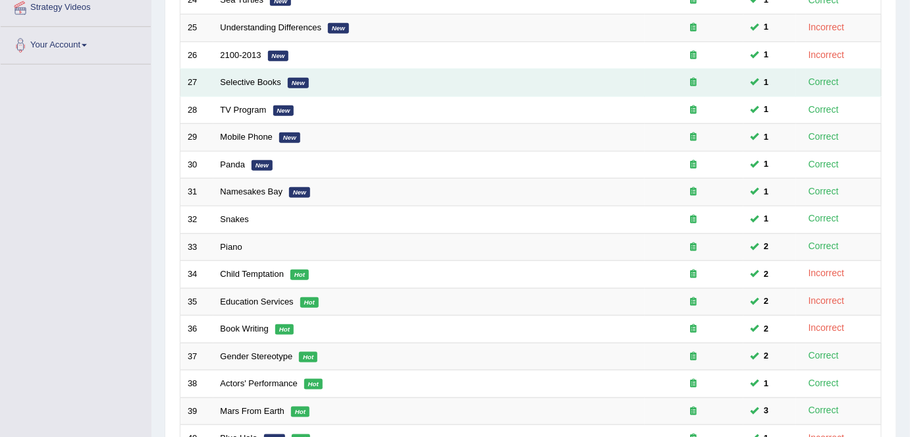
scroll to position [429, 0]
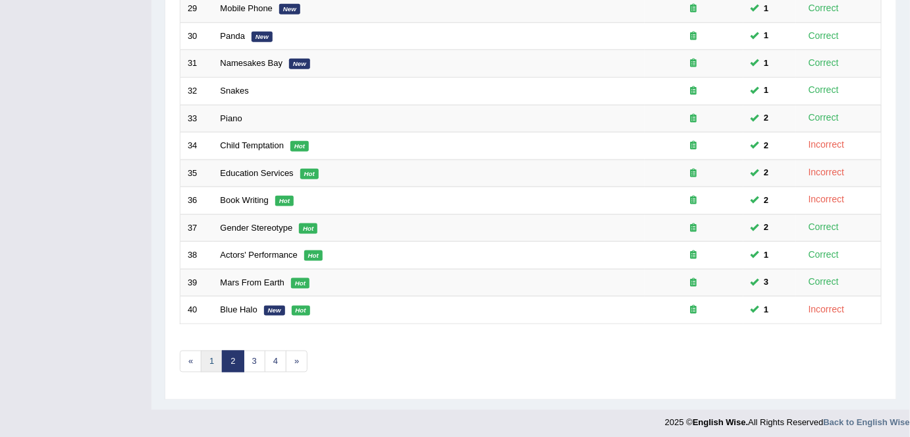
click at [214, 353] on link "1" at bounding box center [212, 361] width 22 height 22
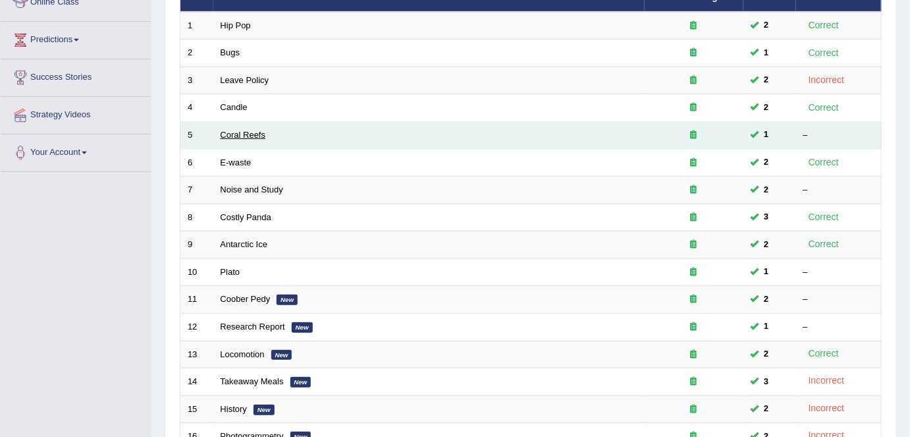
click at [232, 134] on link "Coral Reefs" at bounding box center [243, 135] width 45 height 10
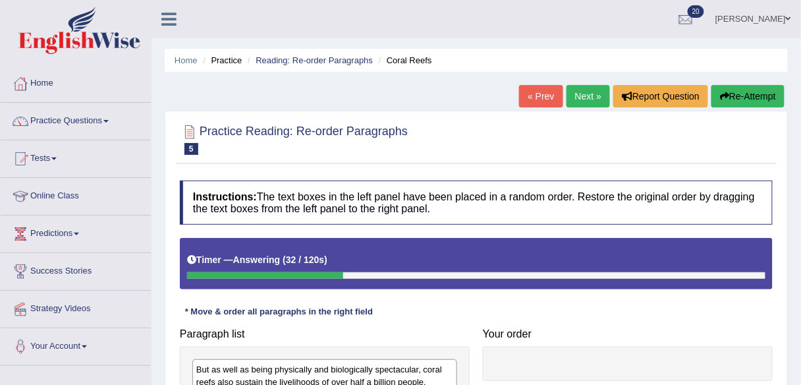
click at [735, 104] on button "Re-Attempt" at bounding box center [747, 96] width 73 height 22
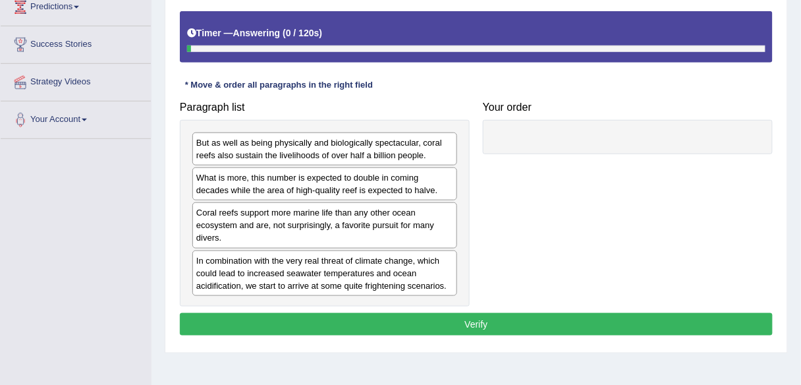
scroll to position [227, 0]
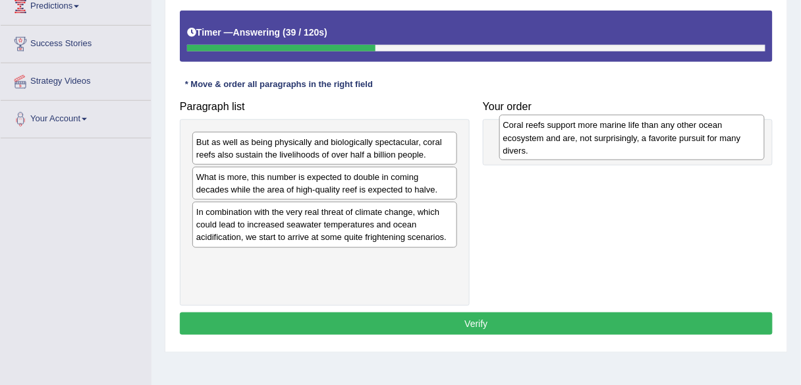
drag, startPoint x: 321, startPoint y: 234, endPoint x: 629, endPoint y: 147, distance: 319.8
click at [629, 147] on div "Coral reefs support more marine life than any other ocean ecosystem and are, no…" at bounding box center [631, 137] width 265 height 45
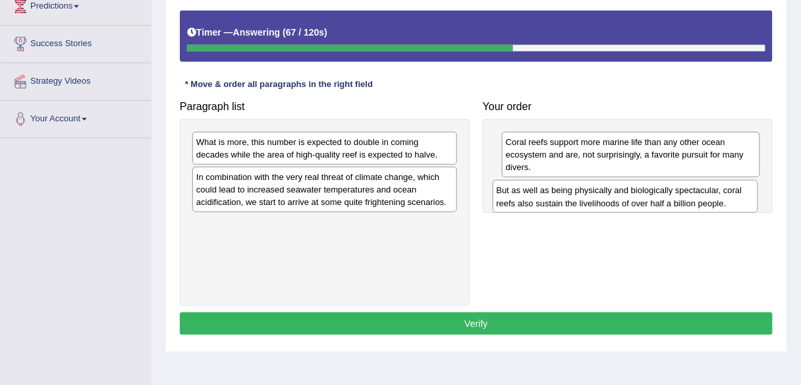
drag, startPoint x: 410, startPoint y: 149, endPoint x: 711, endPoint y: 198, distance: 304.1
click at [711, 198] on div "But as well as being physically and biologically spectacular, coral reefs also …" at bounding box center [625, 196] width 265 height 33
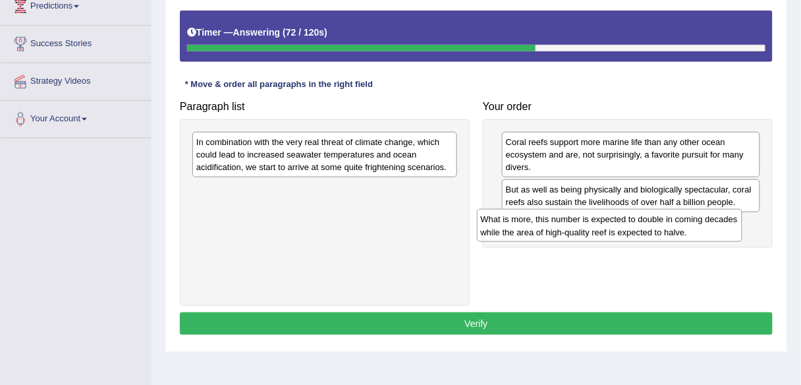
drag, startPoint x: 399, startPoint y: 157, endPoint x: 703, endPoint y: 230, distance: 312.4
click at [703, 230] on div "What is more, this number is expected to double in coming decades while the are…" at bounding box center [609, 225] width 265 height 33
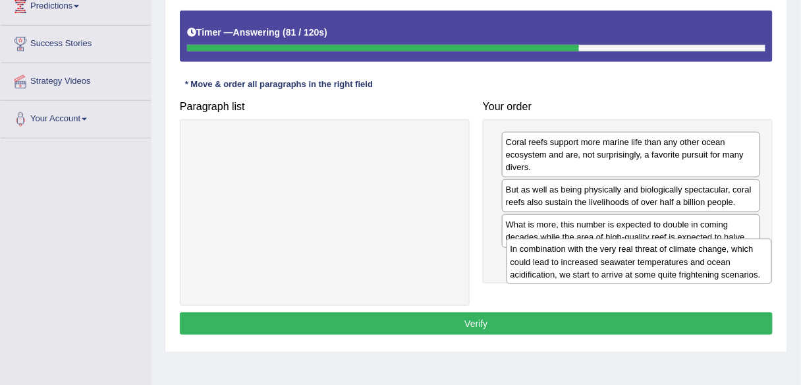
drag, startPoint x: 418, startPoint y: 151, endPoint x: 732, endPoint y: 259, distance: 332.0
click at [732, 259] on div "In combination with the very real threat of climate change, which could lead to…" at bounding box center [638, 260] width 265 height 45
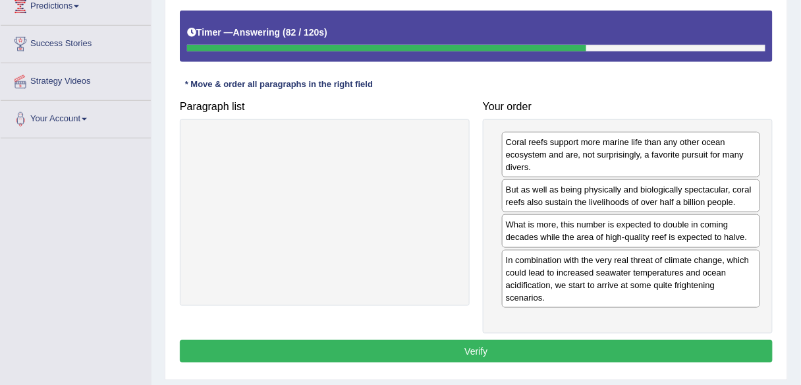
click at [655, 340] on button "Verify" at bounding box center [476, 351] width 593 height 22
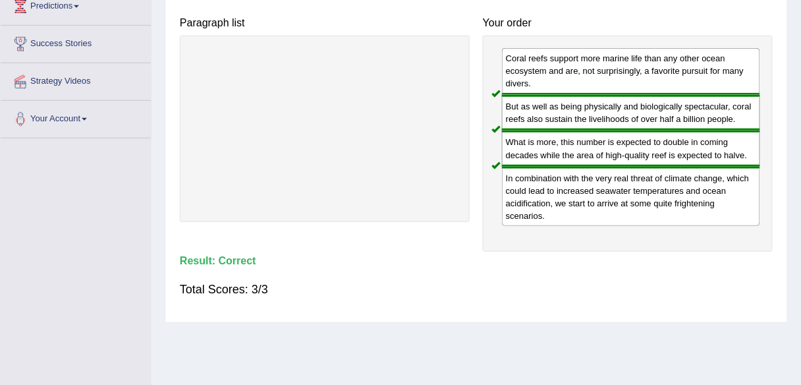
scroll to position [0, 0]
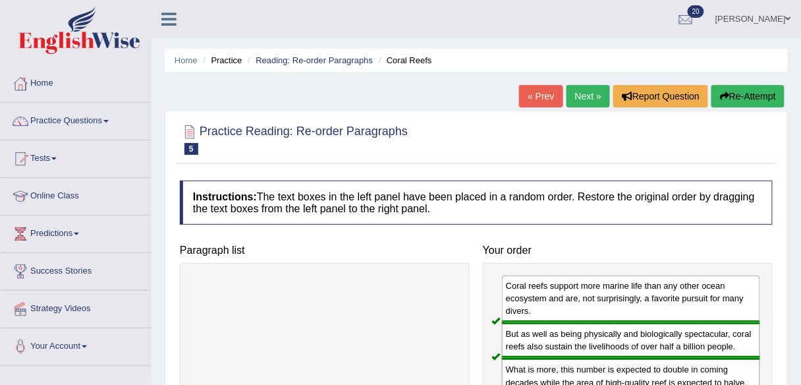
click at [586, 98] on link "Next »" at bounding box center [587, 96] width 43 height 22
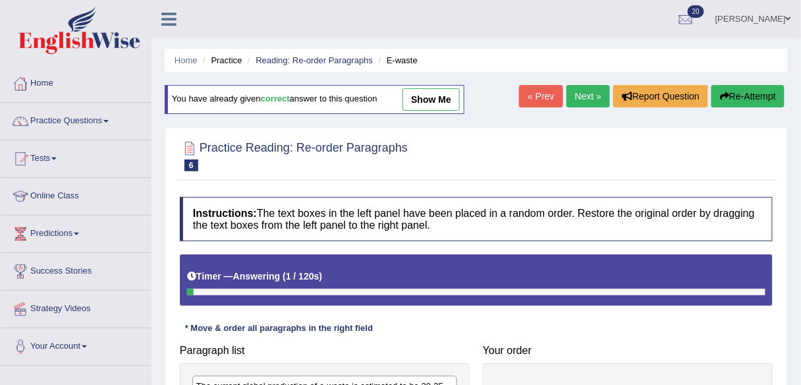
click at [587, 97] on link "Next »" at bounding box center [587, 96] width 43 height 22
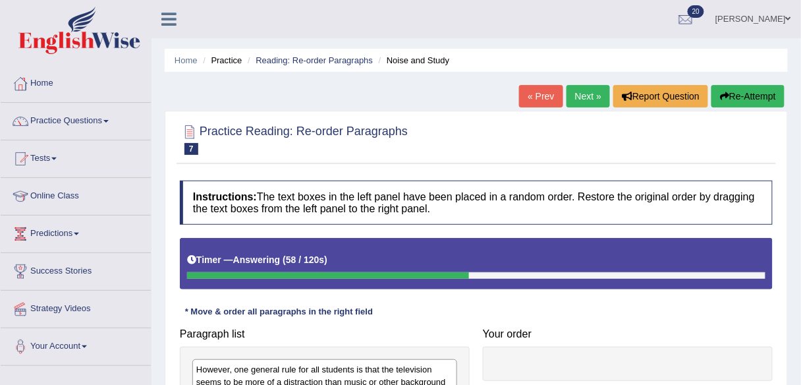
click at [690, 73] on div "Home Practice Reading: Re-order Paragraphs Noise and Study « Prev Next » Report…" at bounding box center [475, 329] width 649 height 659
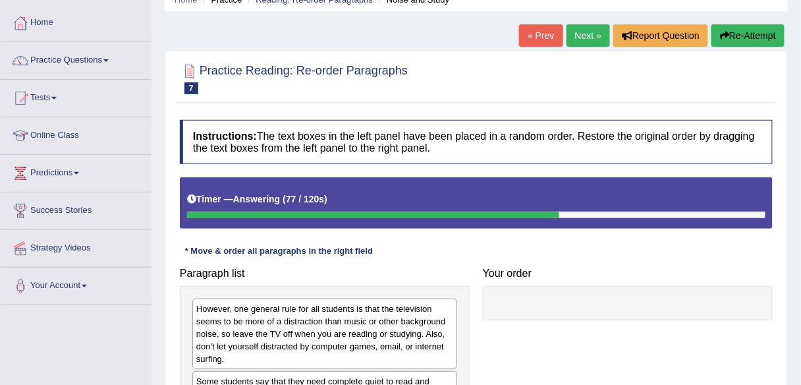
scroll to position [57, 0]
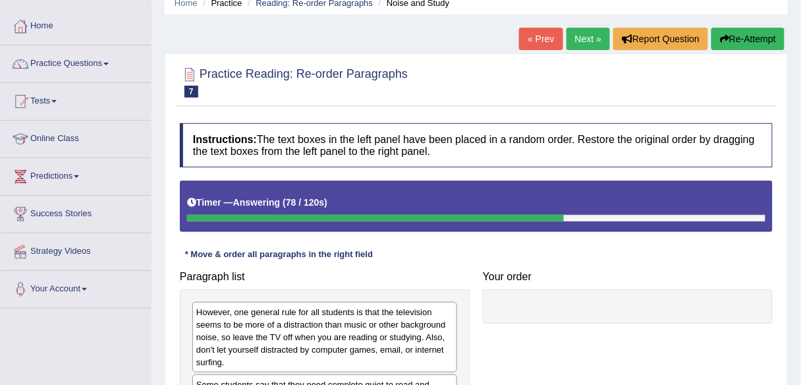
click at [738, 30] on button "Re-Attempt" at bounding box center [747, 39] width 73 height 22
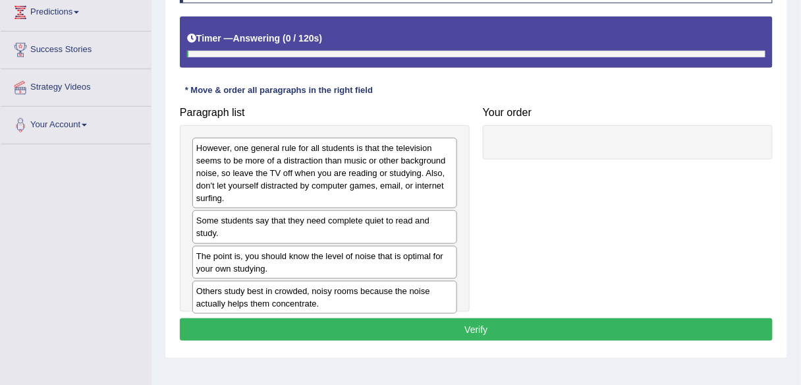
scroll to position [221, 0]
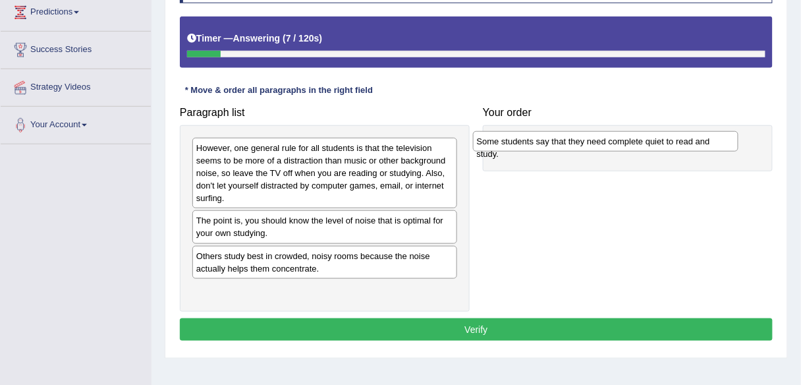
drag, startPoint x: 368, startPoint y: 221, endPoint x: 650, endPoint y: 143, distance: 292.4
click at [650, 143] on div "Some students say that they need complete quiet to read and study." at bounding box center [605, 141] width 265 height 20
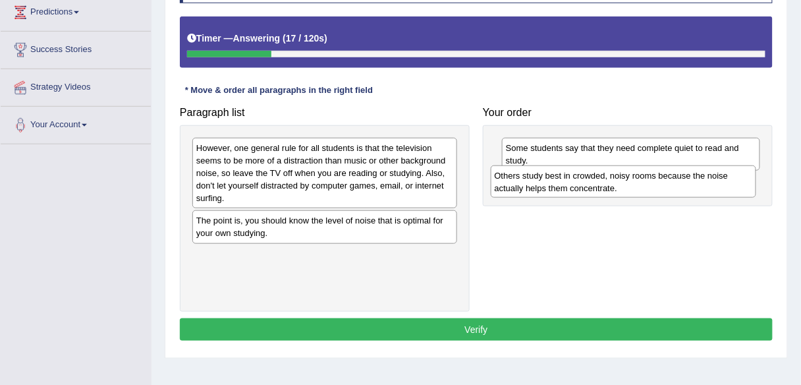
drag, startPoint x: 404, startPoint y: 267, endPoint x: 704, endPoint y: 187, distance: 310.1
click at [704, 187] on div "Others study best in crowded, noisy rooms because the noise actually helps them…" at bounding box center [623, 181] width 265 height 33
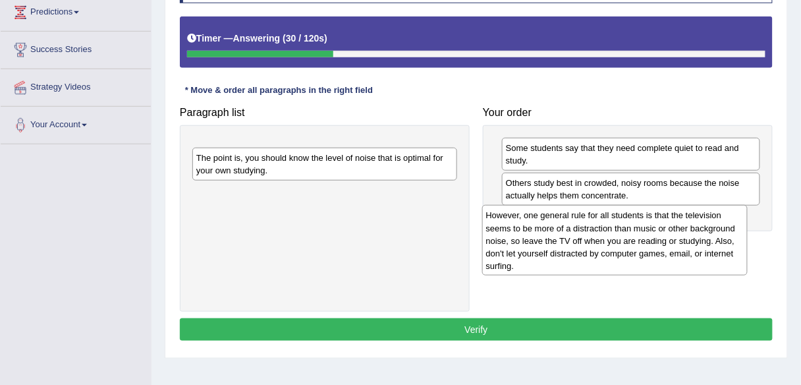
drag, startPoint x: 391, startPoint y: 181, endPoint x: 680, endPoint y: 249, distance: 297.6
click at [680, 249] on div "However, one general rule for all students is that the television seems to be m…" at bounding box center [614, 240] width 265 height 70
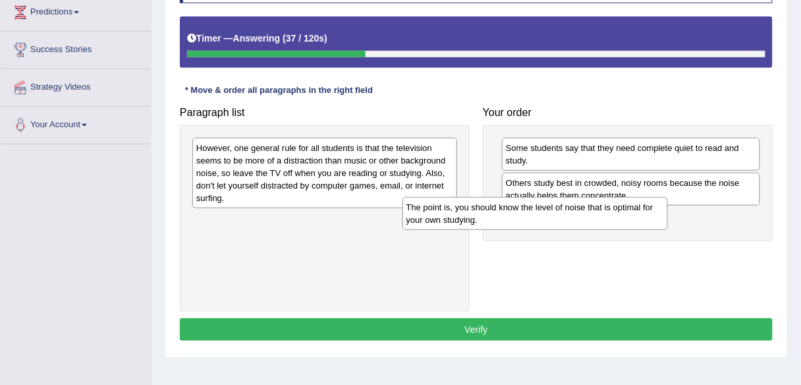
drag, startPoint x: 390, startPoint y: 234, endPoint x: 405, endPoint y: 244, distance: 17.7
click at [405, 230] on div "The point is, you should know the level of noise that is optimal for your own s…" at bounding box center [534, 213] width 265 height 33
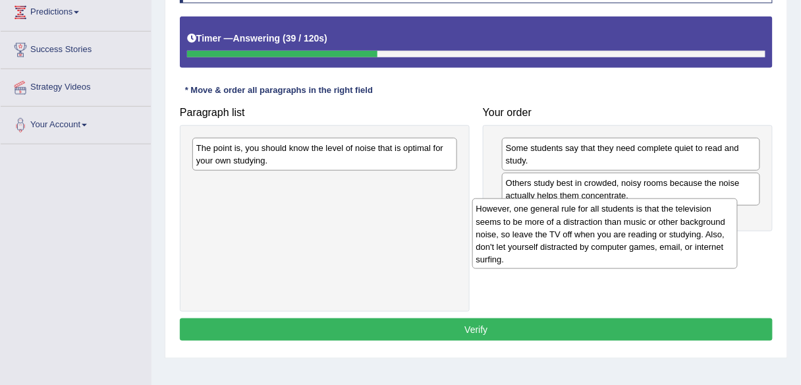
drag, startPoint x: 360, startPoint y: 186, endPoint x: 645, endPoint y: 247, distance: 290.9
click at [645, 247] on div "However, one general rule for all students is that the television seems to be m…" at bounding box center [604, 233] width 265 height 70
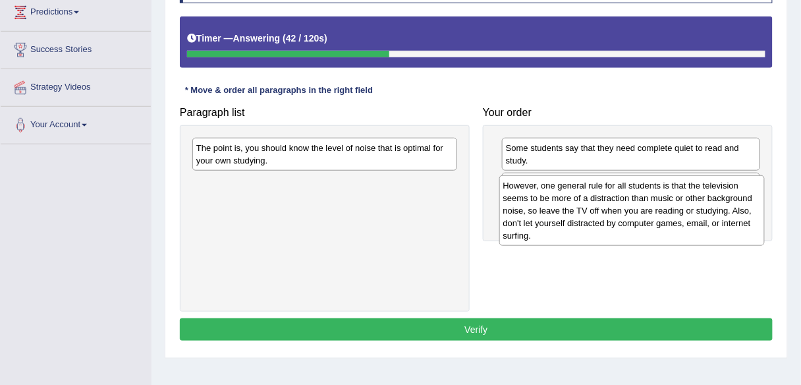
drag, startPoint x: 378, startPoint y: 221, endPoint x: 684, endPoint y: 226, distance: 306.3
click at [684, 226] on div "However, one general rule for all students is that the television seems to be m…" at bounding box center [631, 210] width 265 height 70
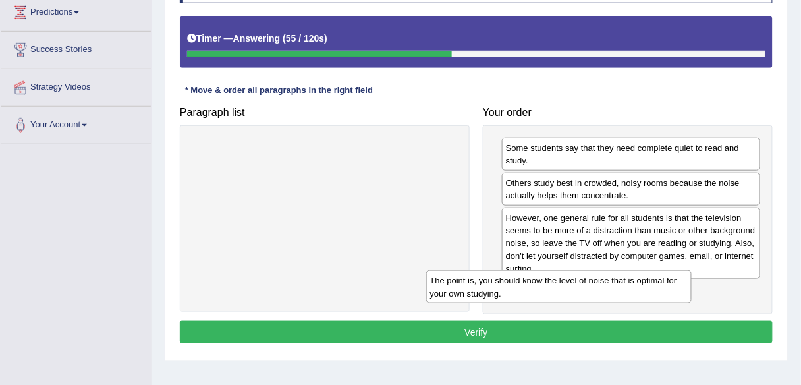
drag, startPoint x: 362, startPoint y: 151, endPoint x: 596, endPoint y: 285, distance: 269.6
click at [596, 285] on div "The point is, you should know the level of noise that is optimal for your own s…" at bounding box center [558, 286] width 265 height 33
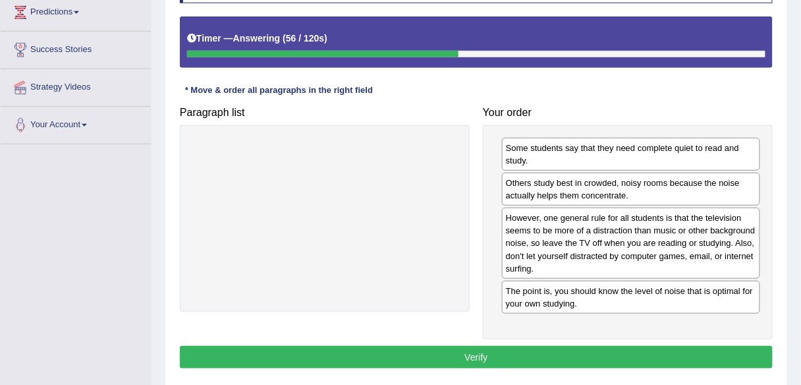
click at [562, 352] on button "Verify" at bounding box center [476, 357] width 593 height 22
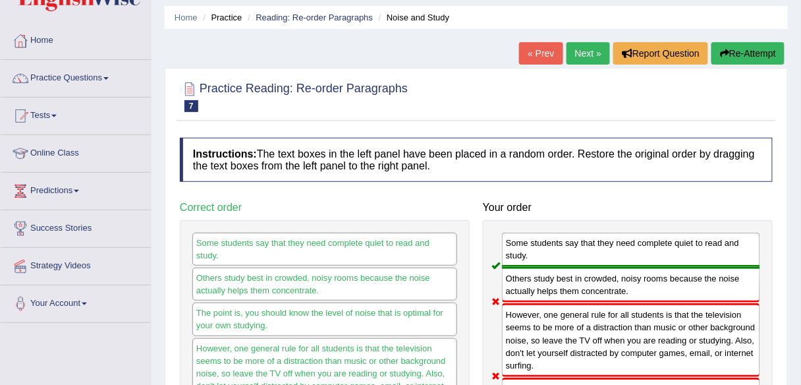
scroll to position [42, 0]
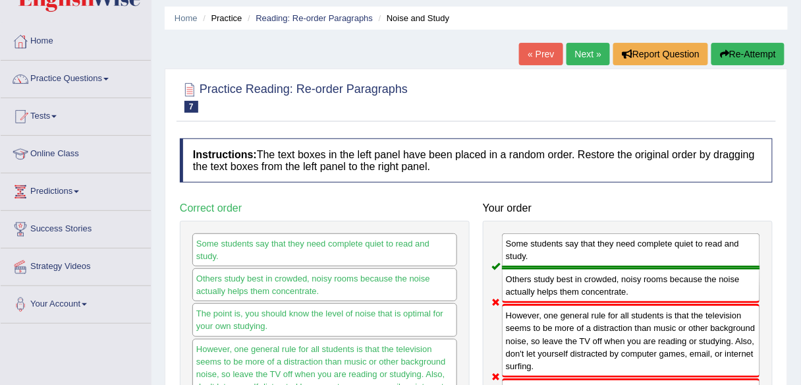
click at [587, 59] on link "Next »" at bounding box center [587, 54] width 43 height 22
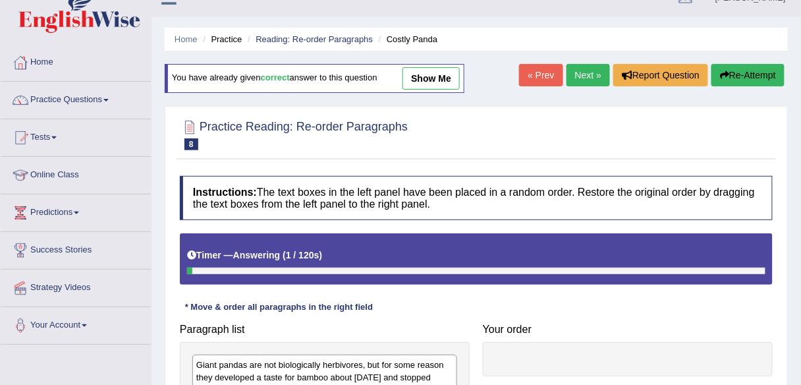
click at [592, 76] on link "Next »" at bounding box center [587, 75] width 43 height 22
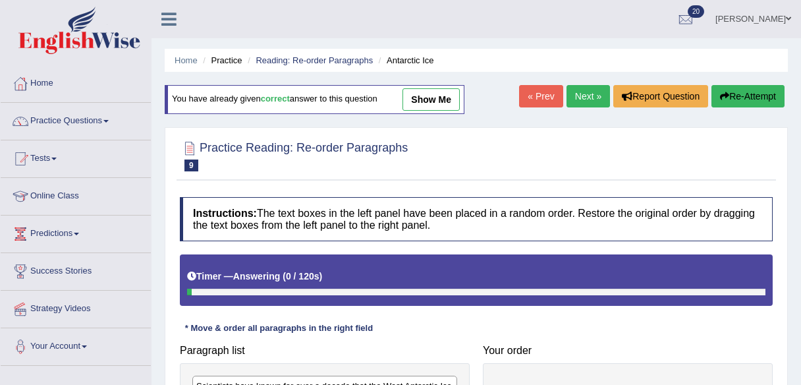
click at [597, 88] on link "Next »" at bounding box center [587, 96] width 43 height 22
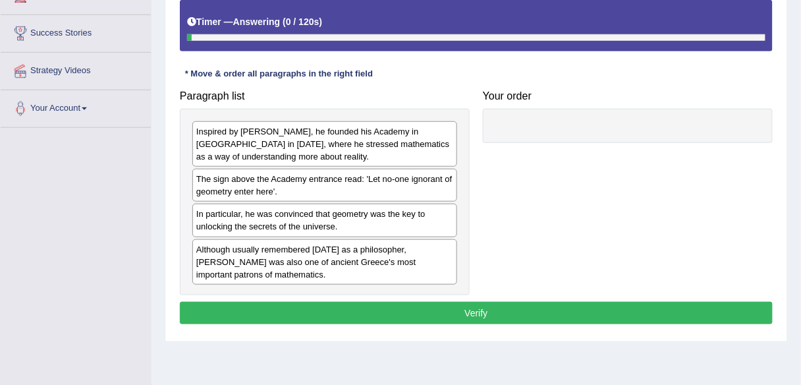
scroll to position [239, 0]
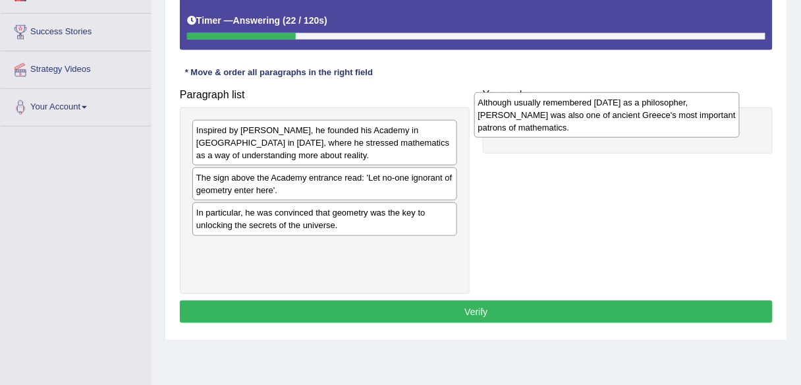
drag, startPoint x: 440, startPoint y: 270, endPoint x: 722, endPoint y: 126, distance: 316.6
click at [722, 126] on div "Although usually remembered [DATE] as a philosopher, [PERSON_NAME] was also one…" at bounding box center [606, 114] width 265 height 45
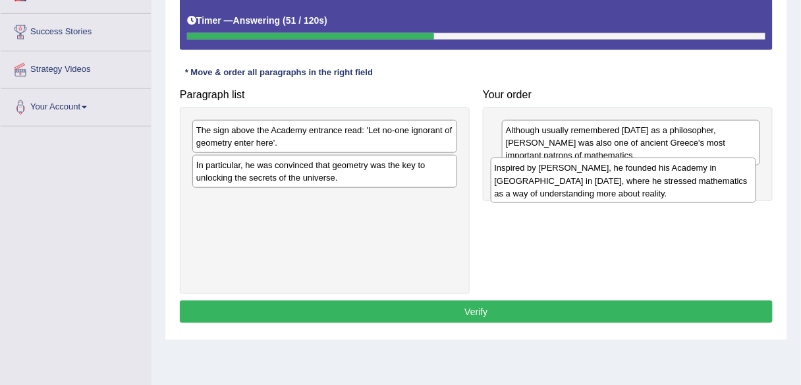
drag, startPoint x: 378, startPoint y: 145, endPoint x: 676, endPoint y: 184, distance: 300.9
click at [676, 184] on div "Inspired by [PERSON_NAME], he founded his Academy in [GEOGRAPHIC_DATA] in [DATE…" at bounding box center [623, 179] width 265 height 45
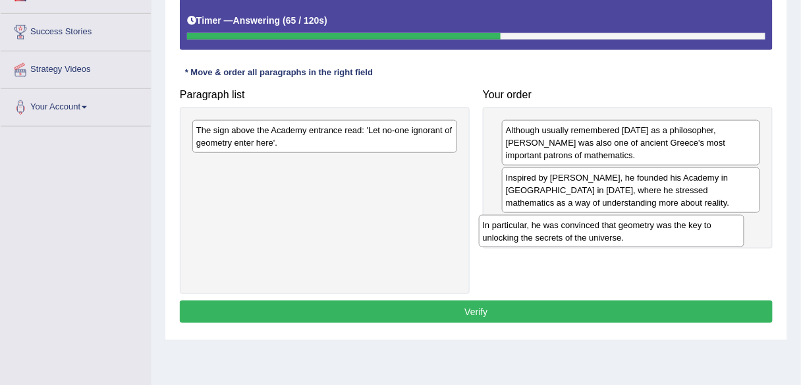
drag, startPoint x: 389, startPoint y: 175, endPoint x: 681, endPoint y: 234, distance: 297.8
click at [681, 234] on div "In particular, he was convinced that geometry was the key to unlocking the secr…" at bounding box center [611, 231] width 265 height 33
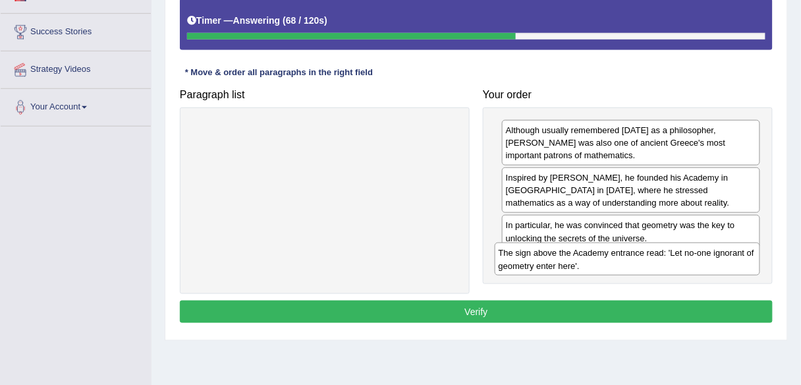
drag, startPoint x: 432, startPoint y: 136, endPoint x: 734, endPoint y: 259, distance: 326.4
click at [734, 259] on div "The sign above the Academy entrance read: 'Let no-one ignorant of geometry ente…" at bounding box center [627, 258] width 265 height 33
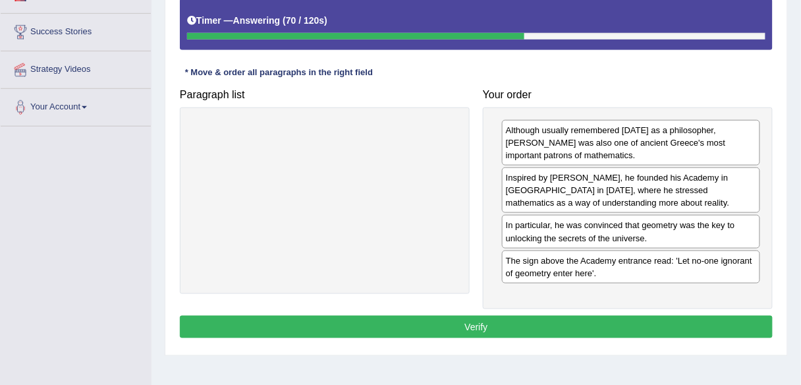
click at [651, 324] on button "Verify" at bounding box center [476, 326] width 593 height 22
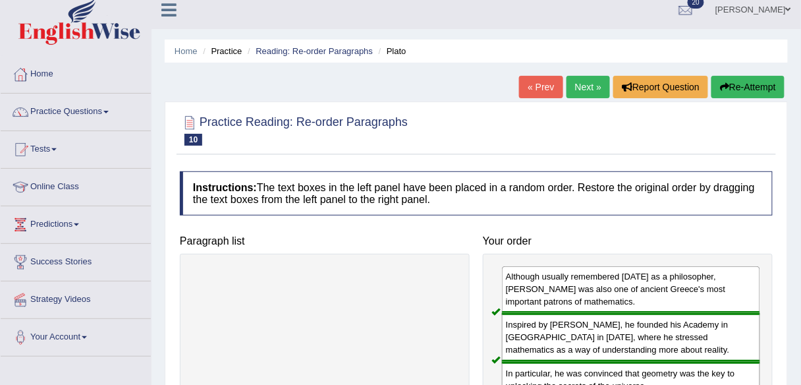
scroll to position [0, 0]
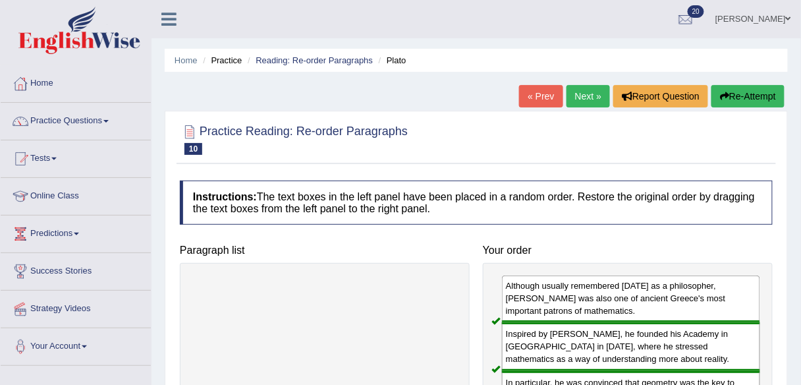
click at [583, 99] on link "Next »" at bounding box center [587, 96] width 43 height 22
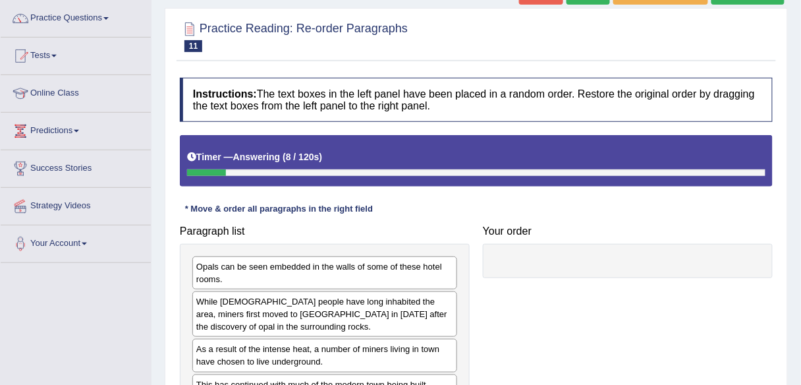
scroll to position [103, 0]
click at [53, 52] on link "Tests" at bounding box center [76, 54] width 150 height 33
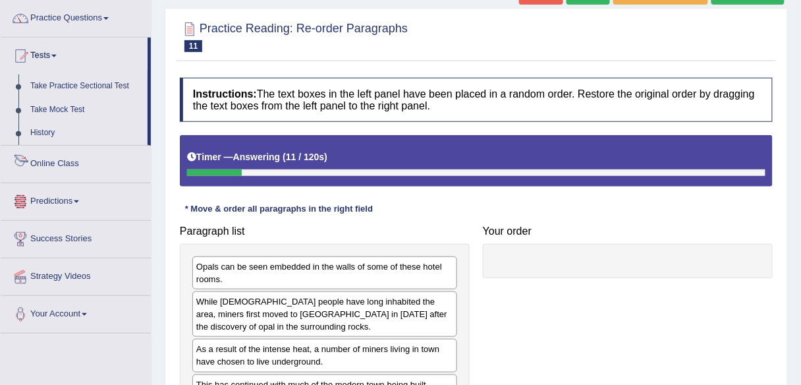
click at [51, 51] on link "Tests" at bounding box center [74, 54] width 147 height 33
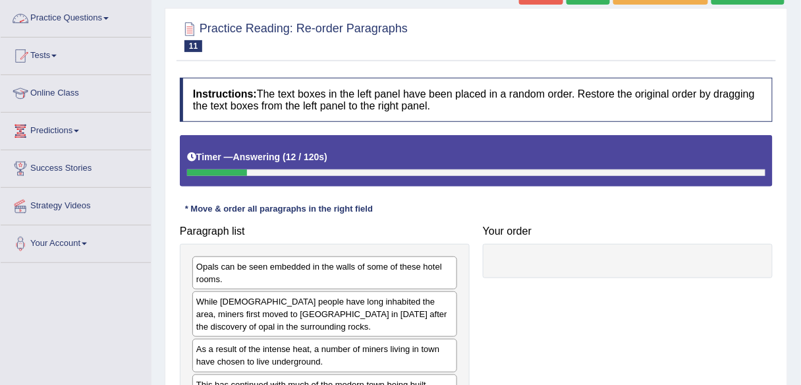
click at [78, 20] on link "Practice Questions" at bounding box center [76, 16] width 150 height 33
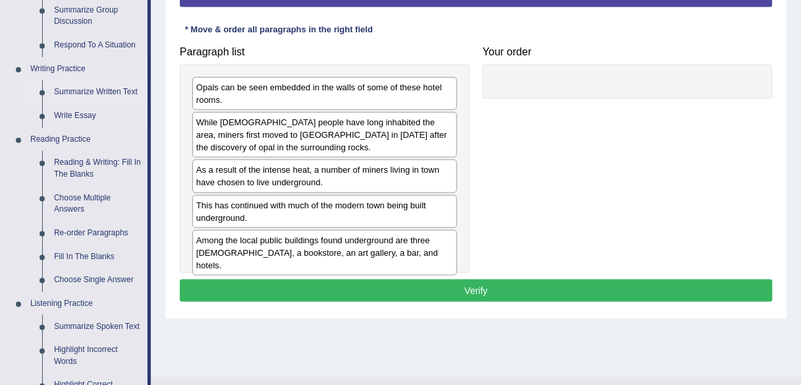
scroll to position [290, 0]
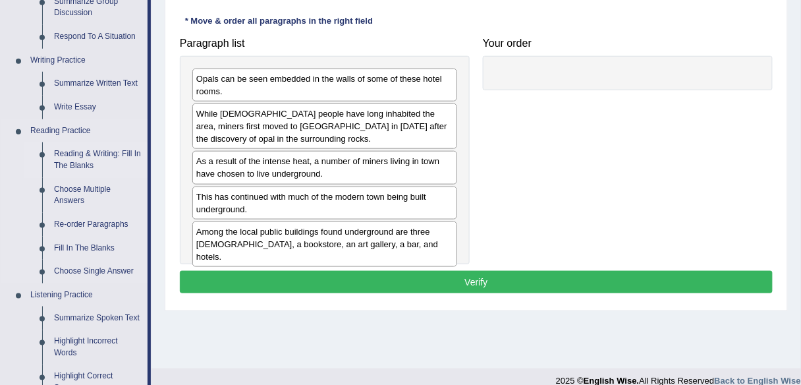
click at [108, 148] on link "Reading & Writing: Fill In The Blanks" at bounding box center [97, 159] width 99 height 35
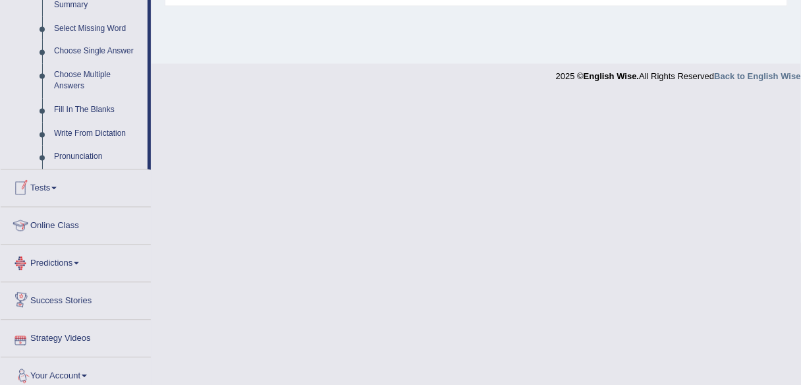
scroll to position [655, 0]
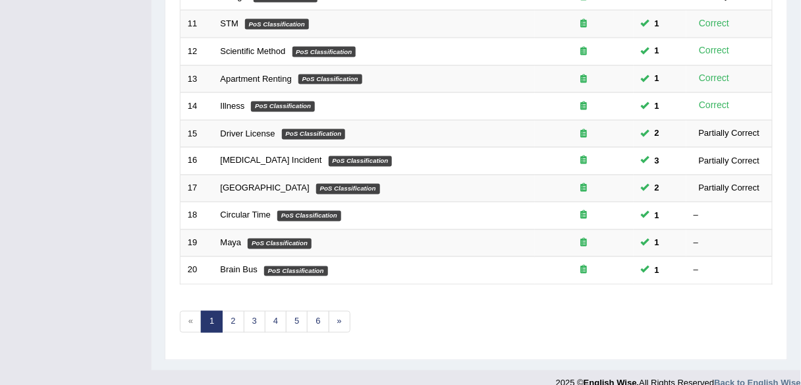
scroll to position [481, 0]
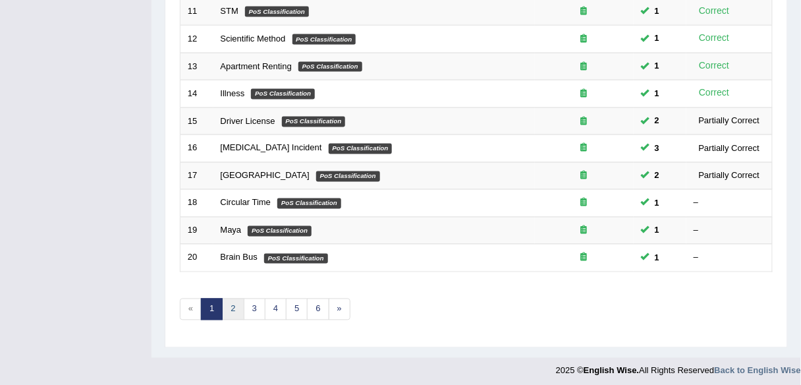
click at [234, 302] on link "2" at bounding box center [233, 309] width 22 height 22
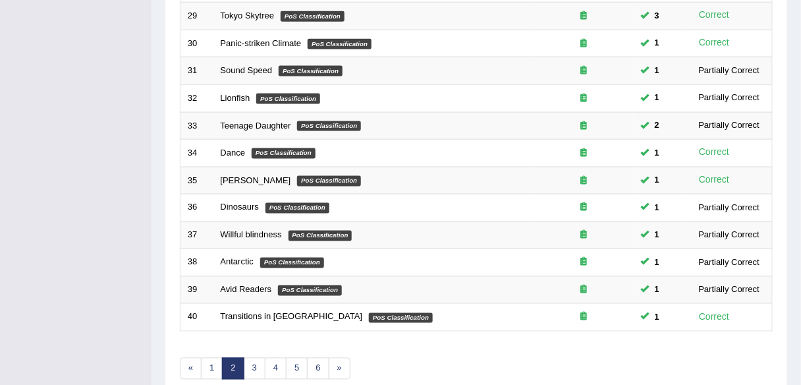
scroll to position [481, 0]
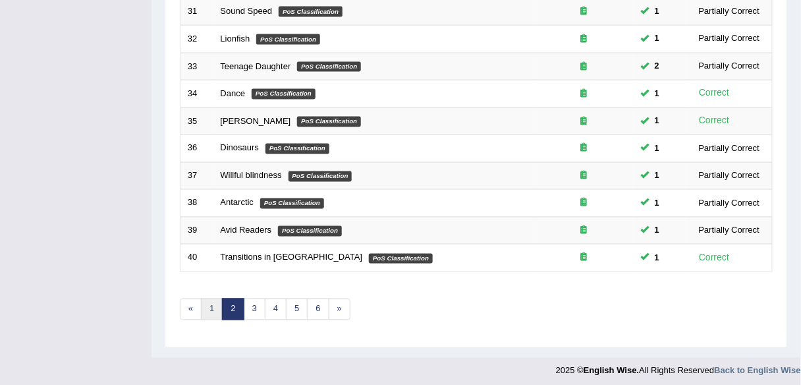
click at [211, 306] on link "1" at bounding box center [212, 309] width 22 height 22
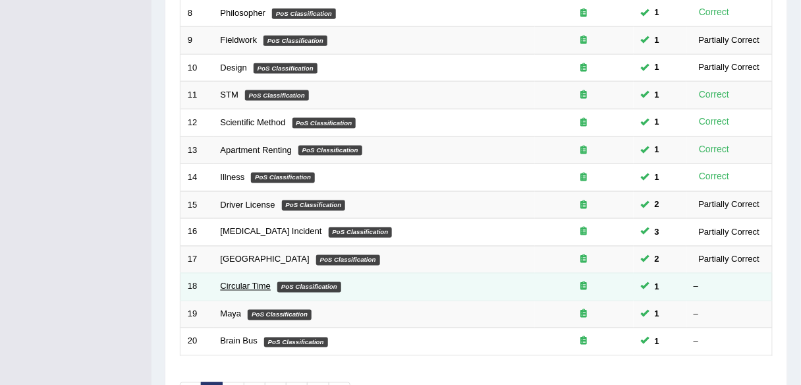
click at [238, 283] on link "Circular Time" at bounding box center [246, 286] width 51 height 10
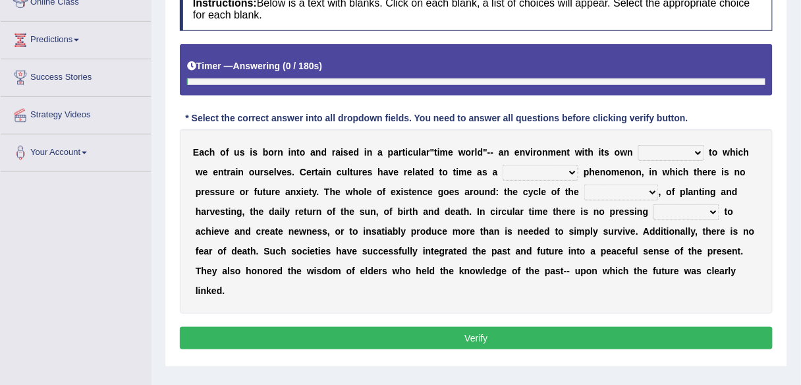
scroll to position [226, 0]
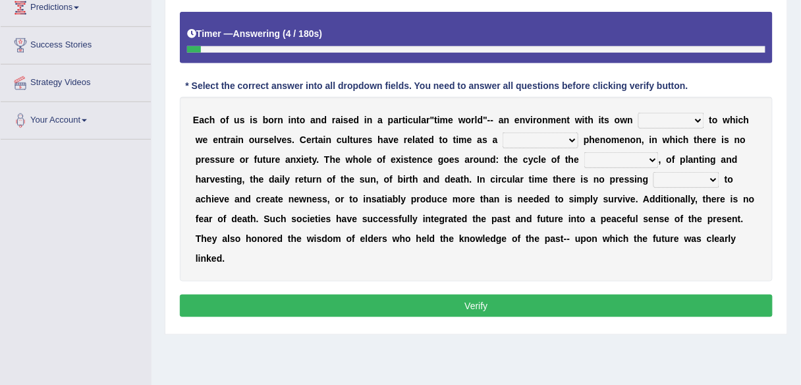
click at [693, 116] on select "area shape rhythm inclination" at bounding box center [671, 121] width 66 height 16
click at [701, 115] on select "area shape rhythm inclination" at bounding box center [671, 121] width 66 height 16
select select "shape"
click at [638, 113] on select "area shape rhythm inclination" at bounding box center [671, 121] width 66 height 16
click at [558, 136] on select "cyclical conventional recycling cylindrical" at bounding box center [540, 140] width 76 height 16
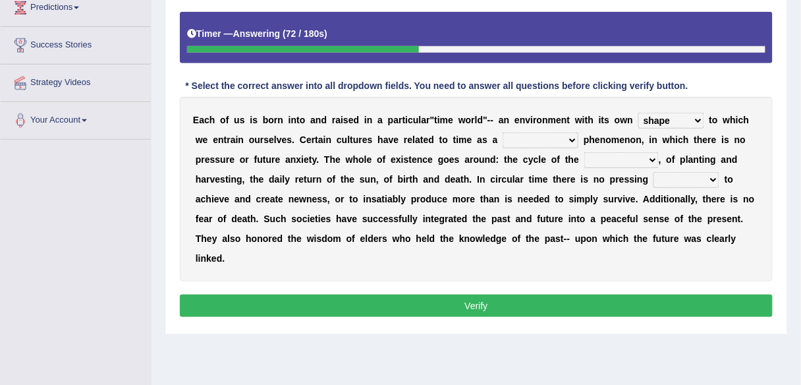
select select "cyclical"
click at [502, 132] on select "cyclical conventional recycling cylindrical" at bounding box center [540, 140] width 76 height 16
click at [646, 159] on select "days seasons arrangement periods" at bounding box center [621, 160] width 74 height 16
click at [555, 265] on div "E a c h o f u s i s b o r n i n t o a n d r a i s e d i n a p a r t i c u l a r…" at bounding box center [476, 189] width 593 height 184
click at [651, 156] on select "days seasons arrangement periods" at bounding box center [621, 160] width 74 height 16
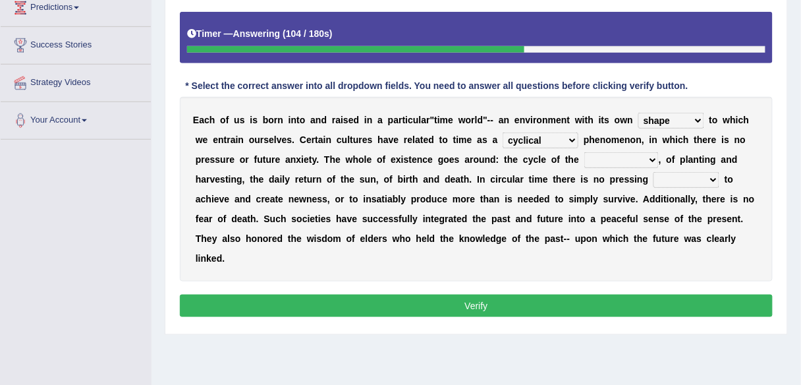
select select "seasons"
click at [584, 152] on select "days seasons arrangement periods" at bounding box center [621, 160] width 74 height 16
click at [706, 179] on select "issue point cause need" at bounding box center [686, 180] width 66 height 16
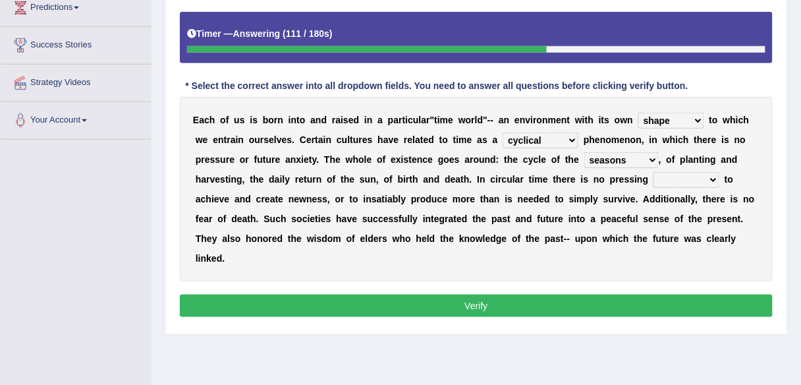
select select "issue"
click at [653, 172] on select "issue point cause need" at bounding box center [686, 180] width 66 height 16
click at [629, 309] on button "Verify" at bounding box center [476, 305] width 593 height 22
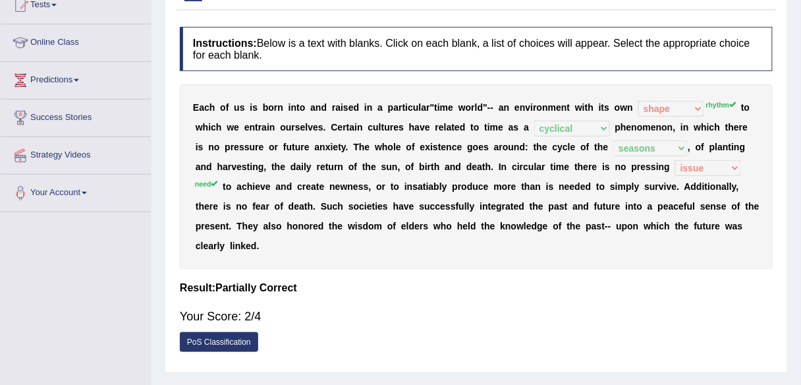
scroll to position [0, 0]
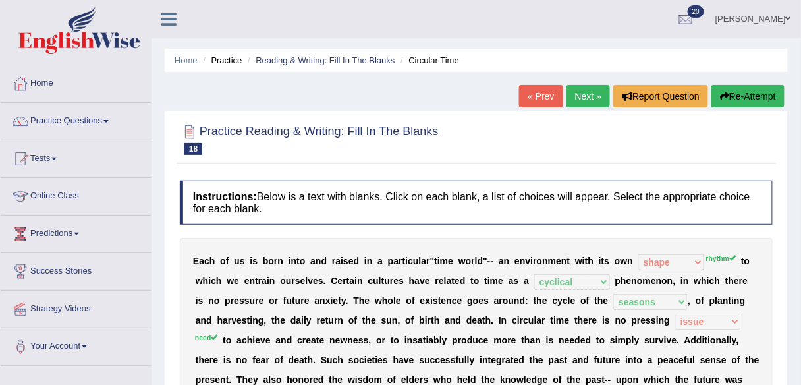
click at [581, 92] on link "Next »" at bounding box center [587, 96] width 43 height 22
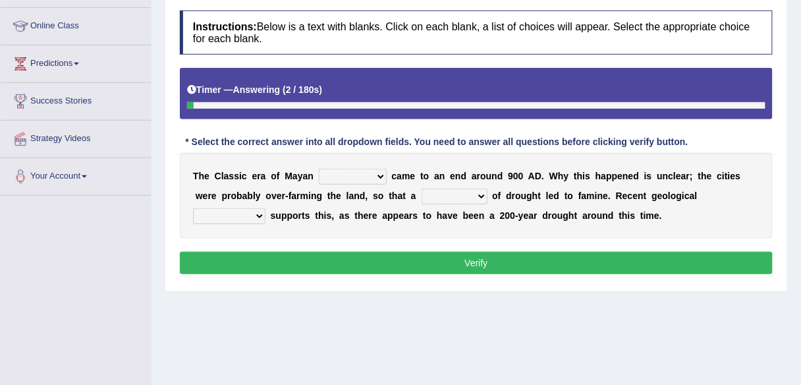
click at [366, 172] on select "community society civilization class" at bounding box center [353, 177] width 68 height 16
select select "civilization"
click at [319, 169] on select "community society civilization class" at bounding box center [353, 177] width 68 height 16
click at [472, 197] on select "time period range phase" at bounding box center [454, 196] width 66 height 16
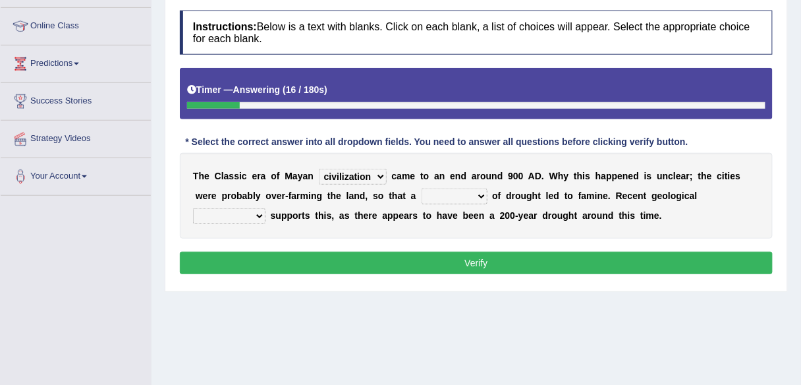
click at [472, 197] on select "time period range phase" at bounding box center [454, 196] width 66 height 16
select select "period"
click at [421, 188] on select "time period range phase" at bounding box center [454, 196] width 66 height 16
click at [248, 208] on select "research test examination exploitation" at bounding box center [229, 216] width 72 height 16
select select "examination"
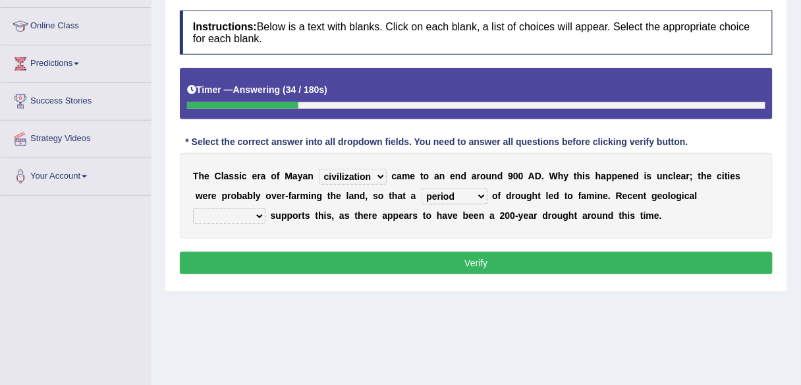
click at [193, 208] on select "research test examination exploitation" at bounding box center [229, 216] width 72 height 16
click at [292, 261] on button "Verify" at bounding box center [476, 263] width 593 height 22
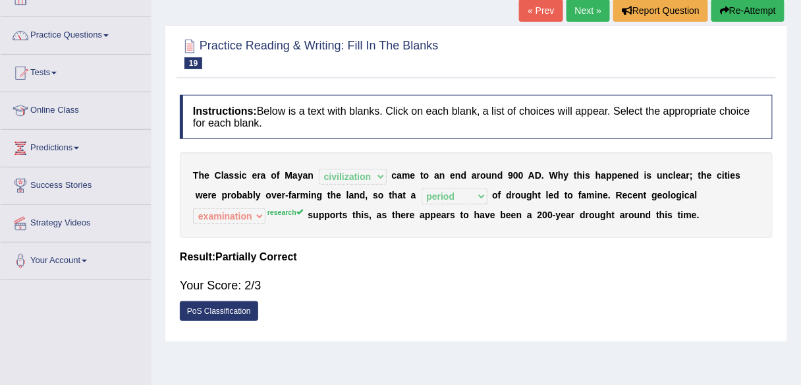
scroll to position [88, 0]
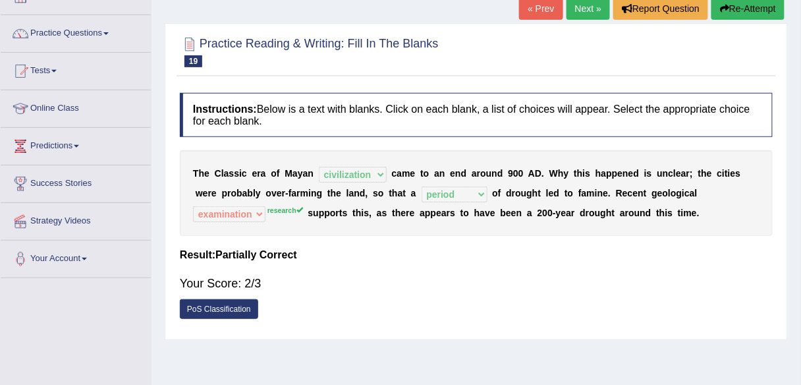
click at [591, 9] on link "Next »" at bounding box center [587, 8] width 43 height 22
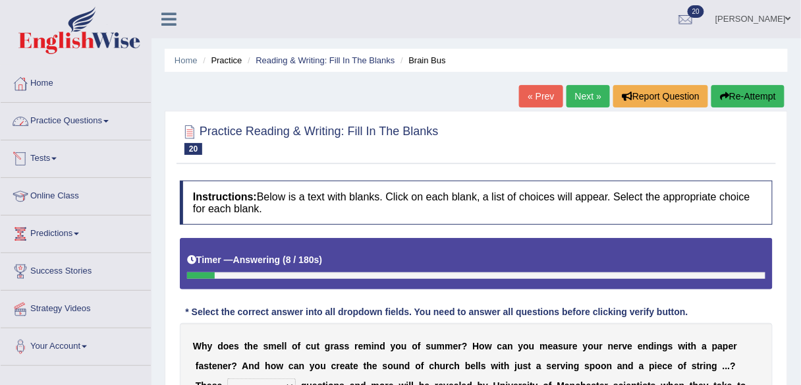
click at [110, 117] on link "Practice Questions" at bounding box center [76, 119] width 150 height 33
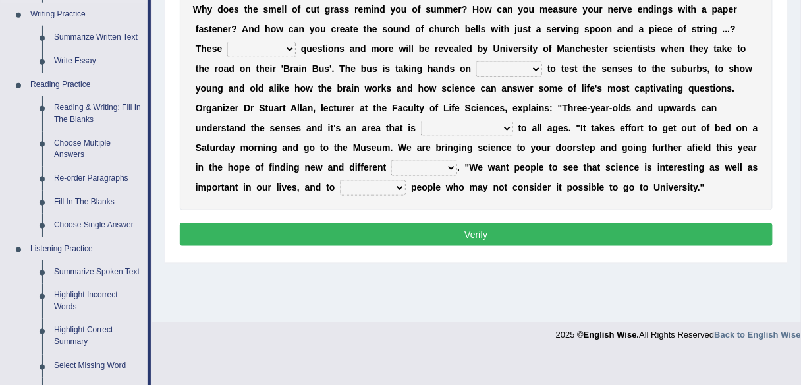
scroll to position [337, 0]
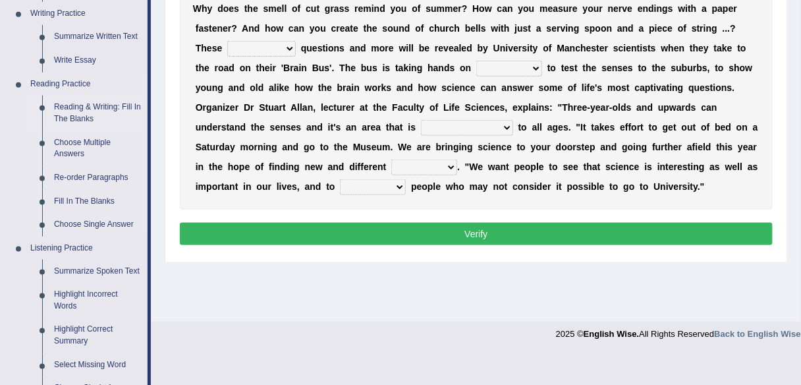
click at [116, 107] on link "Reading & Writing: Fill In The Blanks" at bounding box center [97, 112] width 99 height 35
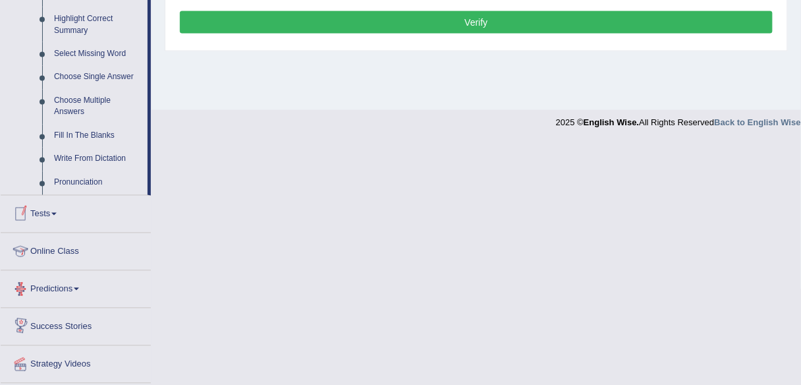
scroll to position [592, 0]
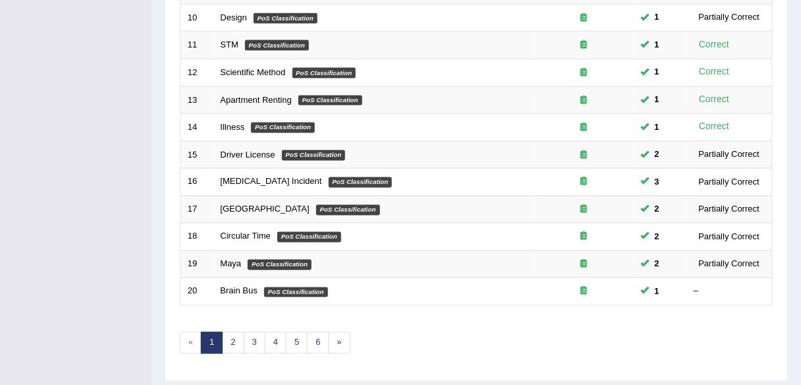
scroll to position [481, 0]
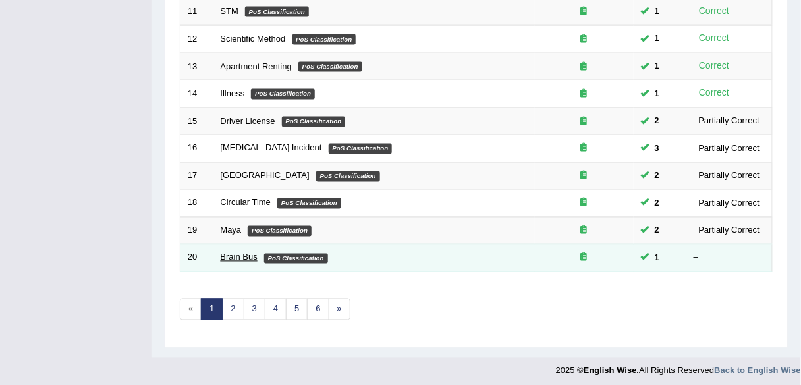
click at [238, 252] on link "Brain Bus" at bounding box center [239, 257] width 37 height 10
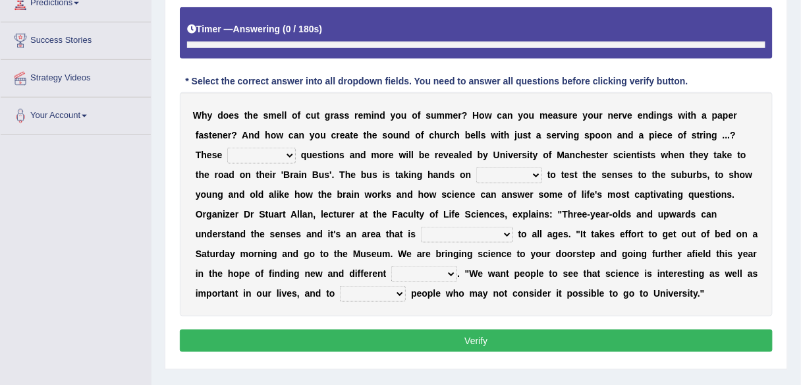
scroll to position [231, 0]
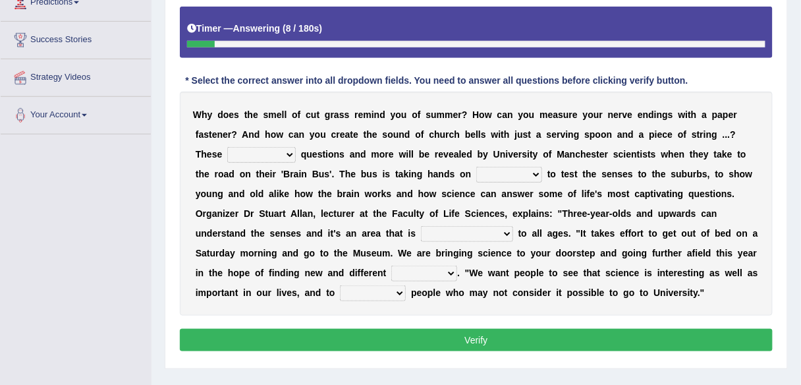
click at [284, 149] on select "fascinating unattended gratuitous underlying" at bounding box center [261, 155] width 68 height 16
select select "fascinating"
click at [227, 147] on select "fascinating unattended gratuitous underlying" at bounding box center [261, 155] width 68 height 16
click at [539, 168] on select "activities mages facets revenues" at bounding box center [509, 175] width 66 height 16
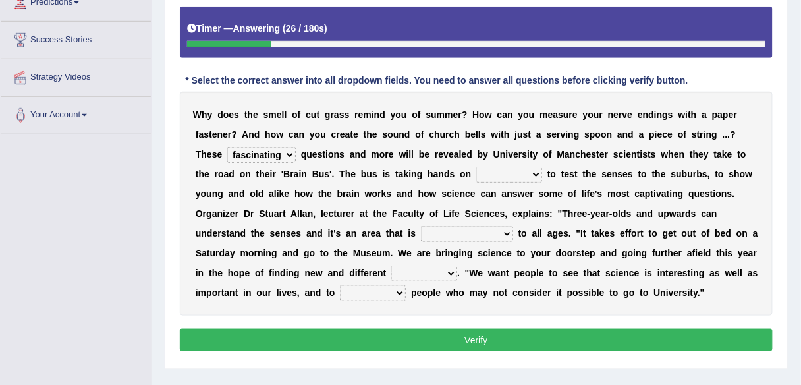
click at [539, 168] on select "activities mages facets revenues" at bounding box center [509, 175] width 66 height 16
select select "activities"
click at [476, 167] on select "activities mages facets revenues" at bounding box center [509, 175] width 66 height 16
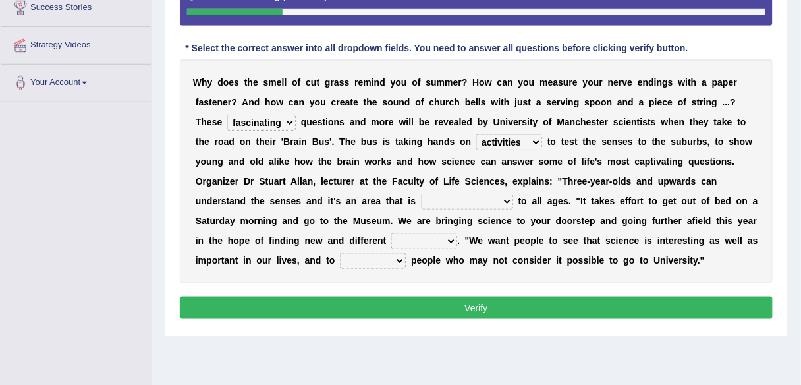
scroll to position [266, 0]
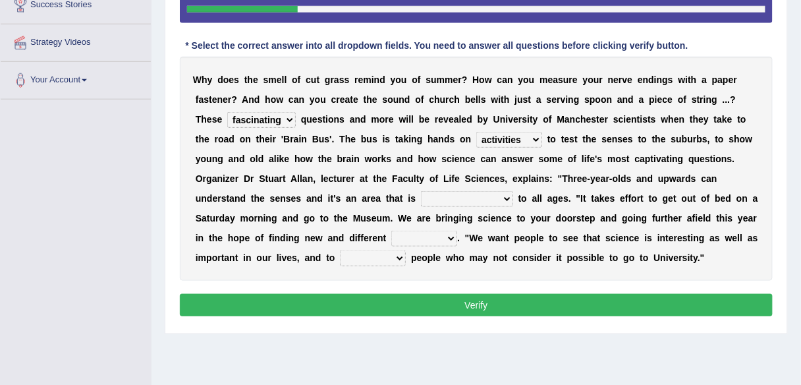
click at [513, 196] on b at bounding box center [515, 198] width 5 height 11
click at [499, 195] on select "misleading disproportionate intriguing proximal" at bounding box center [467, 199] width 92 height 16
select select "intriguing"
click at [421, 191] on select "misleading disproportionate intriguing proximal" at bounding box center [467, 199] width 92 height 16
click at [450, 238] on select "groups mobs auditors audiences" at bounding box center [424, 238] width 66 height 16
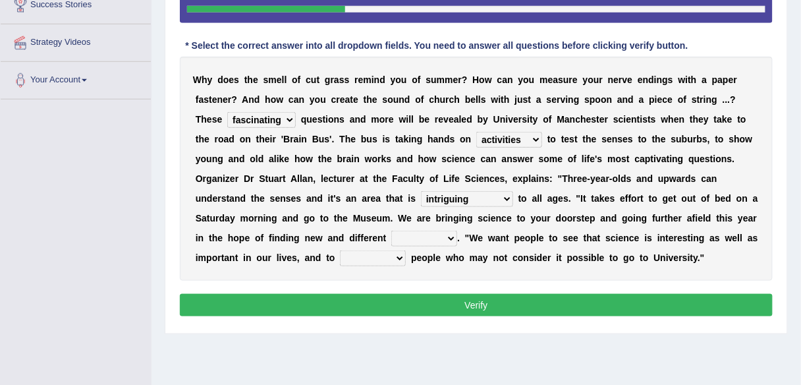
select select "audiences"
click at [391, 230] on select "groups mobs auditors audiences" at bounding box center [424, 238] width 66 height 16
click at [396, 256] on select "force plead credit encourage" at bounding box center [373, 258] width 66 height 16
select select "encourage"
click at [340, 250] on select "force plead credit encourage" at bounding box center [373, 258] width 66 height 16
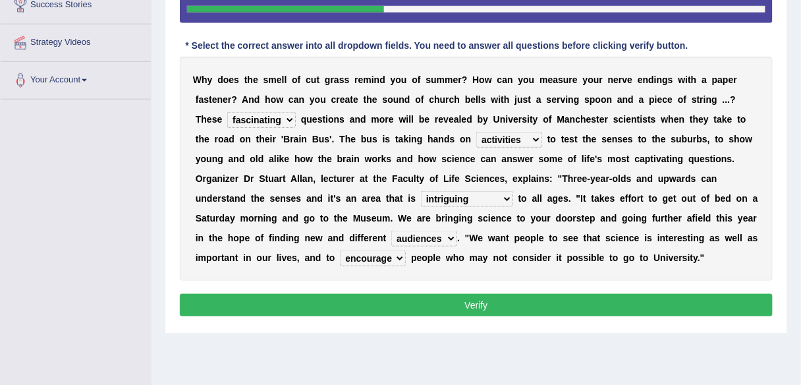
click at [435, 305] on button "Verify" at bounding box center [476, 305] width 593 height 22
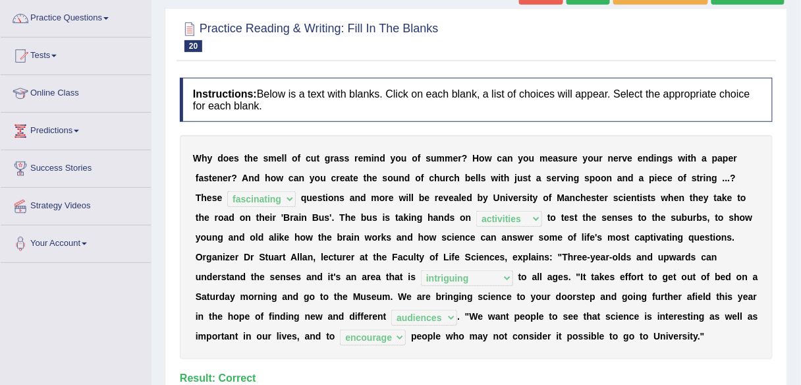
scroll to position [0, 0]
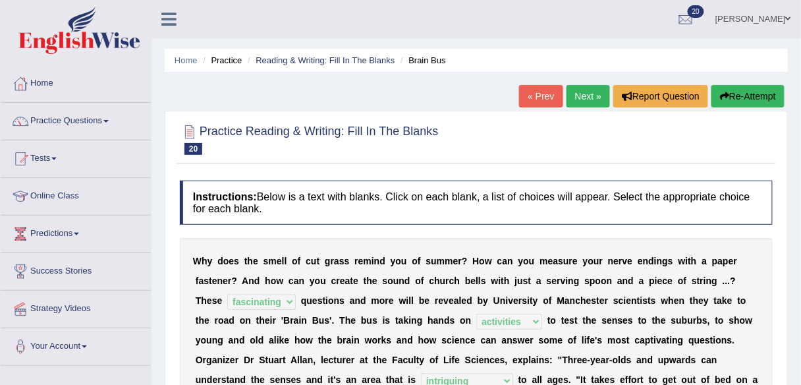
click at [590, 94] on link "Next »" at bounding box center [587, 96] width 43 height 22
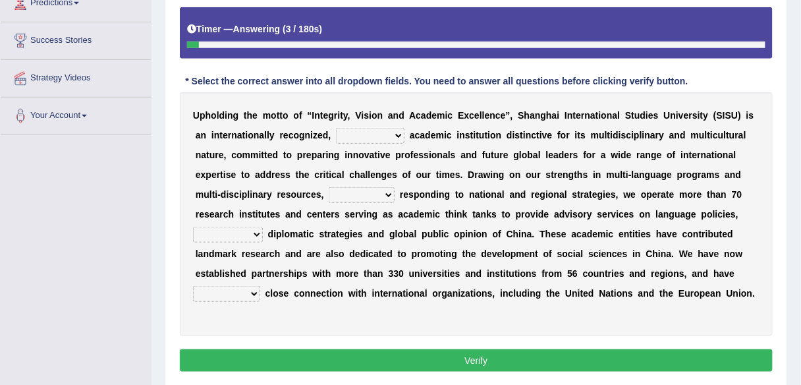
scroll to position [233, 0]
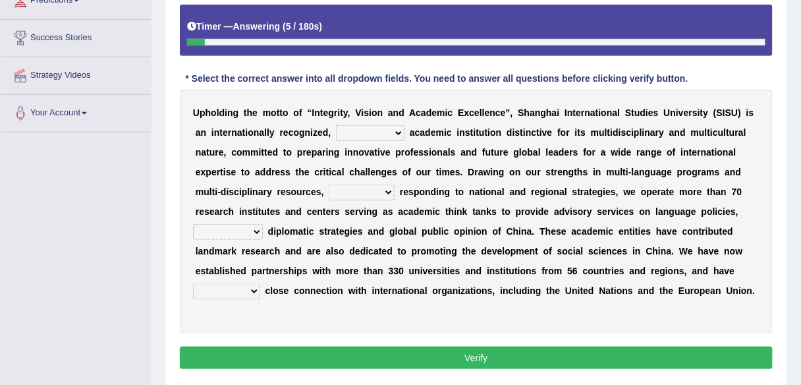
click at [391, 125] on select "universal amiable dishonest prestigious" at bounding box center [370, 133] width 68 height 16
select select "prestigious"
click at [336, 125] on select "universal amiable dishonest prestigious" at bounding box center [370, 133] width 68 height 16
click at [381, 193] on select "of as with while" at bounding box center [362, 192] width 66 height 16
select select "while"
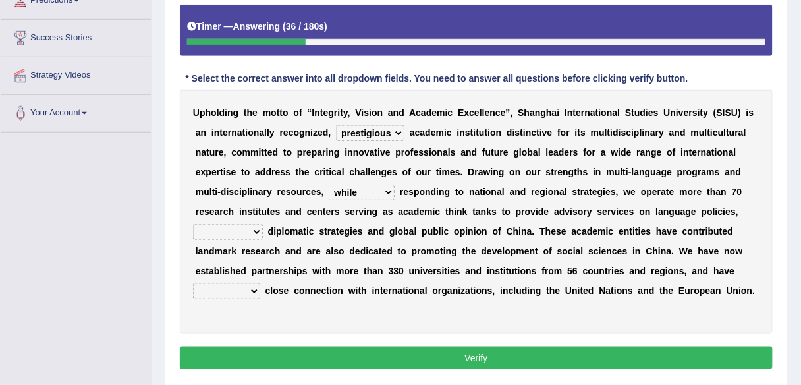
click at [329, 184] on select "of as with while" at bounding box center [362, 192] width 66 height 16
click at [364, 188] on select "of as with while" at bounding box center [362, 192] width 66 height 16
click at [415, 218] on div "U p h o l d i n g t h e m o t t o o f “ I n t e g r i t y , V i s i o n a n d A…" at bounding box center [476, 212] width 593 height 244
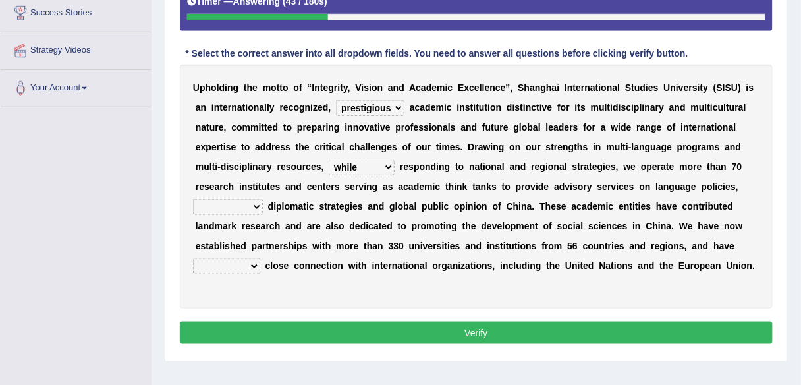
scroll to position [261, 0]
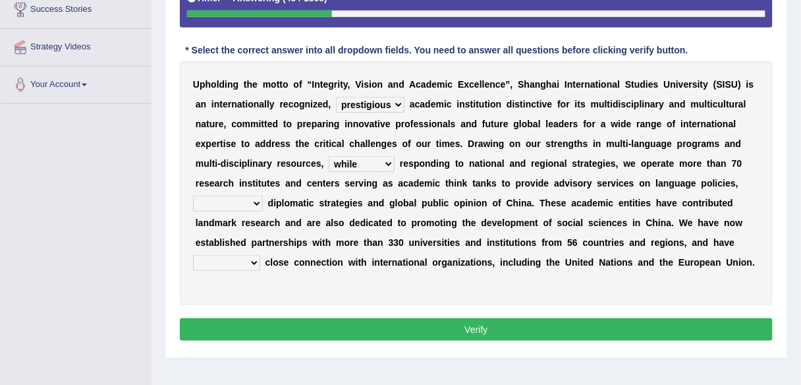
click at [250, 200] on select "city's country's university's province's" at bounding box center [228, 204] width 70 height 16
click at [306, 232] on div "U p h o l d i n g t h e m o t t o o f “ I n t e g r i t y , V i s i o n a n d A…" at bounding box center [476, 183] width 593 height 244
click at [246, 256] on select "maintained disarmed displaced revised" at bounding box center [226, 263] width 67 height 16
select select "maintained"
click at [193, 255] on select "maintained disarmed displaced revised" at bounding box center [226, 263] width 67 height 16
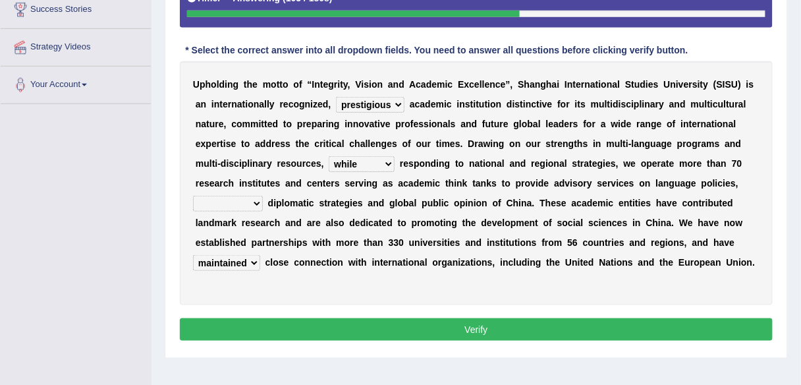
click at [257, 197] on select "city's country's university's province's" at bounding box center [228, 204] width 70 height 16
select select "country's"
click at [193, 196] on select "city's country's university's province's" at bounding box center [228, 204] width 70 height 16
click at [273, 318] on button "Verify" at bounding box center [476, 329] width 593 height 22
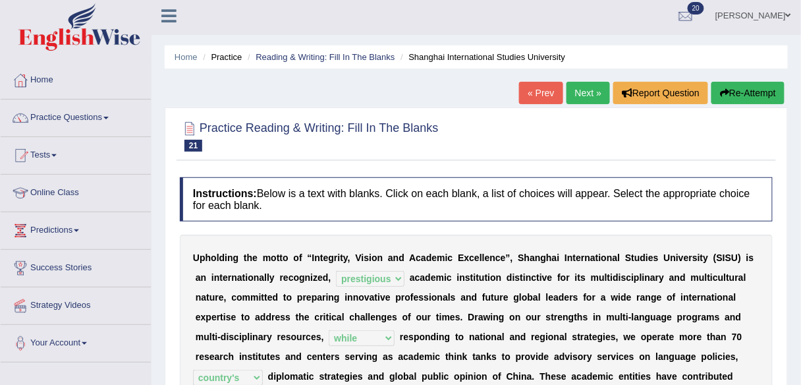
scroll to position [2, 0]
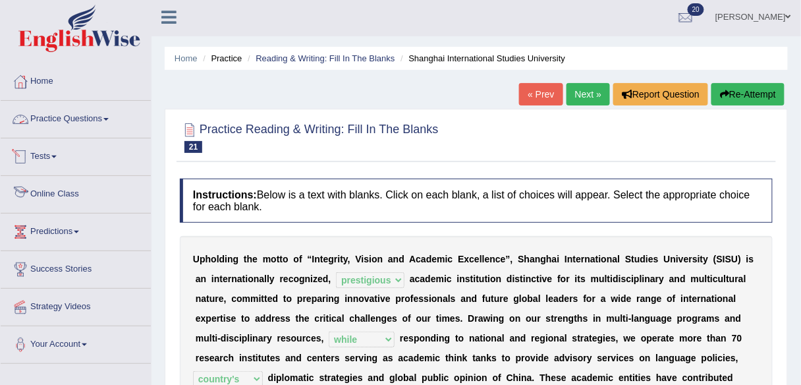
click at [98, 119] on link "Practice Questions" at bounding box center [76, 117] width 150 height 33
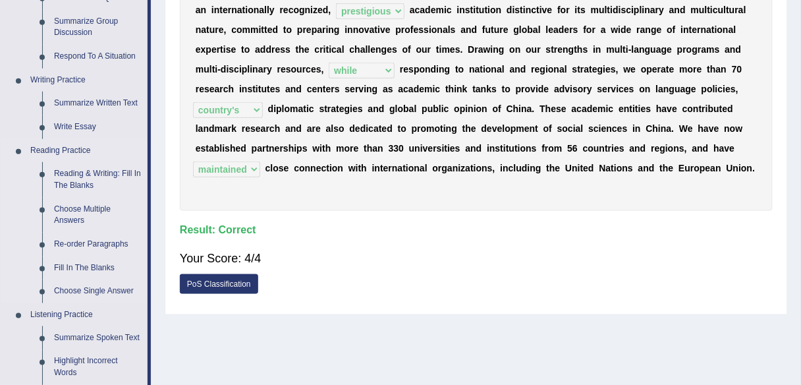
scroll to position [0, 0]
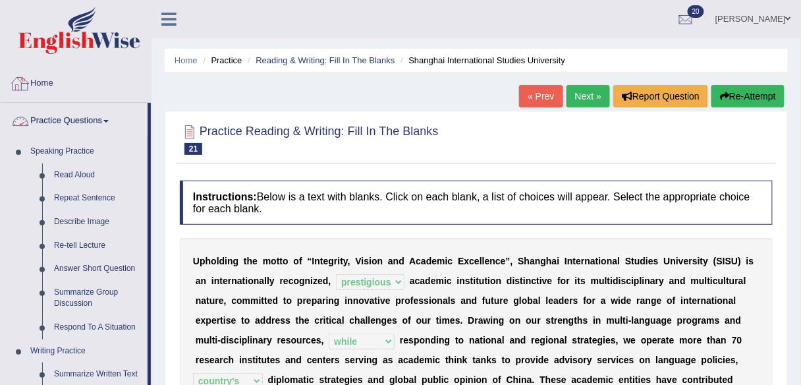
click at [38, 82] on link "Home" at bounding box center [76, 81] width 150 height 33
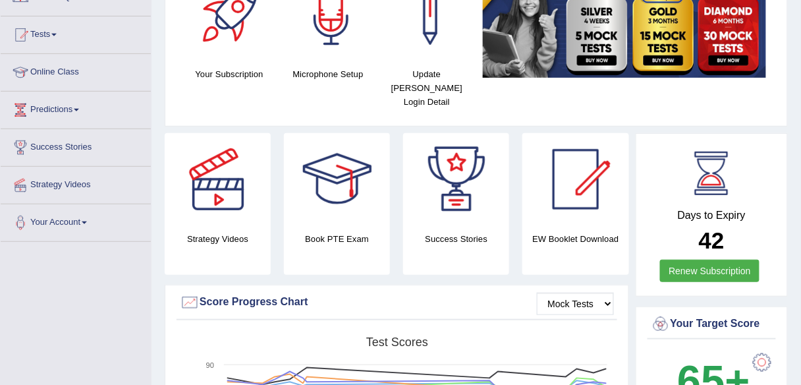
scroll to position [123, 0]
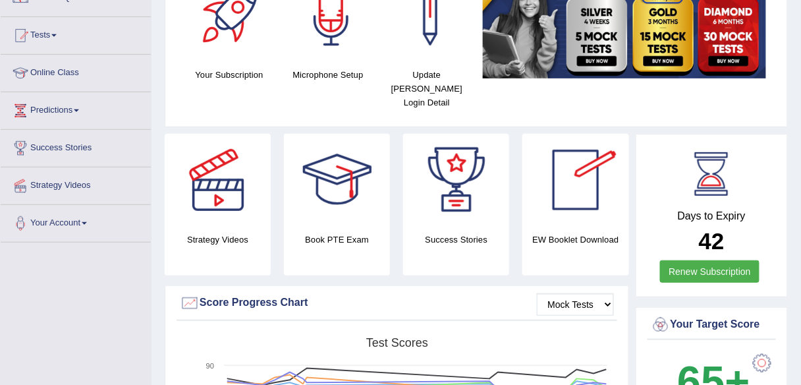
click at [580, 153] on div at bounding box center [575, 180] width 92 height 92
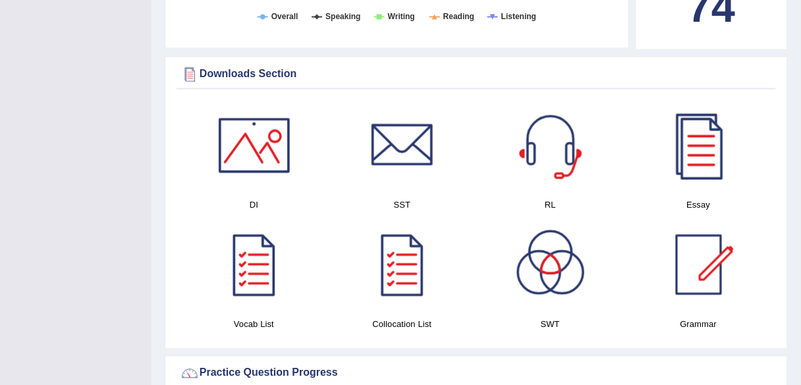
scroll to position [621, 0]
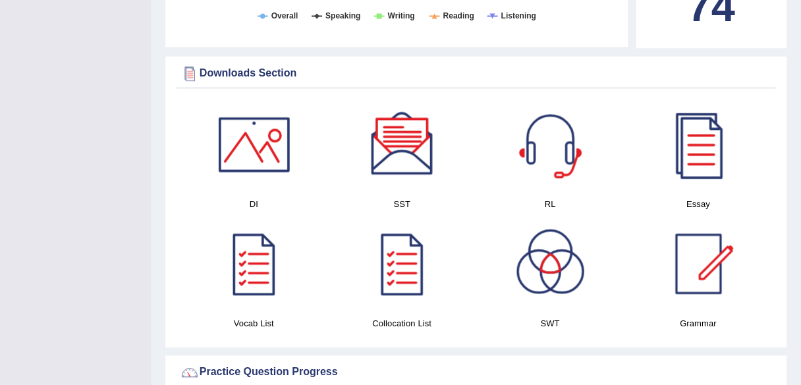
click at [249, 122] on div at bounding box center [254, 145] width 92 height 92
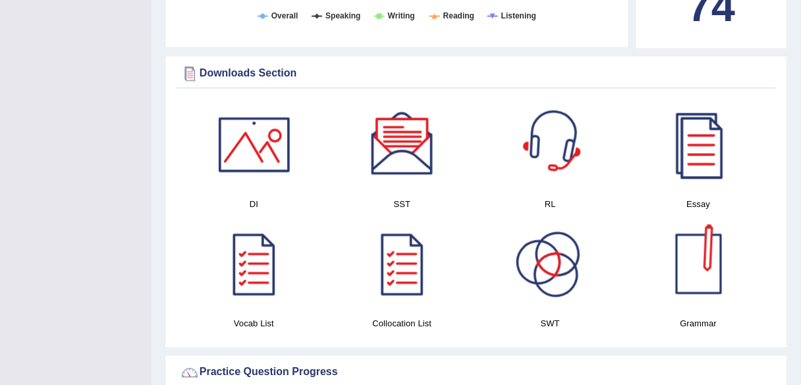
click at [577, 145] on div at bounding box center [550, 145] width 92 height 92
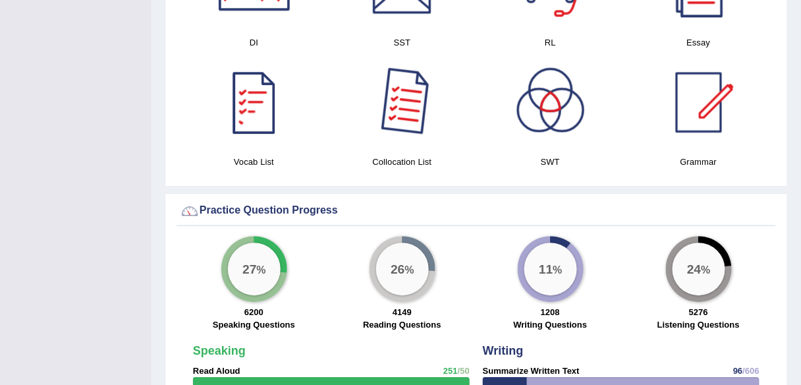
scroll to position [800, 0]
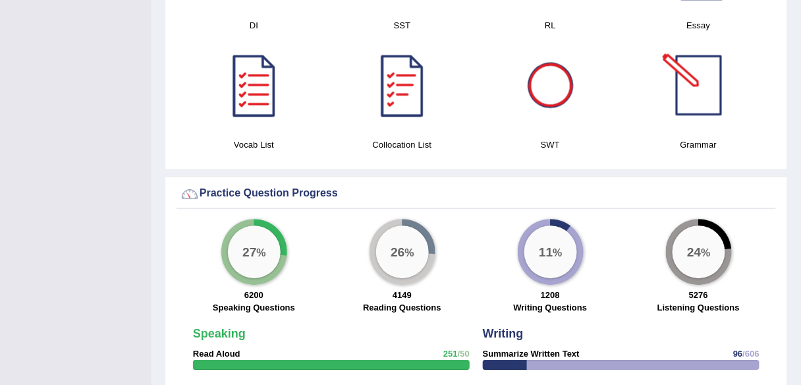
click at [720, 71] on div at bounding box center [699, 85] width 92 height 92
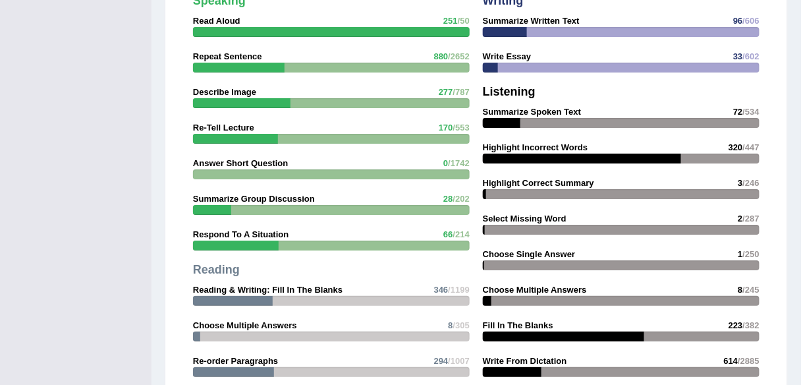
scroll to position [1131, 0]
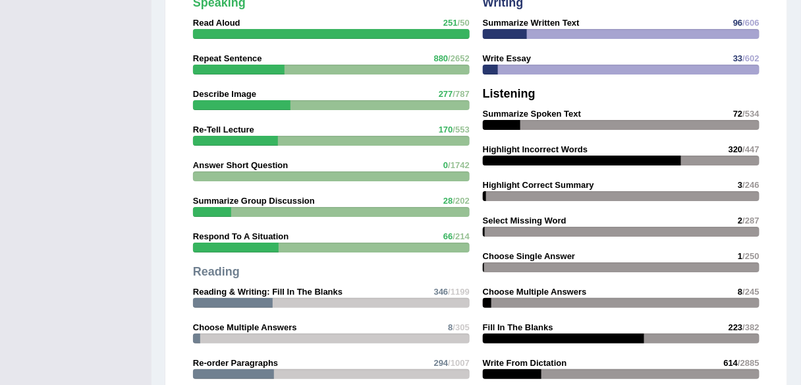
click at [296, 238] on div "Speaking Read Aloud 251 /50 Repeat Sentence 880 /2652 Describe Image 277 /787 R…" at bounding box center [331, 227] width 290 height 474
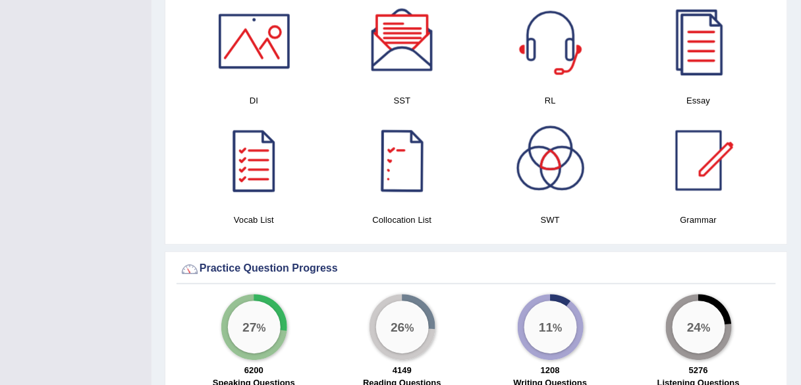
scroll to position [701, 0]
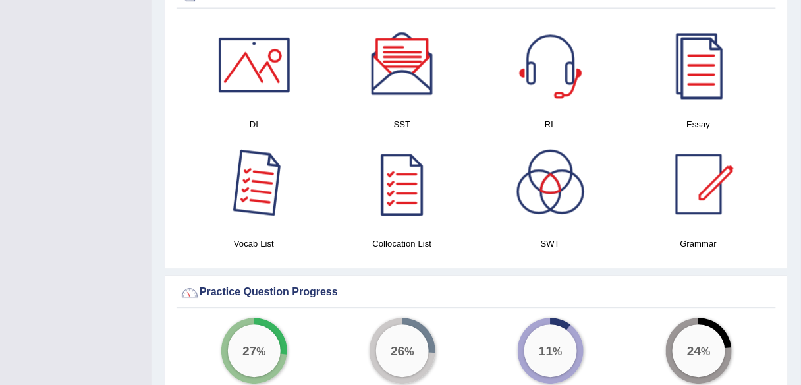
click at [258, 179] on div at bounding box center [254, 184] width 92 height 92
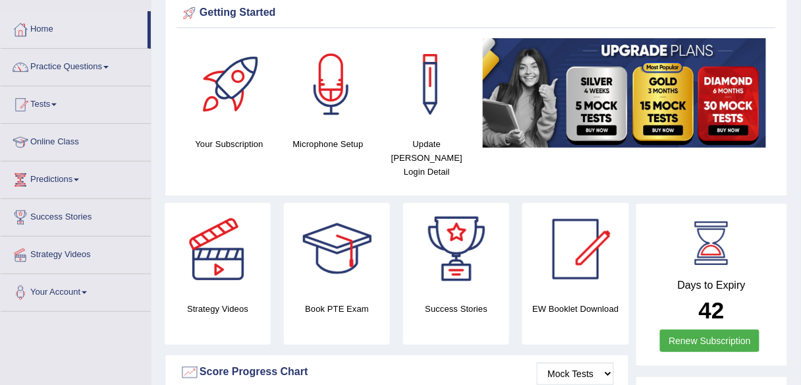
scroll to position [0, 0]
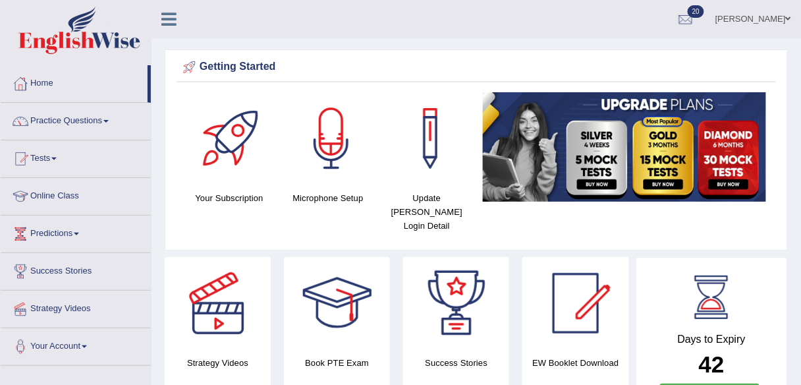
click at [66, 226] on link "Predictions" at bounding box center [76, 231] width 150 height 33
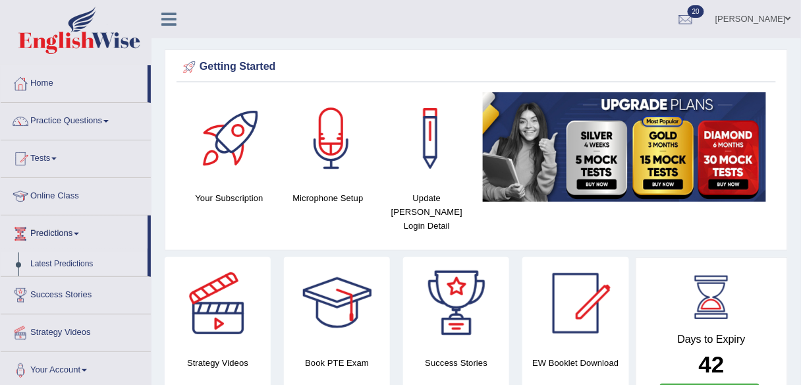
click at [64, 256] on link "Latest Predictions" at bounding box center [85, 264] width 123 height 24
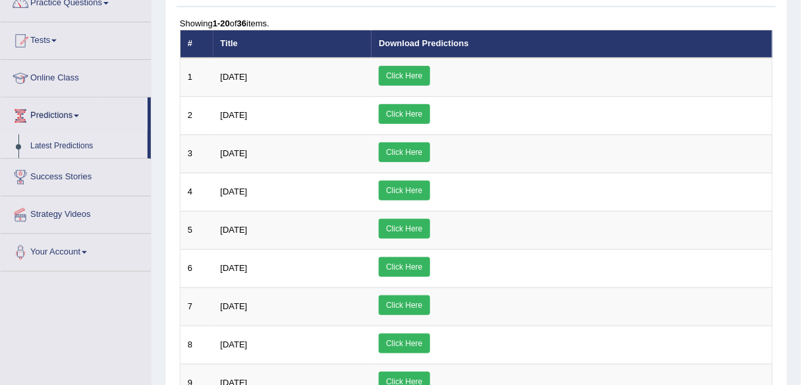
scroll to position [121, 0]
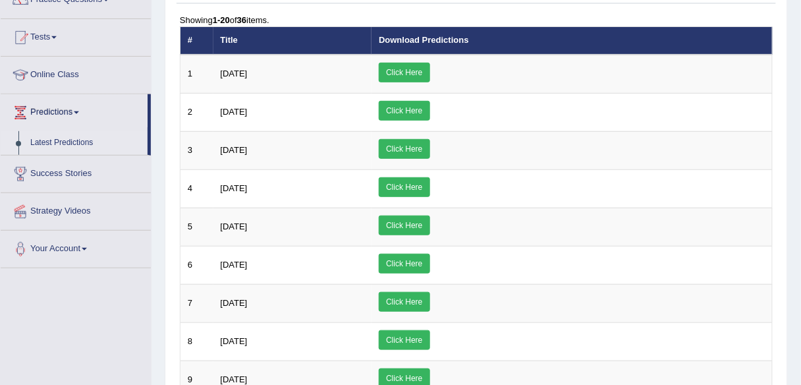
click at [85, 162] on link "Success Stories" at bounding box center [76, 171] width 150 height 33
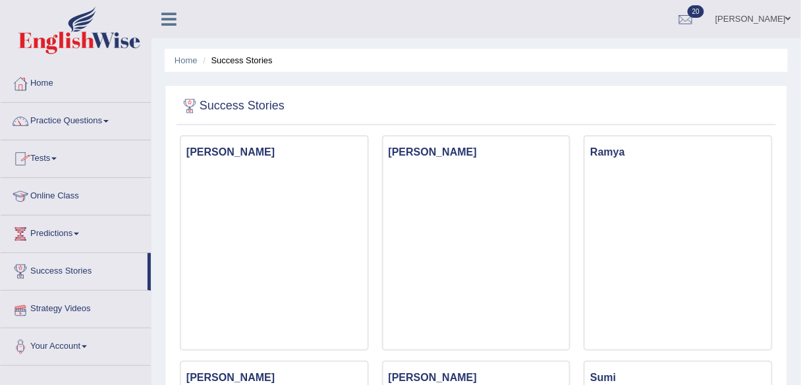
click at [48, 300] on link "Strategy Videos" at bounding box center [76, 306] width 150 height 33
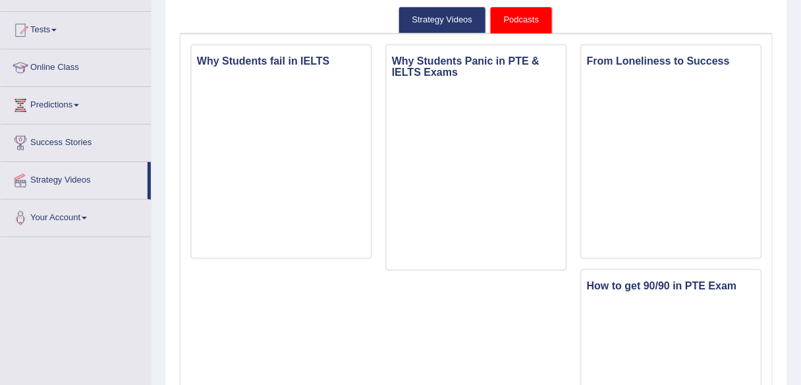
scroll to position [130, 0]
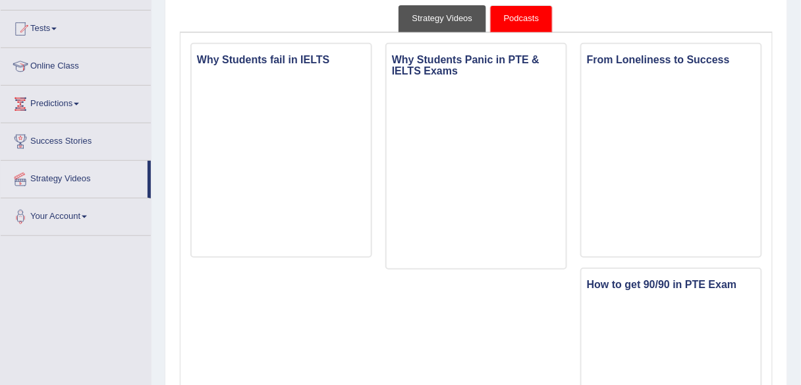
click at [452, 11] on link "Strategy Videos" at bounding box center [442, 18] width 88 height 27
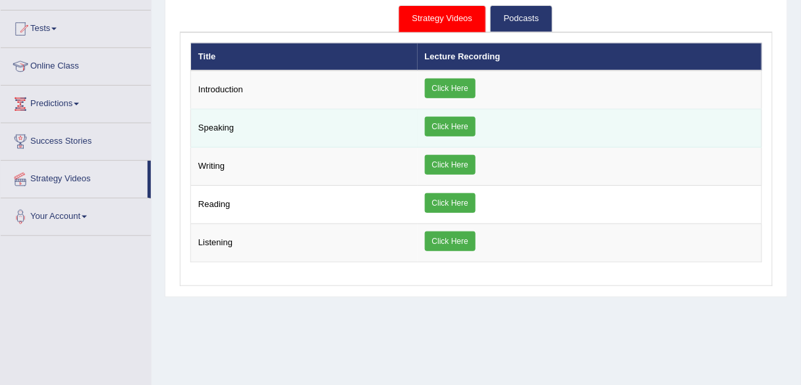
click at [443, 125] on link "Click Here" at bounding box center [450, 127] width 51 height 20
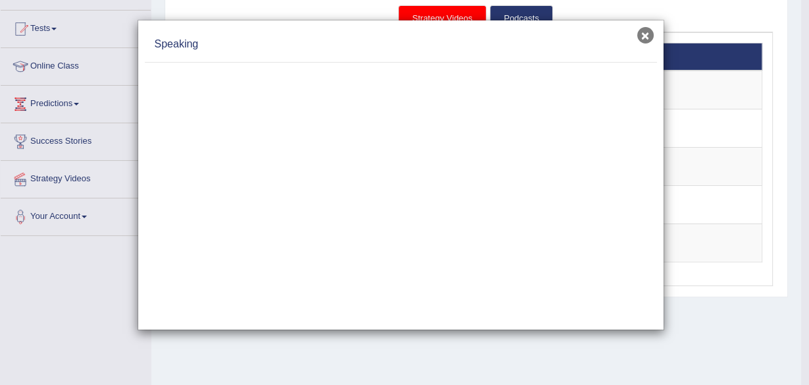
click at [645, 40] on button "×" at bounding box center [645, 35] width 16 height 16
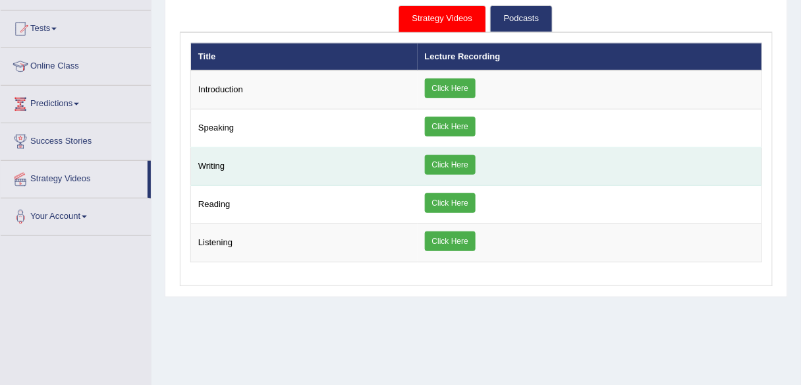
click at [434, 165] on link "Click Here" at bounding box center [450, 165] width 51 height 20
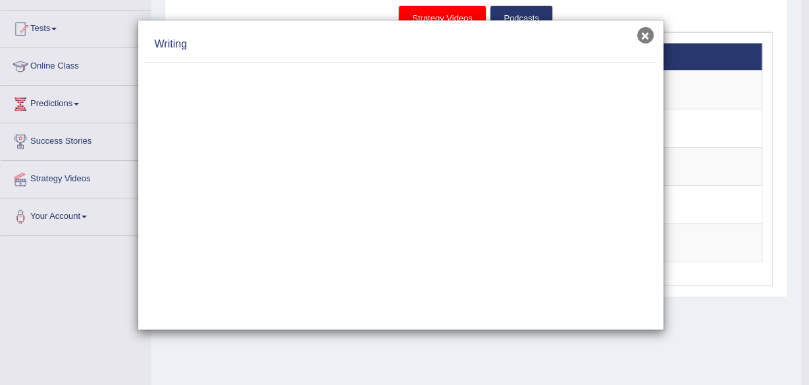
click at [651, 34] on button "×" at bounding box center [645, 35] width 16 height 16
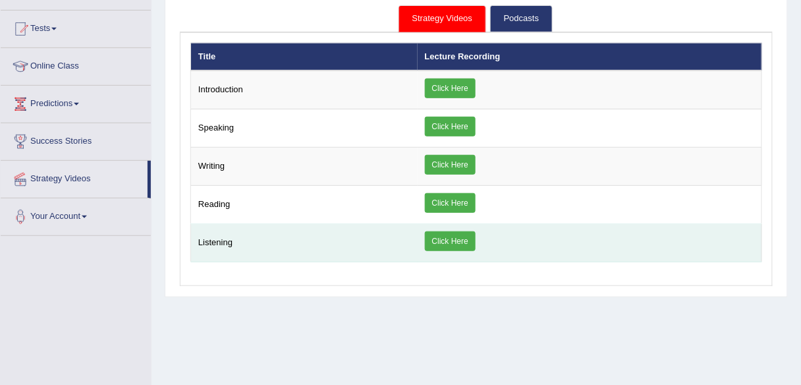
click at [431, 235] on link "Click Here" at bounding box center [450, 241] width 51 height 20
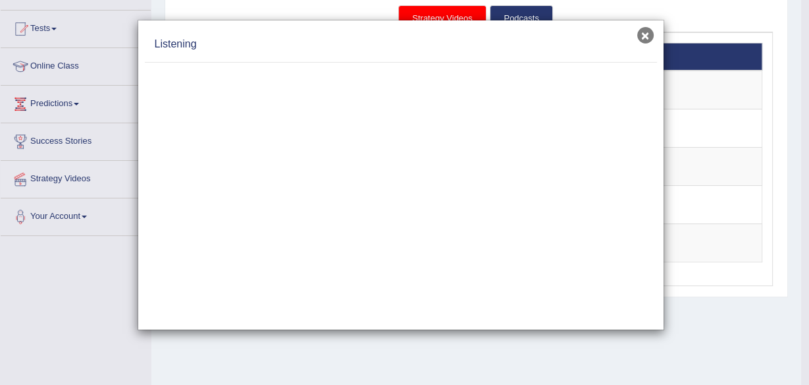
click at [643, 40] on button "×" at bounding box center [645, 35] width 16 height 16
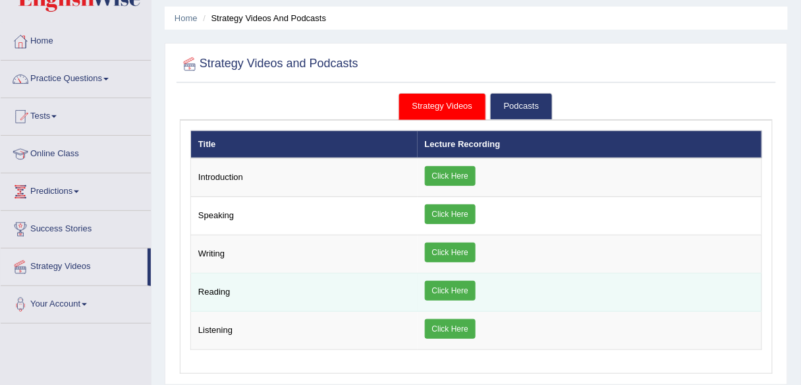
scroll to position [40, 0]
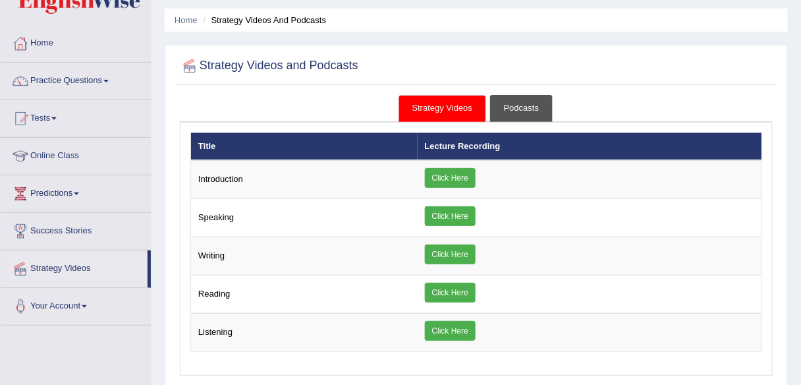
click at [529, 103] on link "Podcasts" at bounding box center [521, 108] width 63 height 27
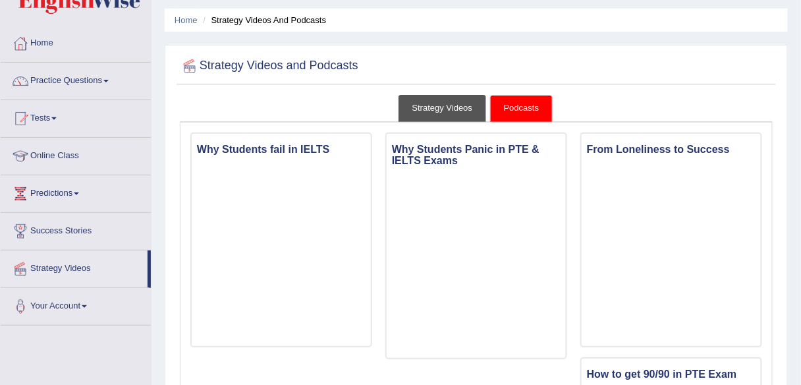
click at [425, 109] on link "Strategy Videos" at bounding box center [442, 108] width 88 height 27
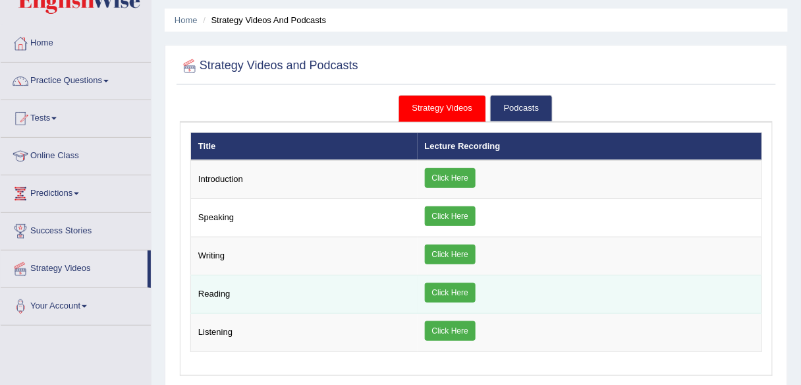
click at [436, 291] on link "Click Here" at bounding box center [450, 293] width 51 height 20
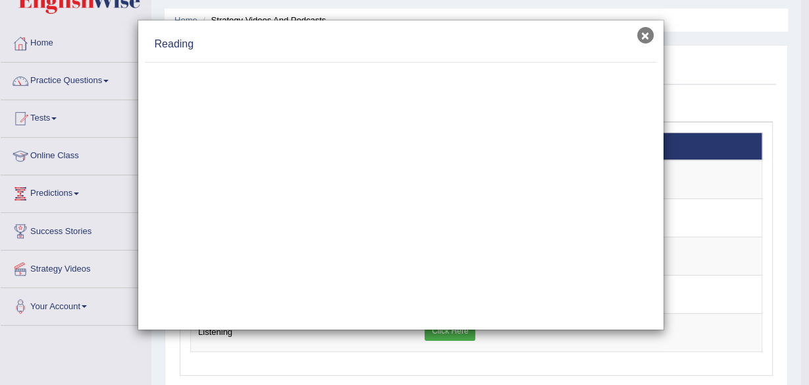
click at [649, 38] on button "×" at bounding box center [645, 35] width 16 height 16
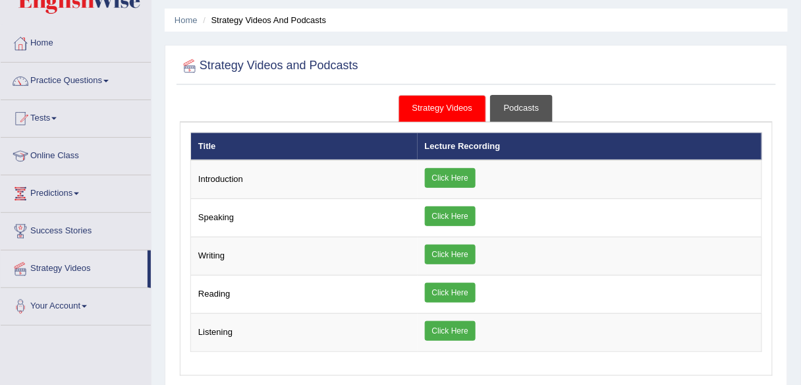
click at [526, 105] on link "Podcasts" at bounding box center [521, 108] width 63 height 27
